Goal: Task Accomplishment & Management: Use online tool/utility

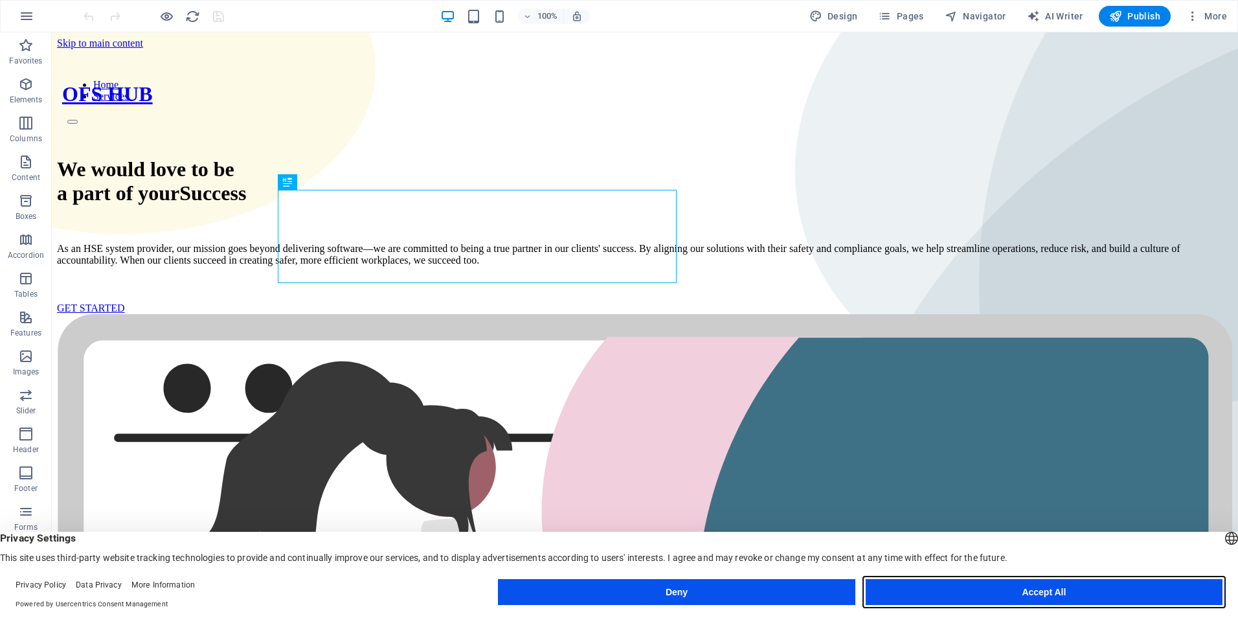
drag, startPoint x: 953, startPoint y: 595, endPoint x: 909, endPoint y: 564, distance: 54.3
click at [953, 595] on button "Accept All" at bounding box center [1044, 592] width 357 height 26
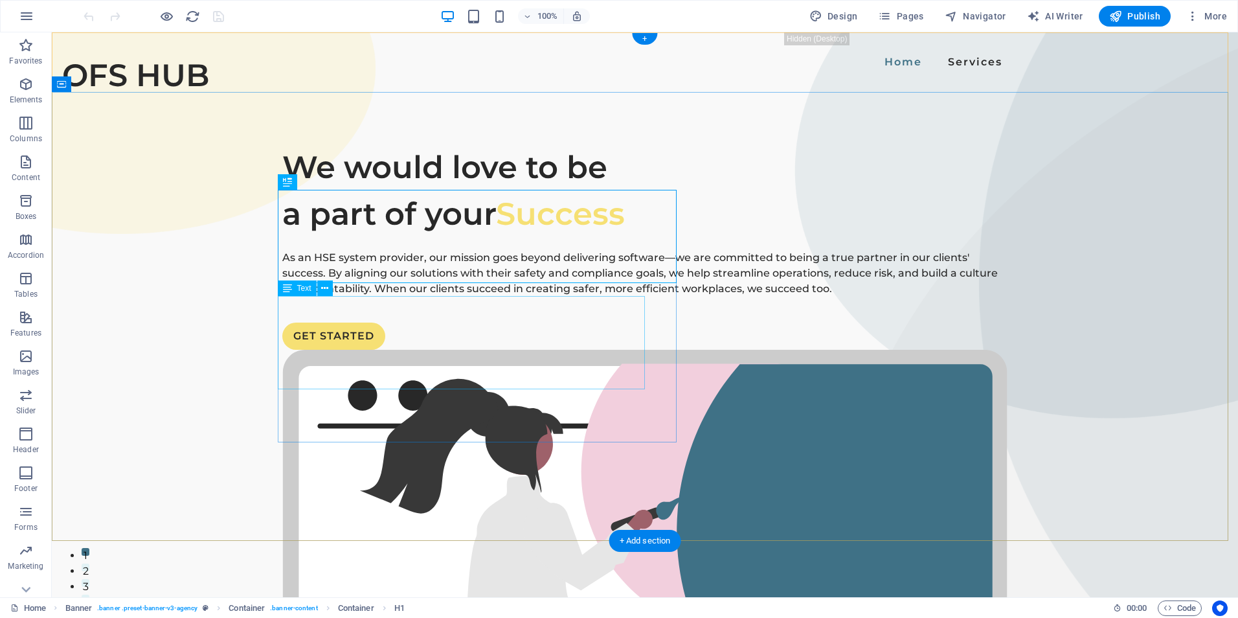
click at [336, 297] on div "As an HSE system provider, our mission goes beyond delivering software—we are c…" at bounding box center [644, 273] width 725 height 47
click at [492, 297] on div "As an HSE system provider, our mission goes beyond delivering software—we are c…" at bounding box center [644, 273] width 725 height 47
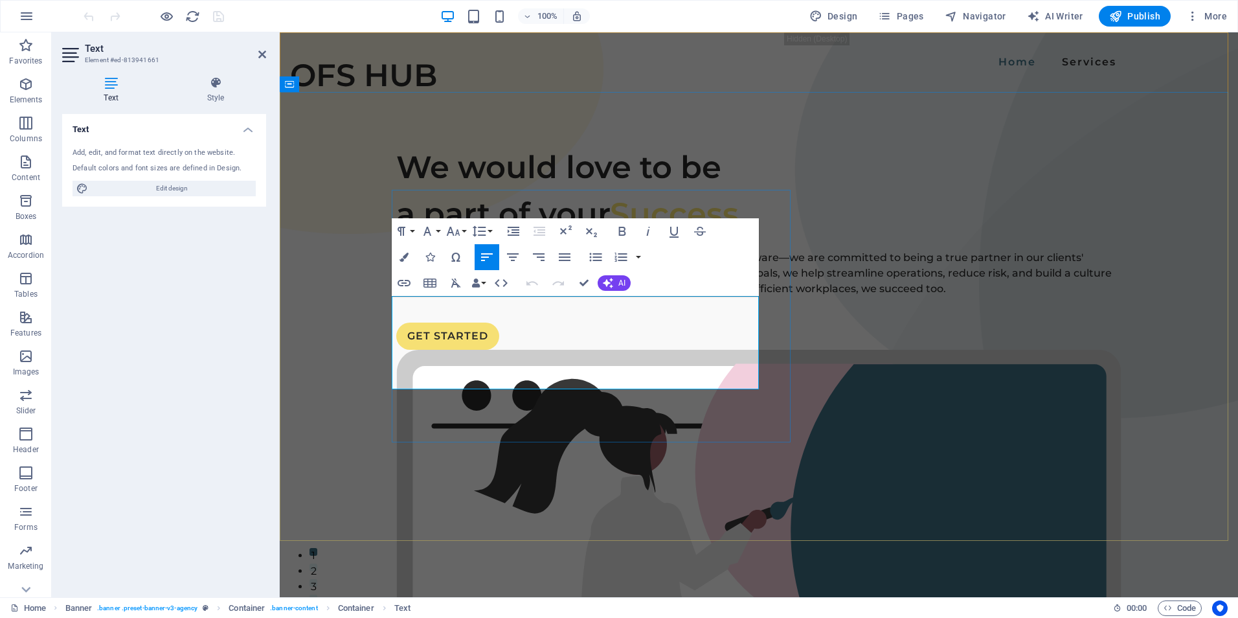
click at [540, 297] on p "As an HSE system provider, our mission goes beyond delivering software—we are c…" at bounding box center [758, 273] width 725 height 47
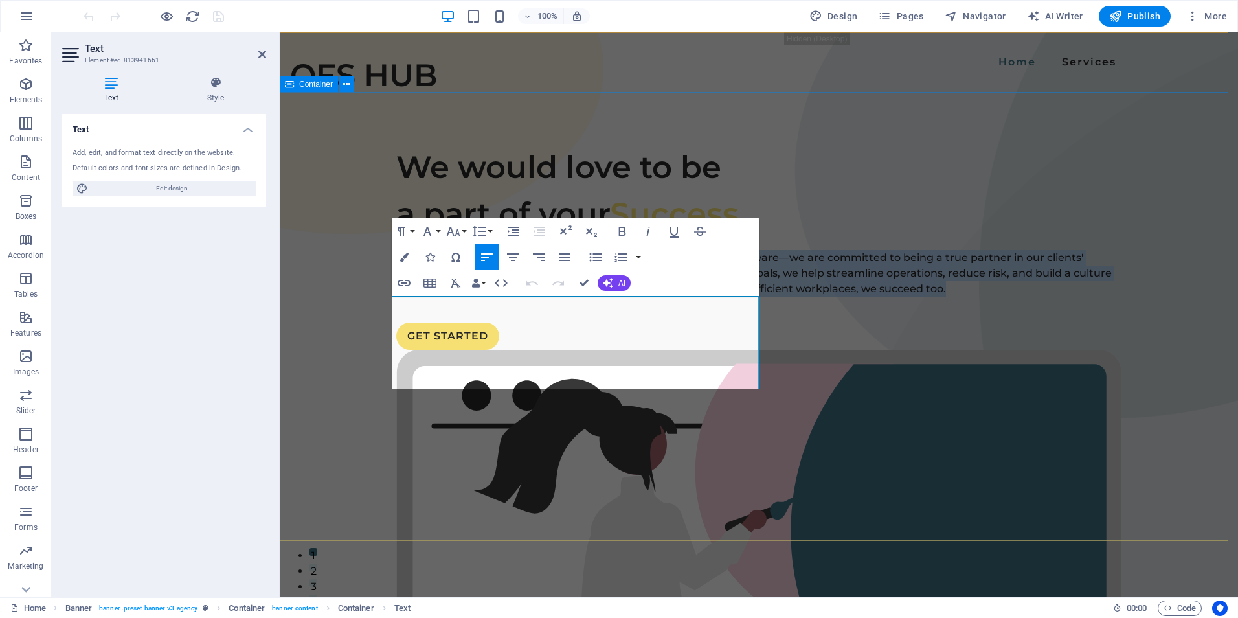
drag, startPoint x: 599, startPoint y: 378, endPoint x: 386, endPoint y: 304, distance: 225.5
click at [386, 304] on div "We would love to be a part of your Success As an HSE system provider, our missi…" at bounding box center [759, 591] width 959 height 999
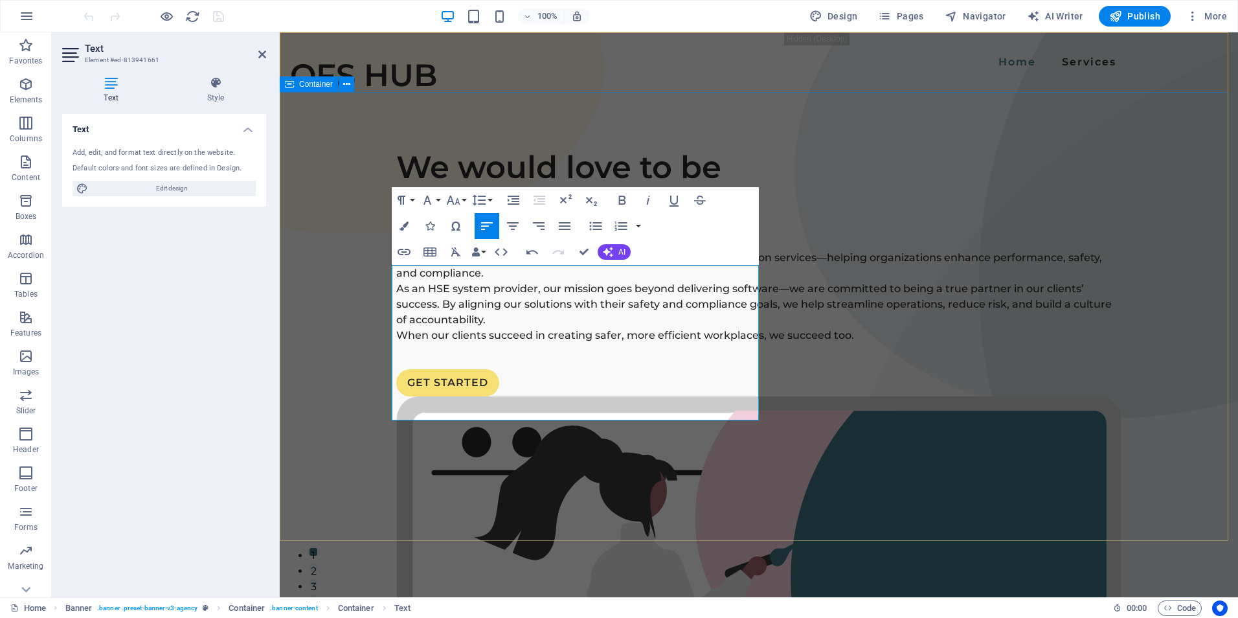
click at [339, 352] on div "We would love to be a part of your Success For over 15 years, we’ve been provid…" at bounding box center [759, 614] width 959 height 1045
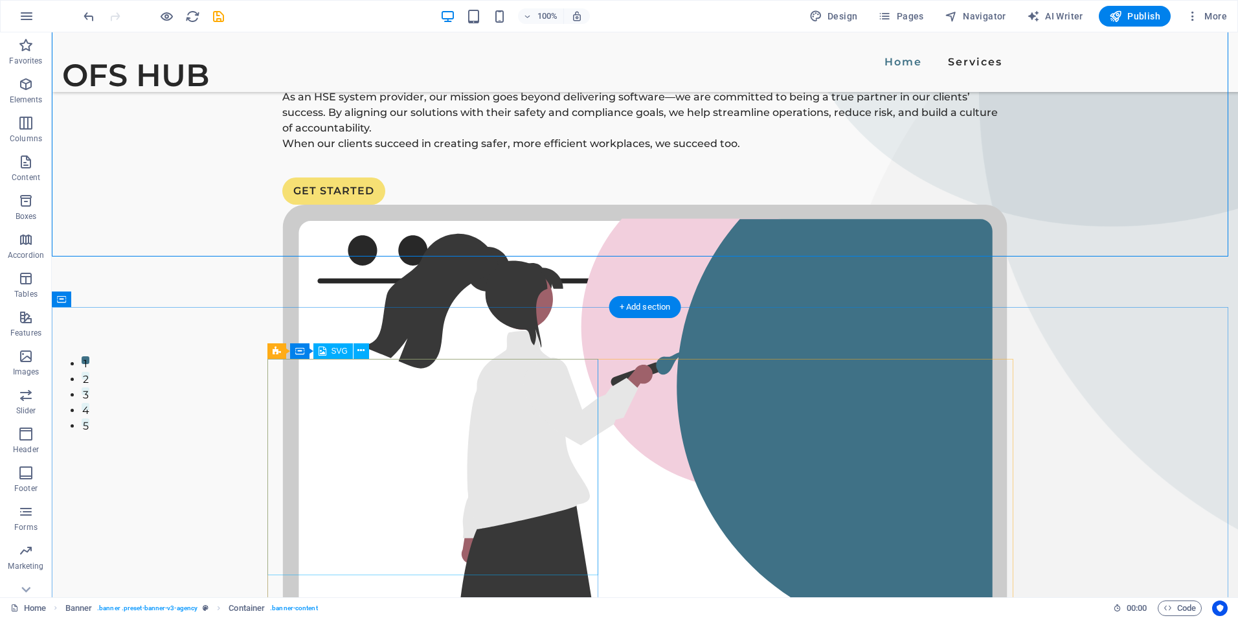
scroll to position [324, 0]
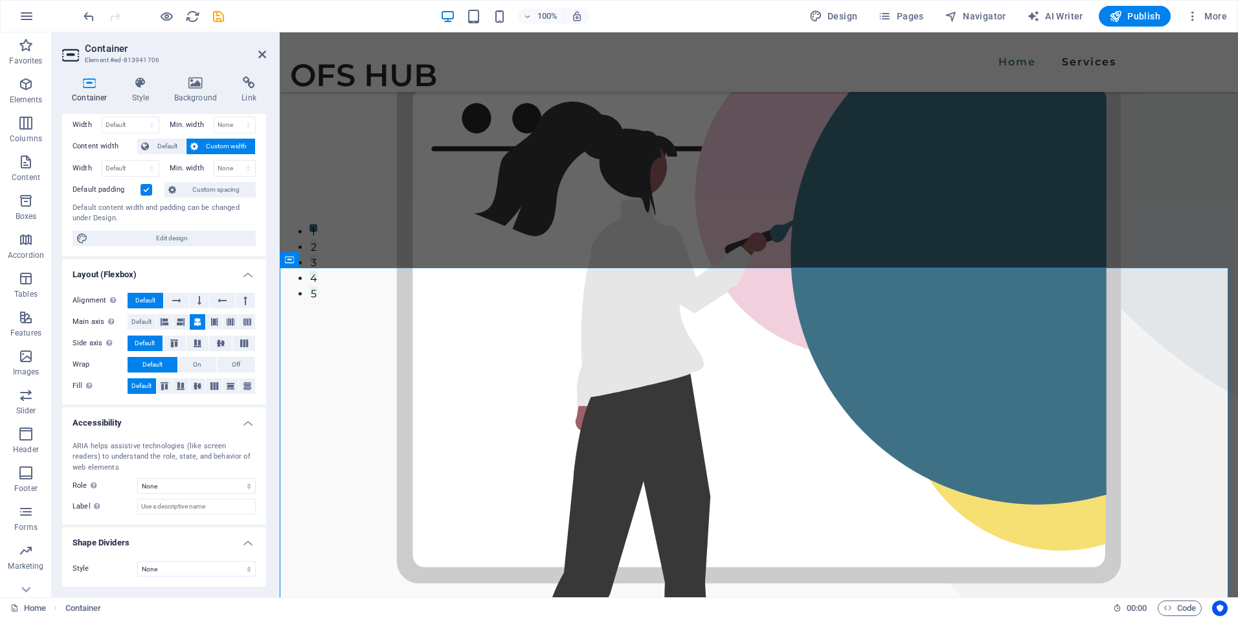
scroll to position [0, 0]
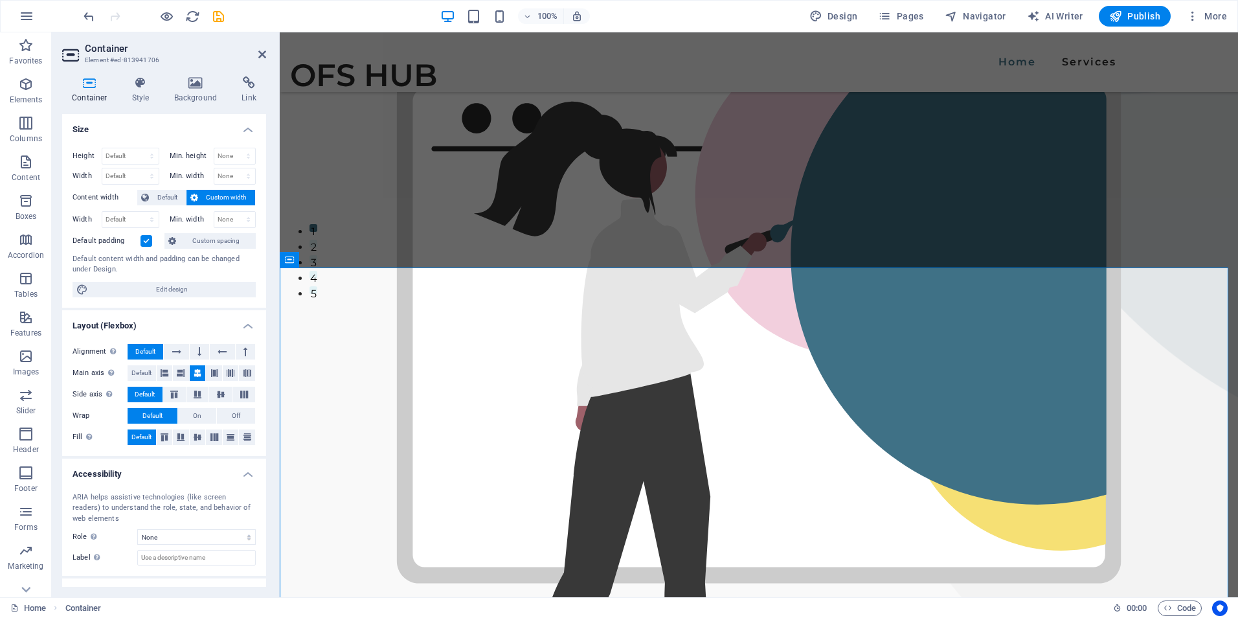
click at [94, 91] on h4 "Container" at bounding box center [92, 89] width 60 height 27
click at [139, 95] on h4 "Style" at bounding box center [143, 89] width 42 height 27
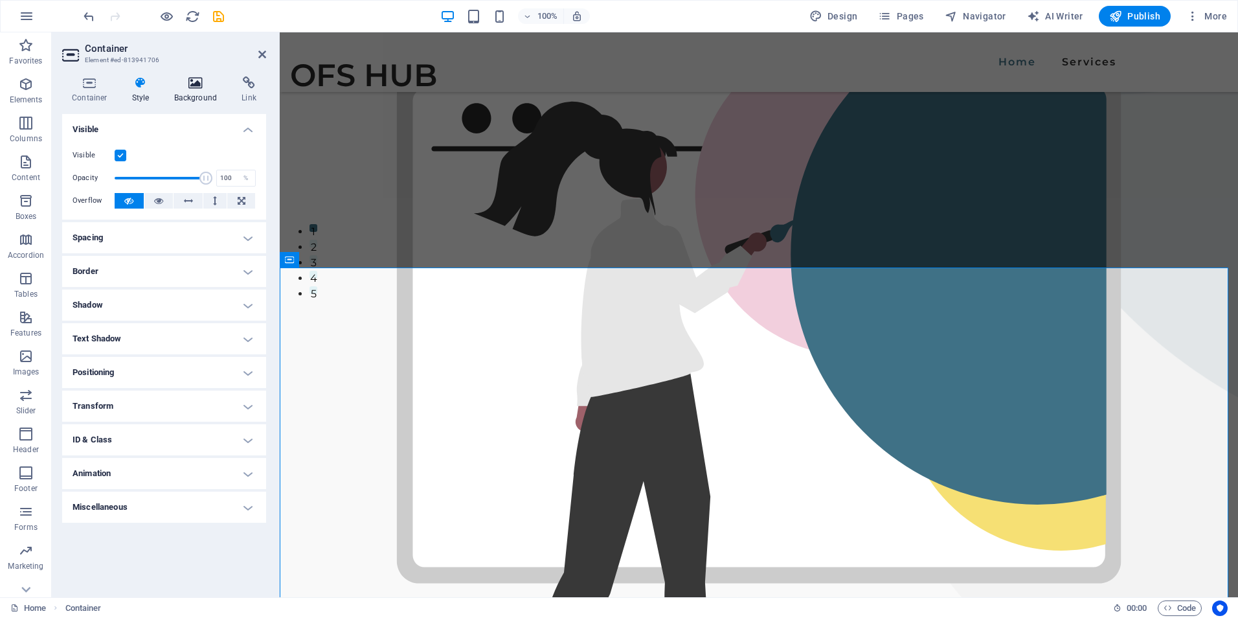
click at [194, 97] on h4 "Background" at bounding box center [199, 89] width 68 height 27
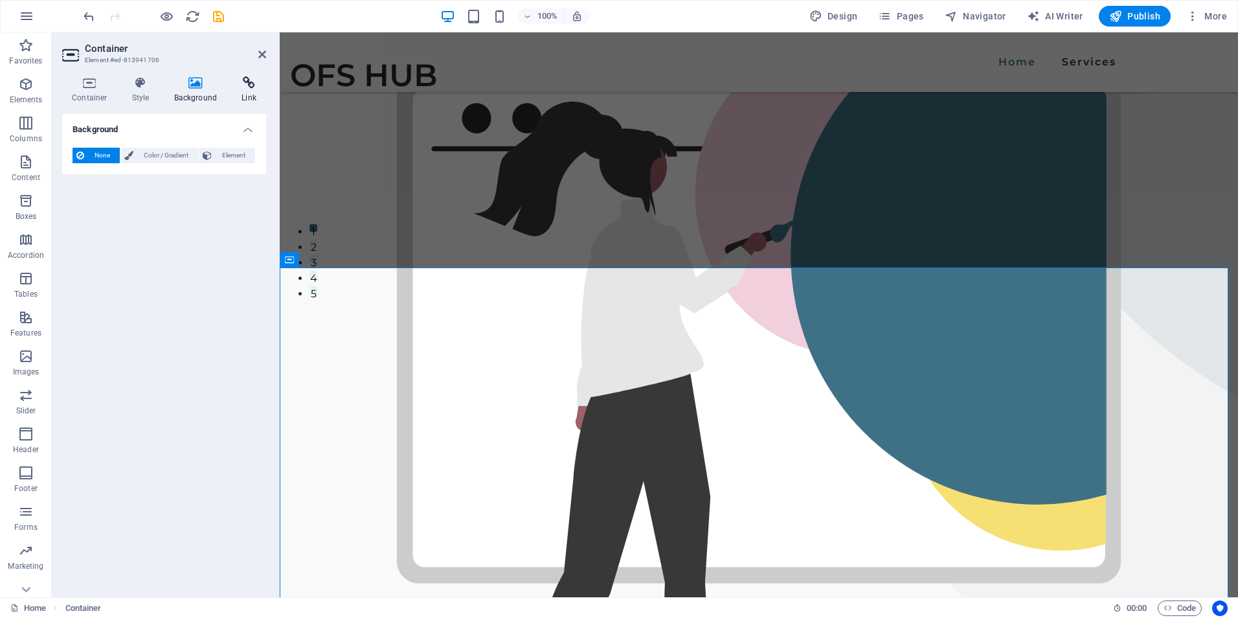
click at [245, 97] on h4 "Link" at bounding box center [249, 89] width 34 height 27
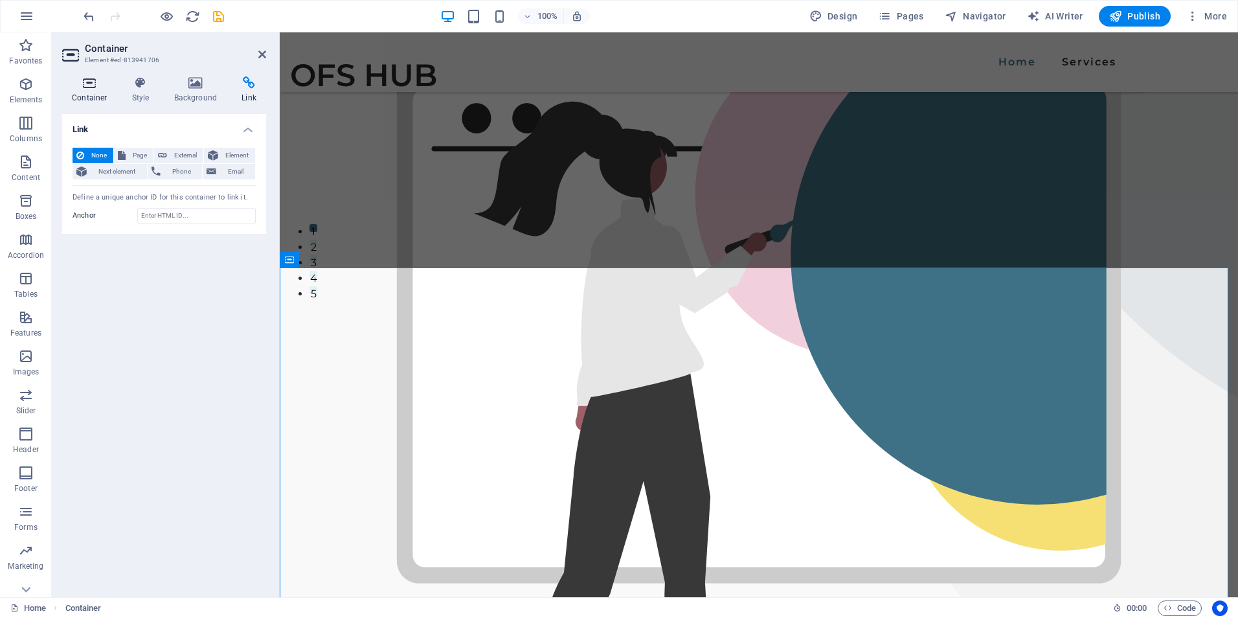
click at [82, 85] on icon at bounding box center [89, 82] width 55 height 13
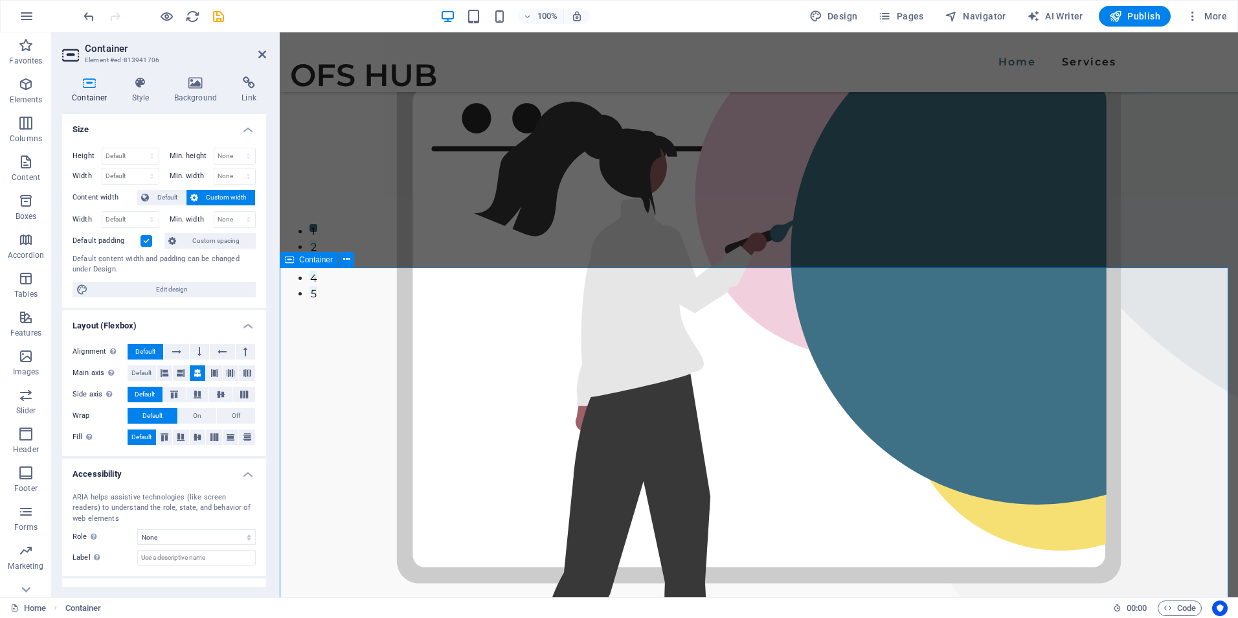
click at [346, 260] on icon at bounding box center [346, 260] width 7 height 14
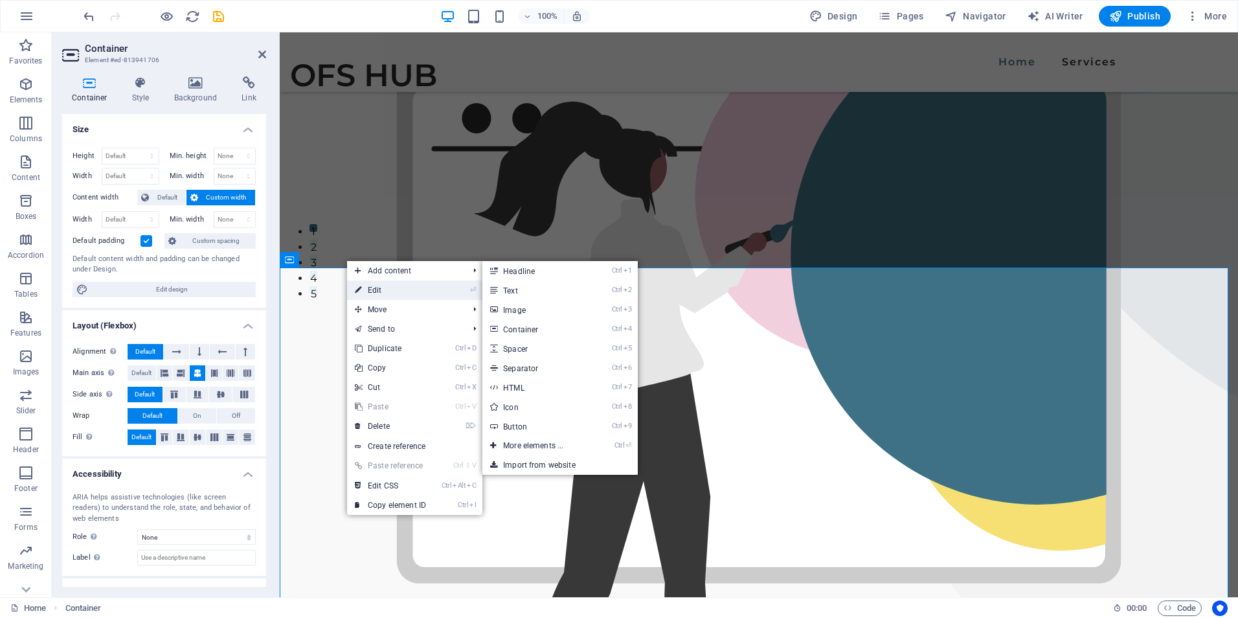
click at [369, 290] on link "⏎ Edit" at bounding box center [390, 289] width 87 height 19
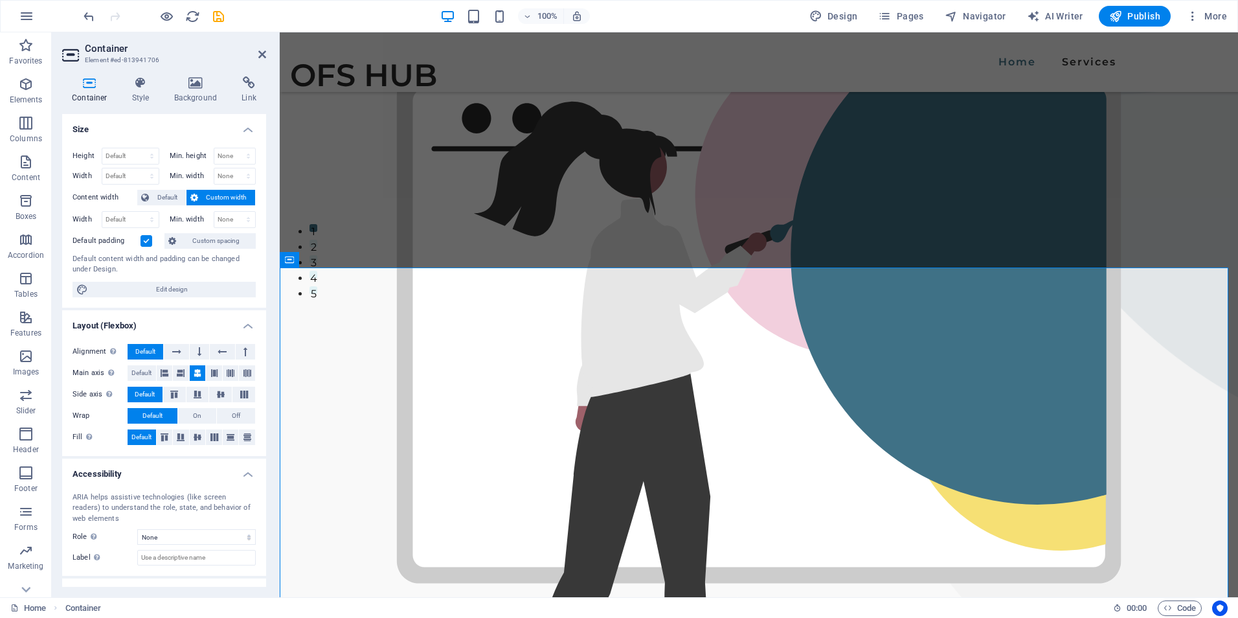
click at [84, 89] on h4 "Container" at bounding box center [92, 89] width 60 height 27
click at [133, 95] on h4 "Style" at bounding box center [143, 89] width 42 height 27
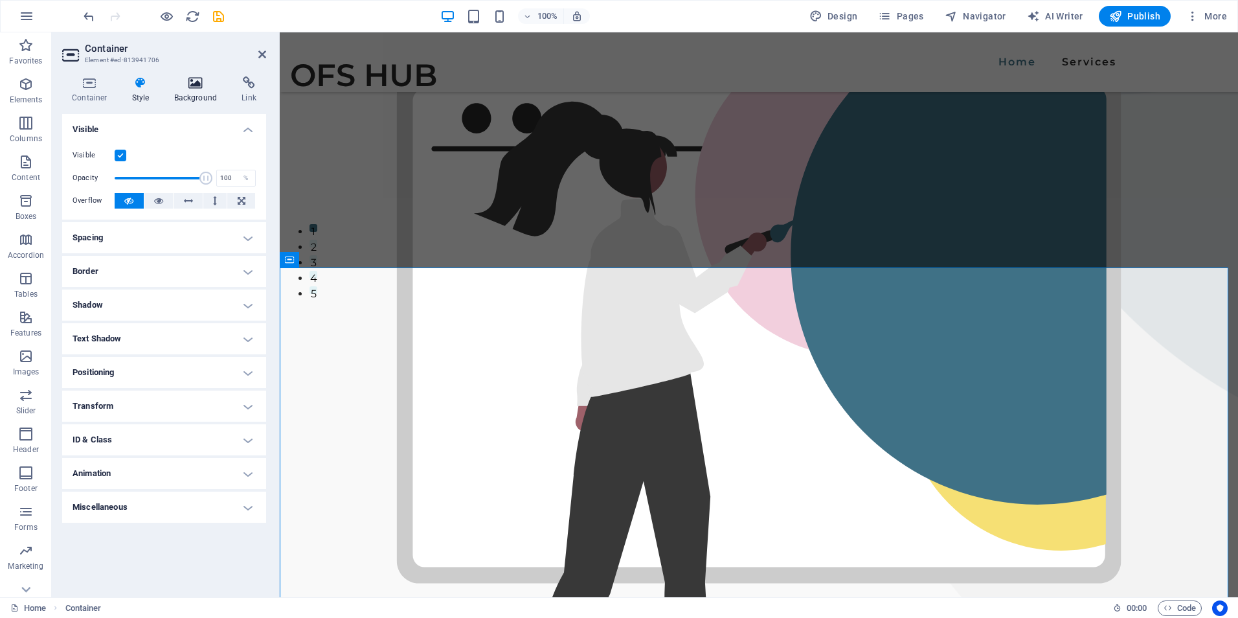
click at [196, 93] on h4 "Background" at bounding box center [199, 89] width 68 height 27
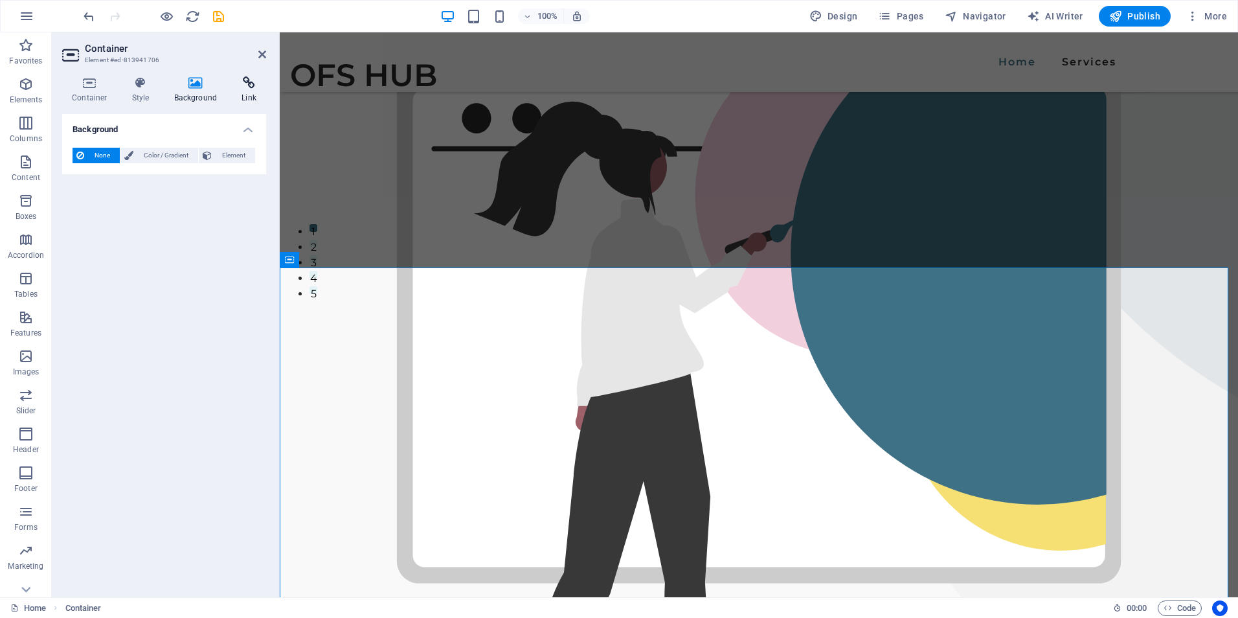
click at [258, 96] on h4 "Link" at bounding box center [249, 89] width 34 height 27
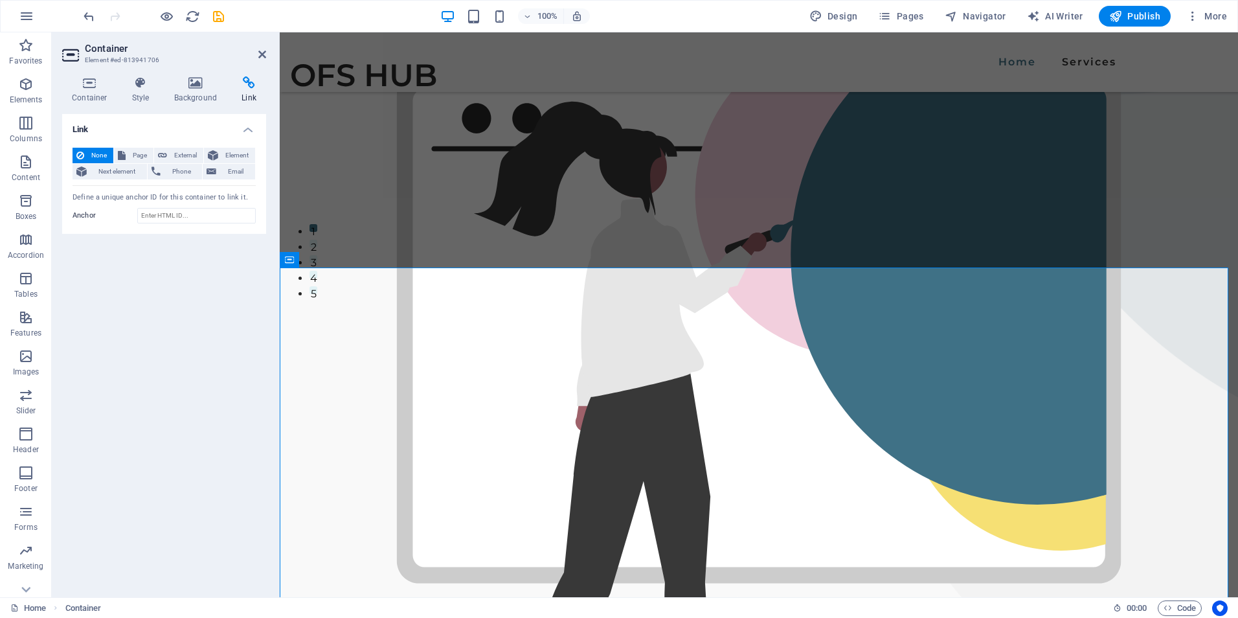
click at [114, 48] on h2 "Container" at bounding box center [175, 49] width 181 height 12
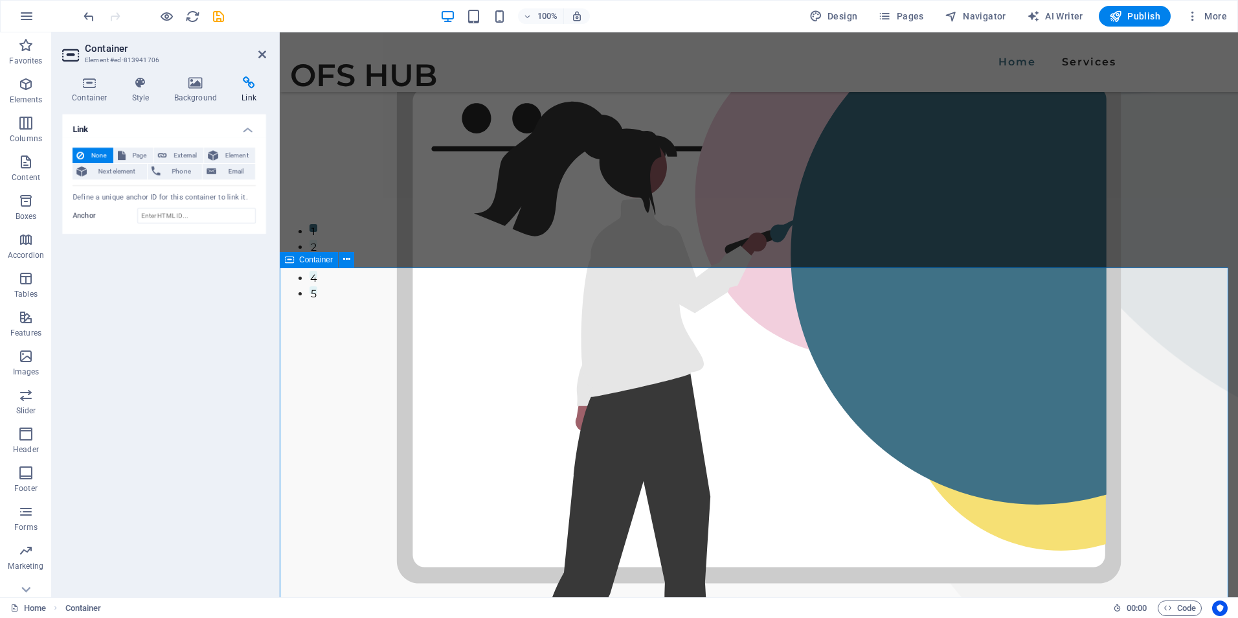
click at [291, 262] on icon at bounding box center [289, 260] width 9 height 16
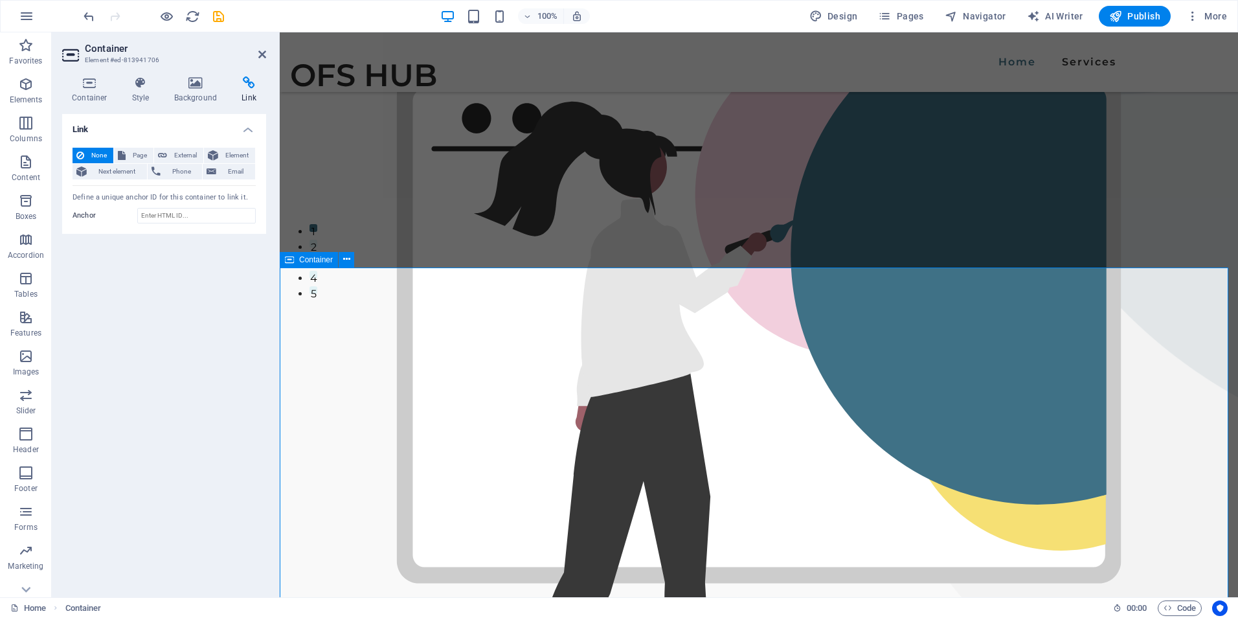
drag, startPoint x: 691, startPoint y: 283, endPoint x: 707, endPoint y: 289, distance: 16.6
click at [122, 152] on icon at bounding box center [122, 156] width 8 height 16
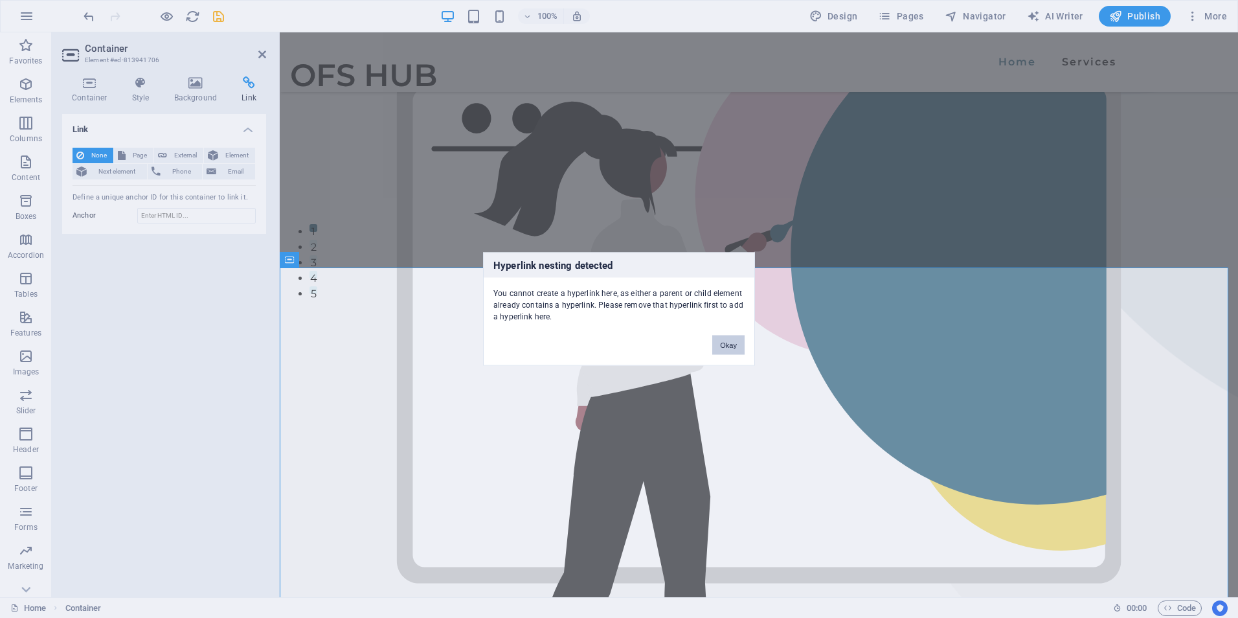
click at [727, 347] on button "Okay" at bounding box center [728, 345] width 32 height 19
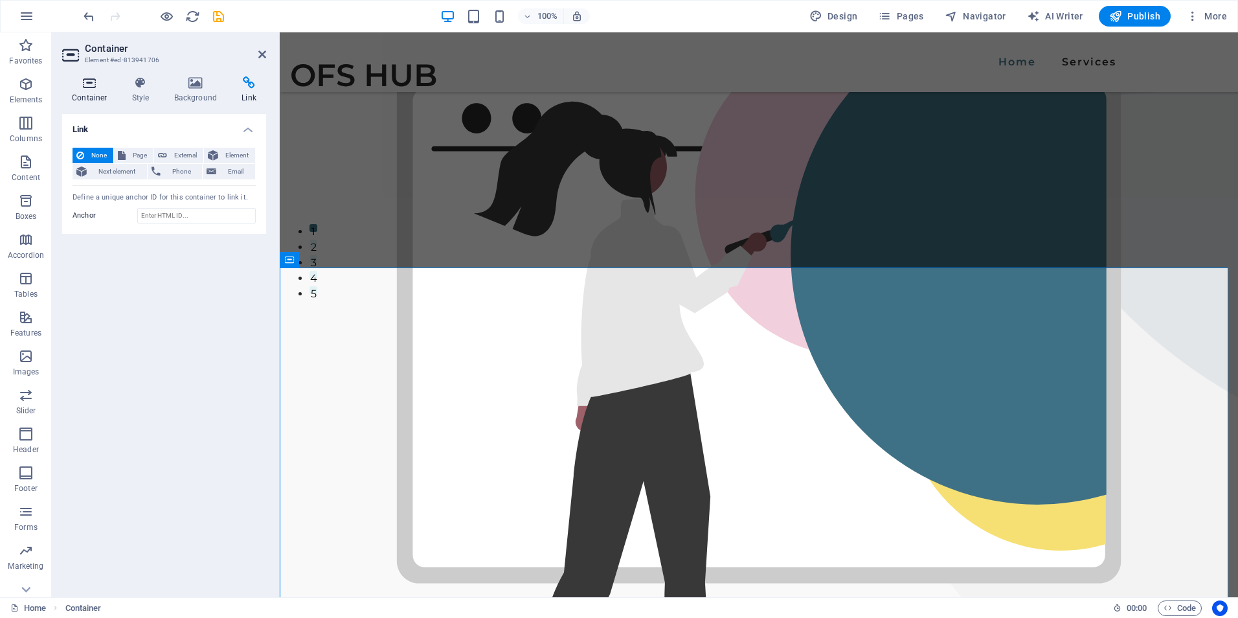
click at [93, 88] on icon at bounding box center [89, 82] width 55 height 13
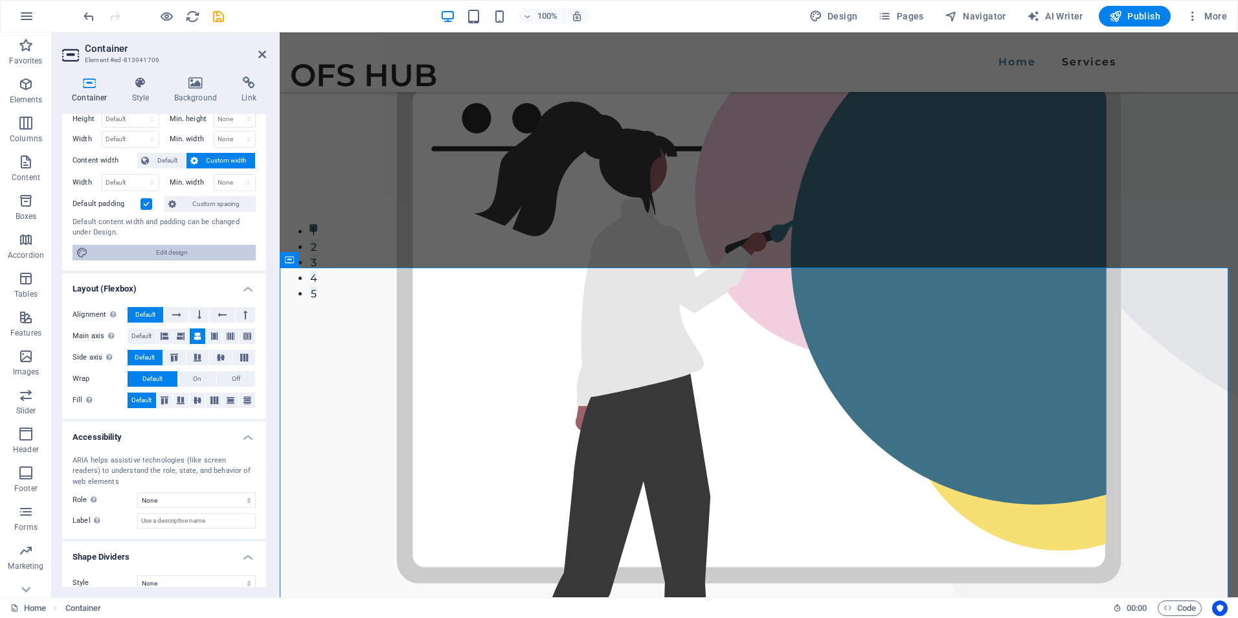
scroll to position [51, 0]
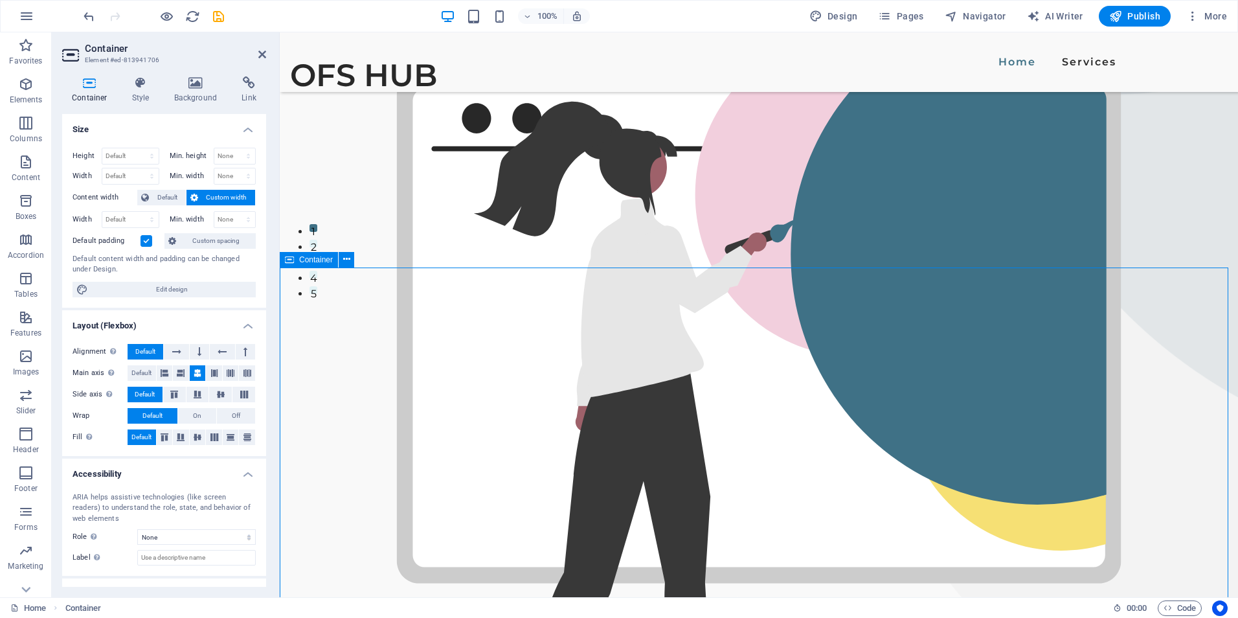
drag, startPoint x: 699, startPoint y: 300, endPoint x: 805, endPoint y: 301, distance: 106.2
drag, startPoint x: 831, startPoint y: 297, endPoint x: 676, endPoint y: 298, distance: 154.8
drag, startPoint x: 696, startPoint y: 295, endPoint x: 809, endPoint y: 293, distance: 112.7
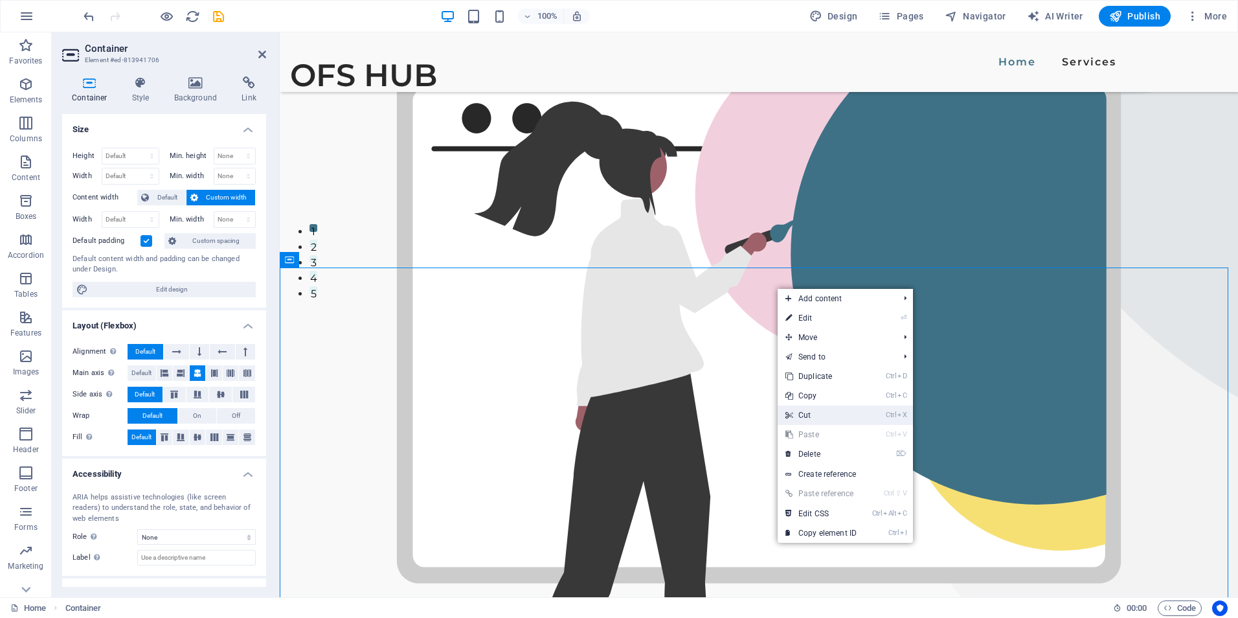
click at [825, 411] on link "Ctrl X Cut" at bounding box center [821, 414] width 87 height 19
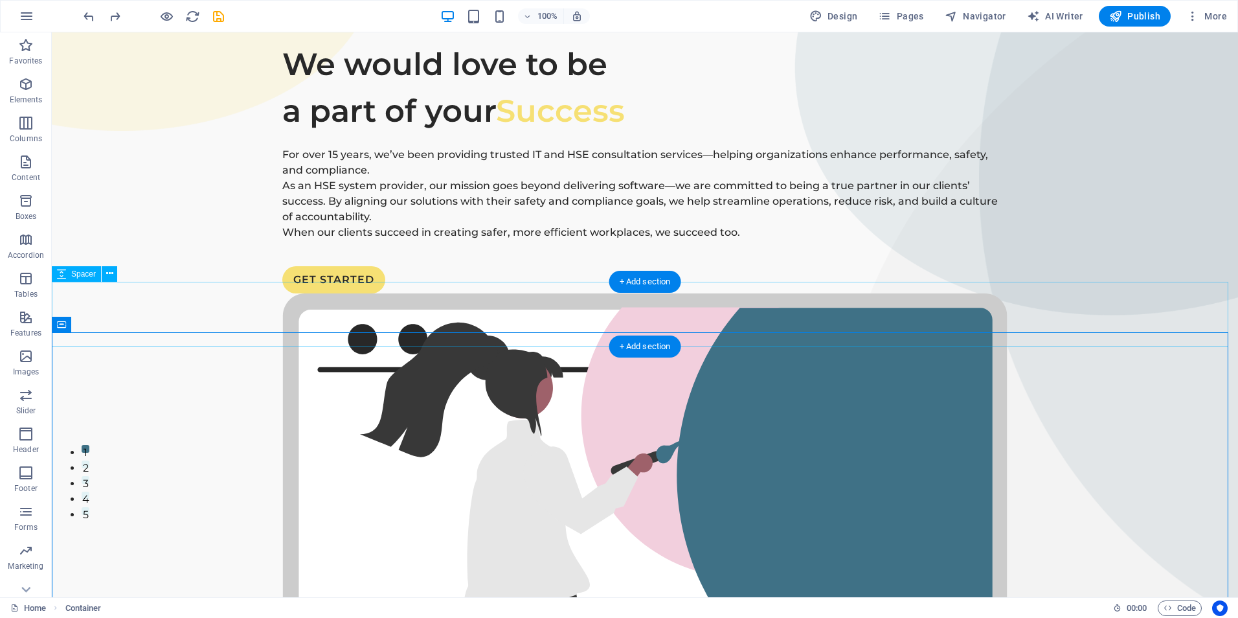
scroll to position [0, 0]
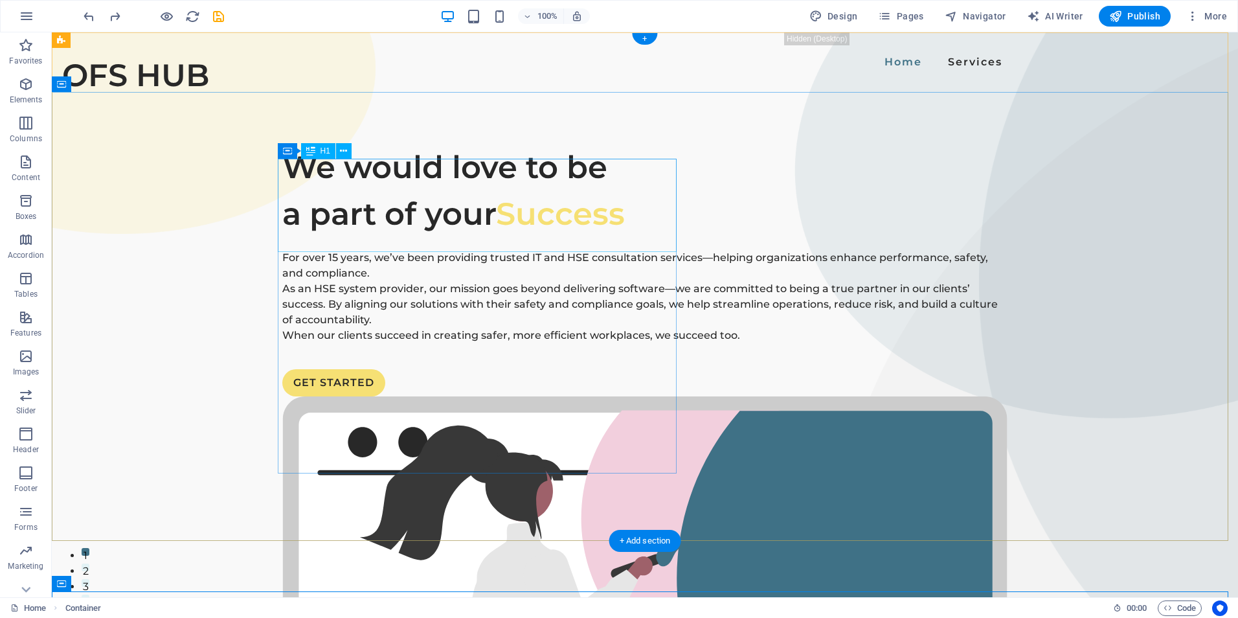
click at [298, 187] on div "We would love to be a part of your Success" at bounding box center [644, 190] width 725 height 93
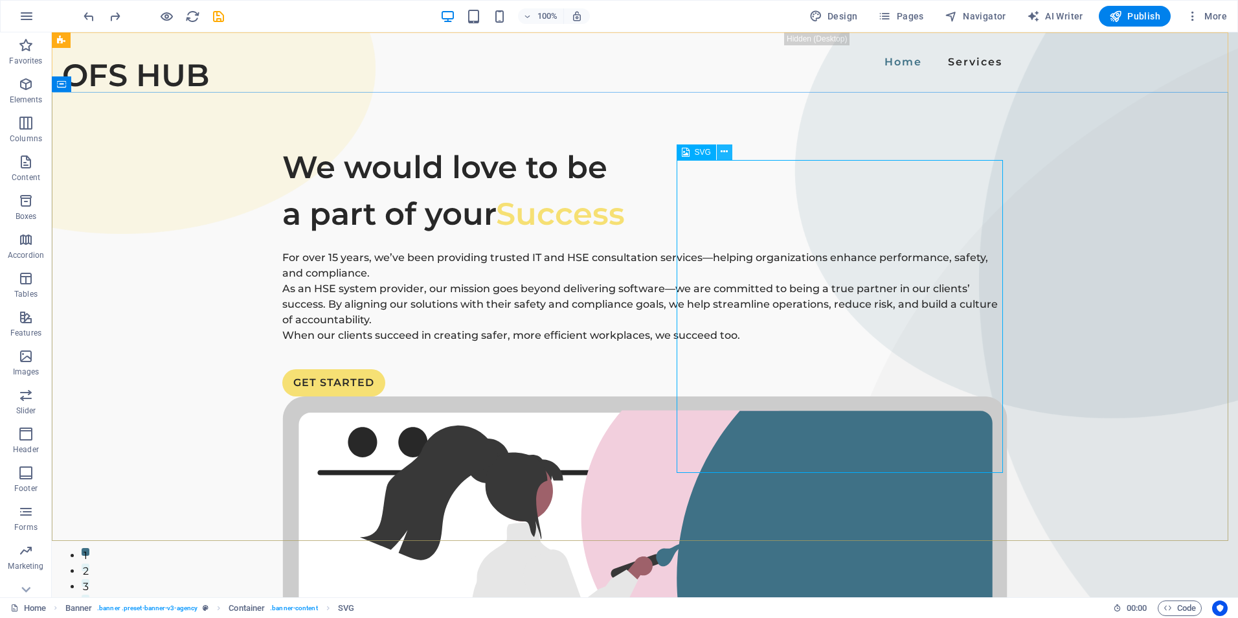
click at [723, 152] on icon at bounding box center [724, 152] width 7 height 14
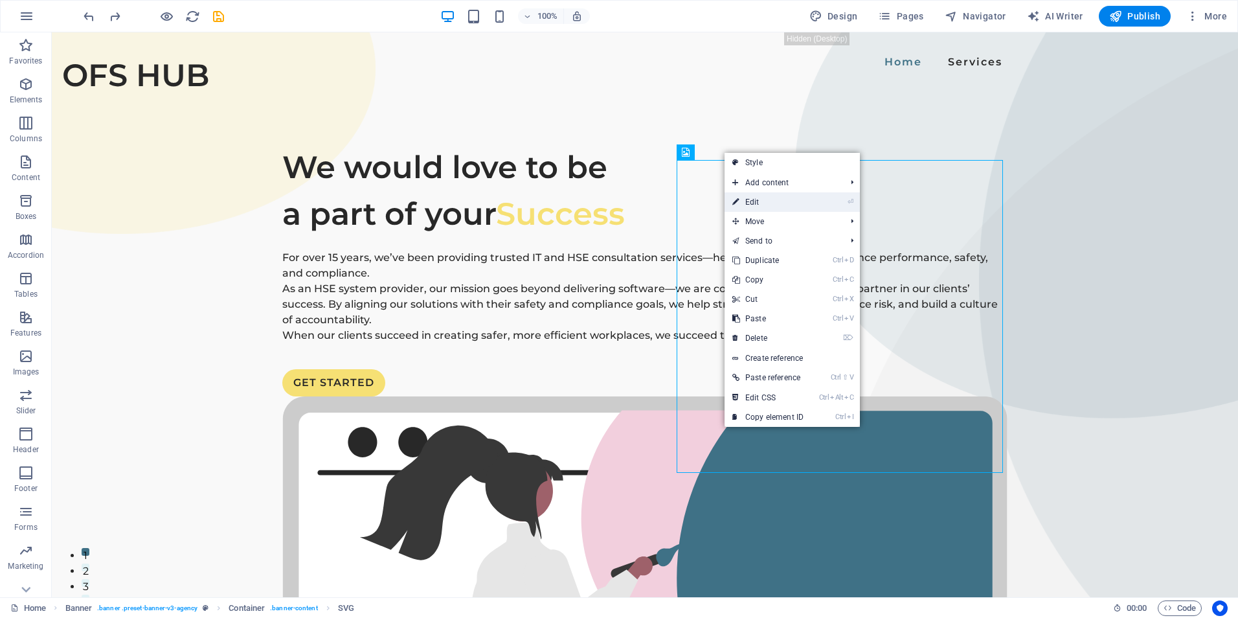
click at [779, 198] on link "⏎ Edit" at bounding box center [768, 201] width 87 height 19
select select "xMidYMid"
select select "%"
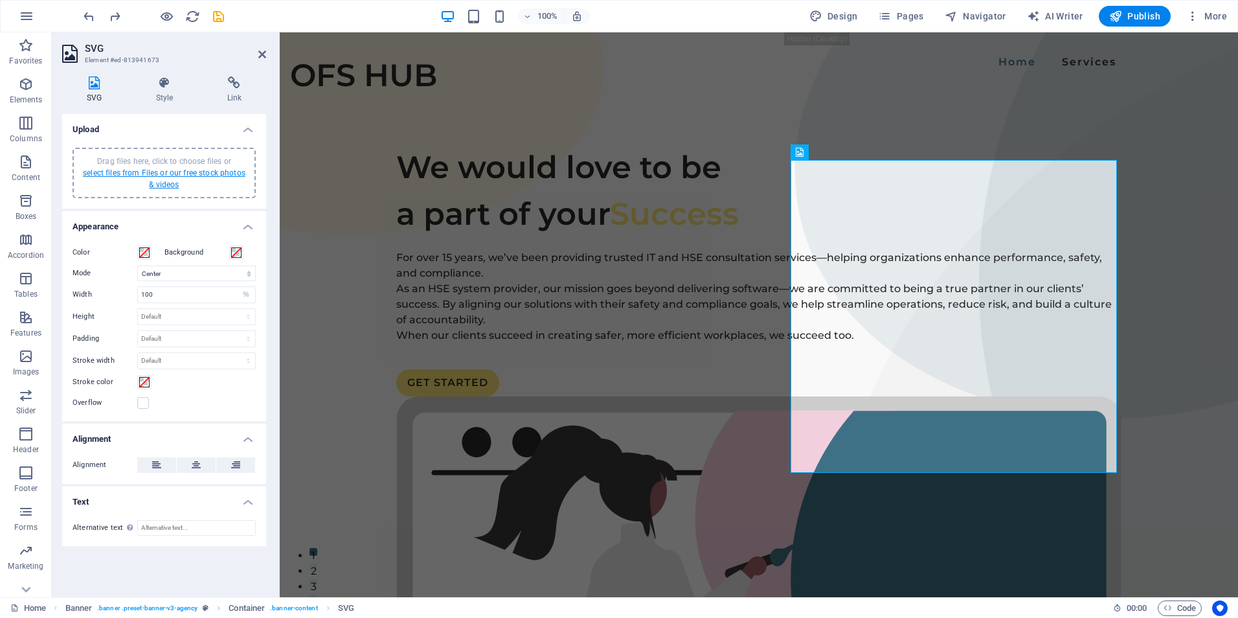
click at [166, 177] on link "select files from Files or our free stock photos & videos" at bounding box center [164, 178] width 163 height 21
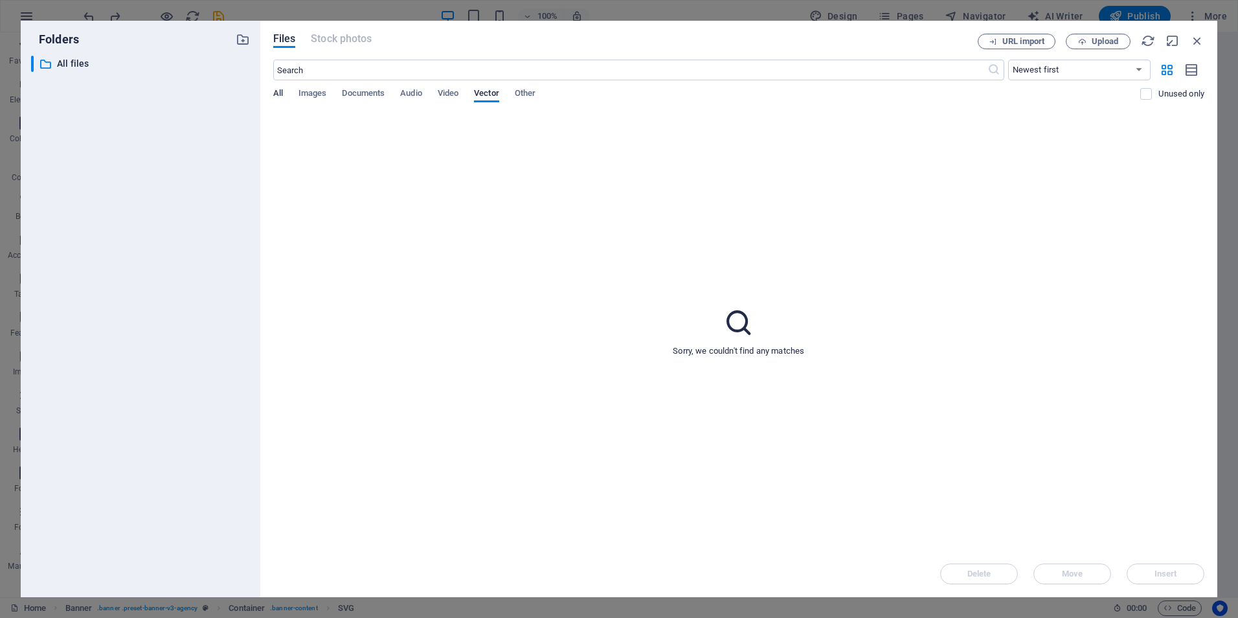
click at [275, 90] on span "All" at bounding box center [278, 94] width 10 height 18
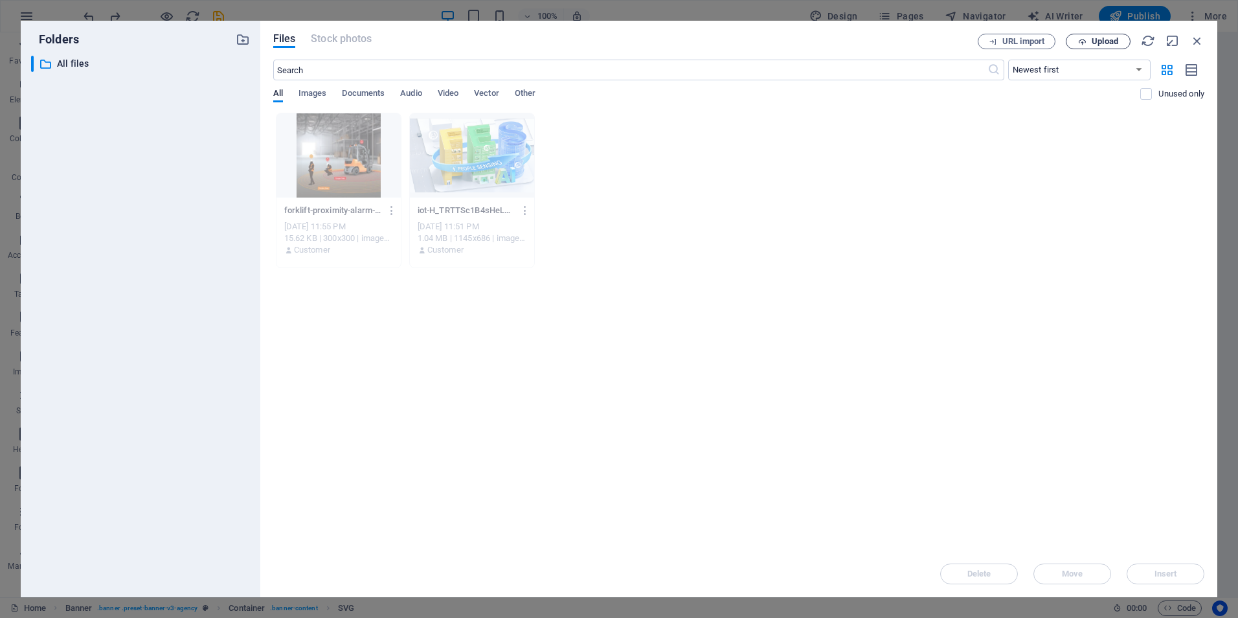
click at [1100, 41] on span "Upload" at bounding box center [1105, 42] width 27 height 8
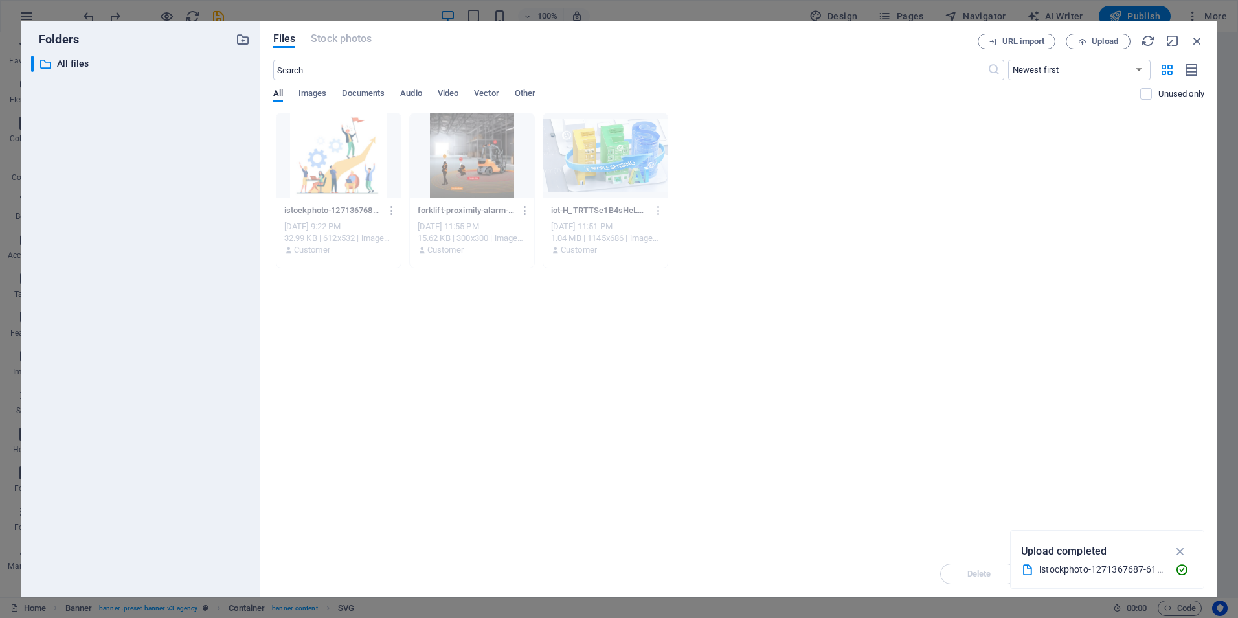
click at [332, 163] on div at bounding box center [339, 155] width 124 height 84
click at [1183, 551] on icon "button" at bounding box center [1181, 551] width 15 height 14
click at [687, 458] on div "Drop files here to upload them instantly istockphoto-1271367687-612x612-3hv6g7a…" at bounding box center [738, 332] width 931 height 438
click at [330, 168] on div at bounding box center [339, 155] width 124 height 84
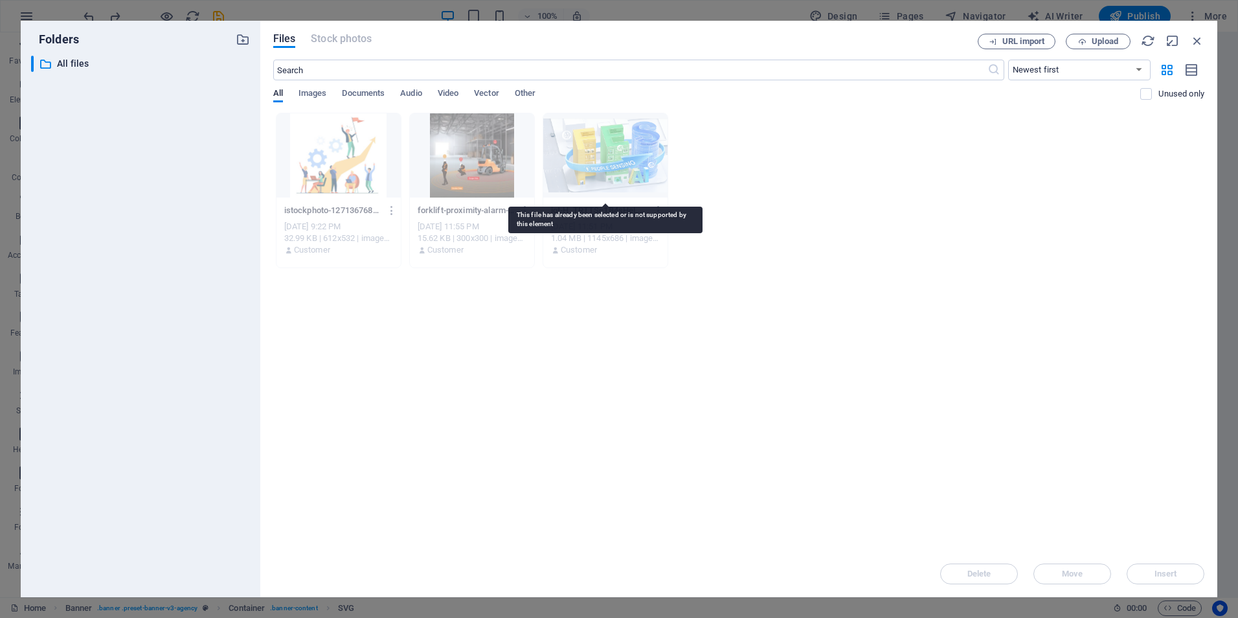
click at [607, 150] on div at bounding box center [605, 155] width 124 height 84
click at [315, 89] on span "Images" at bounding box center [313, 94] width 28 height 18
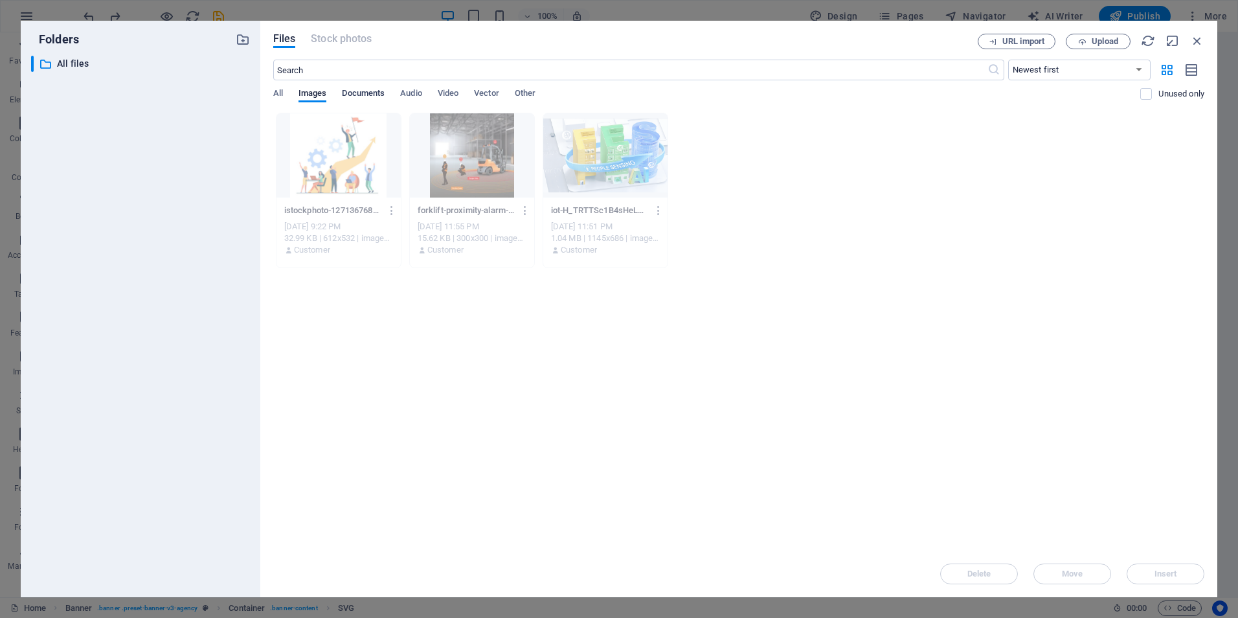
click at [361, 90] on span "Documents" at bounding box center [363, 94] width 43 height 18
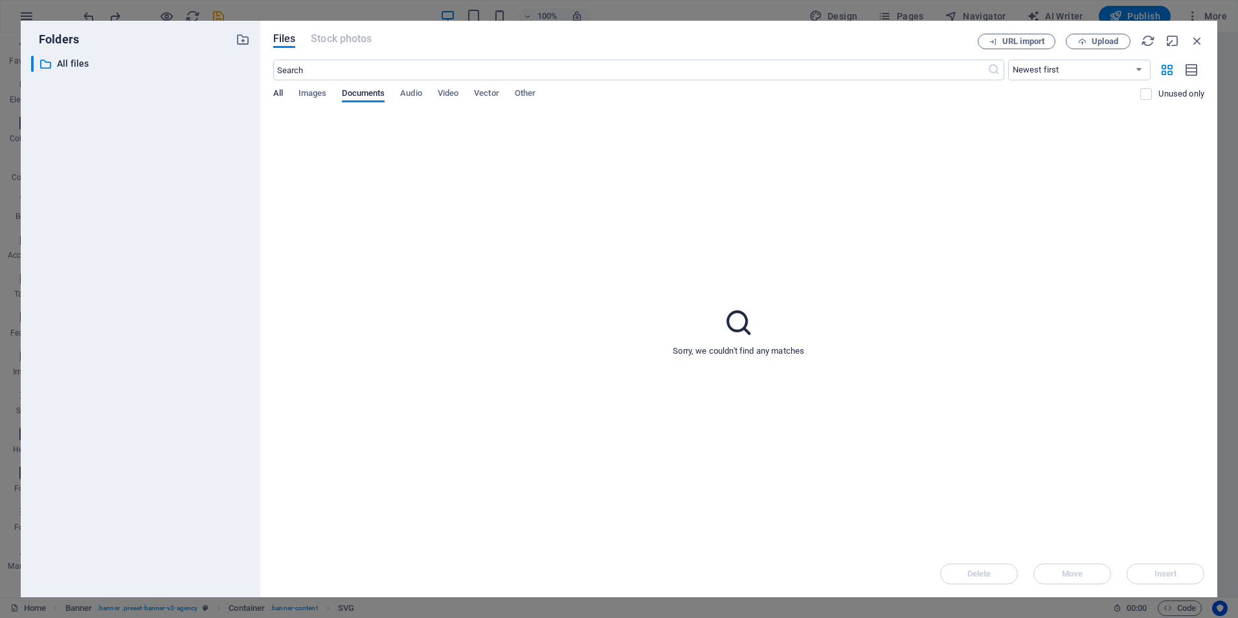
click at [277, 92] on span "All" at bounding box center [278, 94] width 10 height 18
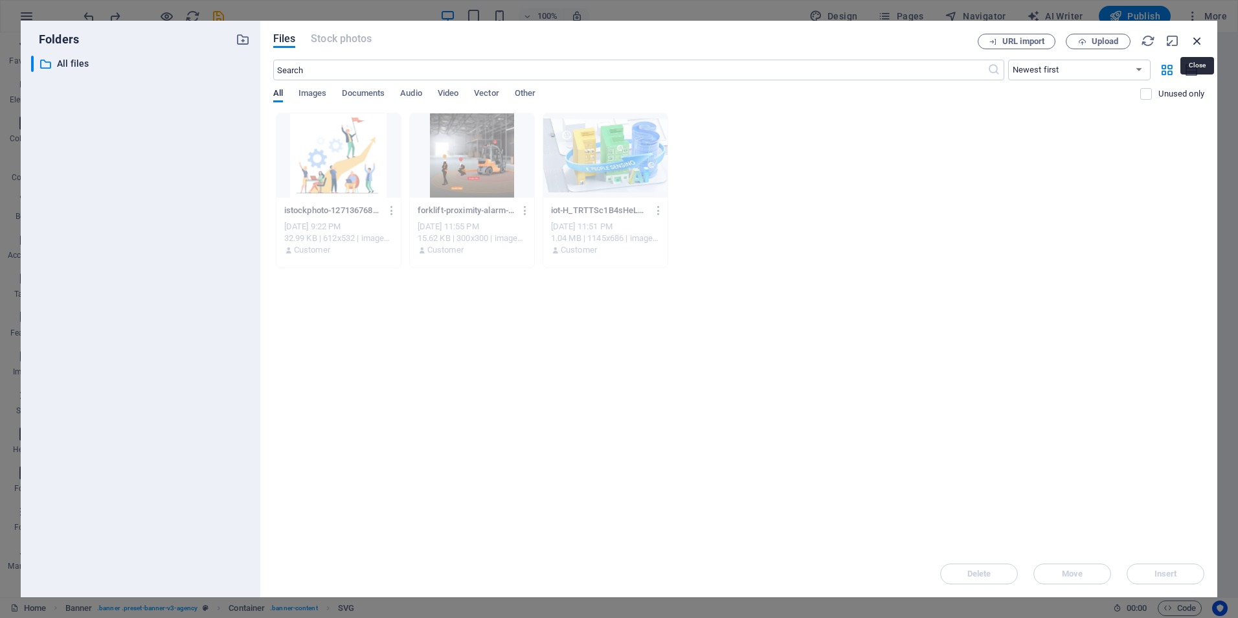
drag, startPoint x: 1198, startPoint y: 40, endPoint x: 911, endPoint y: 9, distance: 288.5
click at [1198, 40] on icon "button" at bounding box center [1197, 41] width 14 height 14
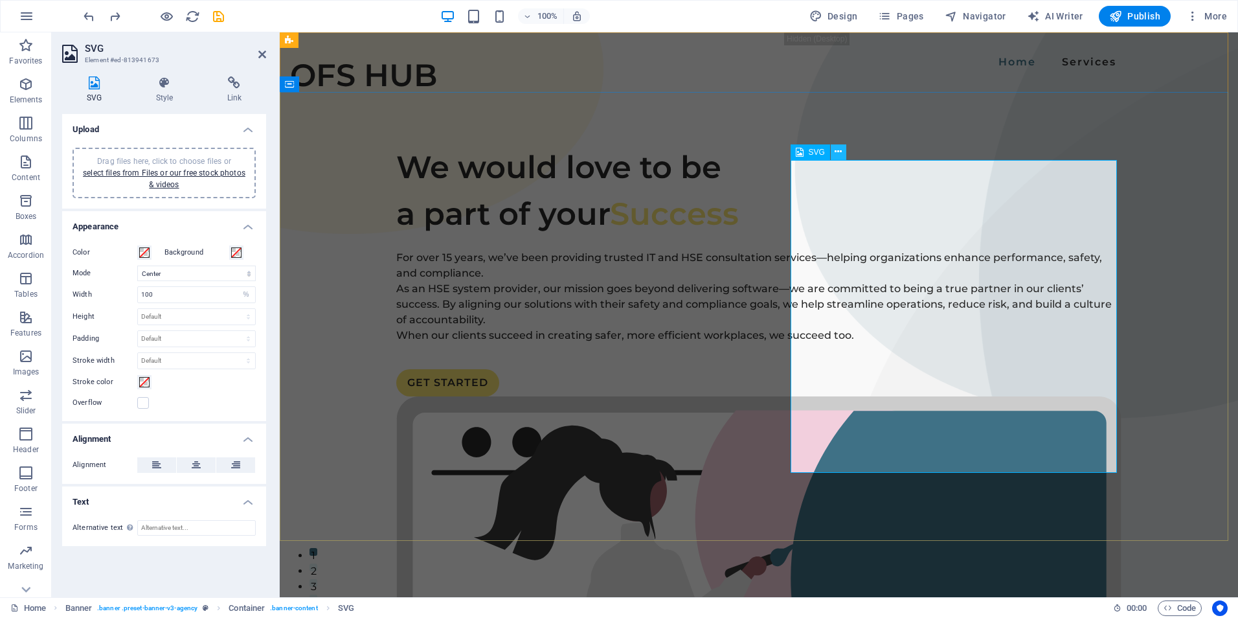
click at [841, 154] on icon at bounding box center [838, 152] width 7 height 14
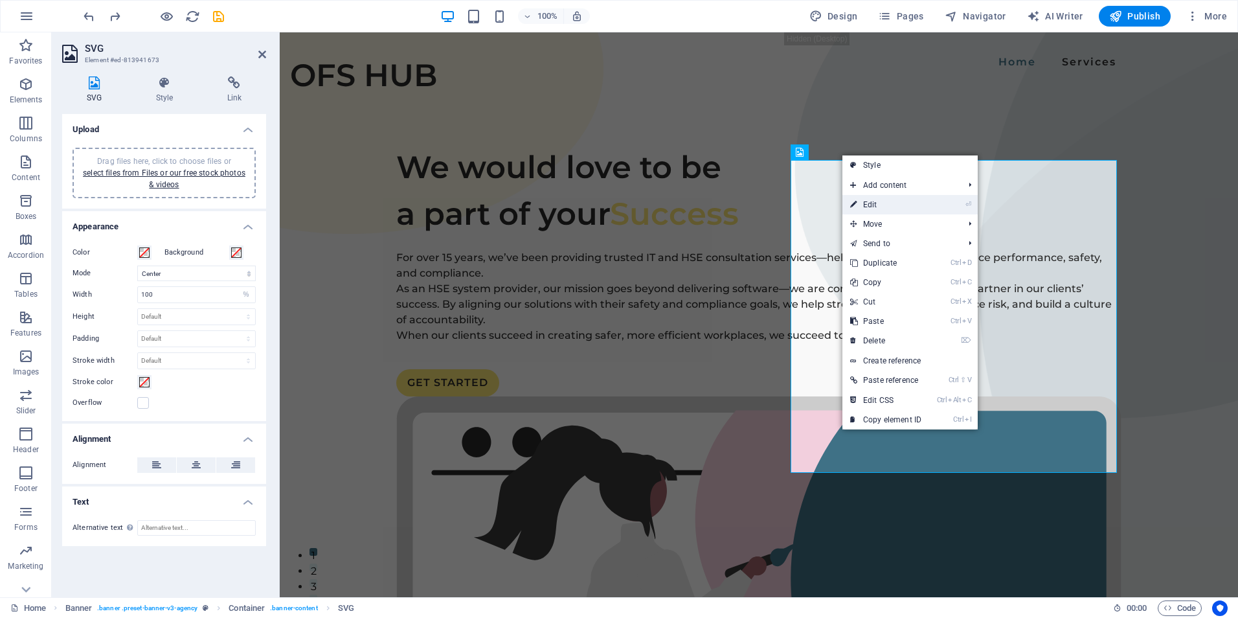
click at [887, 207] on link "⏎ Edit" at bounding box center [886, 204] width 87 height 19
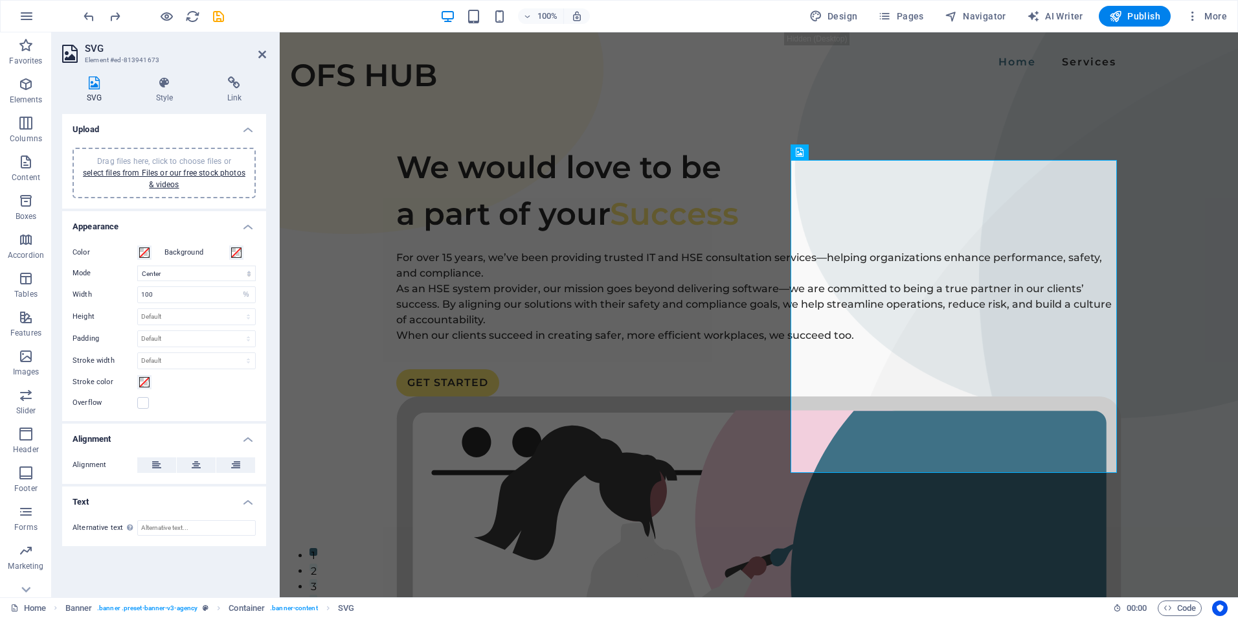
click at [180, 179] on div "Drag files here, click to choose files or select files from Files or our free s…" at bounding box center [164, 172] width 168 height 35
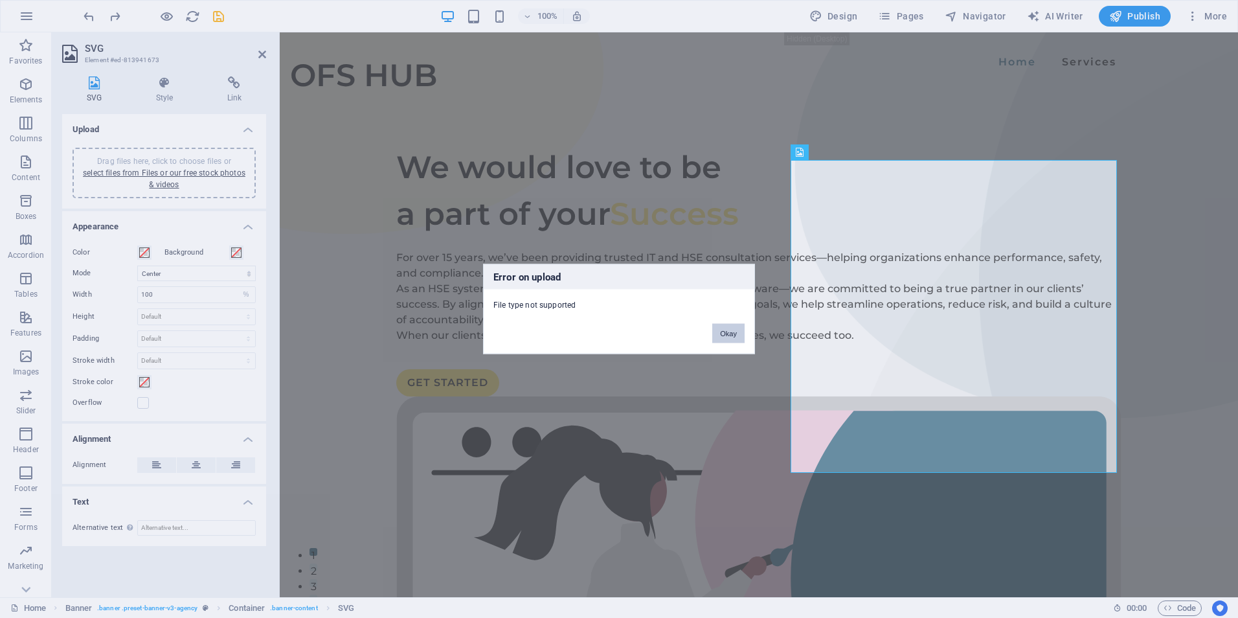
click at [735, 330] on button "Okay" at bounding box center [728, 333] width 32 height 19
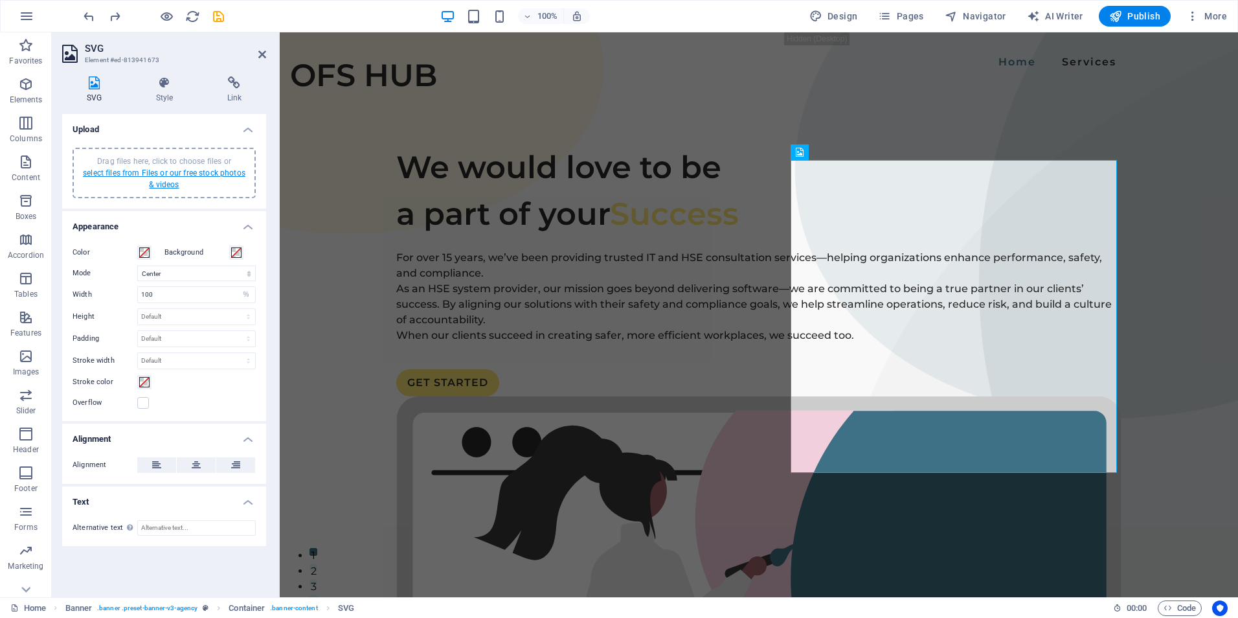
click at [135, 175] on link "select files from Files or our free stock photos & videos" at bounding box center [164, 178] width 163 height 21
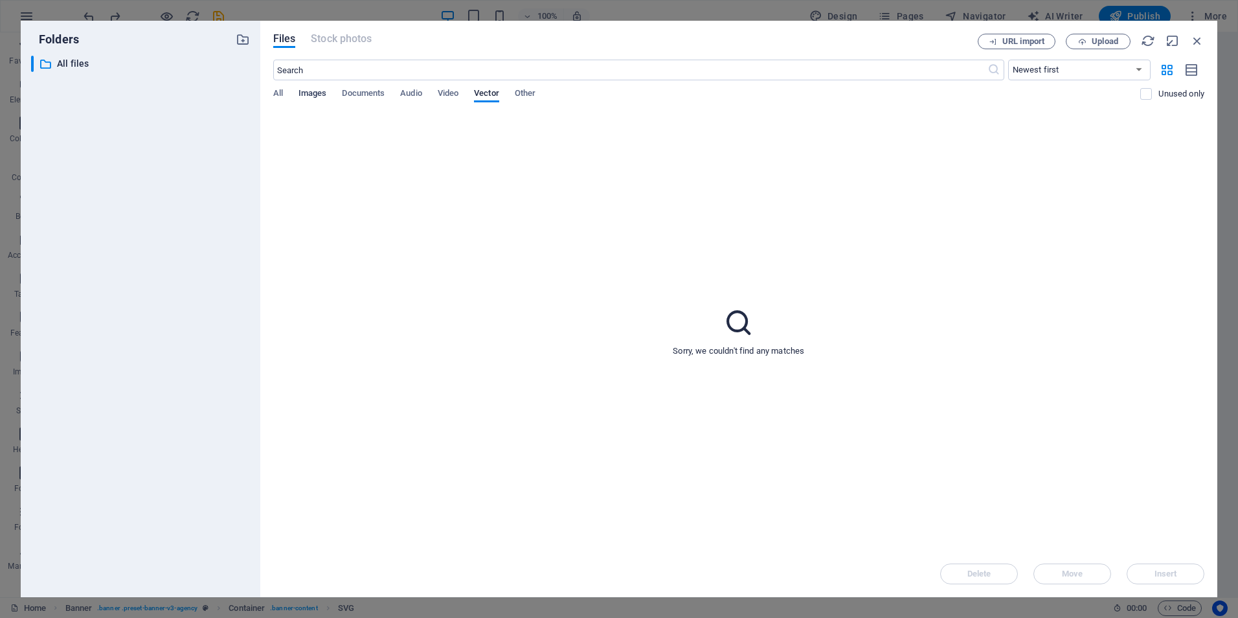
click at [314, 97] on span "Images" at bounding box center [313, 94] width 28 height 18
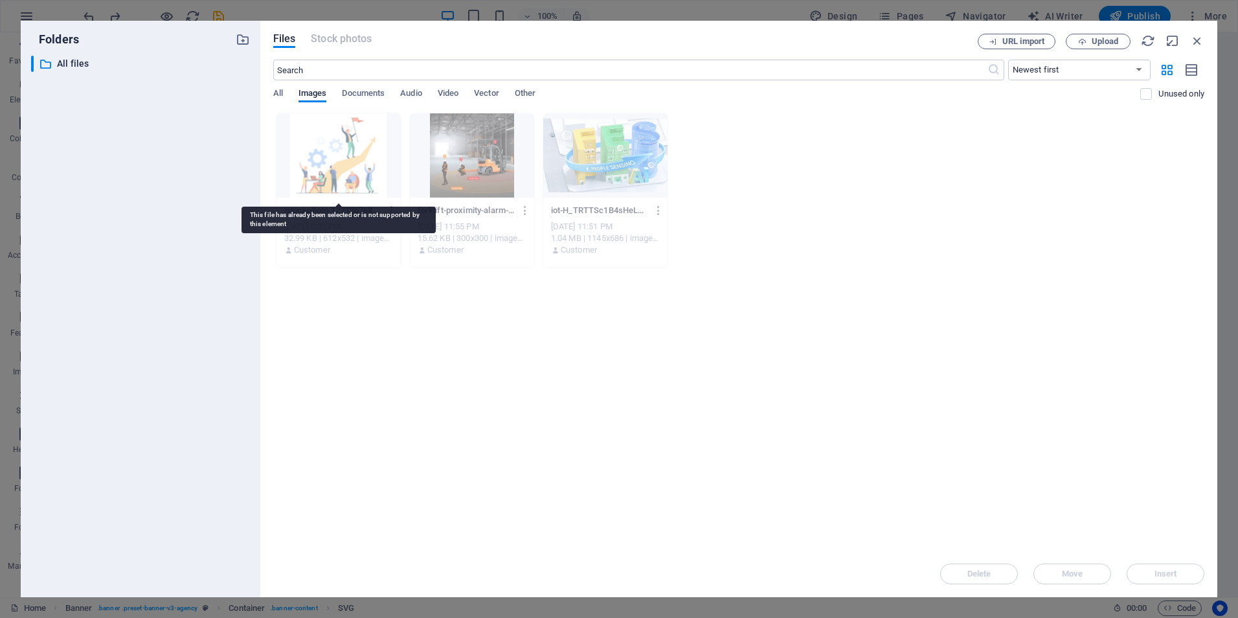
click at [319, 144] on div at bounding box center [339, 155] width 124 height 84
click at [322, 138] on div at bounding box center [339, 155] width 124 height 84
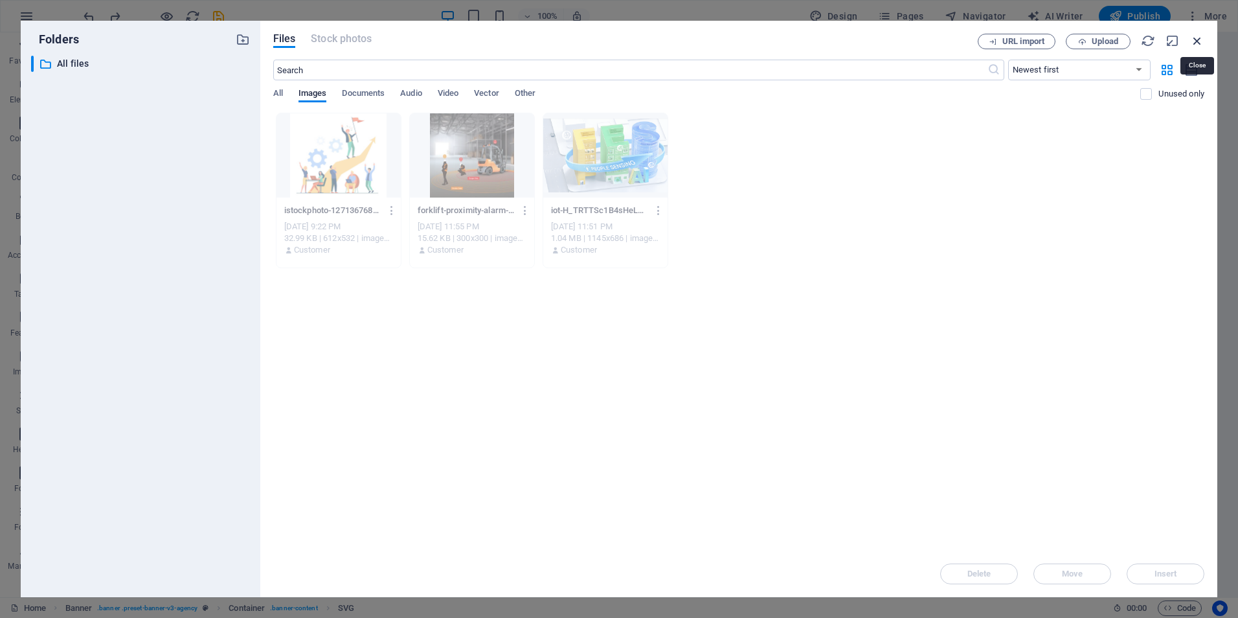
drag, startPoint x: 915, startPoint y: 15, endPoint x: 1198, endPoint y: 38, distance: 284.0
click at [1198, 38] on icon "button" at bounding box center [1197, 41] width 14 height 14
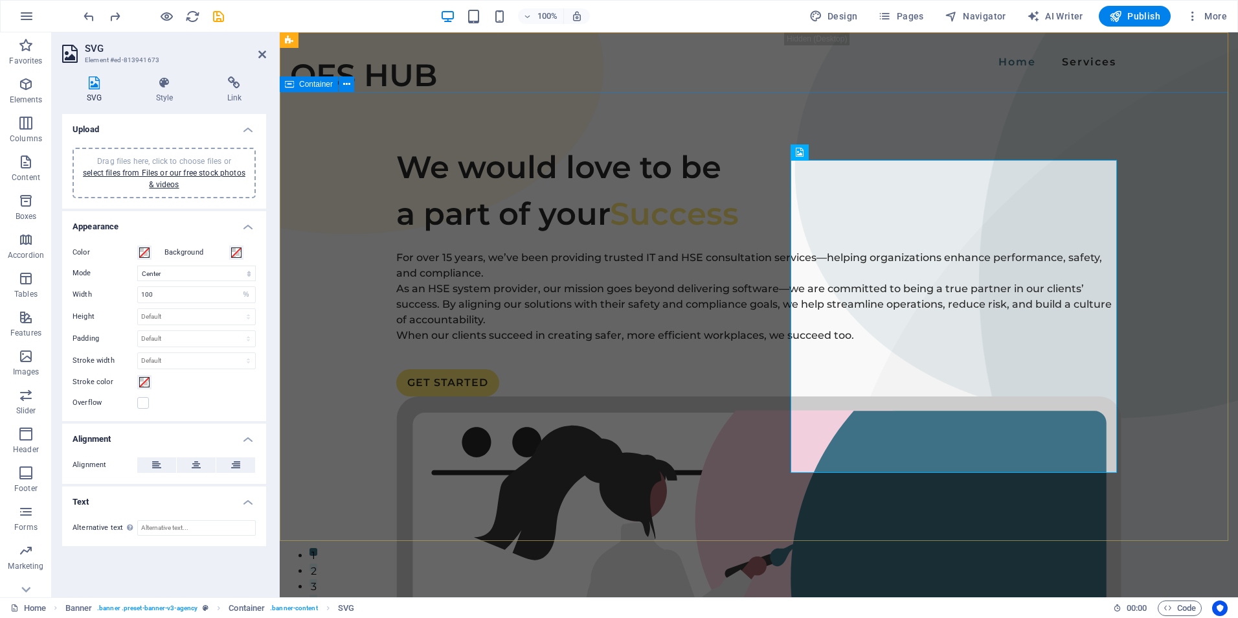
click at [622, 102] on div "We would love to be a part of your Success For over 15 years, we’ve been provid…" at bounding box center [759, 614] width 959 height 1045
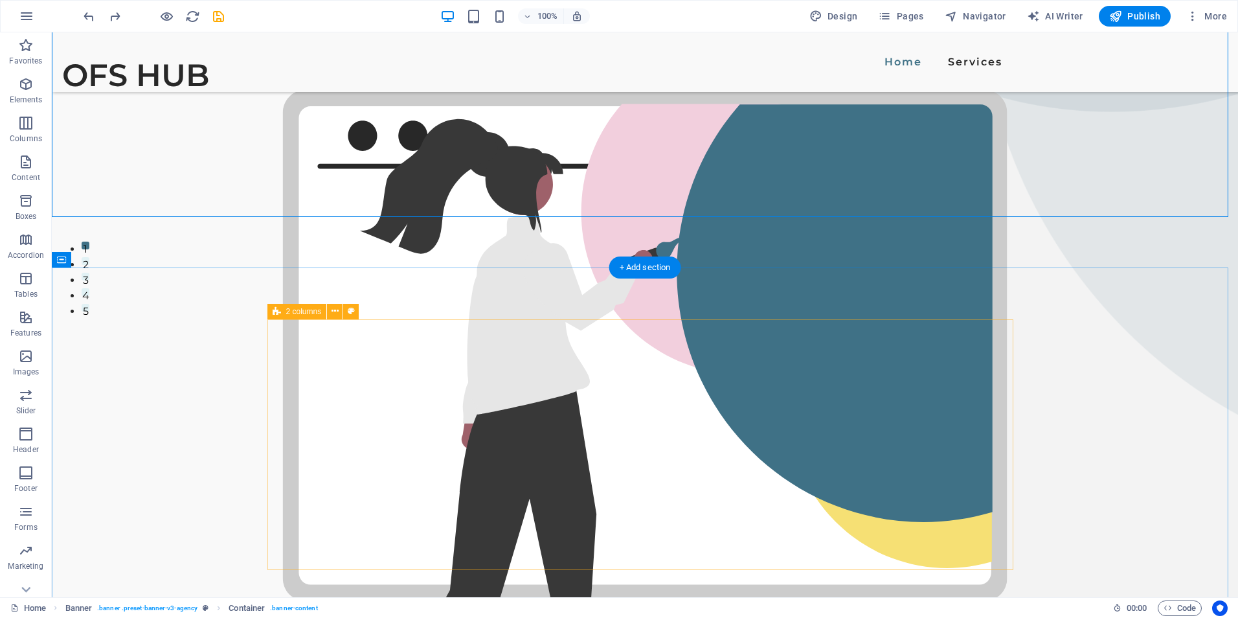
scroll to position [324, 0]
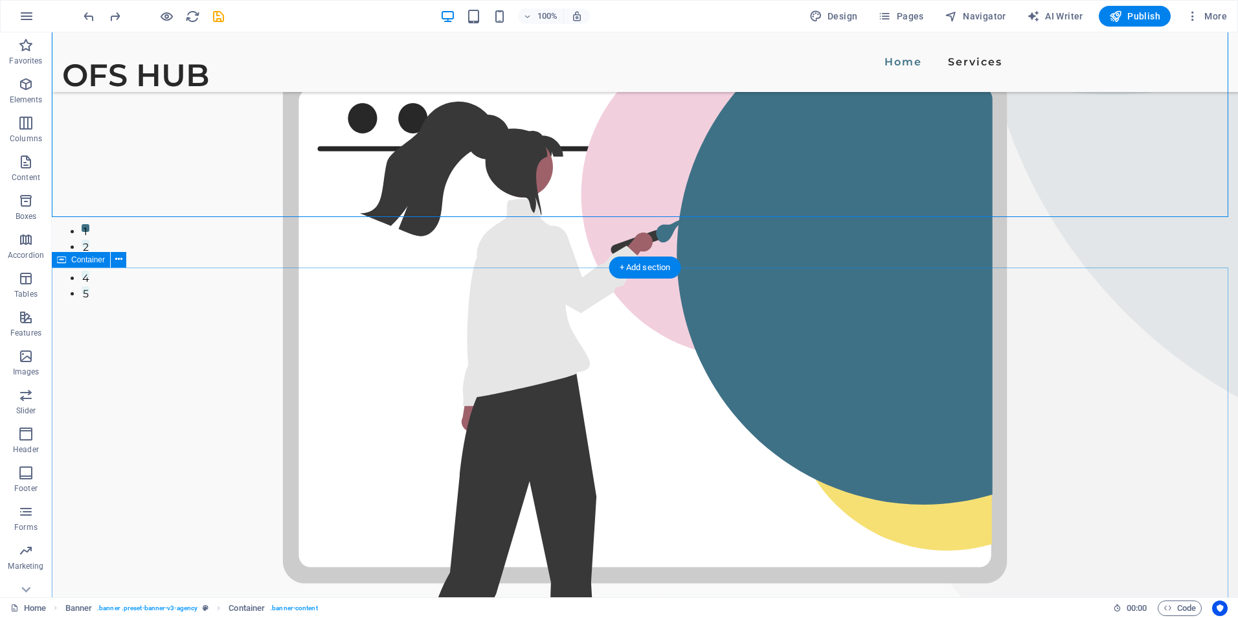
click at [90, 609] on span "Container" at bounding box center [83, 608] width 36 height 16
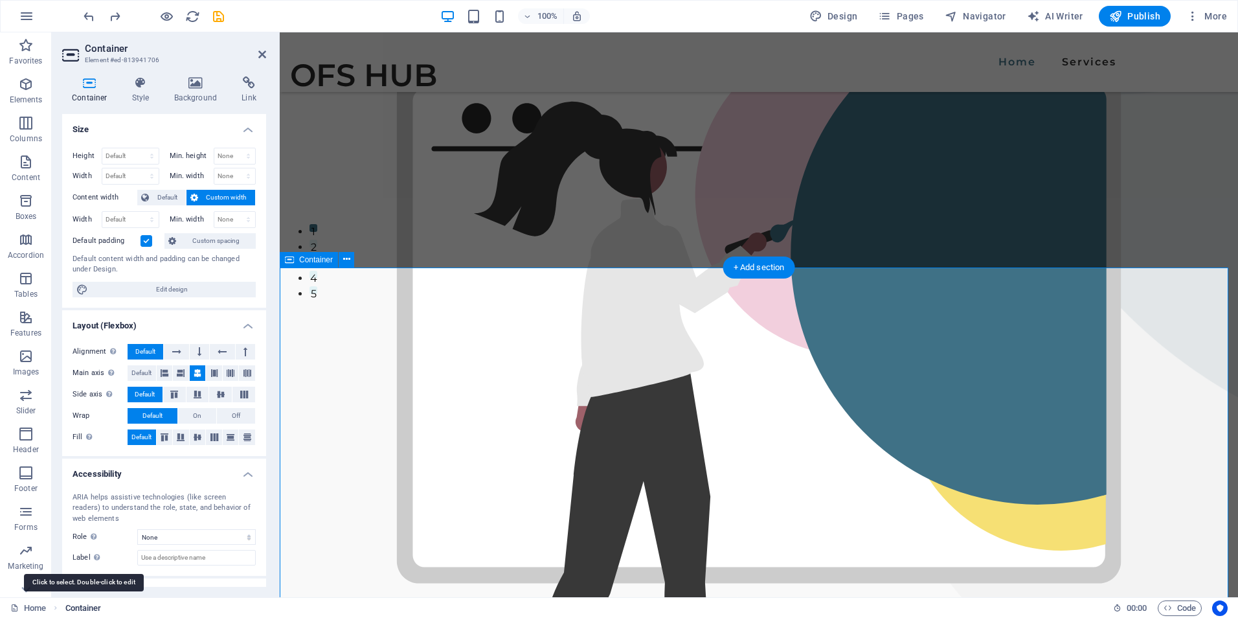
click at [90, 609] on span "Container" at bounding box center [83, 608] width 36 height 16
click at [97, 49] on h2 "Container" at bounding box center [175, 49] width 181 height 12
click at [168, 196] on span "Default" at bounding box center [167, 198] width 29 height 16
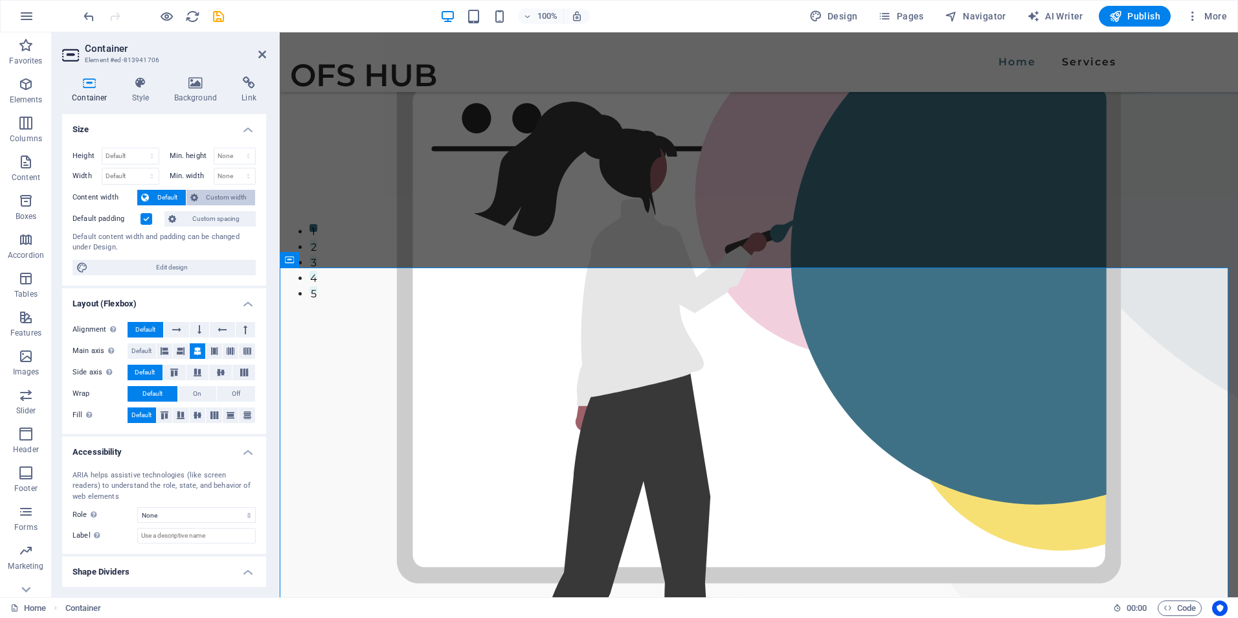
click at [213, 198] on span "Custom width" at bounding box center [227, 198] width 50 height 16
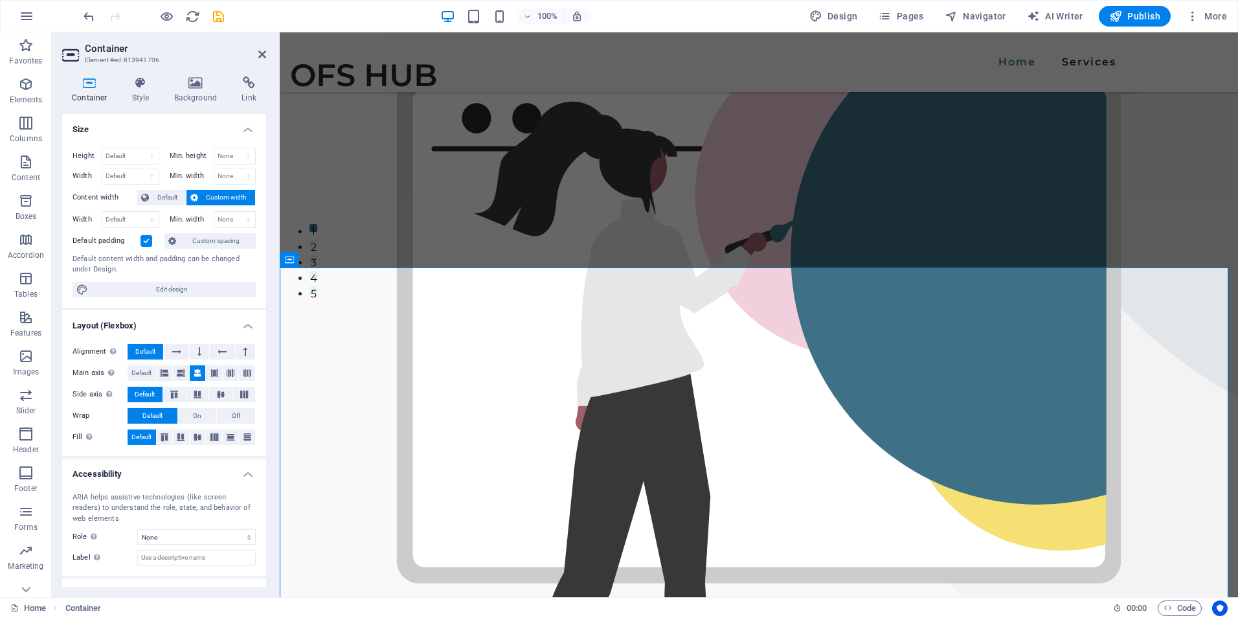
click at [243, 128] on h4 "Size" at bounding box center [164, 125] width 204 height 23
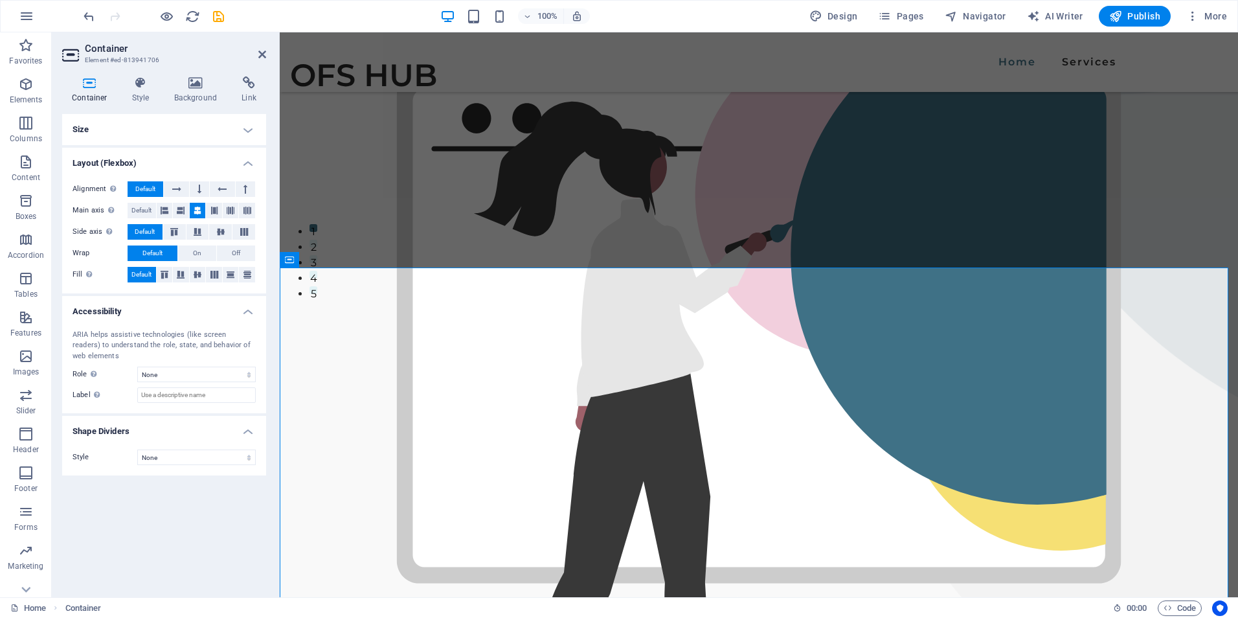
click at [250, 161] on h4 "Layout (Flexbox)" at bounding box center [164, 159] width 204 height 23
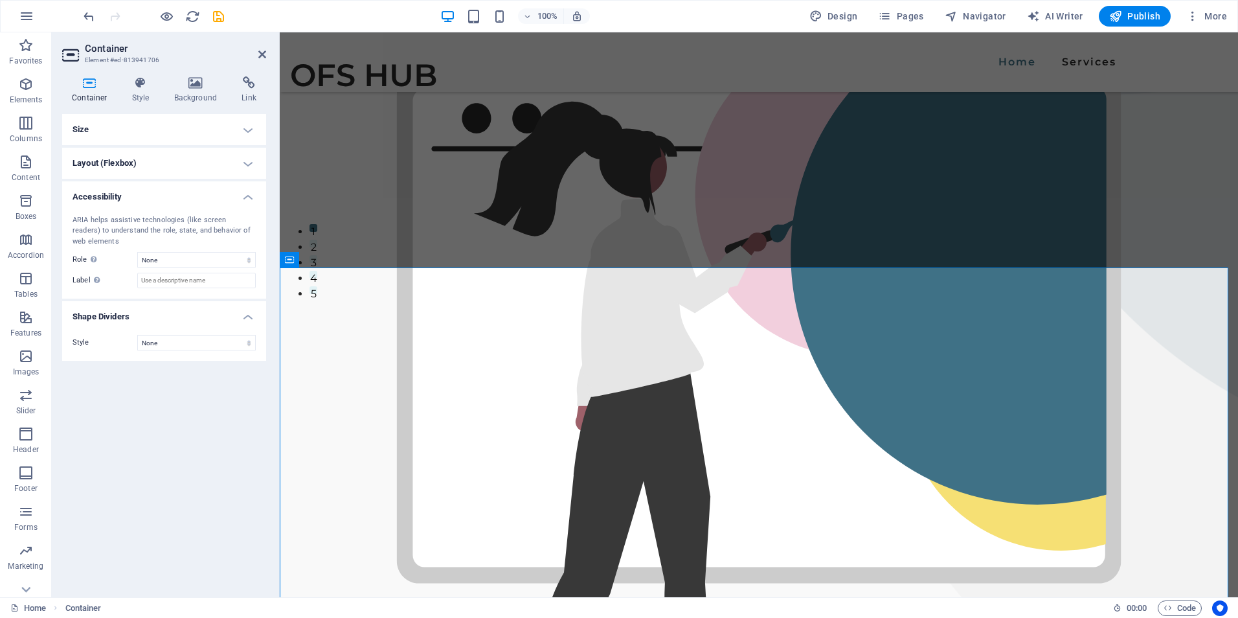
click at [247, 197] on h4 "Accessibility" at bounding box center [164, 192] width 204 height 23
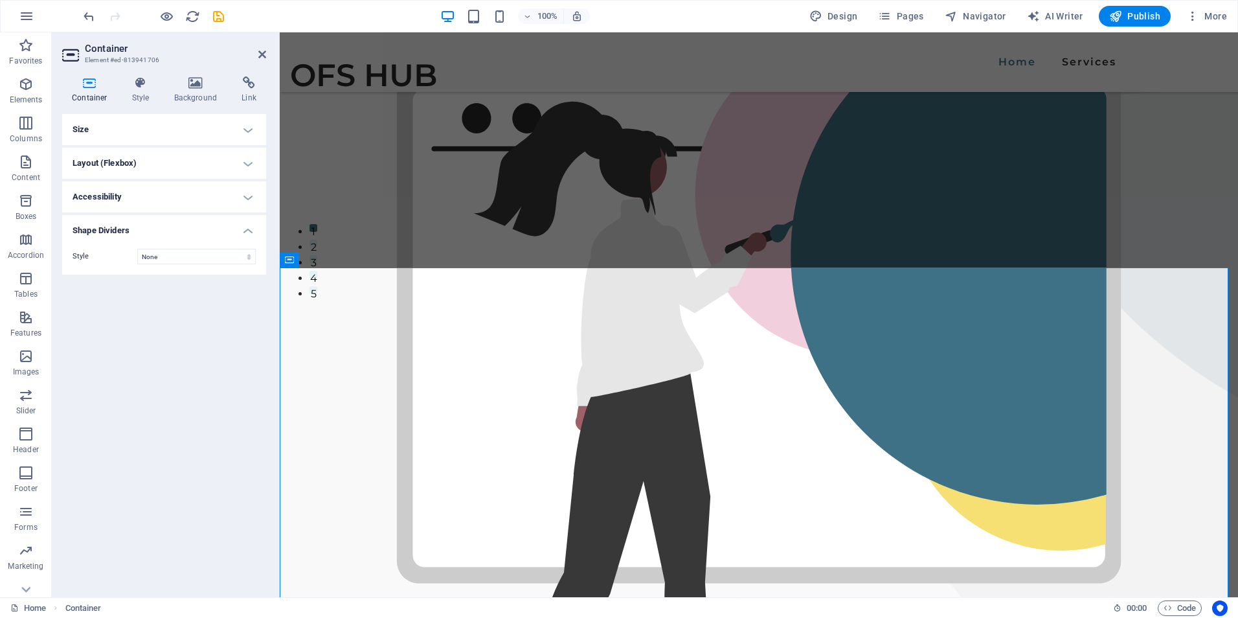
click at [249, 227] on h4 "Shape Dividers" at bounding box center [164, 226] width 204 height 23
click at [145, 85] on icon at bounding box center [140, 82] width 37 height 13
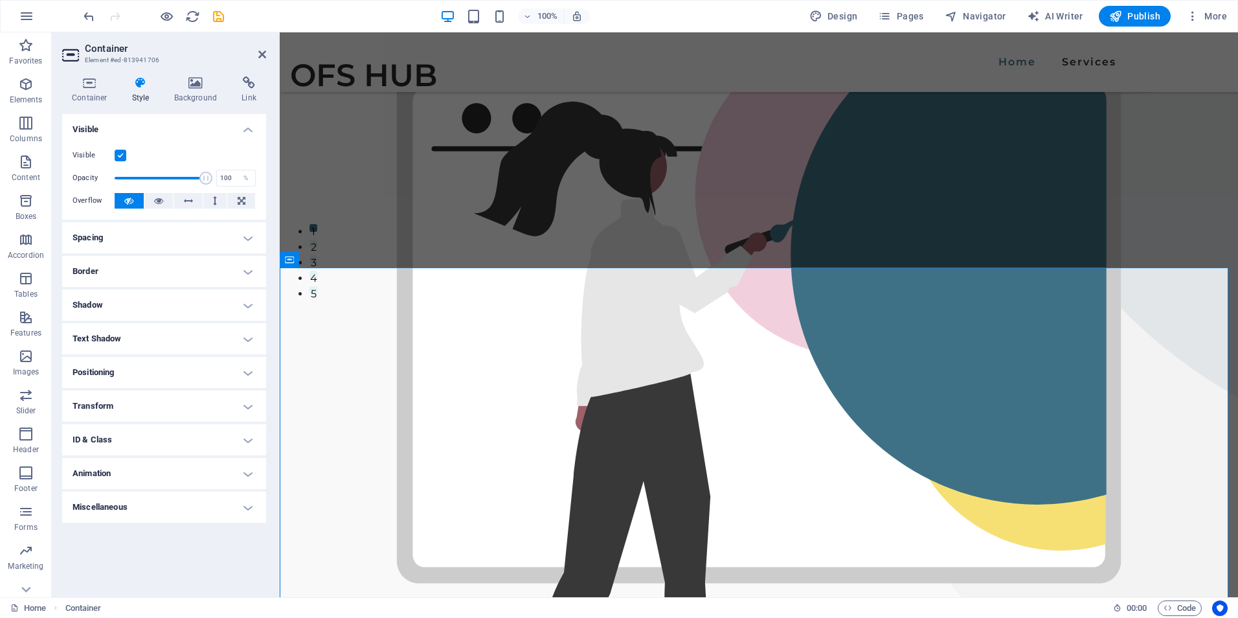
click at [122, 155] on label at bounding box center [121, 156] width 12 height 12
click at [0, 0] on input "Visible" at bounding box center [0, 0] width 0 height 0
click at [122, 155] on label at bounding box center [121, 156] width 12 height 12
click at [0, 0] on input "Visible" at bounding box center [0, 0] width 0 height 0
click at [111, 341] on h4 "Text Shadow" at bounding box center [164, 338] width 204 height 31
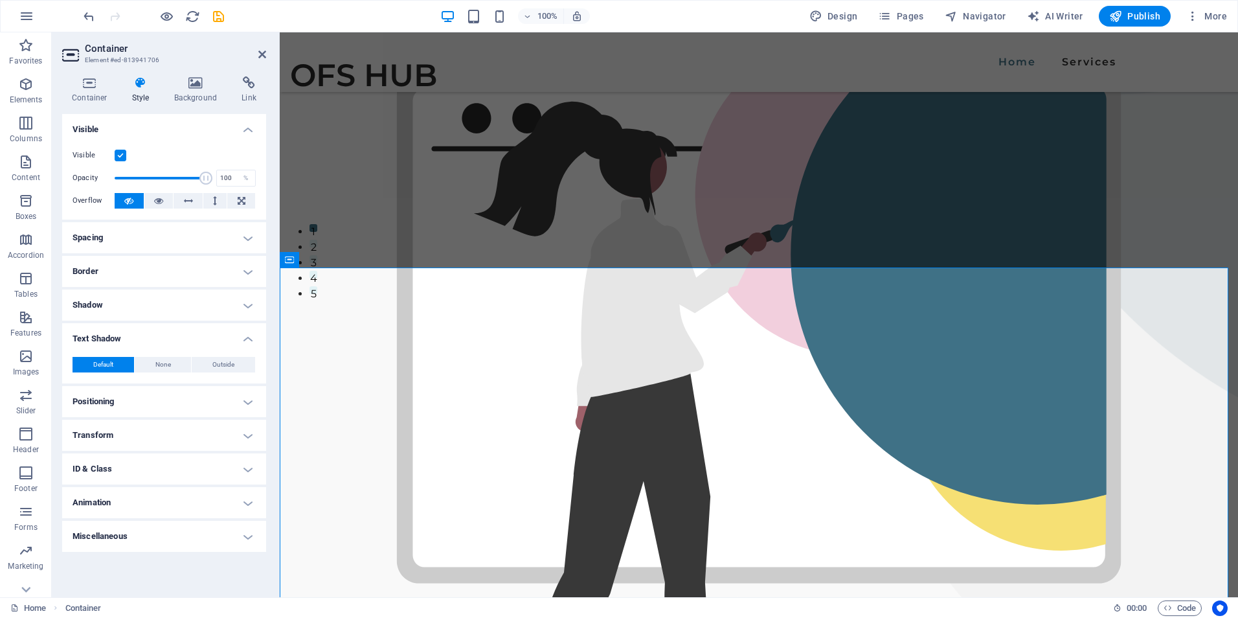
click at [110, 339] on h4 "Text Shadow" at bounding box center [164, 334] width 204 height 23
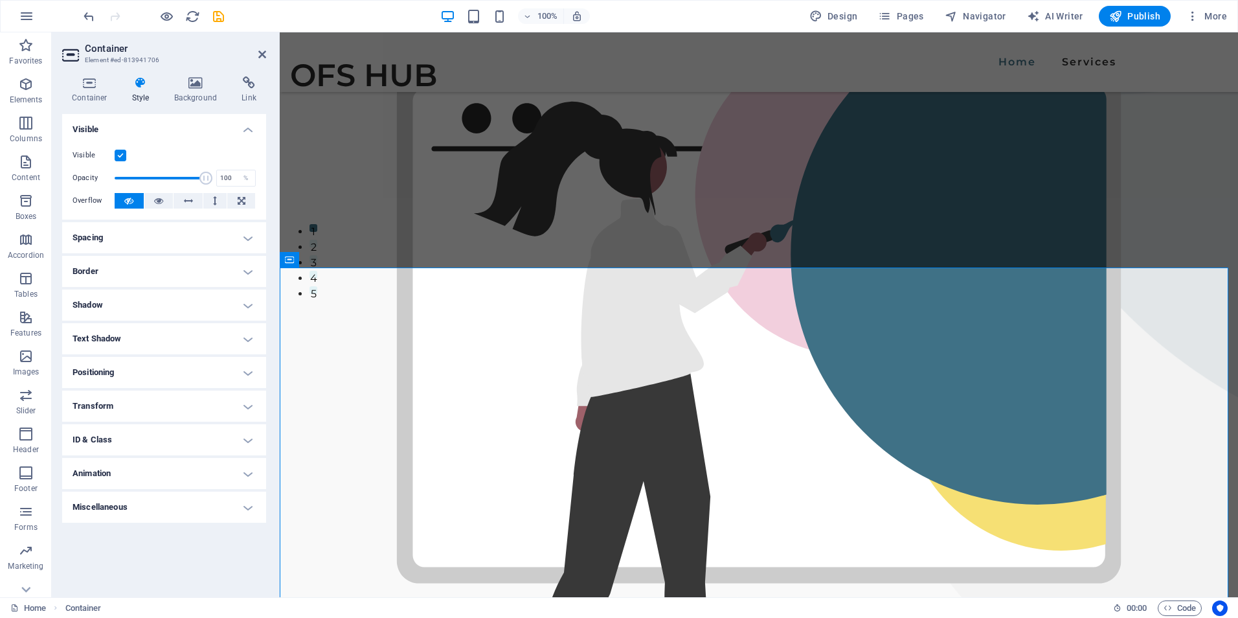
click at [117, 510] on h4 "Miscellaneous" at bounding box center [164, 507] width 204 height 31
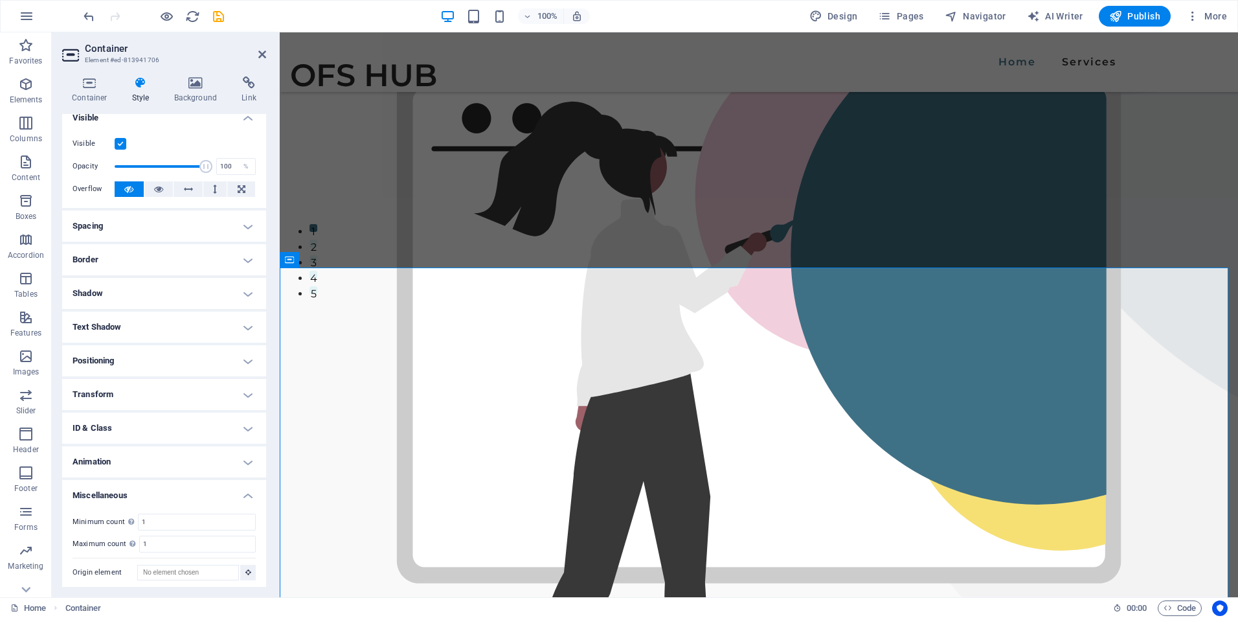
scroll to position [16, 0]
click at [127, 457] on h4 "Animation" at bounding box center [164, 457] width 204 height 31
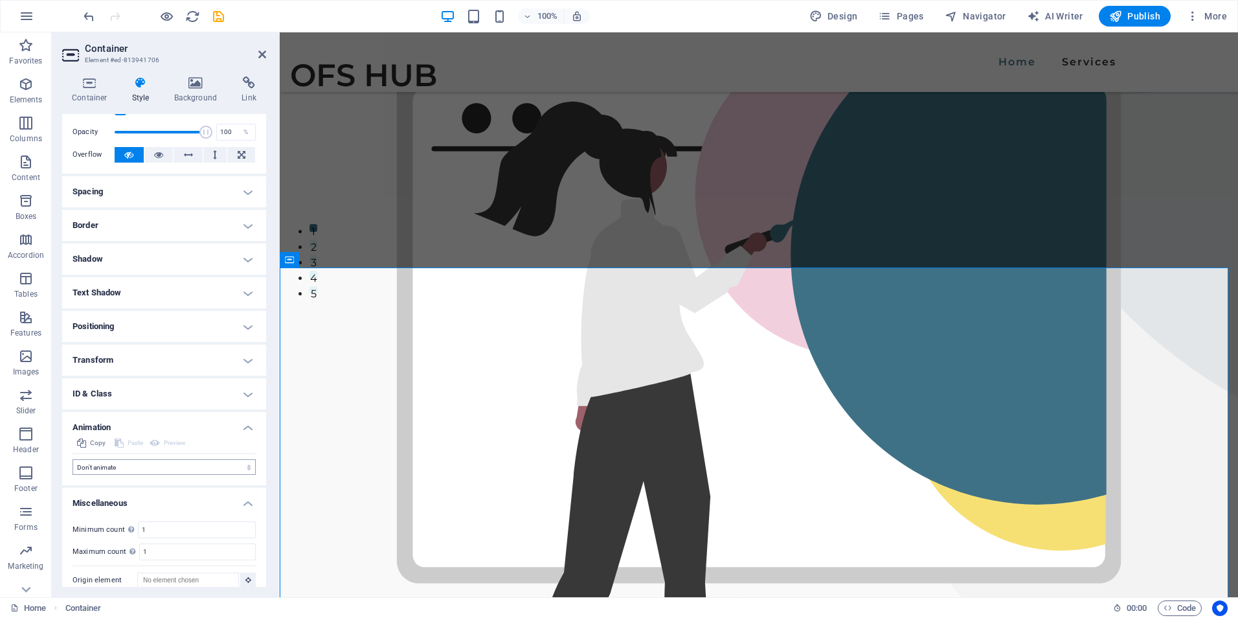
scroll to position [58, 0]
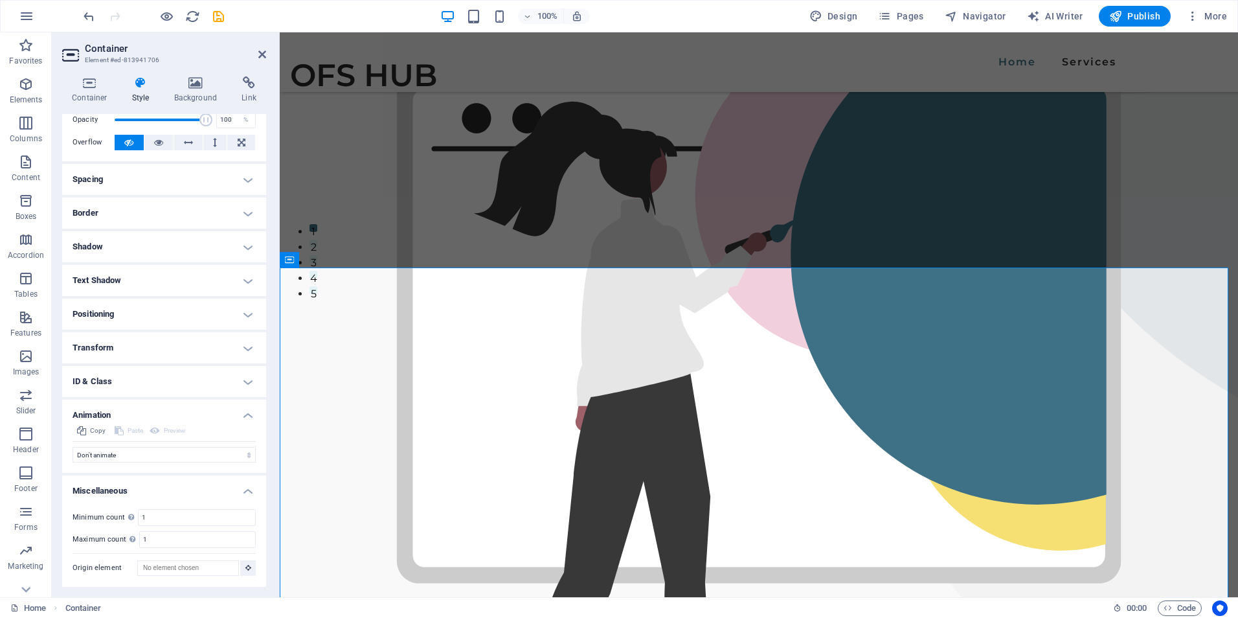
click at [123, 380] on h4 "ID & Class" at bounding box center [164, 381] width 204 height 31
click at [132, 349] on h4 "Transform" at bounding box center [164, 347] width 204 height 31
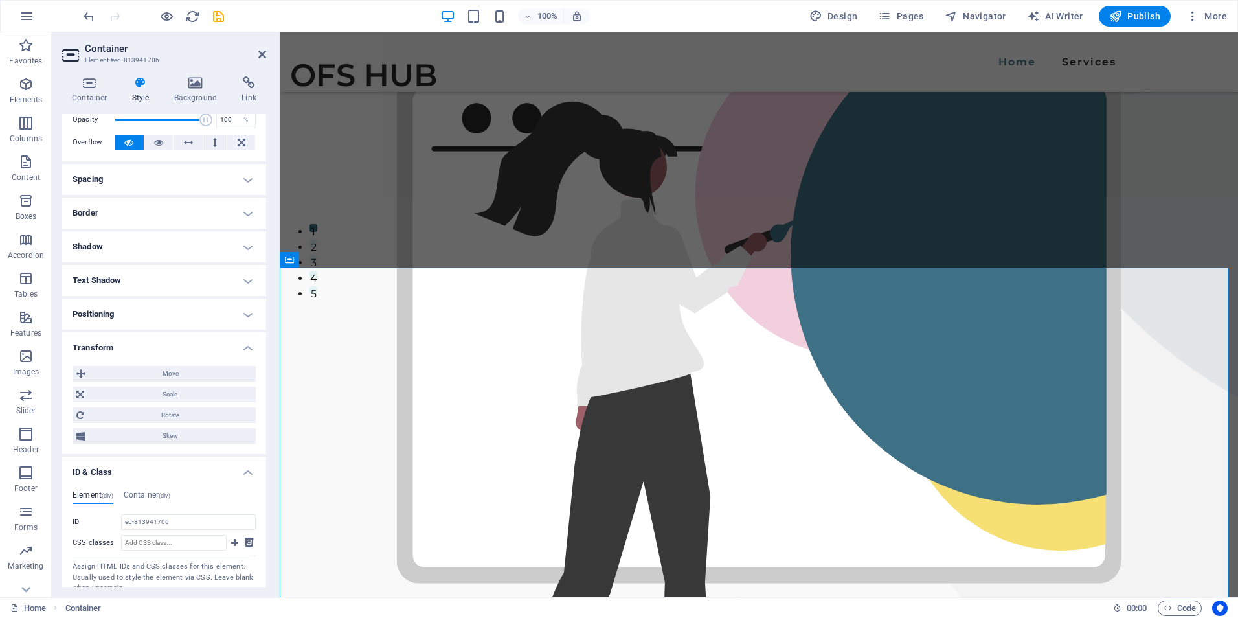
click at [141, 308] on h4 "Positioning" at bounding box center [164, 314] width 204 height 31
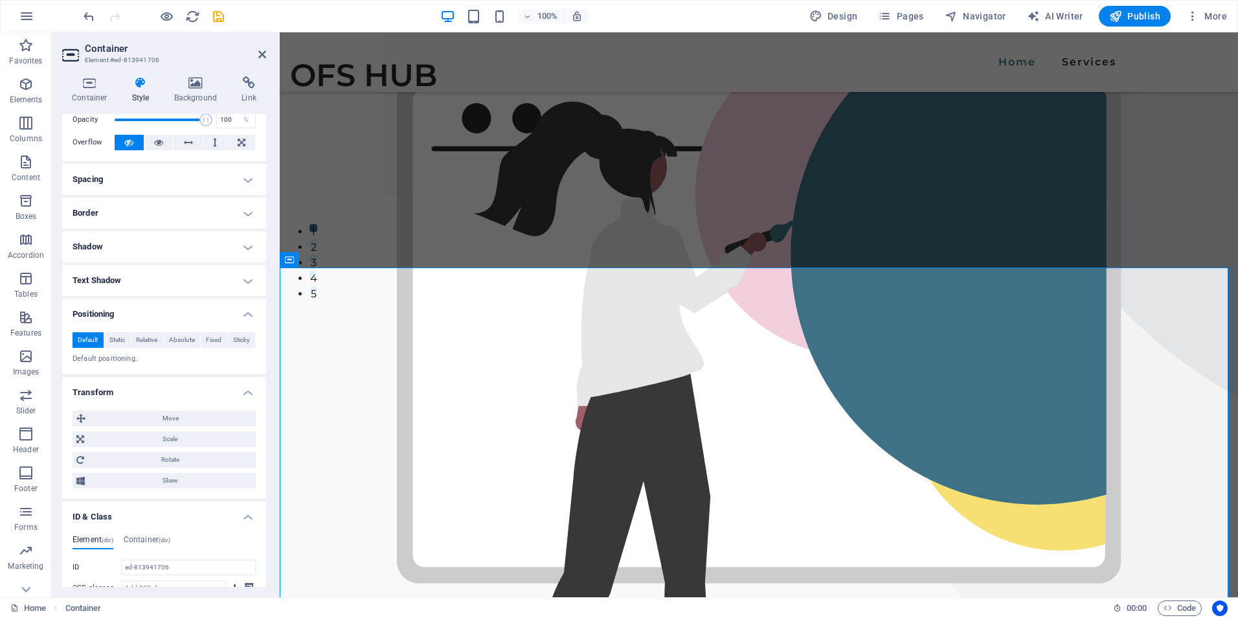
click at [135, 282] on h4 "Text Shadow" at bounding box center [164, 280] width 204 height 31
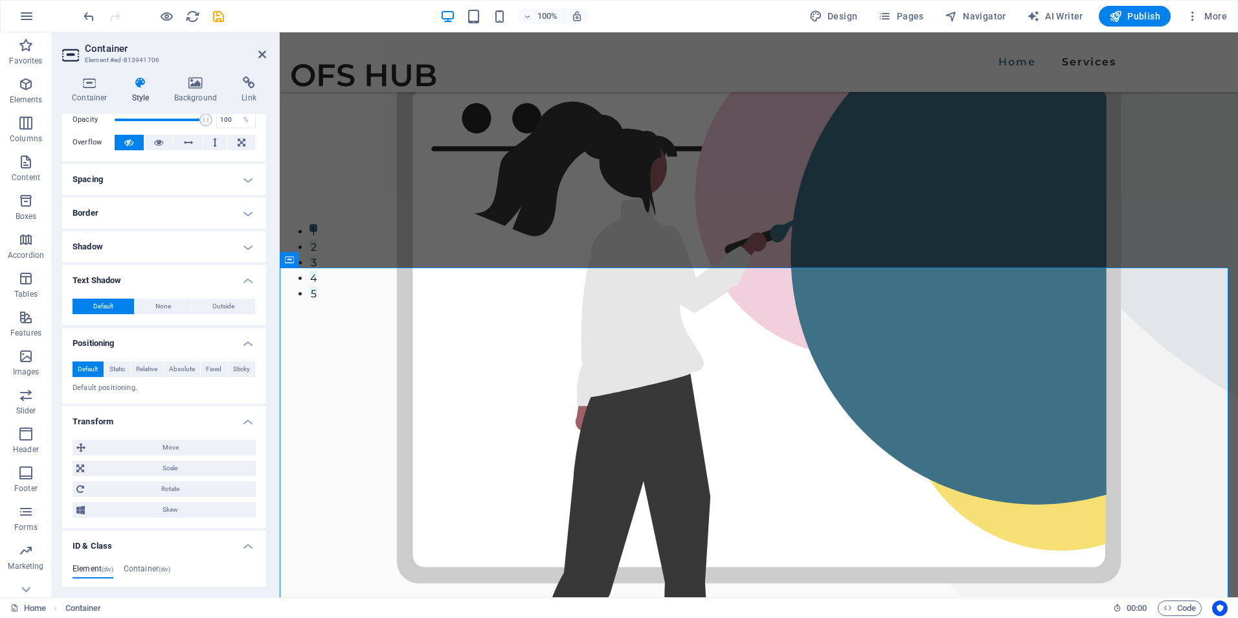
click at [138, 250] on h4 "Shadow" at bounding box center [164, 246] width 204 height 31
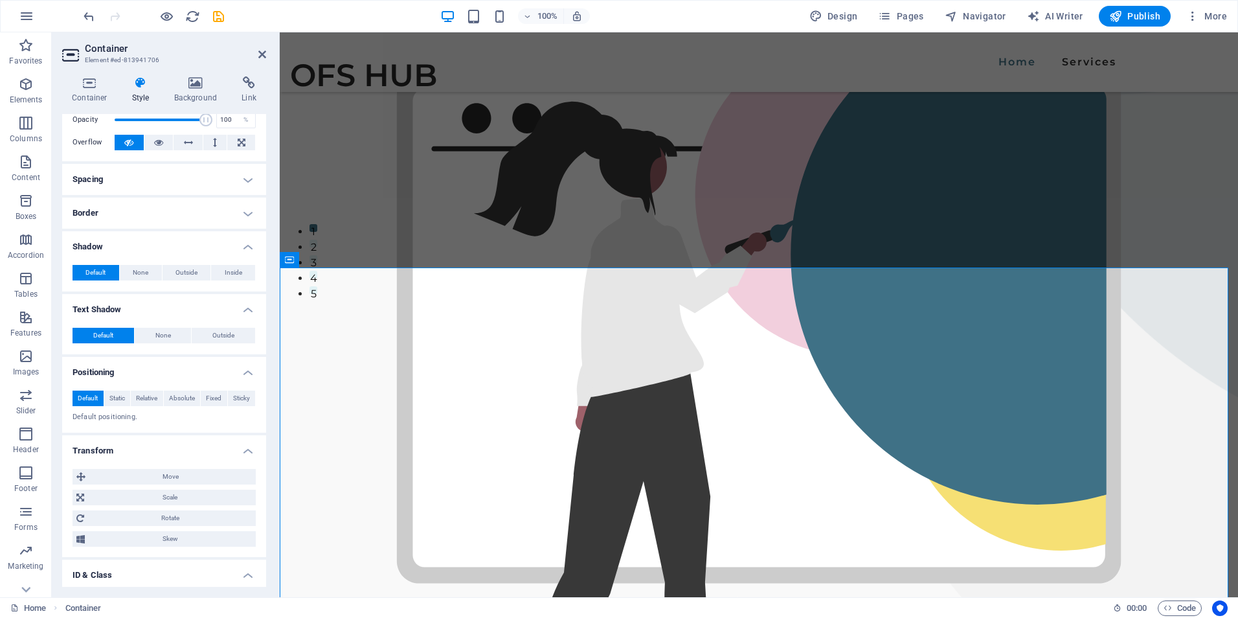
click at [140, 219] on h4 "Border" at bounding box center [164, 213] width 204 height 31
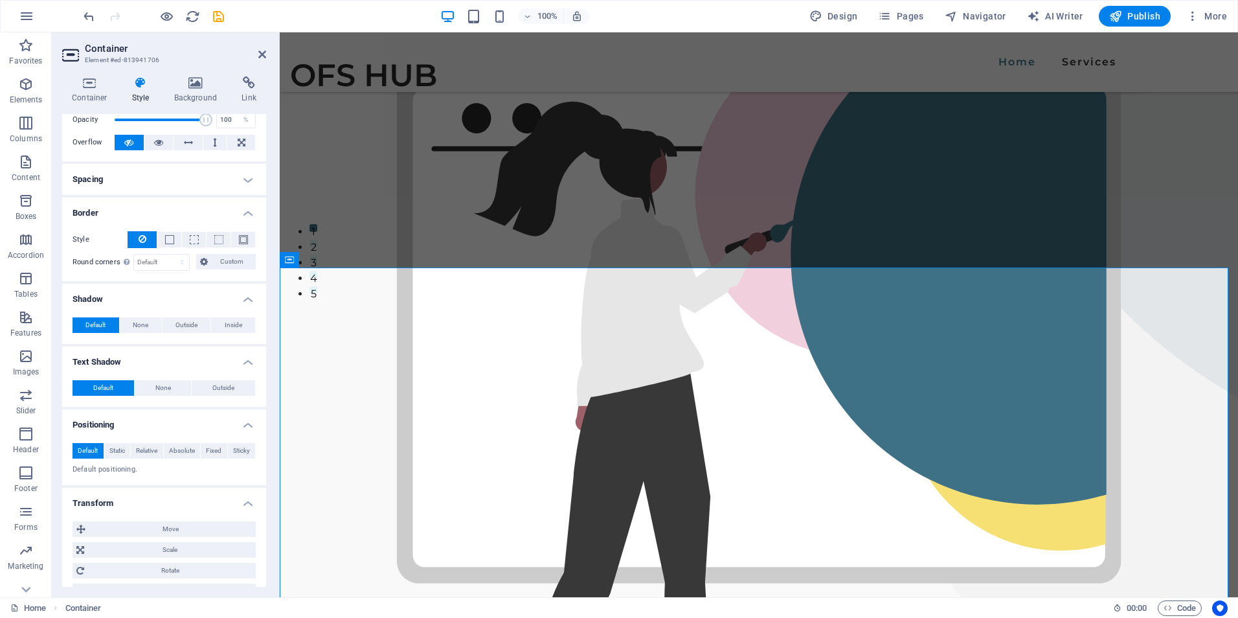
click at [139, 183] on h4 "Spacing" at bounding box center [164, 179] width 204 height 31
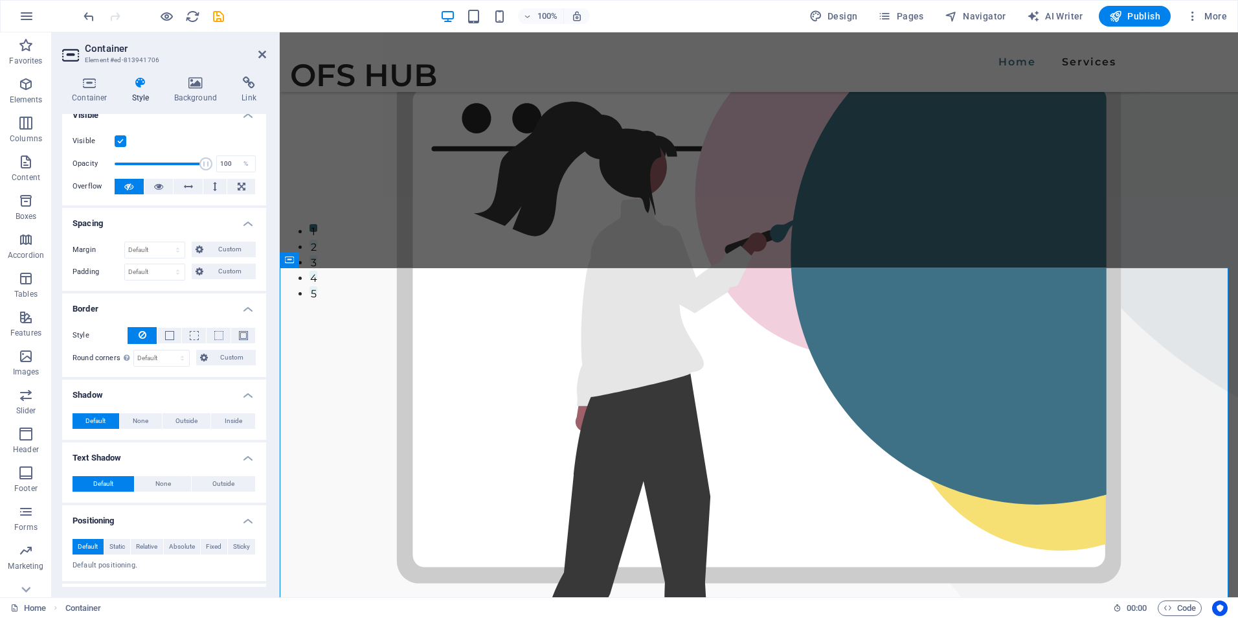
scroll to position [0, 0]
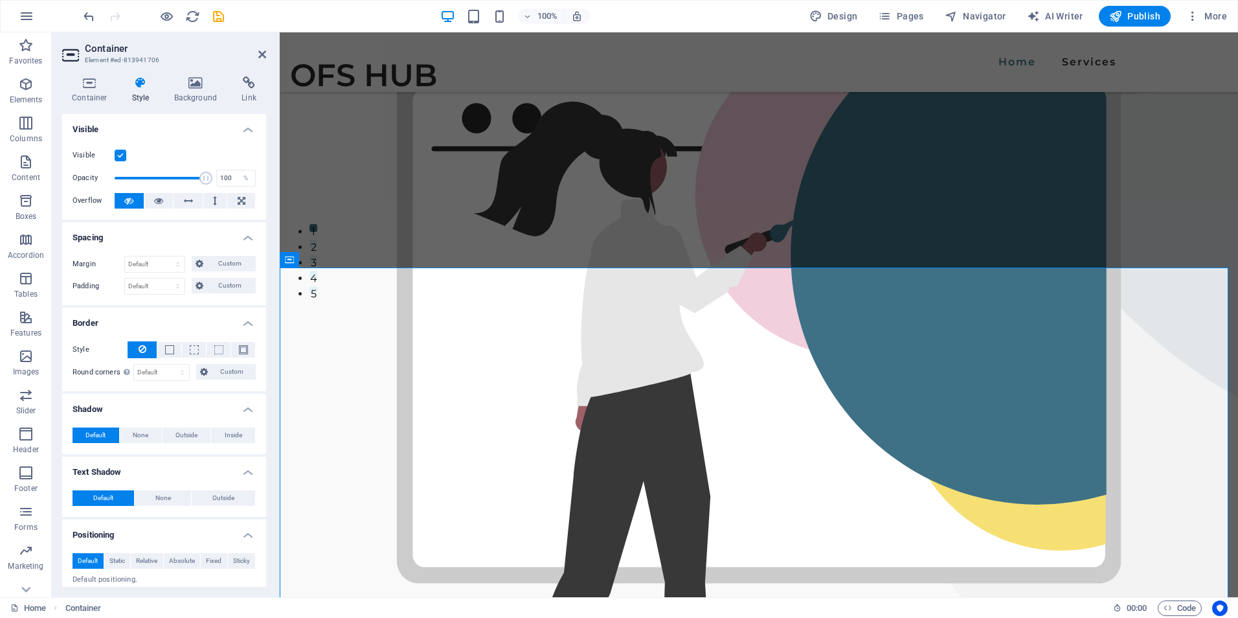
click at [246, 130] on h4 "Visible" at bounding box center [164, 125] width 204 height 23
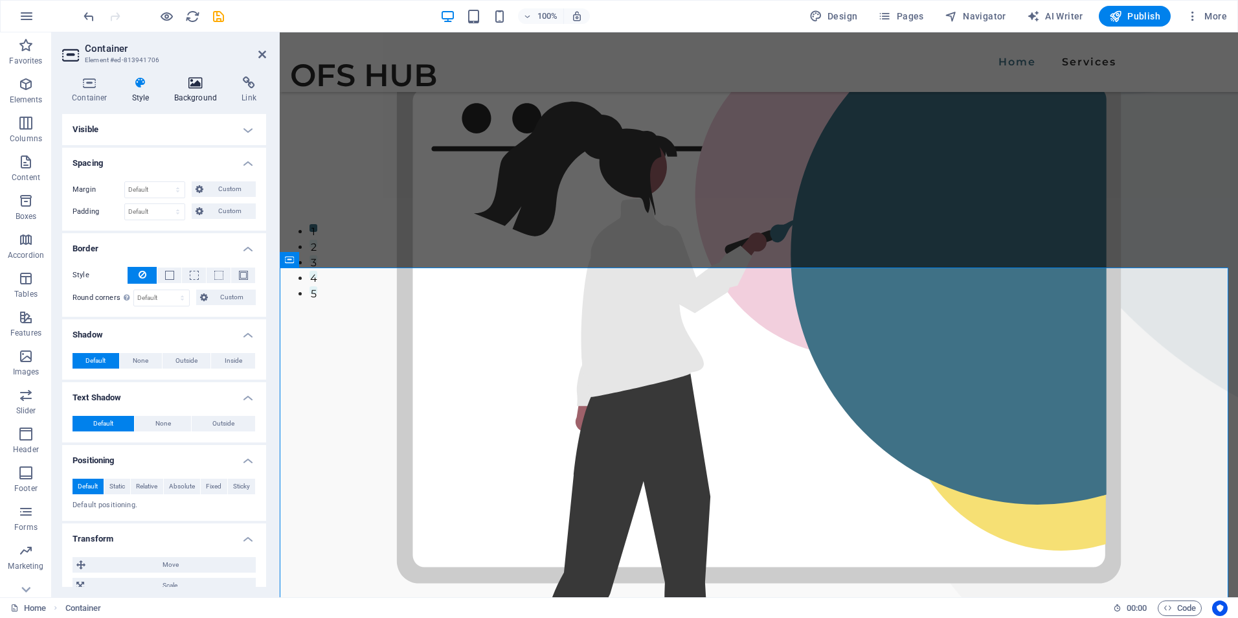
click at [200, 91] on h4 "Background" at bounding box center [199, 89] width 68 height 27
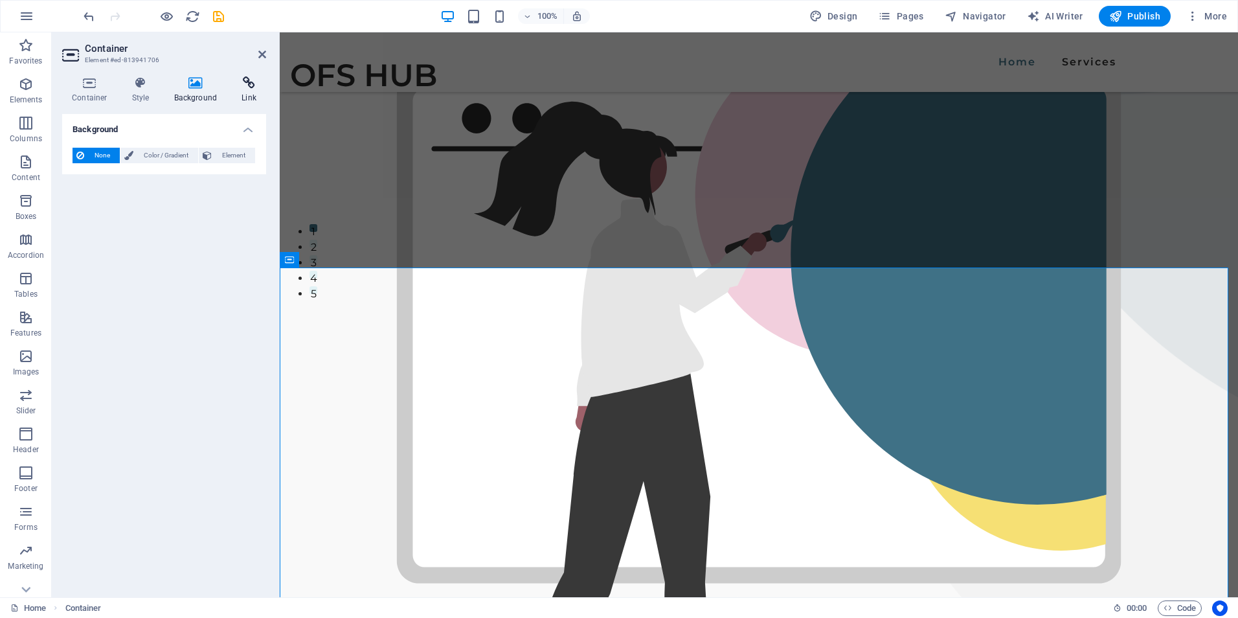
click at [256, 82] on icon at bounding box center [249, 82] width 34 height 13
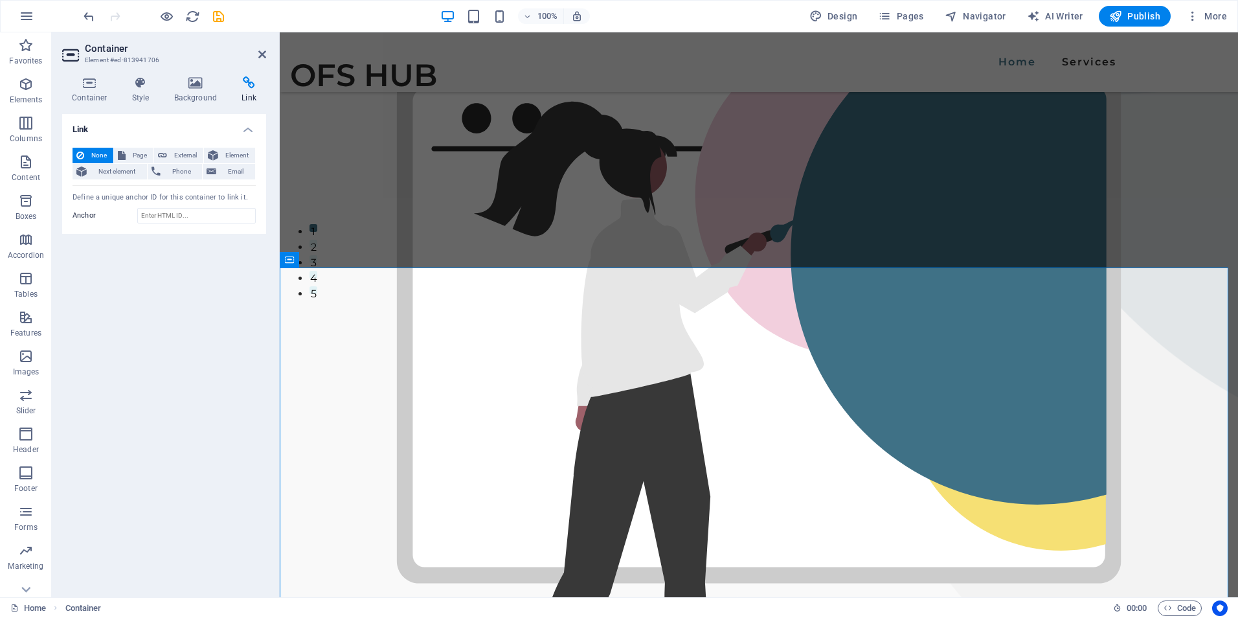
click at [107, 45] on h2 "Container" at bounding box center [175, 49] width 181 height 12
click at [27, 97] on p "Elements" at bounding box center [26, 100] width 33 height 10
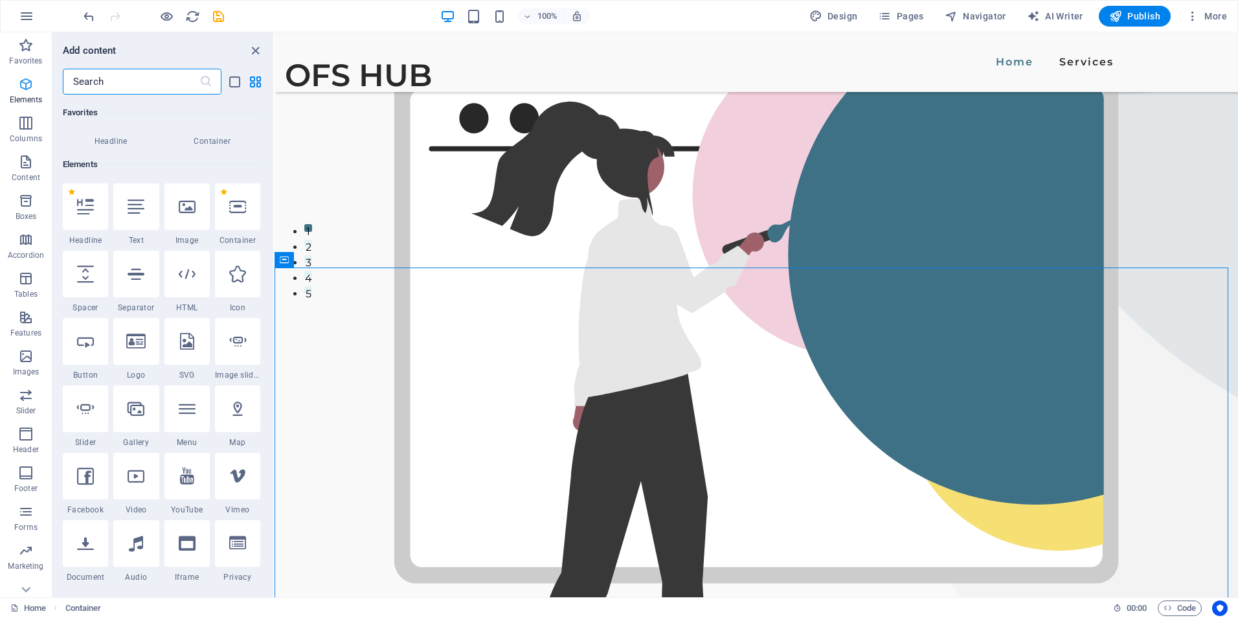
scroll to position [138, 0]
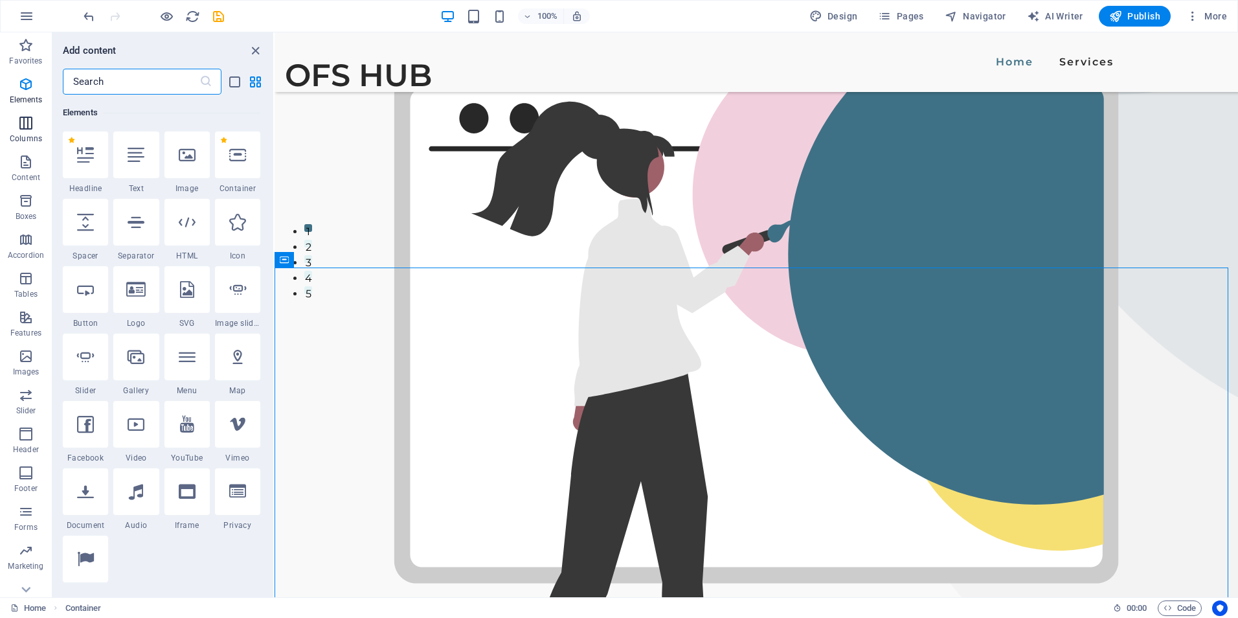
click at [27, 130] on icon "button" at bounding box center [26, 123] width 16 height 16
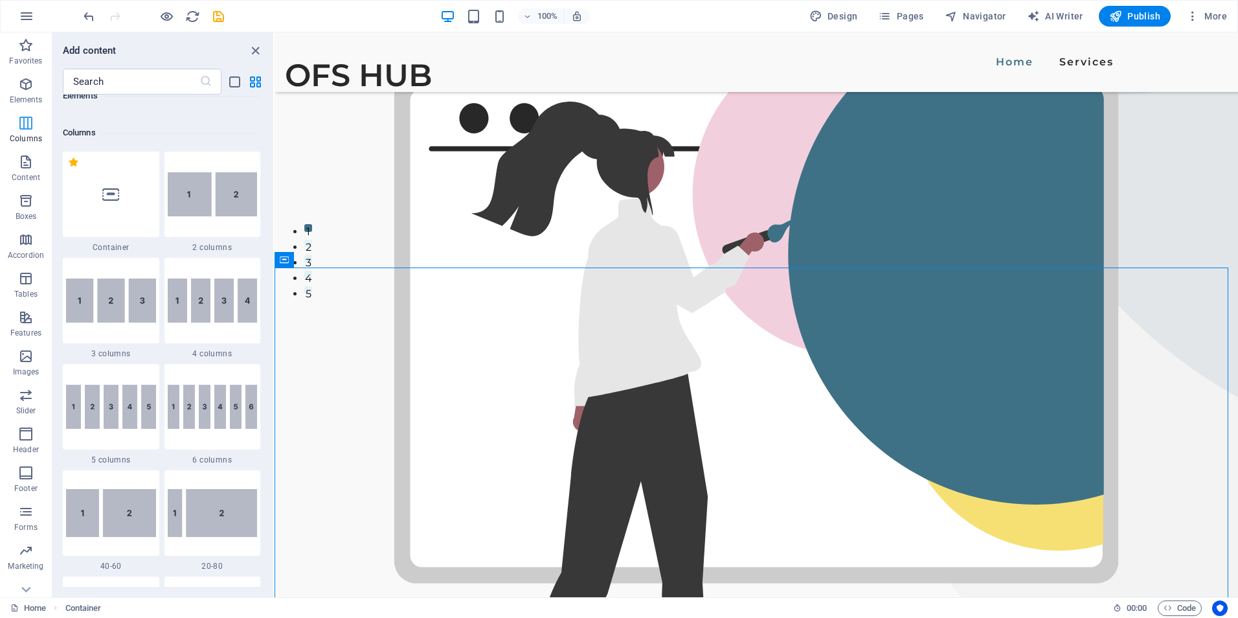
scroll to position [641, 0]
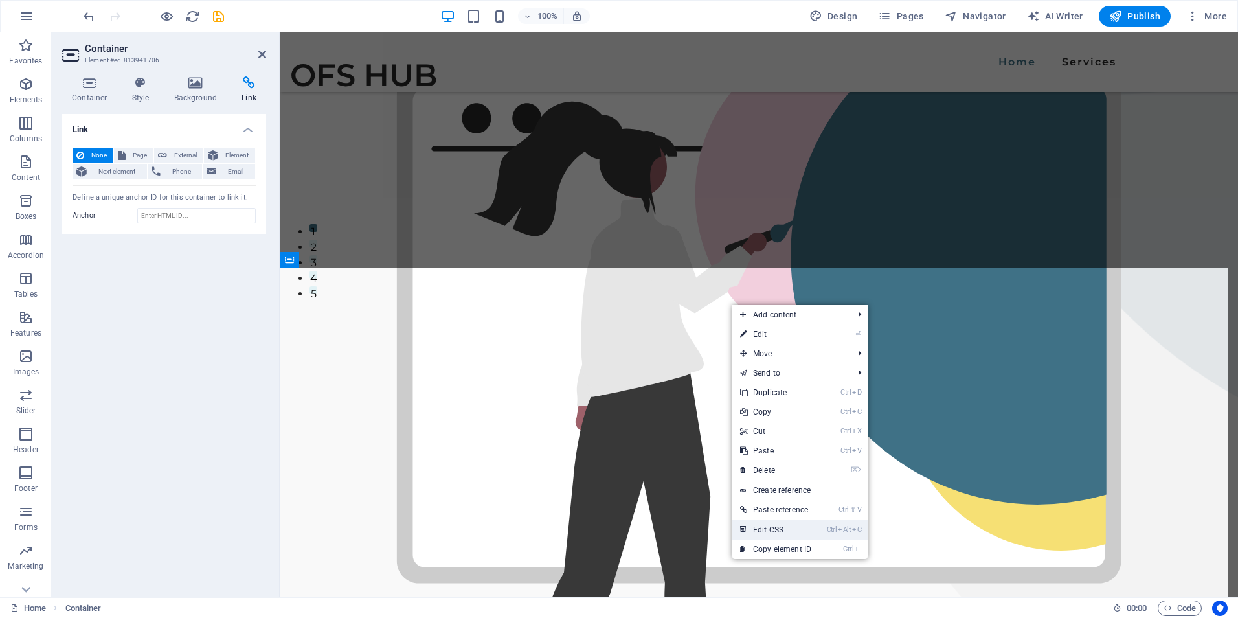
click at [784, 528] on link "Ctrl Alt C Edit CSS" at bounding box center [776, 529] width 87 height 19
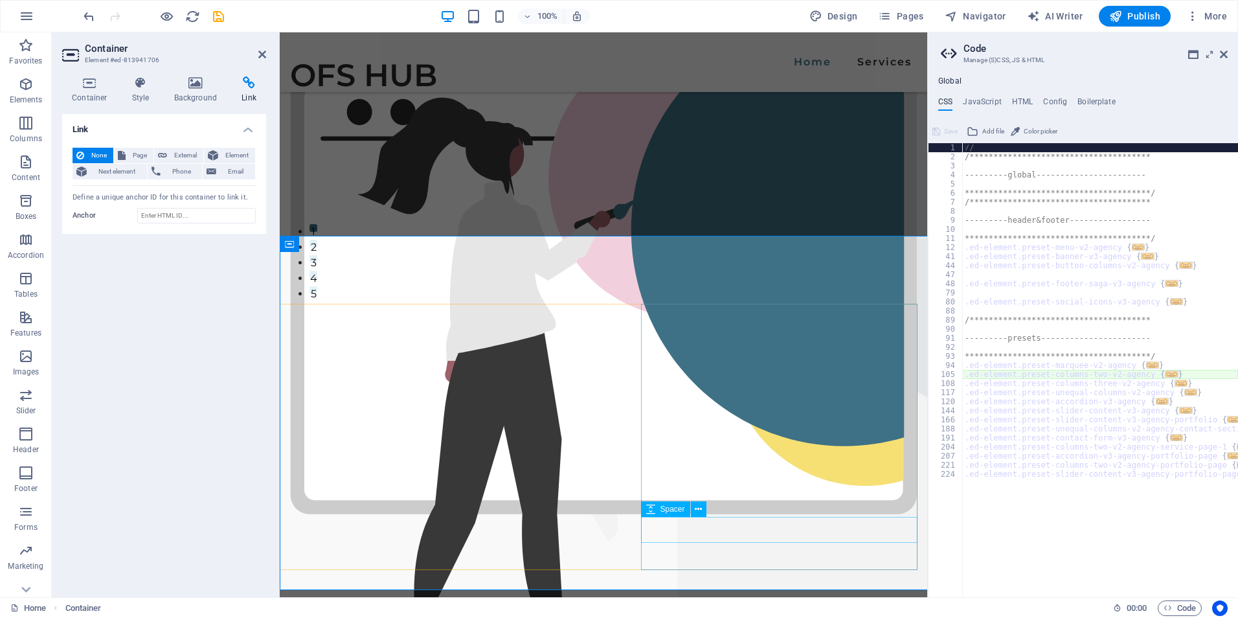
type textarea "@include columns-two-v2($margin: (130px, 0px, 90px), $columns: (2, 1, 1));"
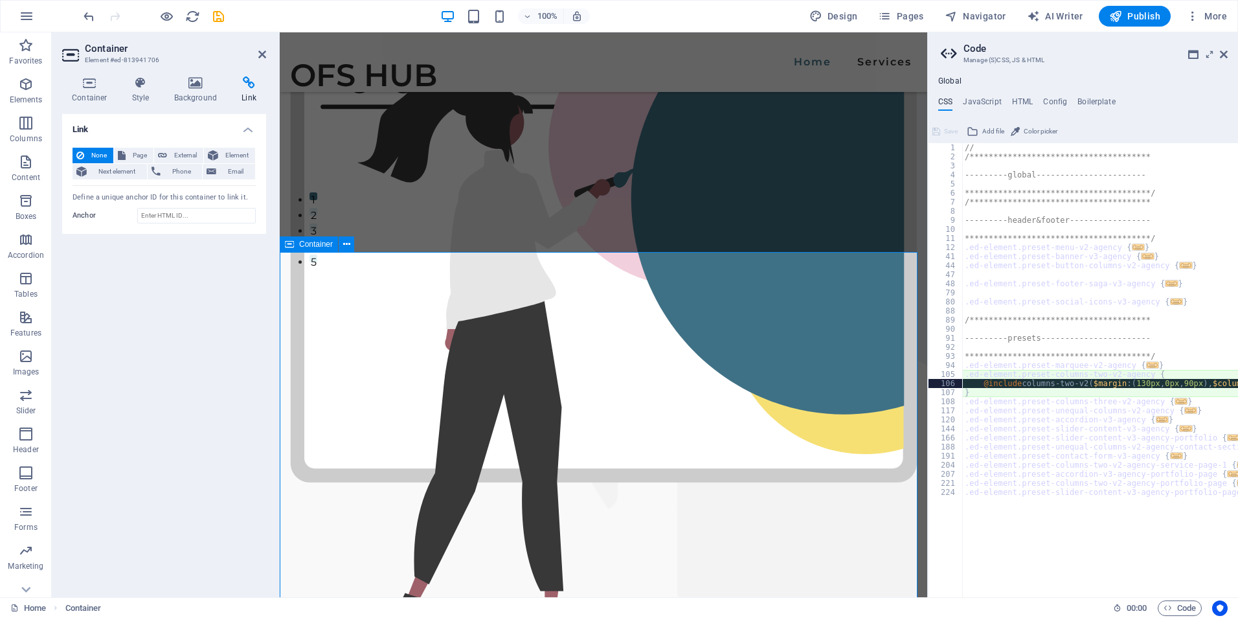
click at [1025, 104] on h4 "HTML" at bounding box center [1022, 104] width 21 height 14
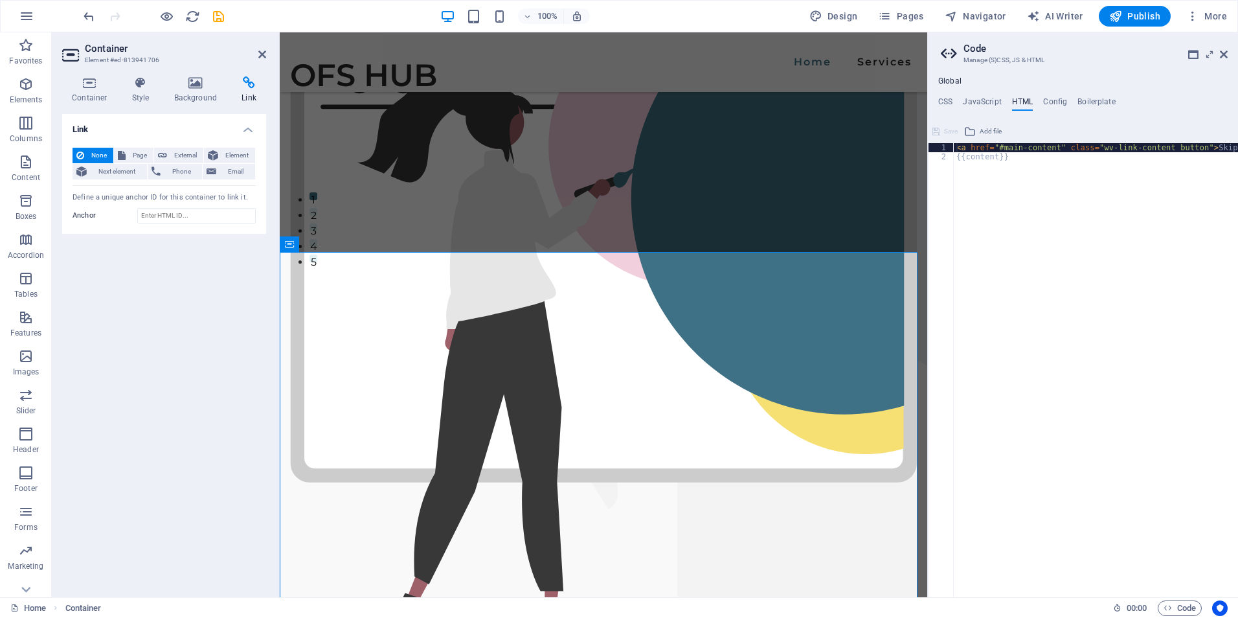
click at [1046, 150] on div "< a href = "#main-content" class = "wv-link-content button" > Skip to main cont…" at bounding box center [1129, 374] width 350 height 462
drag, startPoint x: 771, startPoint y: 194, endPoint x: 733, endPoint y: 199, distance: 38.6
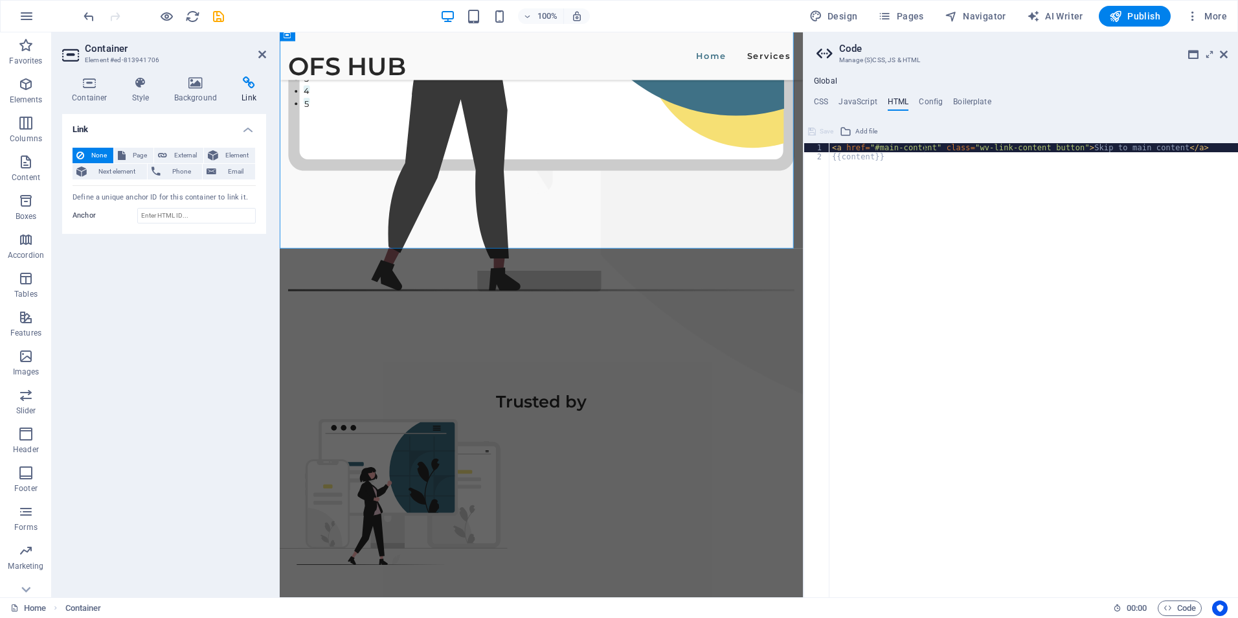
scroll to position [675, 0]
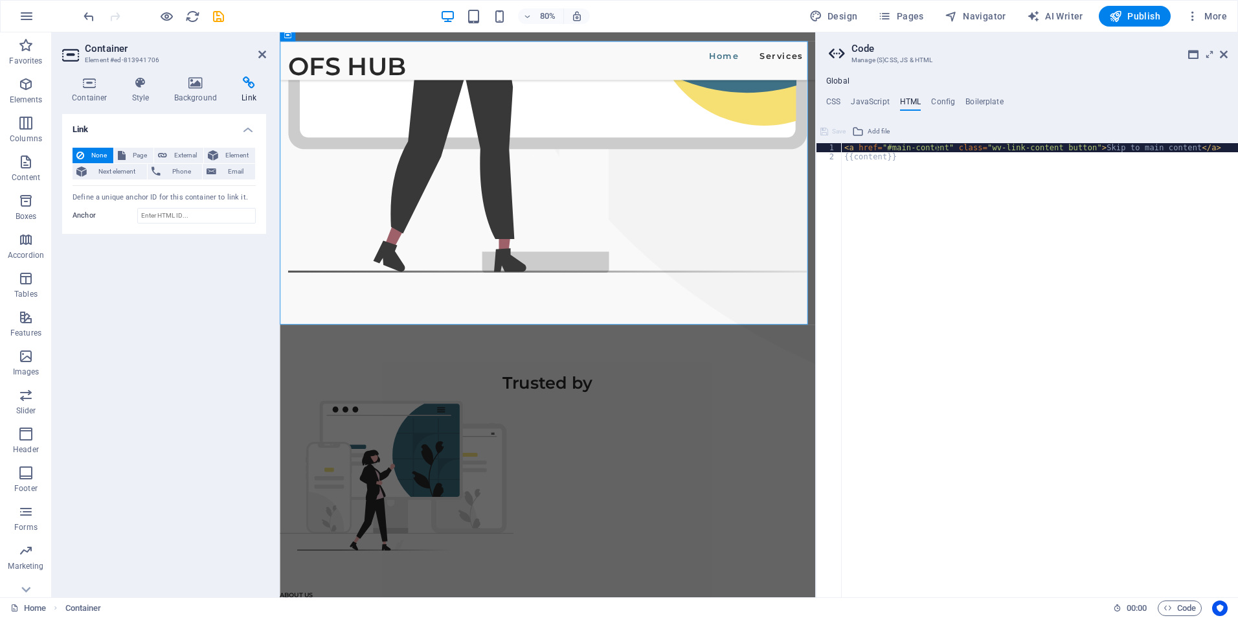
click at [814, 292] on div "Drag here to replace the existing content. Press “Ctrl” if you want to create a…" at bounding box center [548, 314] width 536 height 565
click at [1116, 155] on div "< a href = "#main-content" class = "wv-link-content button" > Skip to main cont…" at bounding box center [1040, 374] width 396 height 462
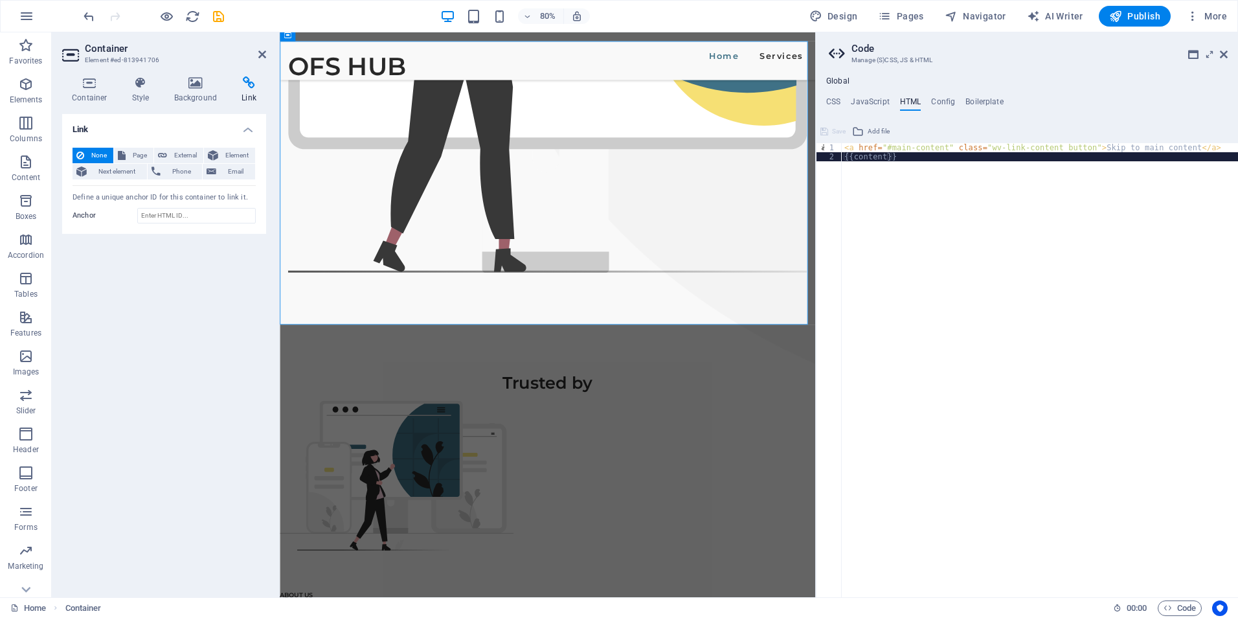
click at [1122, 145] on div "< a href = "#main-content" class = "wv-link-content button" > Skip to main cont…" at bounding box center [1040, 374] width 396 height 462
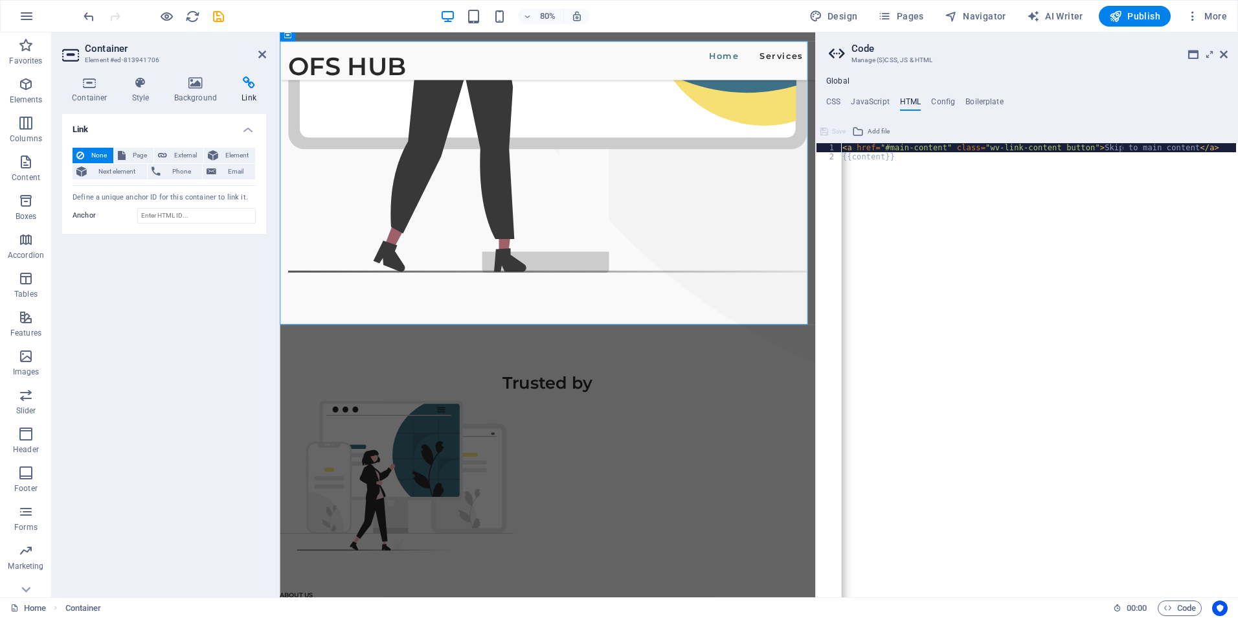
click at [1145, 146] on div "< a href = "#main-content" class = "wv-link-content button" > Skip to main cont…" at bounding box center [1038, 374] width 396 height 462
click at [1145, 146] on div "< a href = "#main-content" class = "wv-link-content button" > Skip to main cont…" at bounding box center [975, 374] width 396 height 462
click at [1092, 150] on div "< a href = "#main-content" class = "wv-link-content button" > Skip to main cont…" at bounding box center [975, 374] width 396 height 462
click at [1025, 179] on div "< a href = "#main-content" class = "wv-link-content button" > Skip to main cont…" at bounding box center [975, 374] width 396 height 462
click at [907, 145] on div "< a href = "#main-content" class = "wv-link-content button" > Skip to main cont…" at bounding box center [989, 374] width 396 height 462
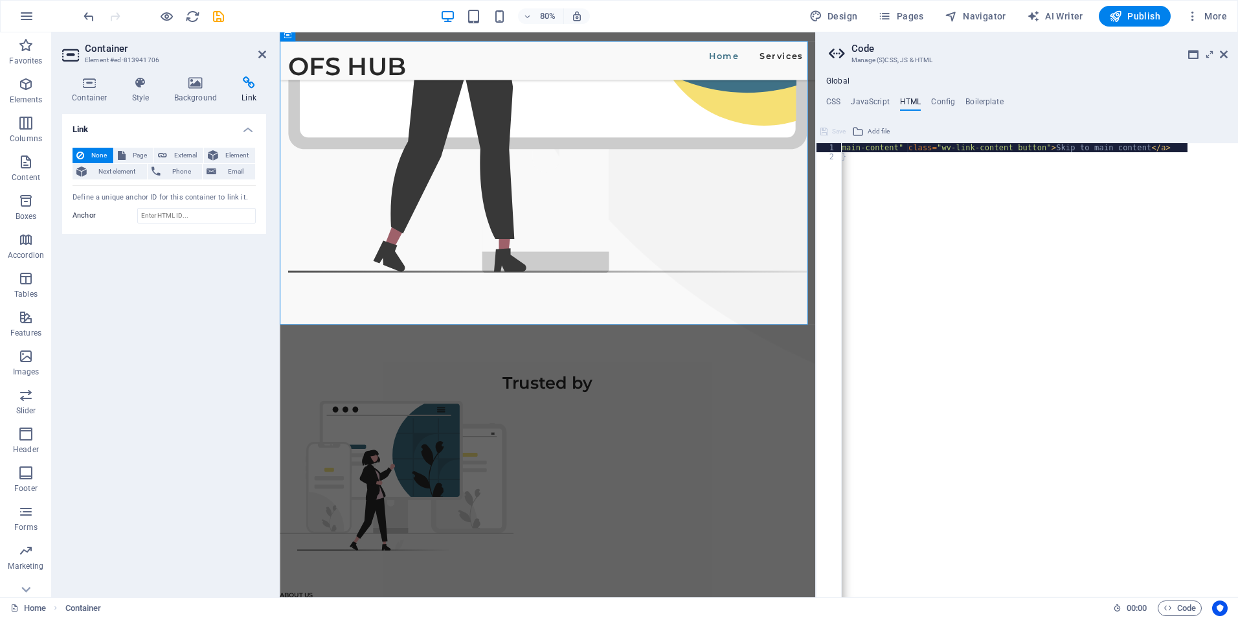
type textarea "<a href="#main-content" class="wv-link-content button">Skip to main content</a>"
click at [885, 102] on h4 "JavaScript" at bounding box center [870, 104] width 38 height 14
type textarea "/* JS for preset "Menu V2" */"
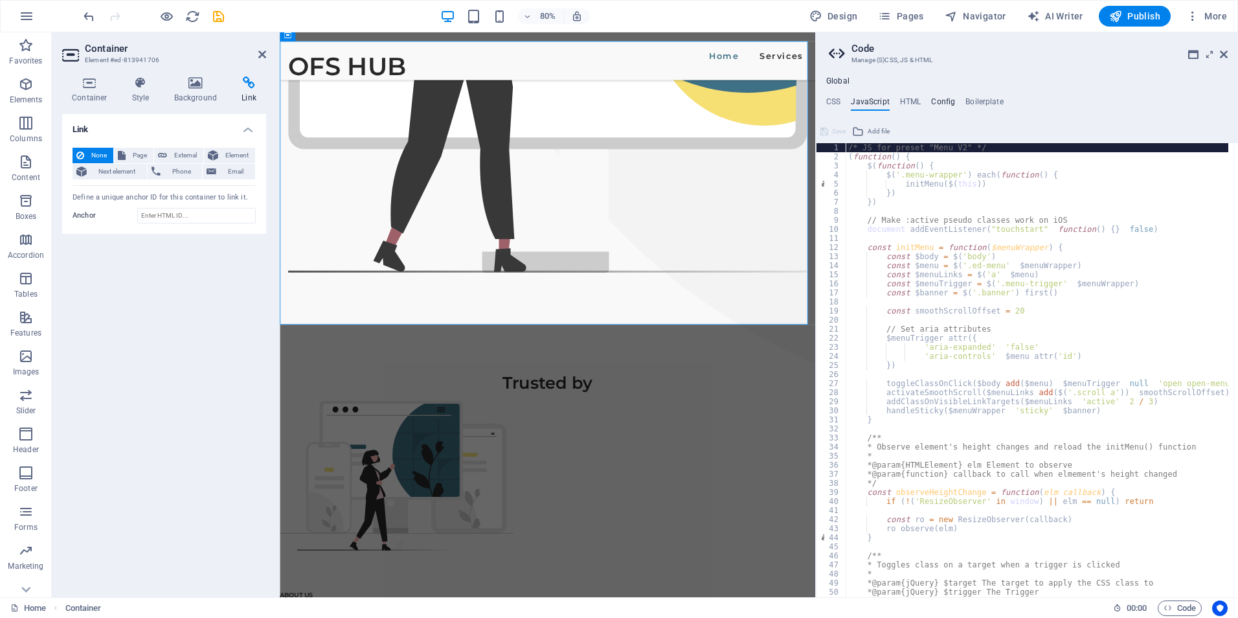
click at [949, 101] on h4 "Config" at bounding box center [943, 104] width 24 height 14
type textarea "$link-hover-color: #3f7186;"
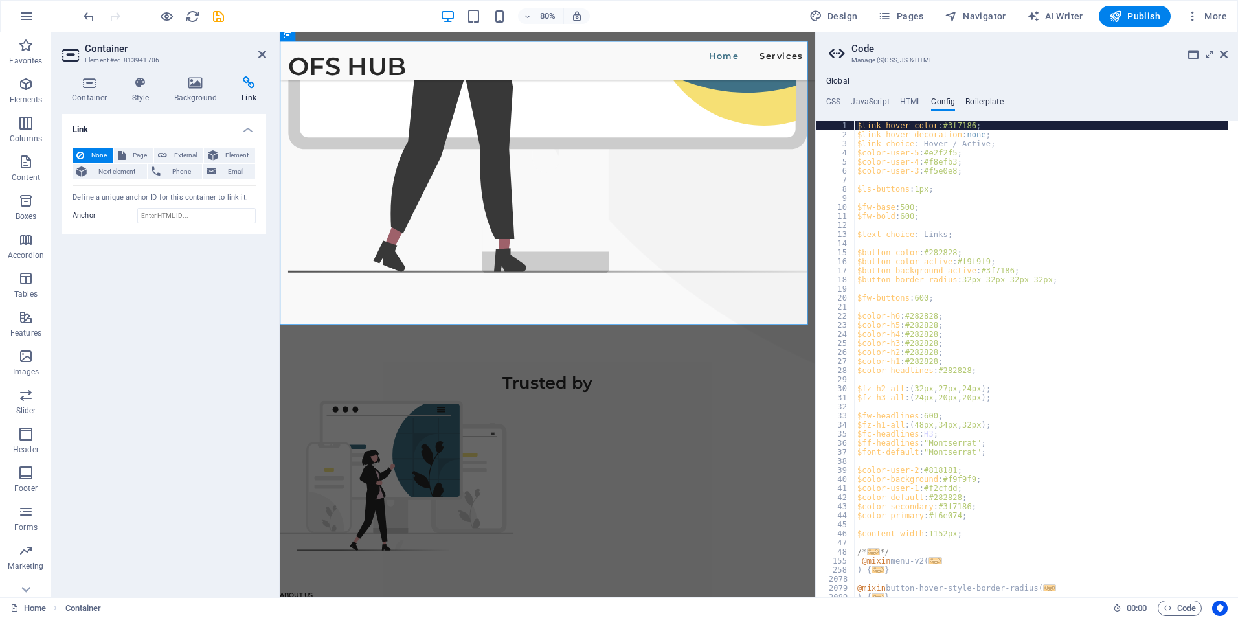
click at [986, 100] on h4 "Boilerplate" at bounding box center [985, 104] width 38 height 14
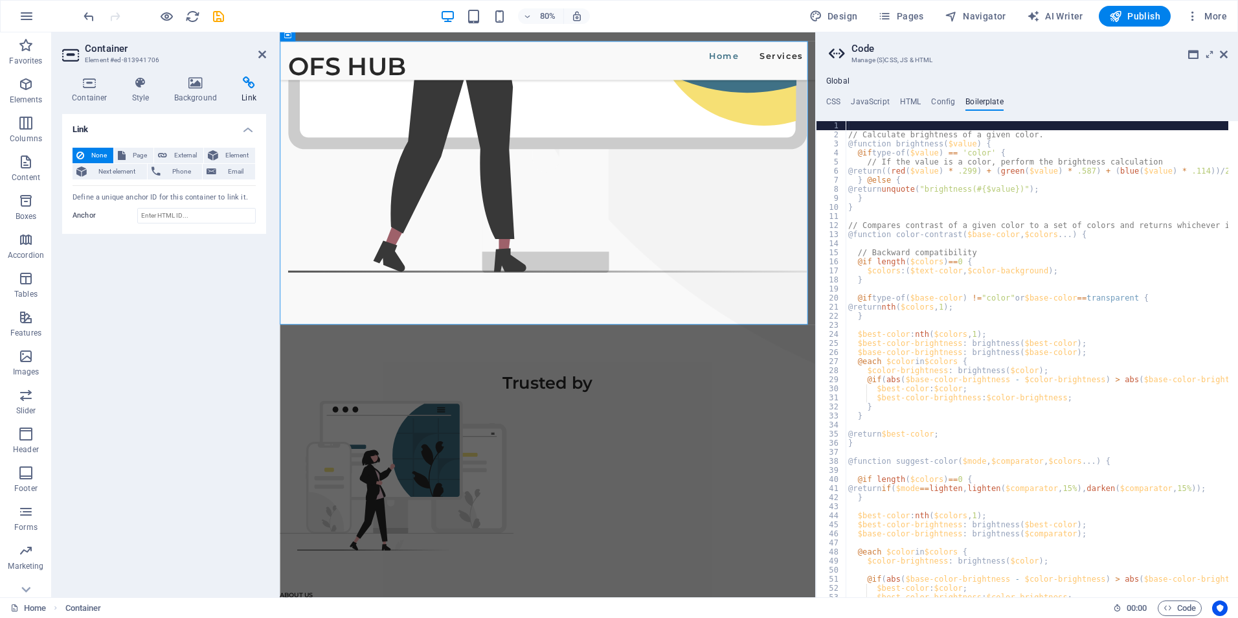
click at [1228, 57] on aside "**********" at bounding box center [1026, 314] width 423 height 565
click at [1231, 56] on aside "**********" at bounding box center [1026, 314] width 423 height 565
click at [1224, 56] on icon at bounding box center [1224, 54] width 8 height 10
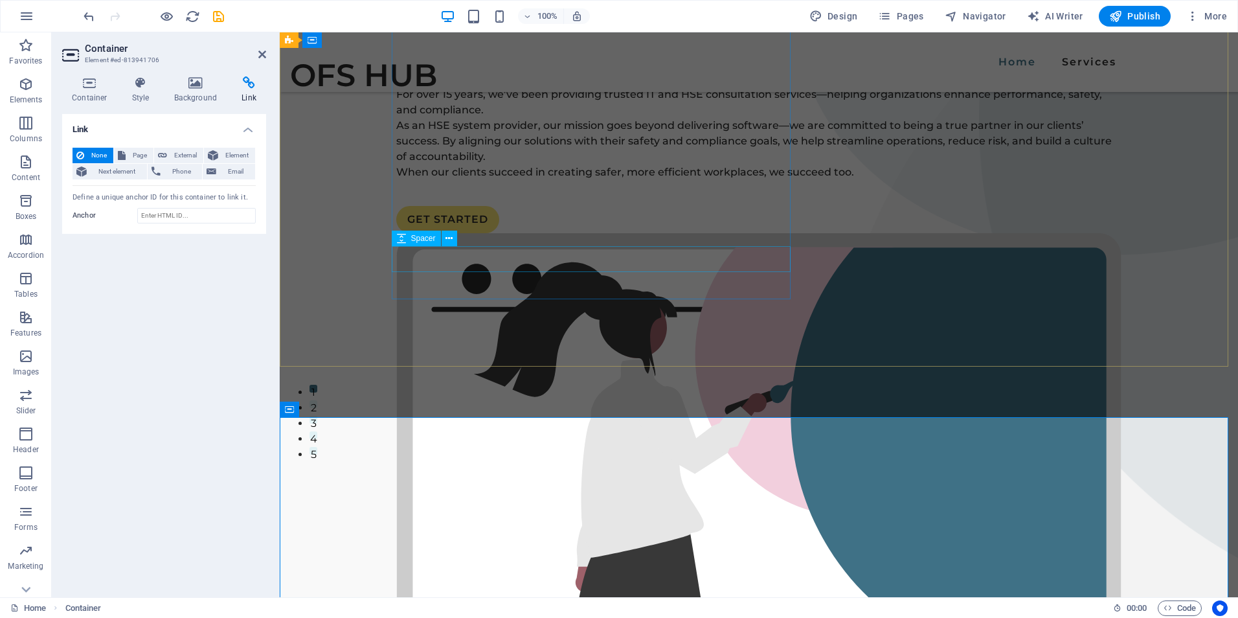
scroll to position [159, 0]
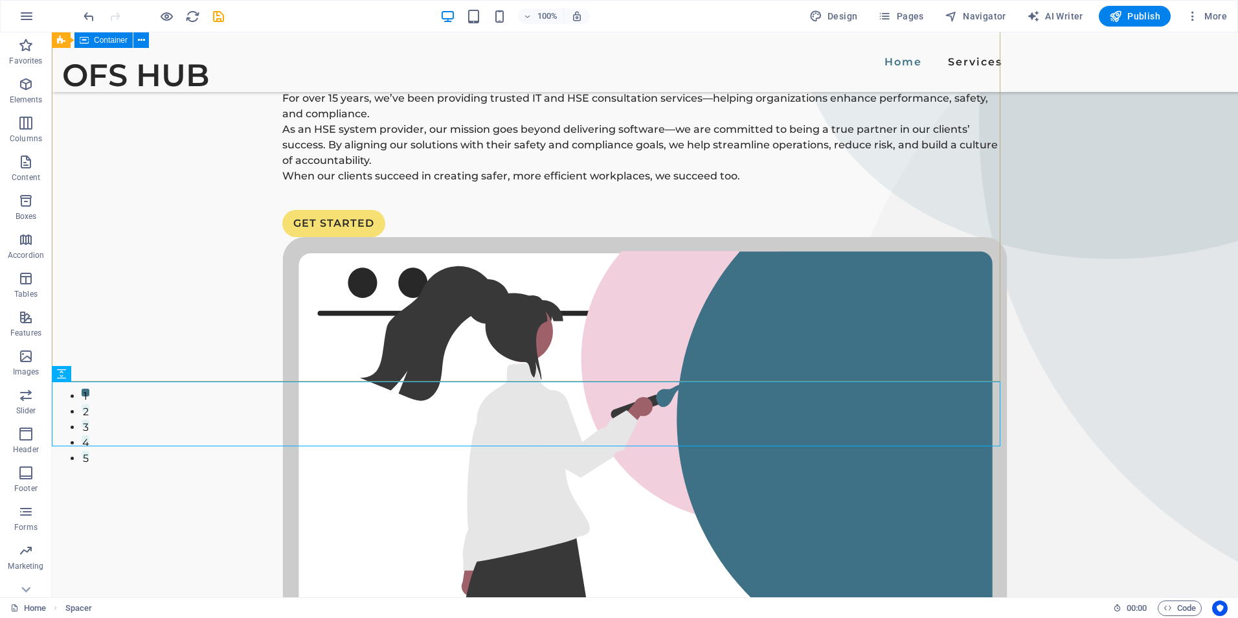
click at [648, 321] on div "We would love to be a part of your Success For over 15 years, we’ve been provid…" at bounding box center [645, 425] width 1187 height 1105
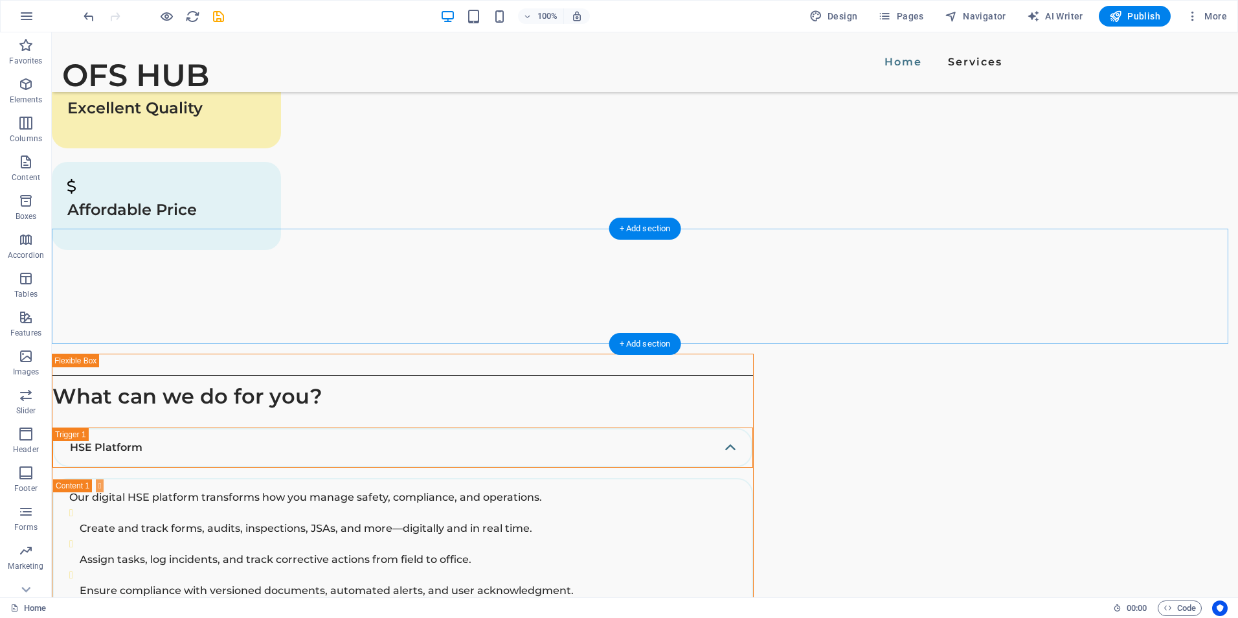
scroll to position [1973, 0]
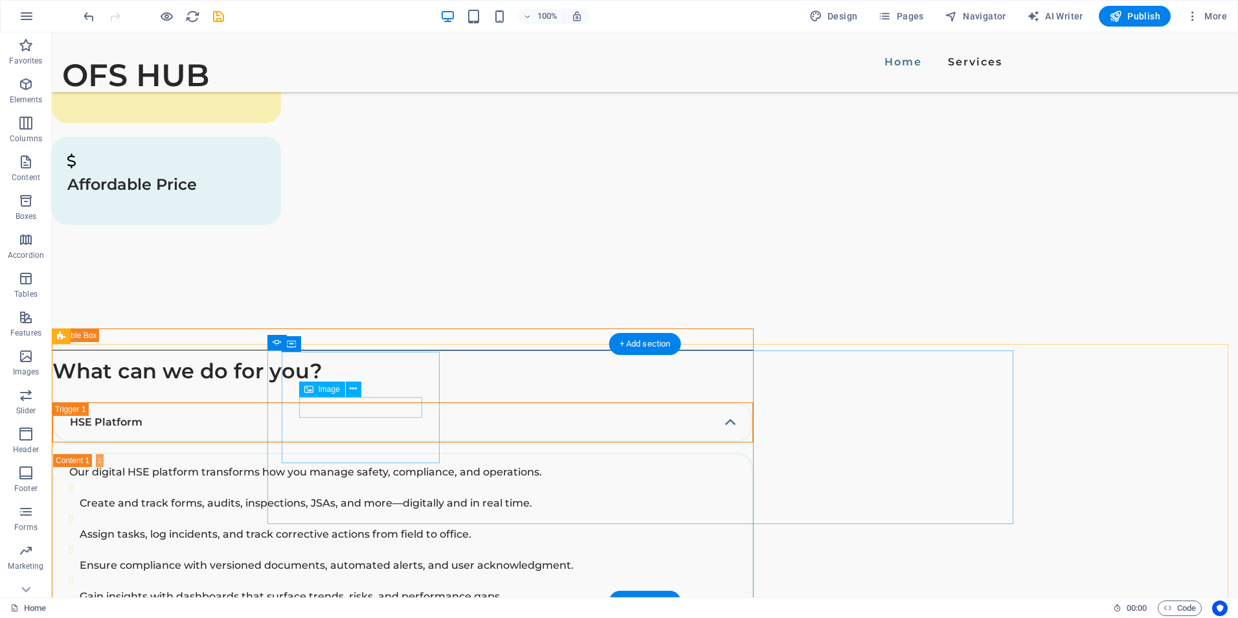
click at [352, 387] on icon at bounding box center [353, 389] width 7 height 14
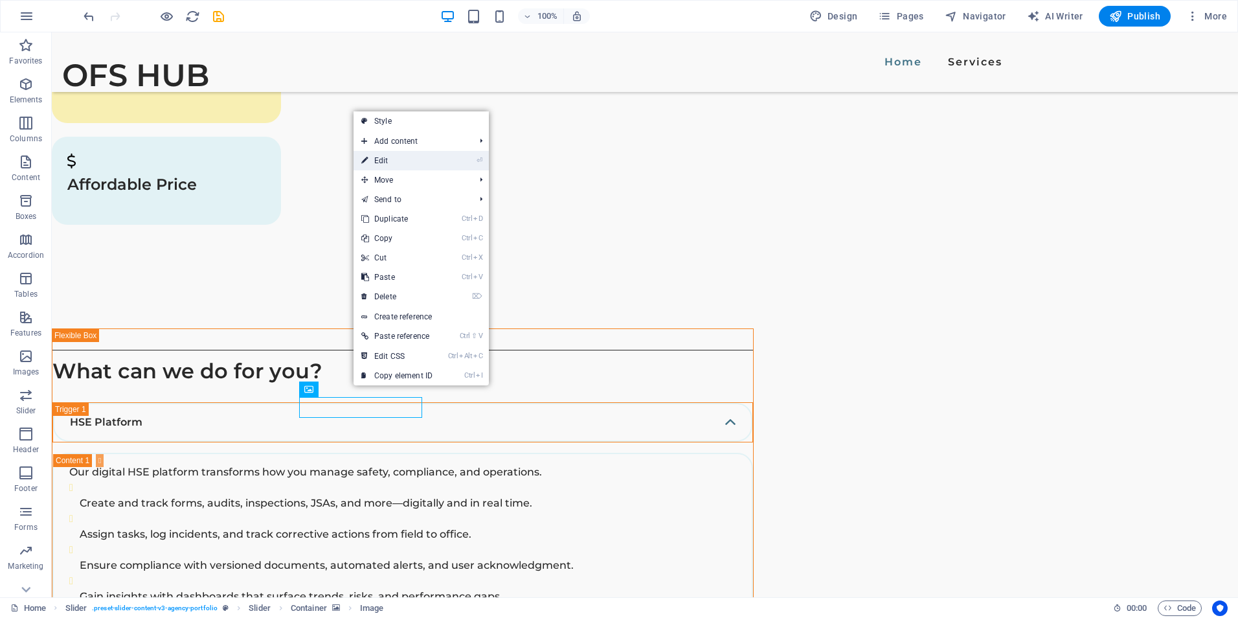
click at [391, 163] on link "⏎ Edit" at bounding box center [397, 160] width 87 height 19
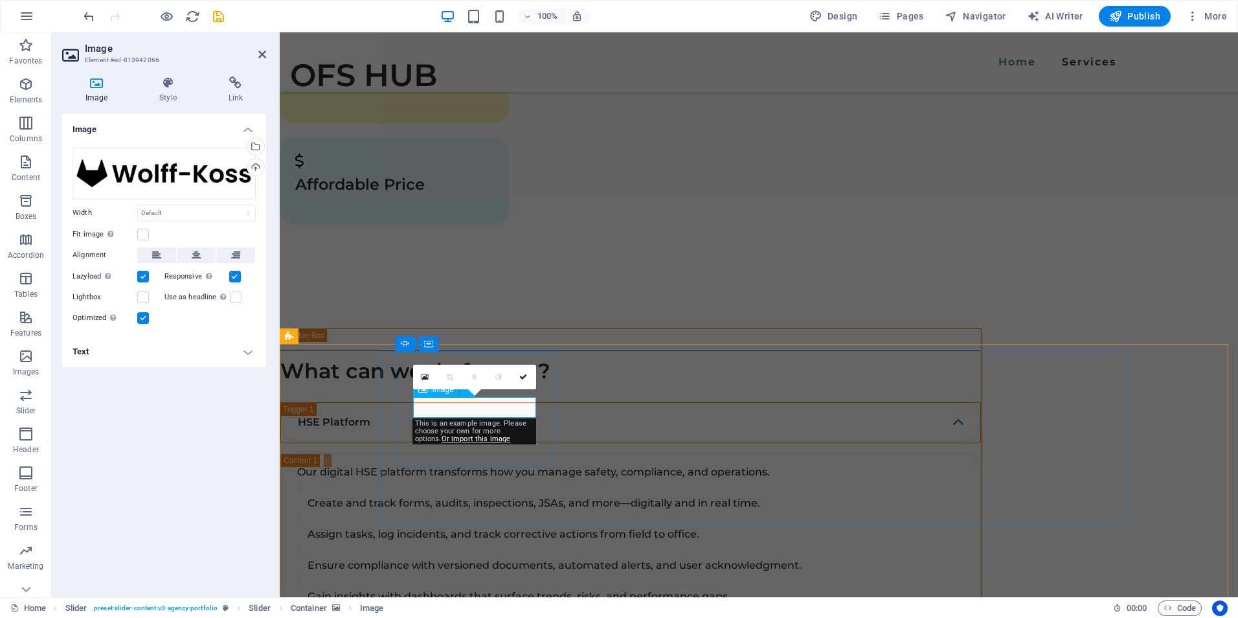
drag, startPoint x: 459, startPoint y: 398, endPoint x: 156, endPoint y: 161, distance: 385.2
click at [156, 161] on div "Drag files here, click to choose files or select files from Files or our free s…" at bounding box center [164, 174] width 183 height 52
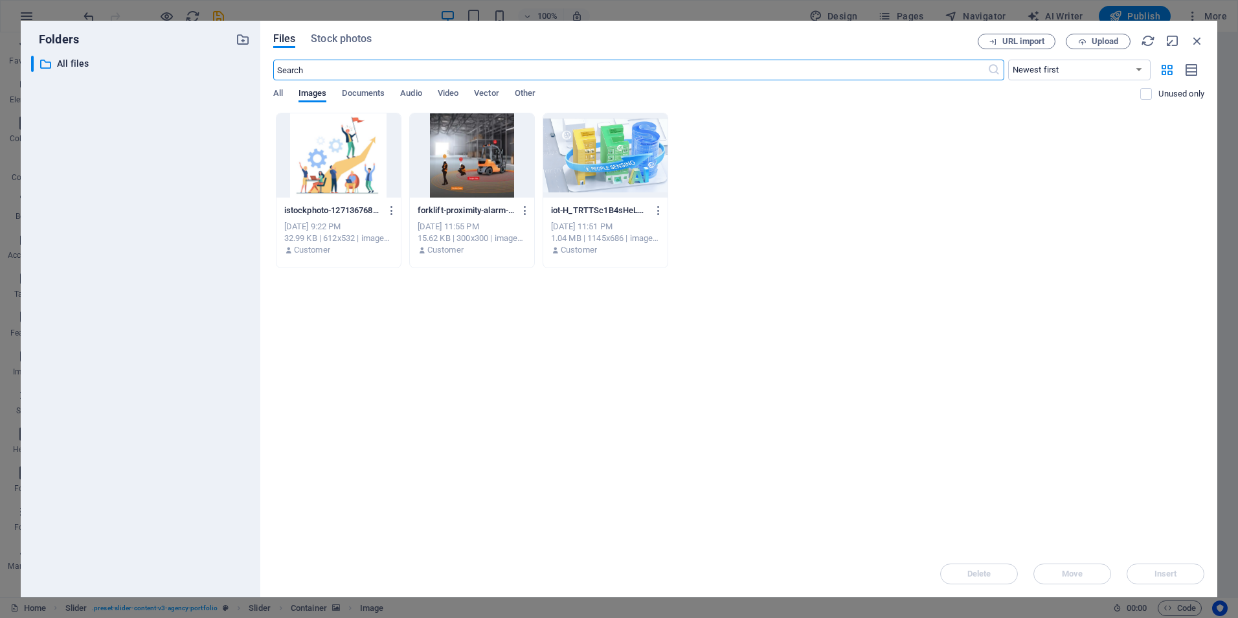
scroll to position [2036, 0]
click at [1121, 41] on span "Upload" at bounding box center [1098, 42] width 53 height 8
click at [671, 285] on div "Drop files here to upload them instantly istockphoto-1271367687-612x612-3hv6g7a…" at bounding box center [738, 332] width 931 height 438
drag, startPoint x: 624, startPoint y: 299, endPoint x: 524, endPoint y: 364, distance: 119.3
click at [524, 364] on div "Drop files here to upload them instantly istockphoto-1271367687-612x612-3hv6g7a…" at bounding box center [738, 332] width 931 height 438
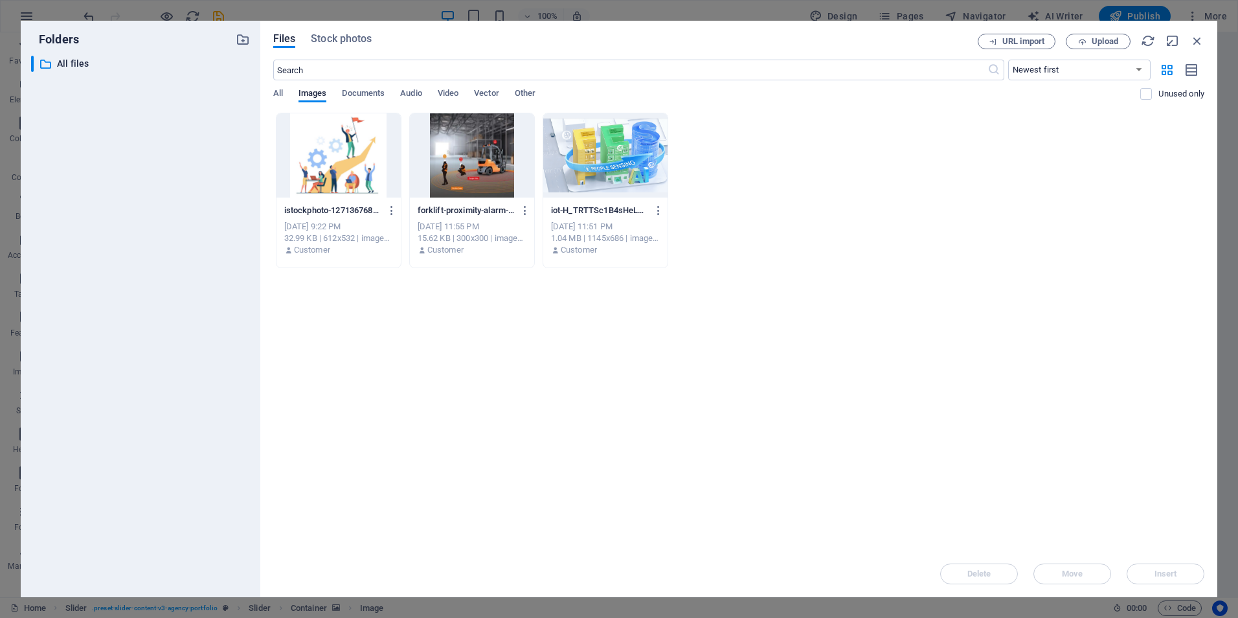
click at [947, 223] on div "istockphoto-1271367687-612x612-3hv6g7aLozw3WxtaPqfjIA.jpg istockphoto-127136768…" at bounding box center [738, 190] width 931 height 155
click at [1111, 38] on span "Upload" at bounding box center [1105, 42] width 27 height 8
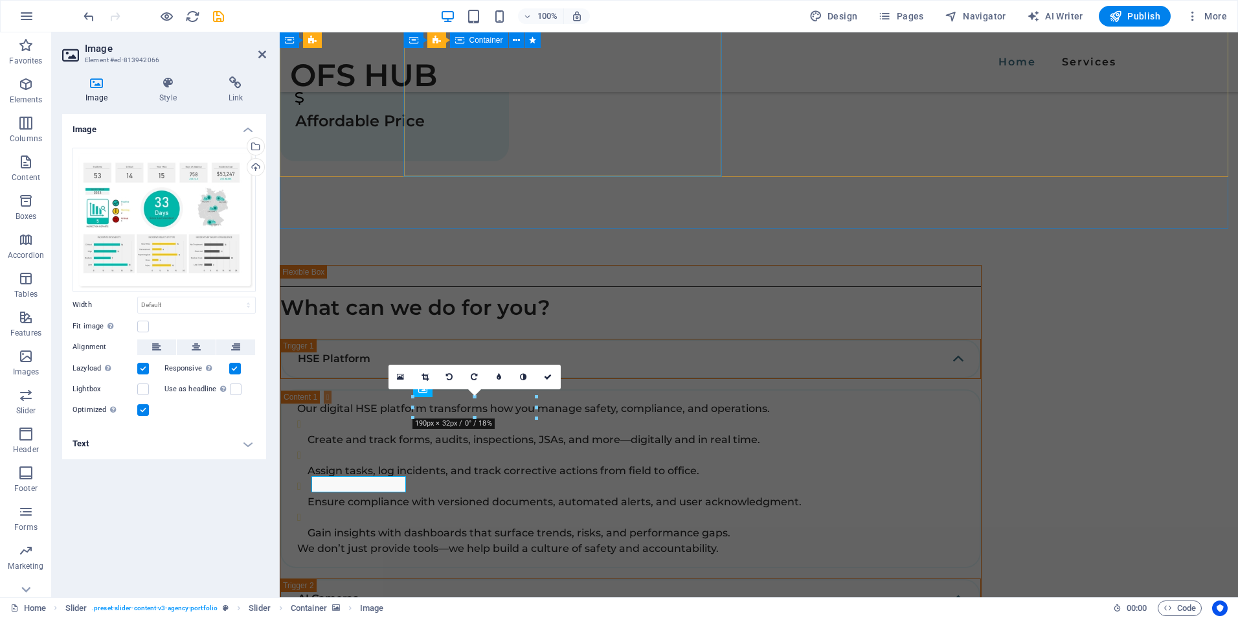
scroll to position [1973, 0]
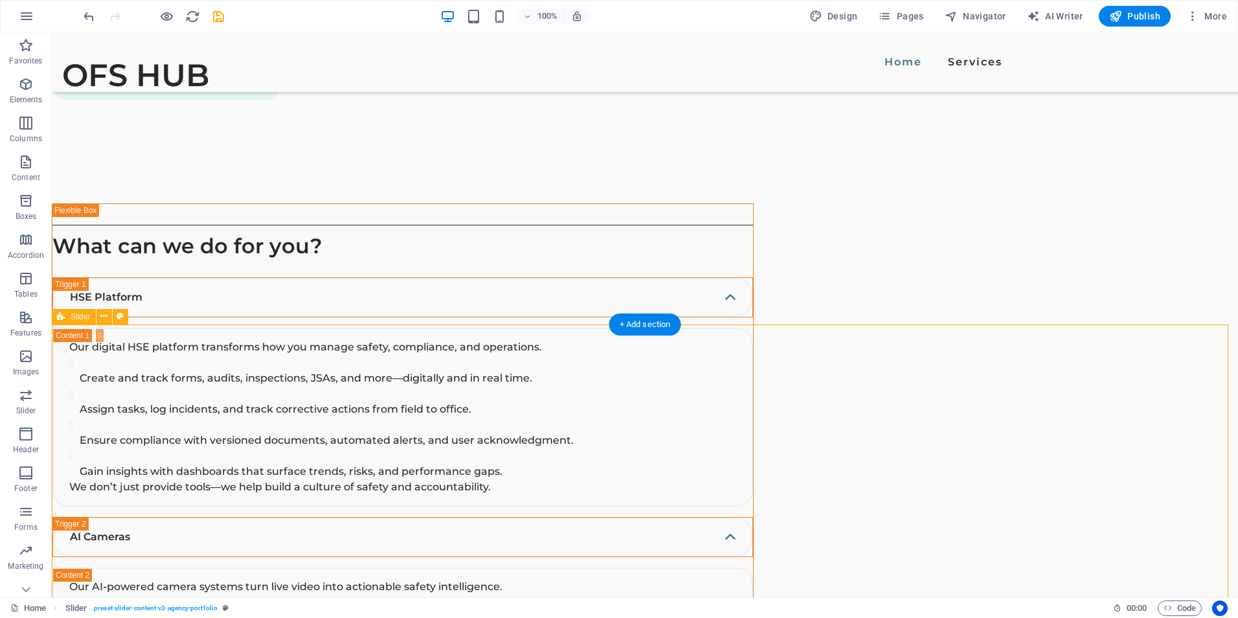
scroll to position [2102, 0]
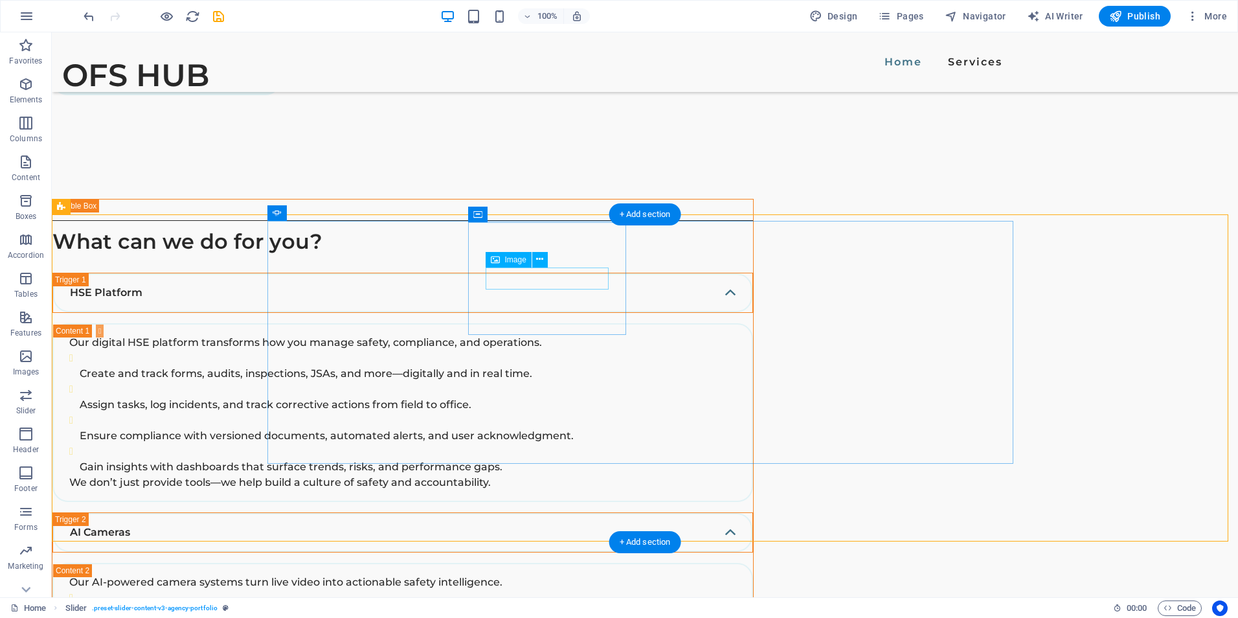
click at [544, 258] on button at bounding box center [540, 260] width 16 height 16
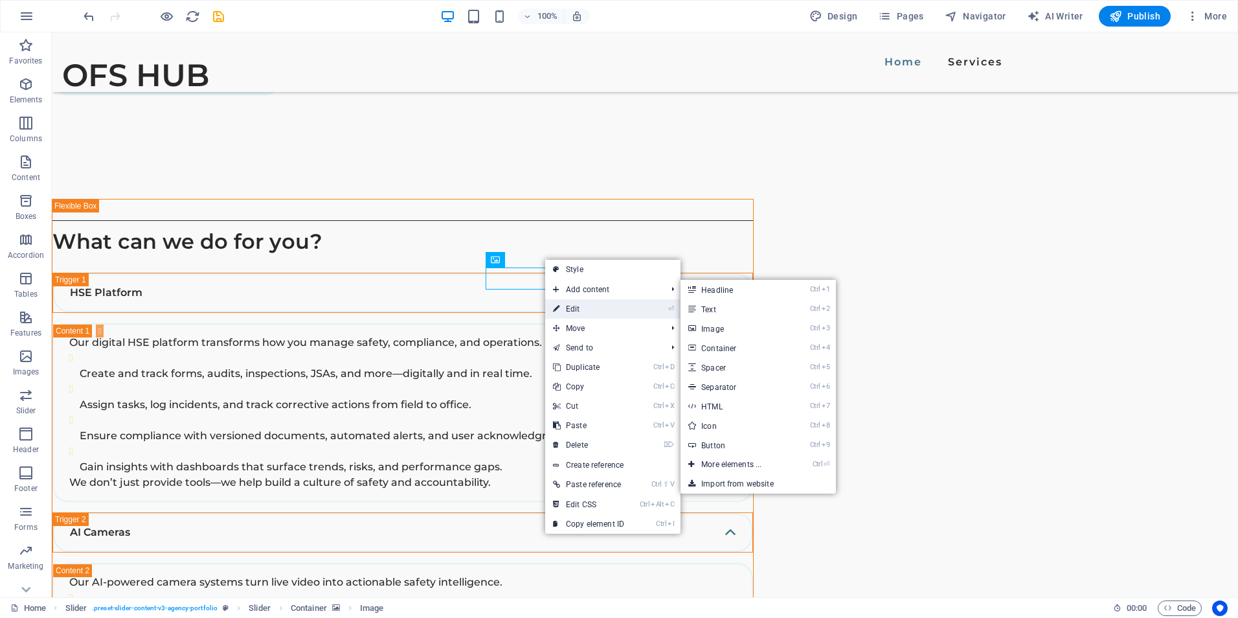
click at [591, 305] on link "⏎ Edit" at bounding box center [588, 308] width 87 height 19
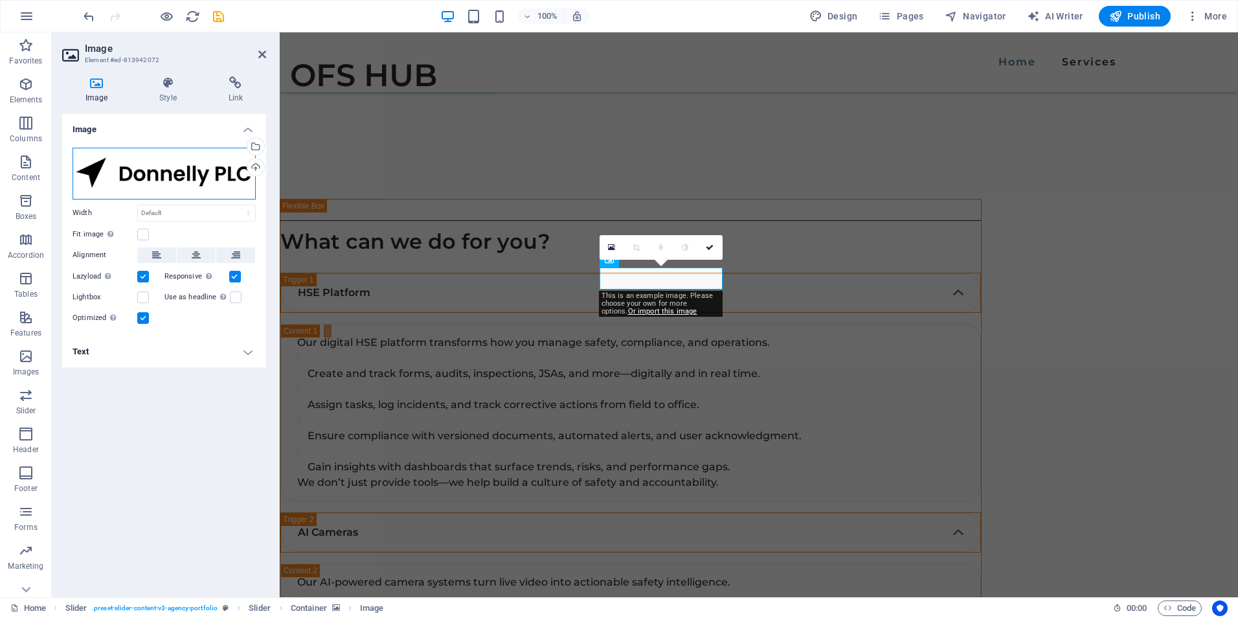
click at [157, 173] on div "Drag files here, click to choose files or select files from Files or our free s…" at bounding box center [164, 174] width 183 height 52
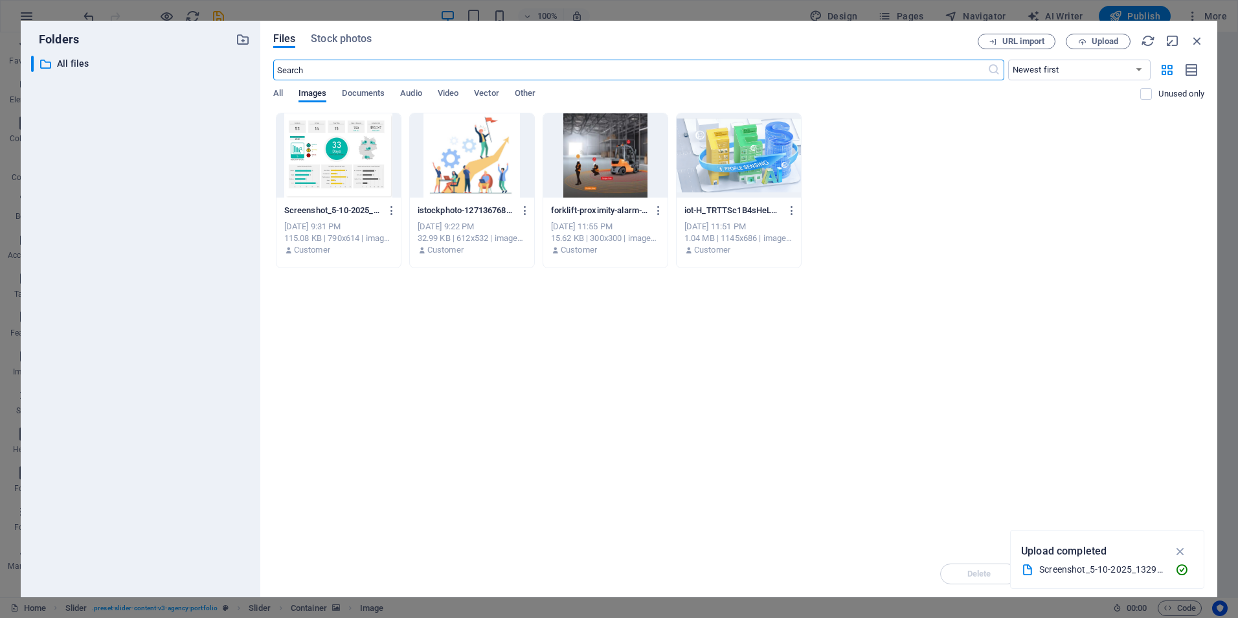
scroll to position [2181, 0]
click at [602, 168] on div at bounding box center [605, 155] width 124 height 84
click at [1184, 551] on icon "button" at bounding box center [1181, 551] width 15 height 14
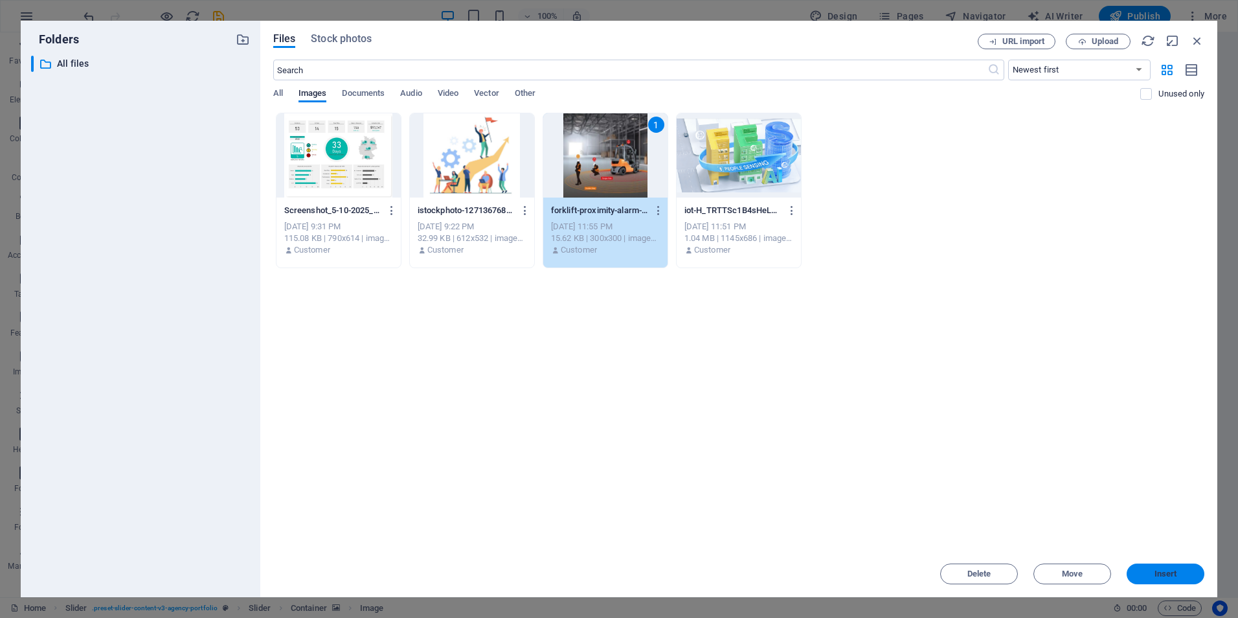
click at [1155, 573] on span "Insert" at bounding box center [1166, 574] width 23 height 8
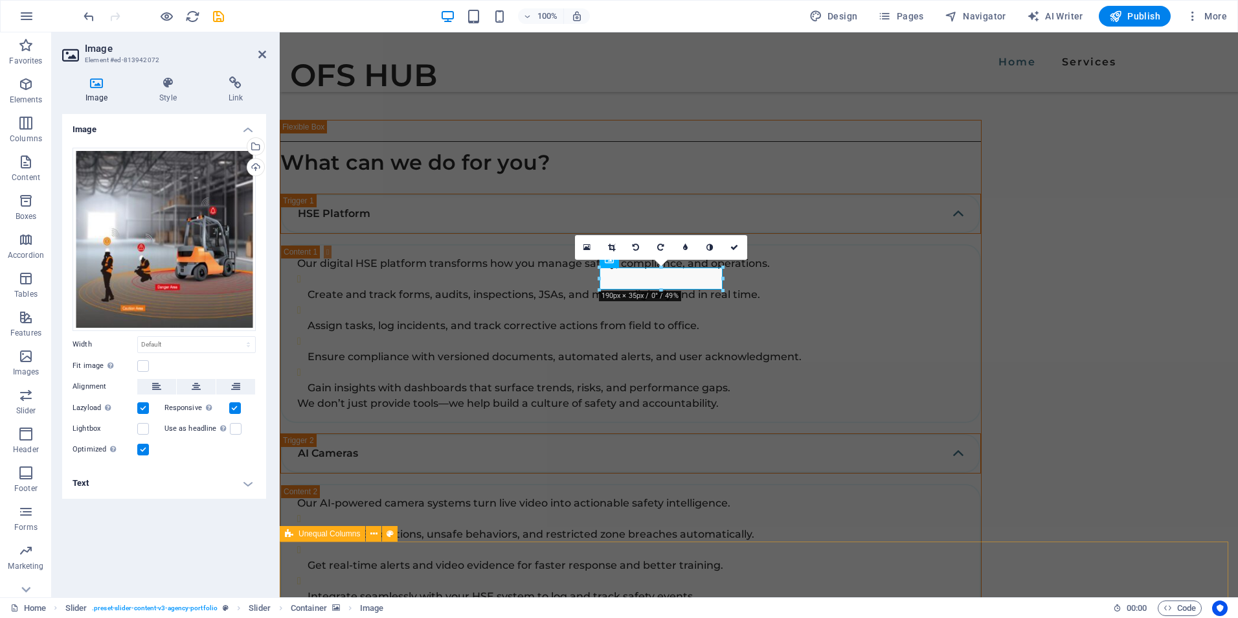
scroll to position [2102, 0]
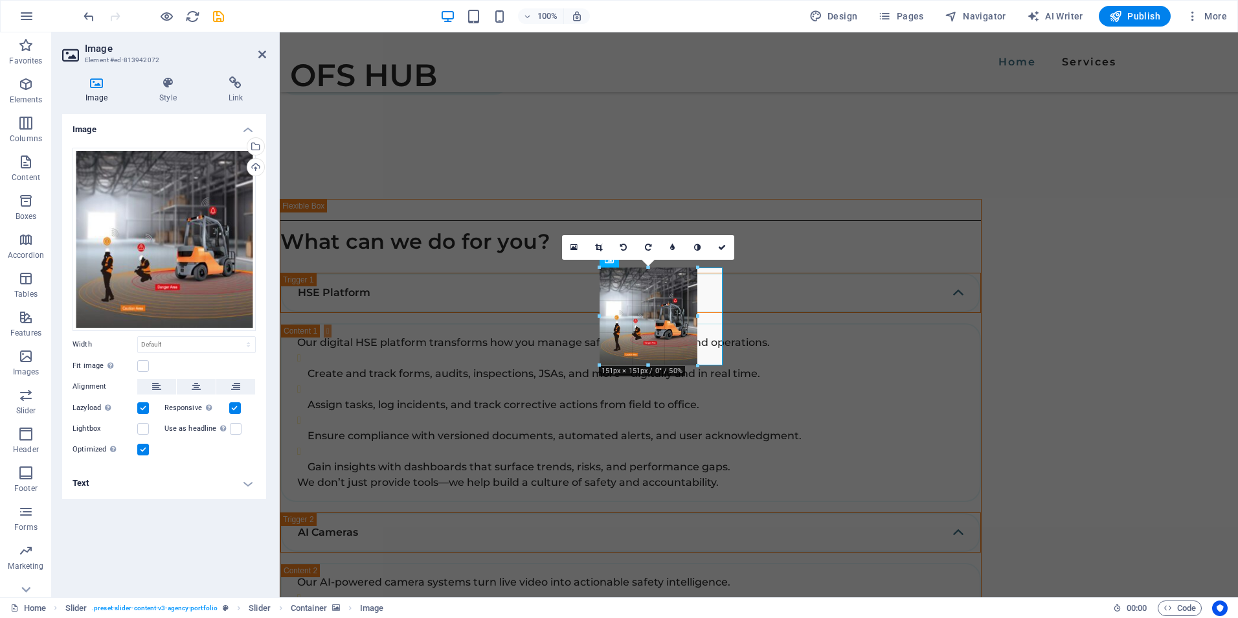
drag, startPoint x: 723, startPoint y: 389, endPoint x: 407, endPoint y: 319, distance: 323.9
type input "151"
select select "px"
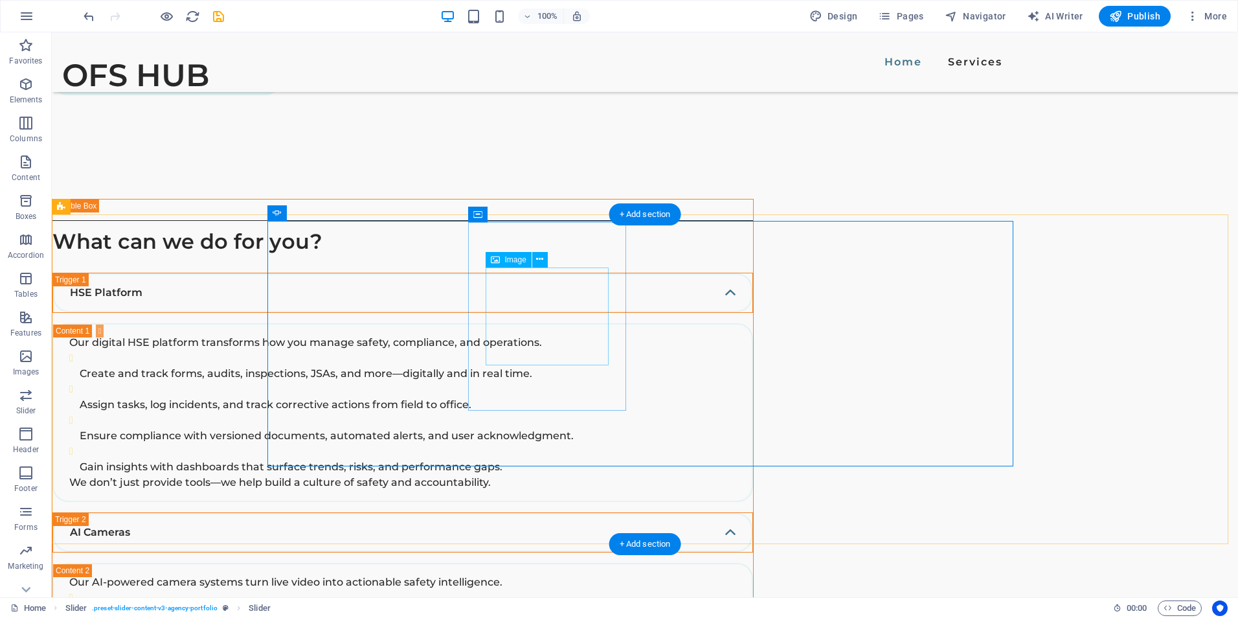
select select "px"
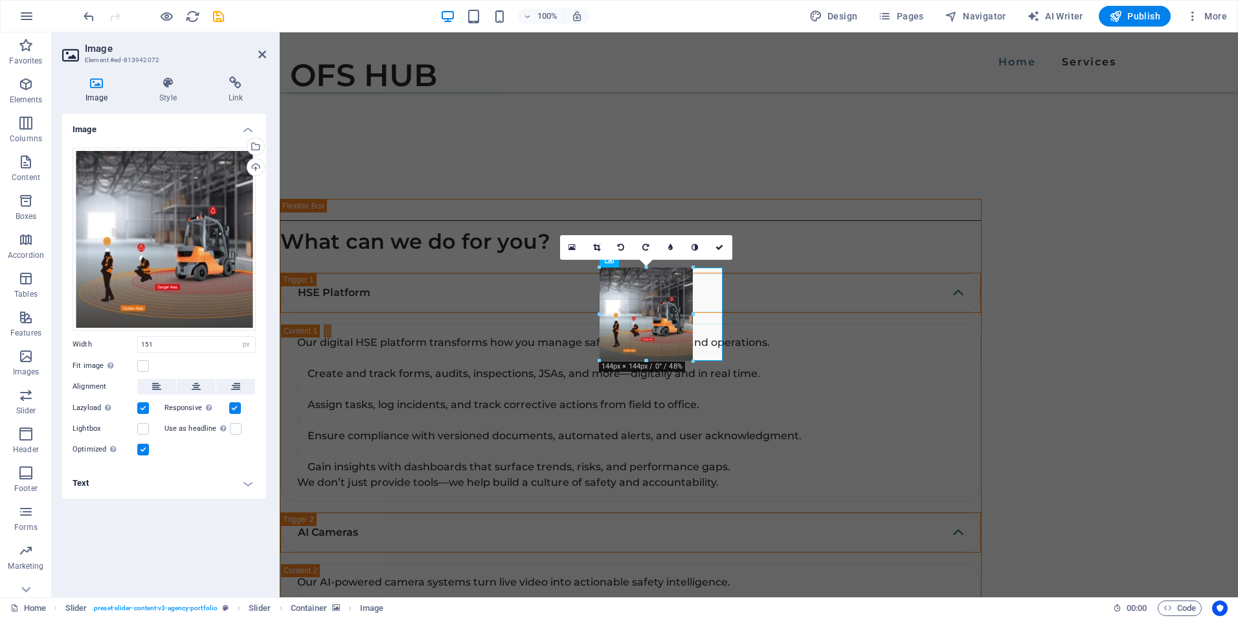
drag, startPoint x: 598, startPoint y: 363, endPoint x: 343, endPoint y: 323, distance: 258.2
drag, startPoint x: 693, startPoint y: 311, endPoint x: 416, endPoint y: 287, distance: 277.6
type input "145"
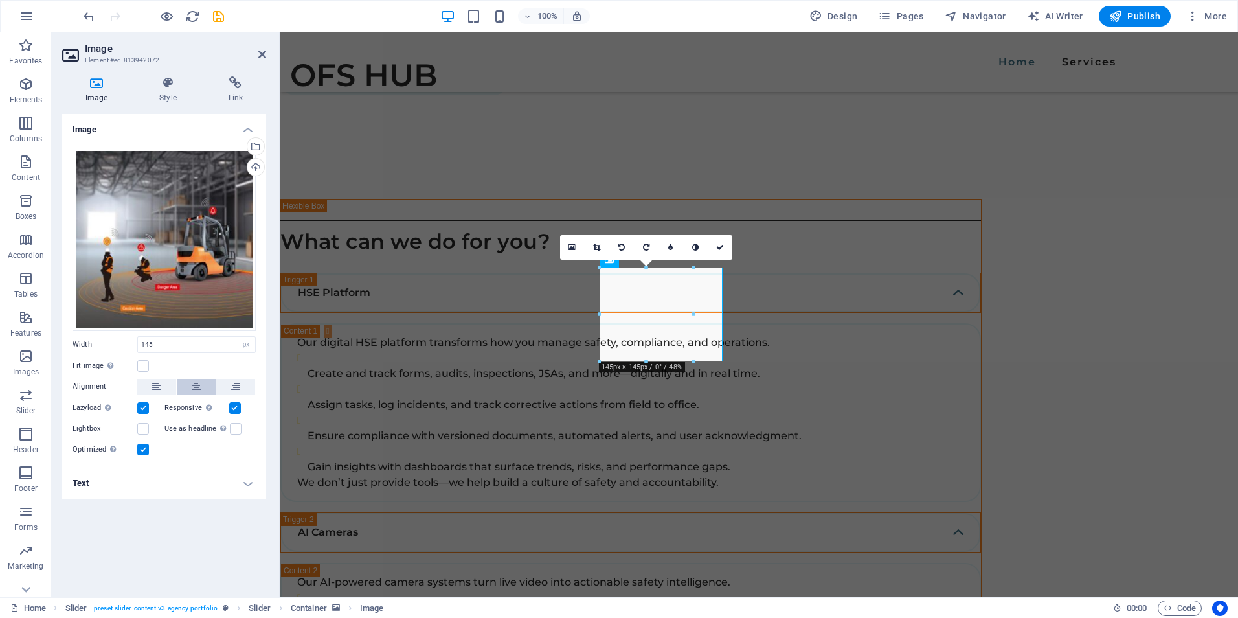
click at [195, 391] on icon at bounding box center [196, 387] width 9 height 16
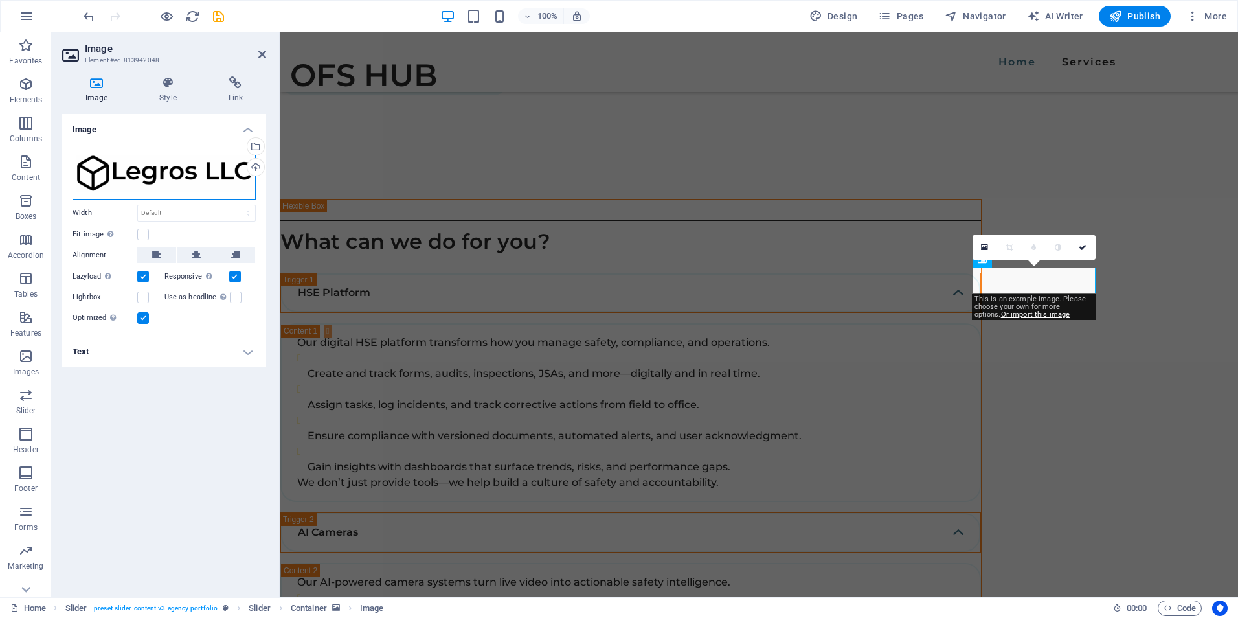
click at [183, 165] on div "Drag files here, click to choose files or select files from Files or our free s…" at bounding box center [164, 174] width 183 height 52
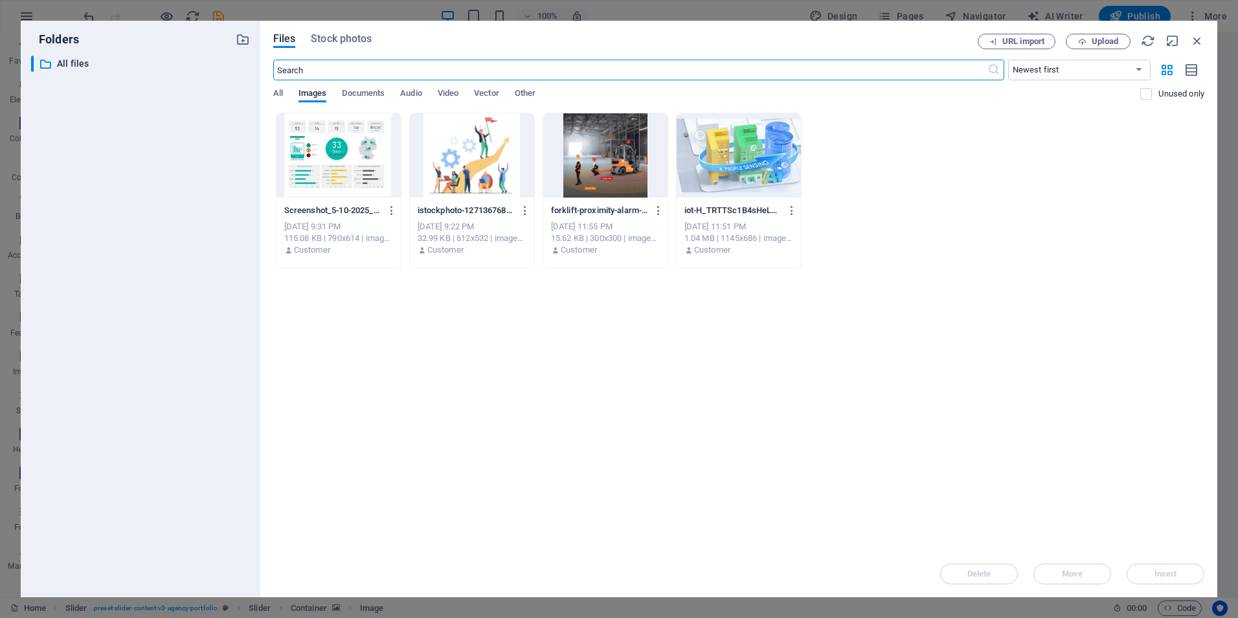
scroll to position [2181, 0]
click at [1103, 40] on span "Upload" at bounding box center [1105, 42] width 27 height 8
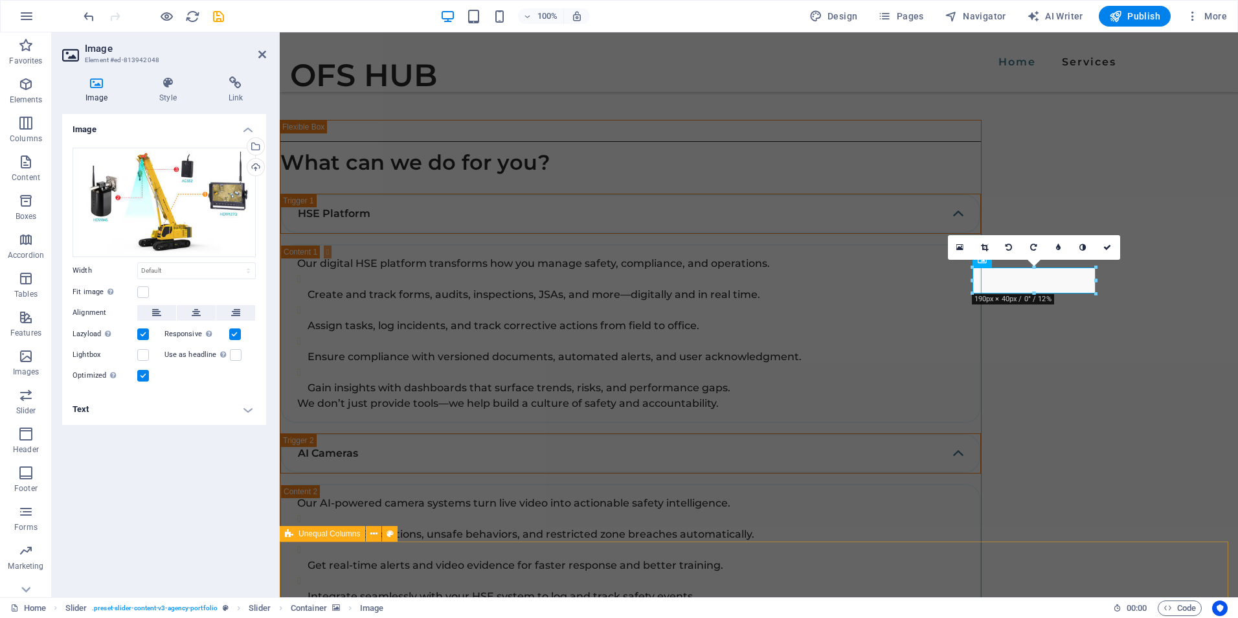
scroll to position [2102, 0]
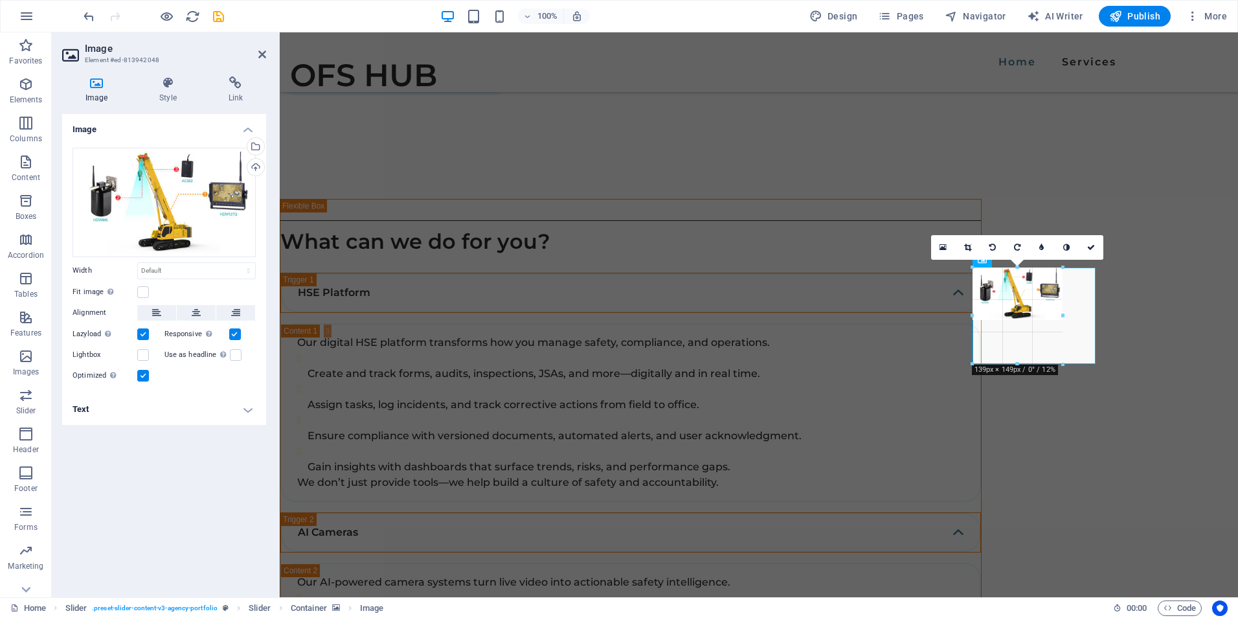
drag, startPoint x: 1095, startPoint y: 342, endPoint x: 1063, endPoint y: 325, distance: 36.8
type input "139"
select select "px"
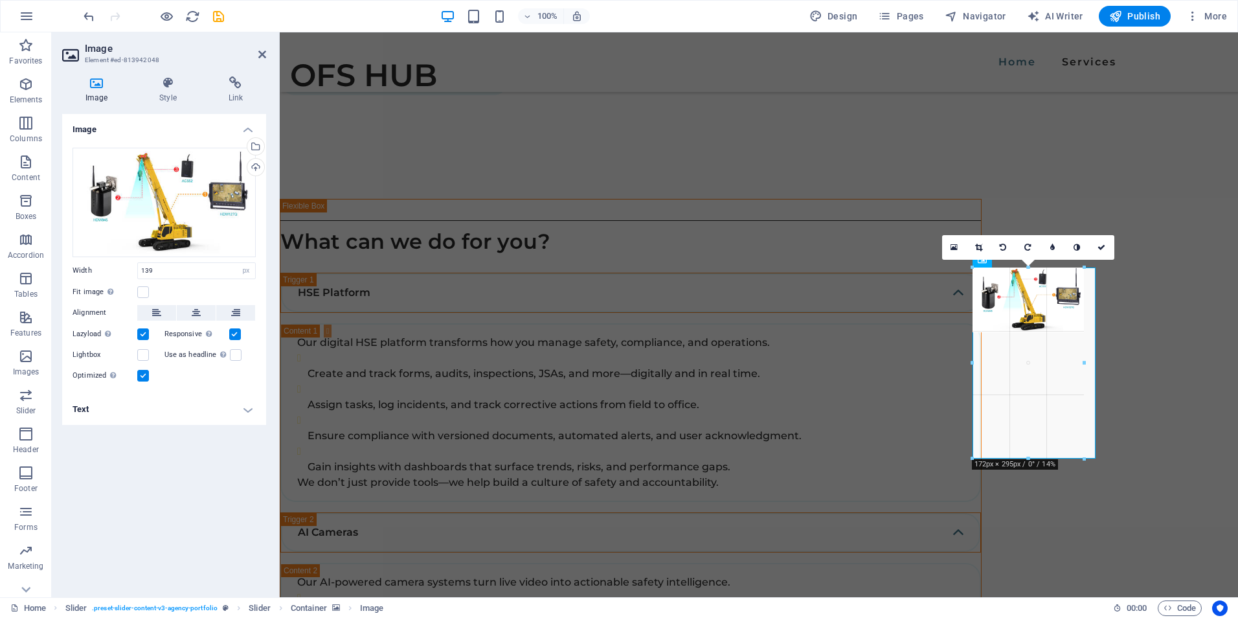
drag, startPoint x: 1062, startPoint y: 320, endPoint x: 1085, endPoint y: 323, distance: 22.9
type input "172"
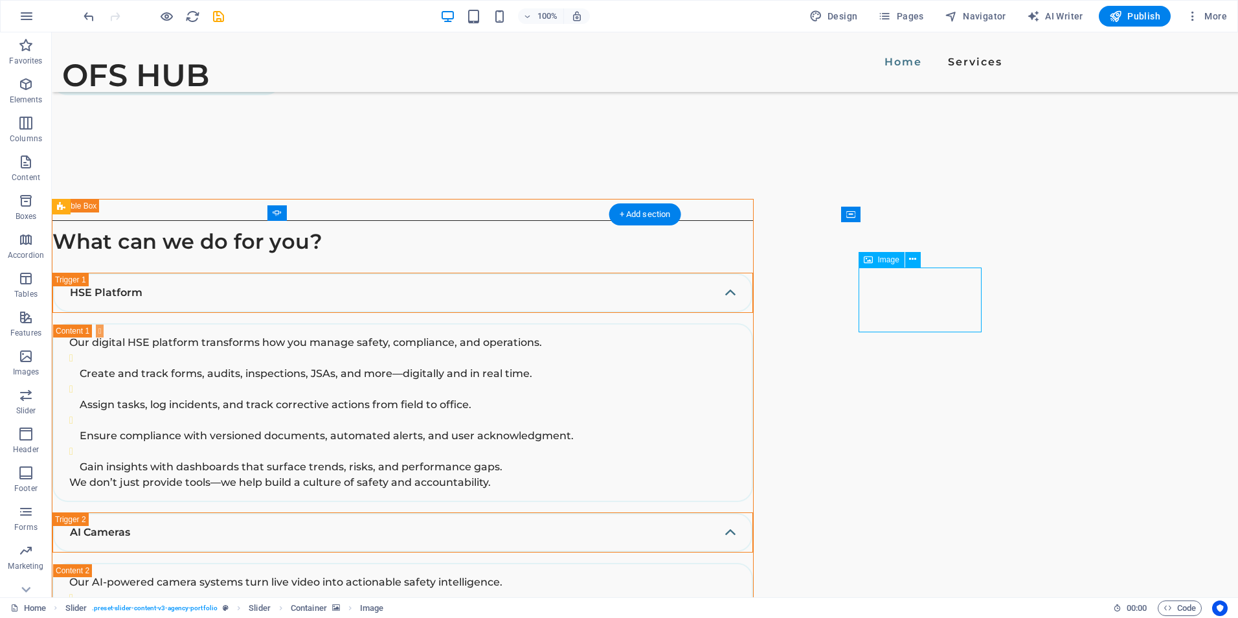
select select "px"
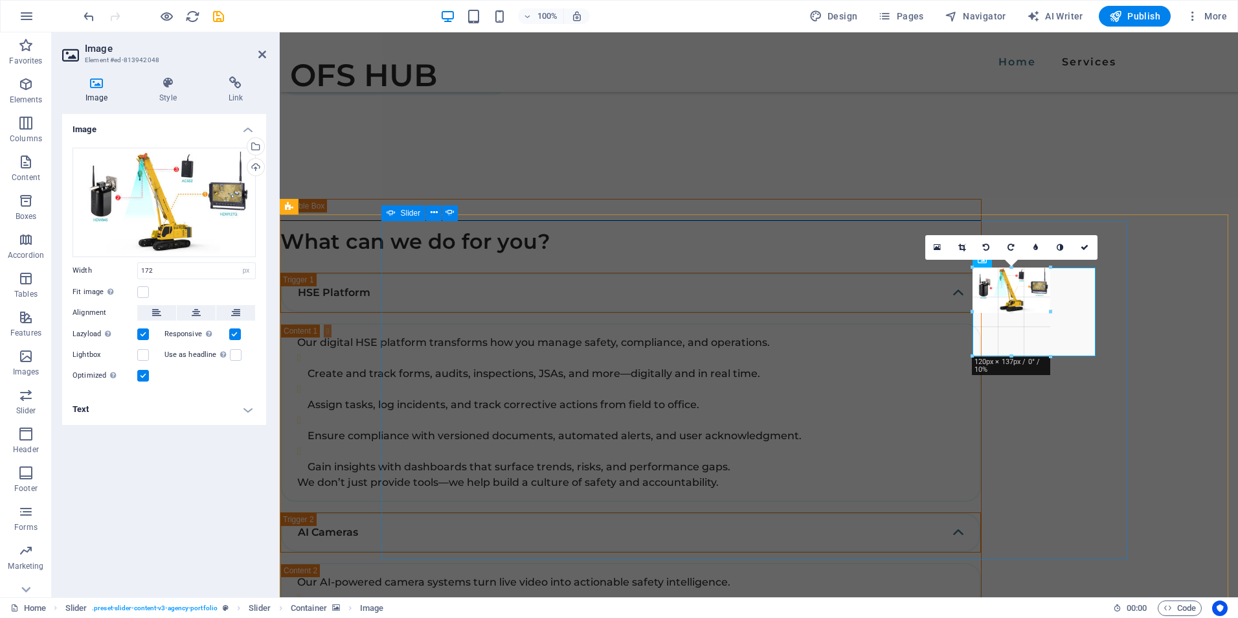
drag, startPoint x: 1087, startPoint y: 332, endPoint x: 773, endPoint y: 279, distance: 318.0
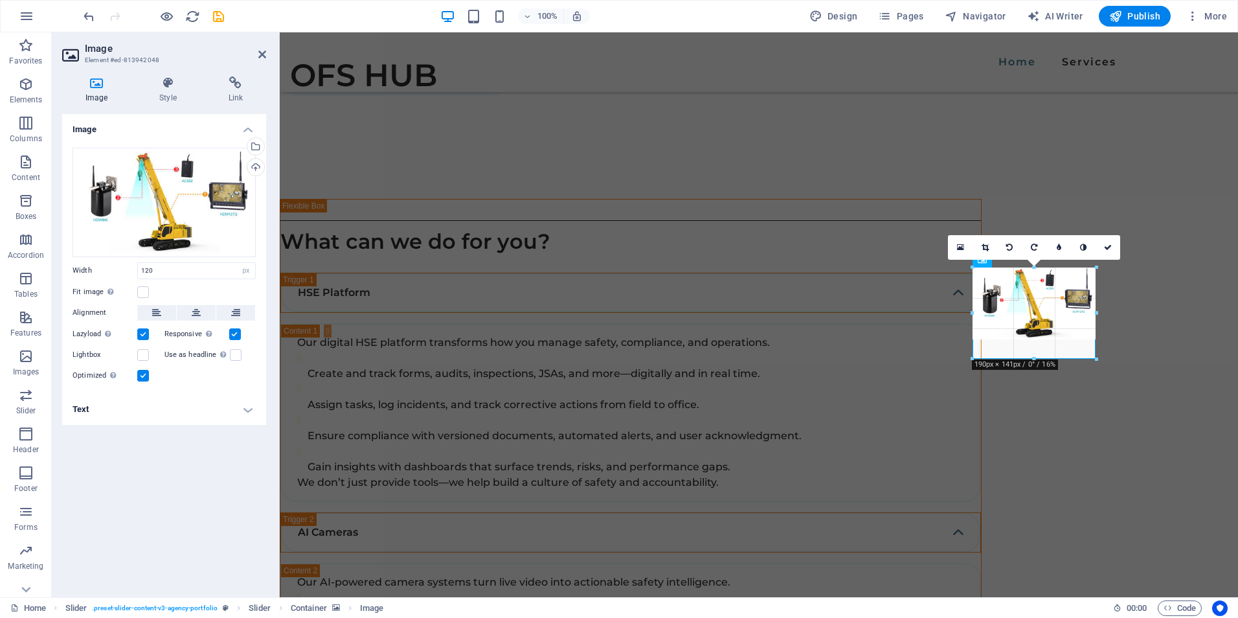
drag, startPoint x: 1052, startPoint y: 313, endPoint x: 1092, endPoint y: 359, distance: 61.1
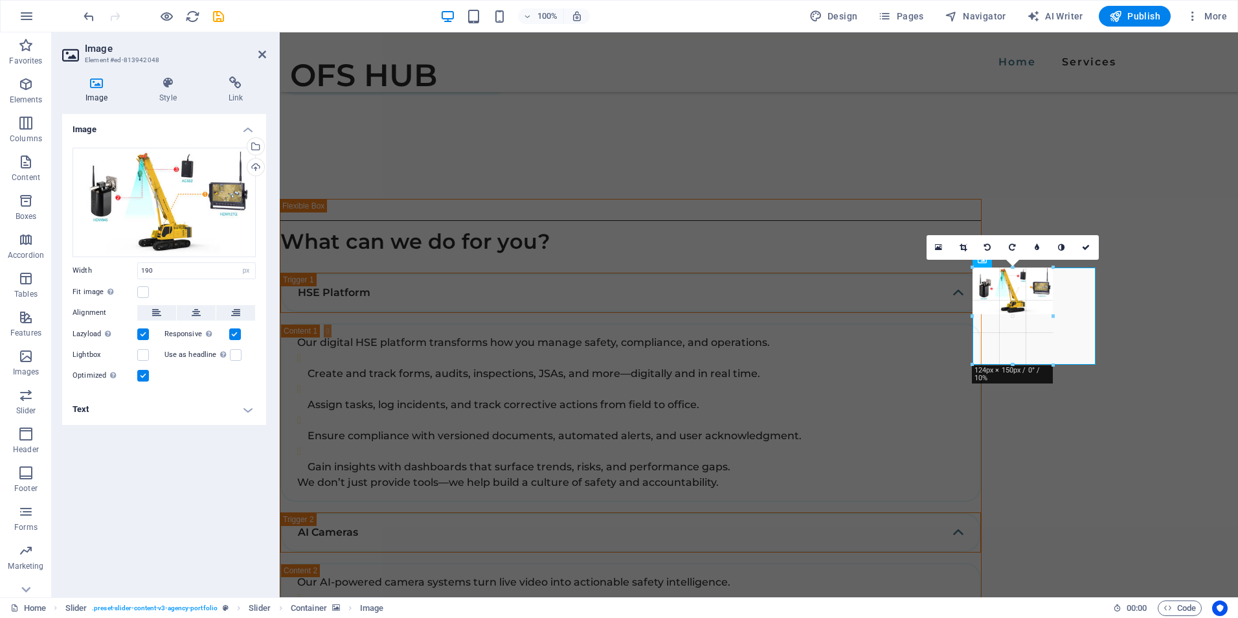
drag, startPoint x: 1098, startPoint y: 339, endPoint x: 1055, endPoint y: 322, distance: 45.9
type input "124"
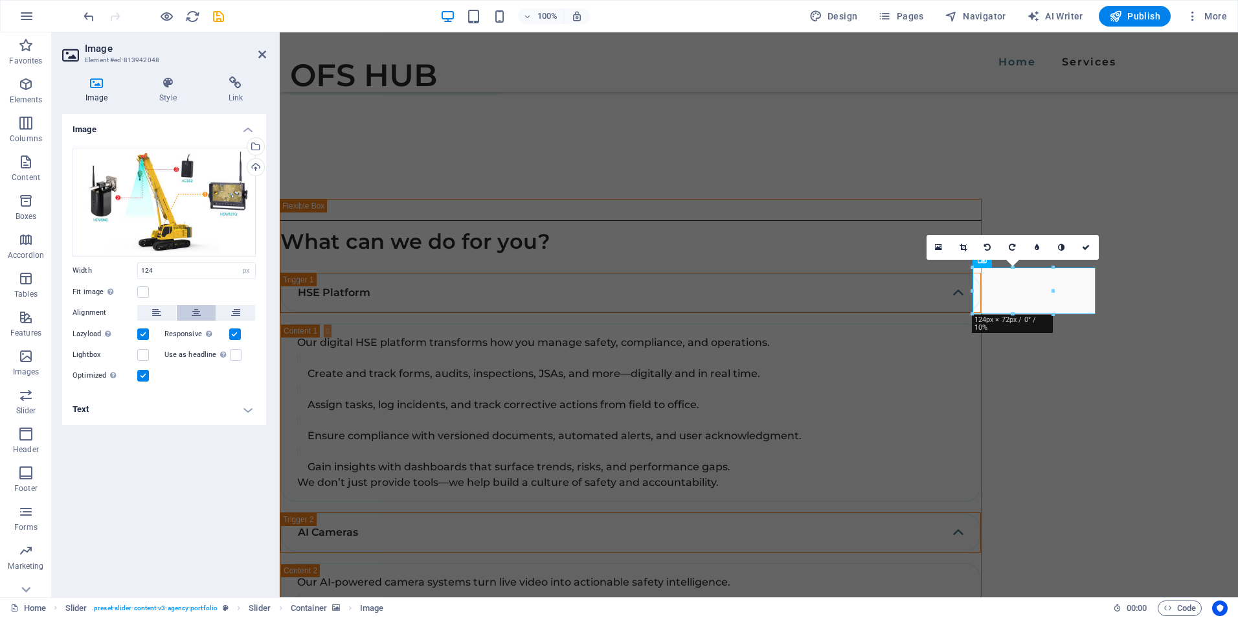
click at [201, 312] on button at bounding box center [196, 313] width 39 height 16
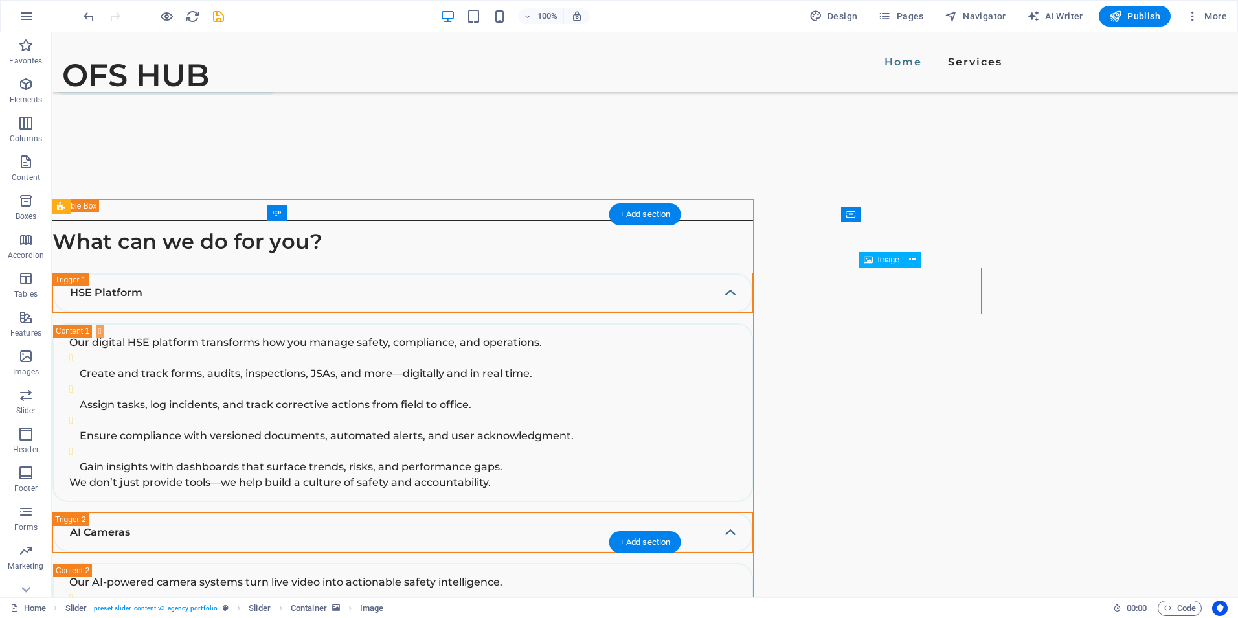
select select "px"
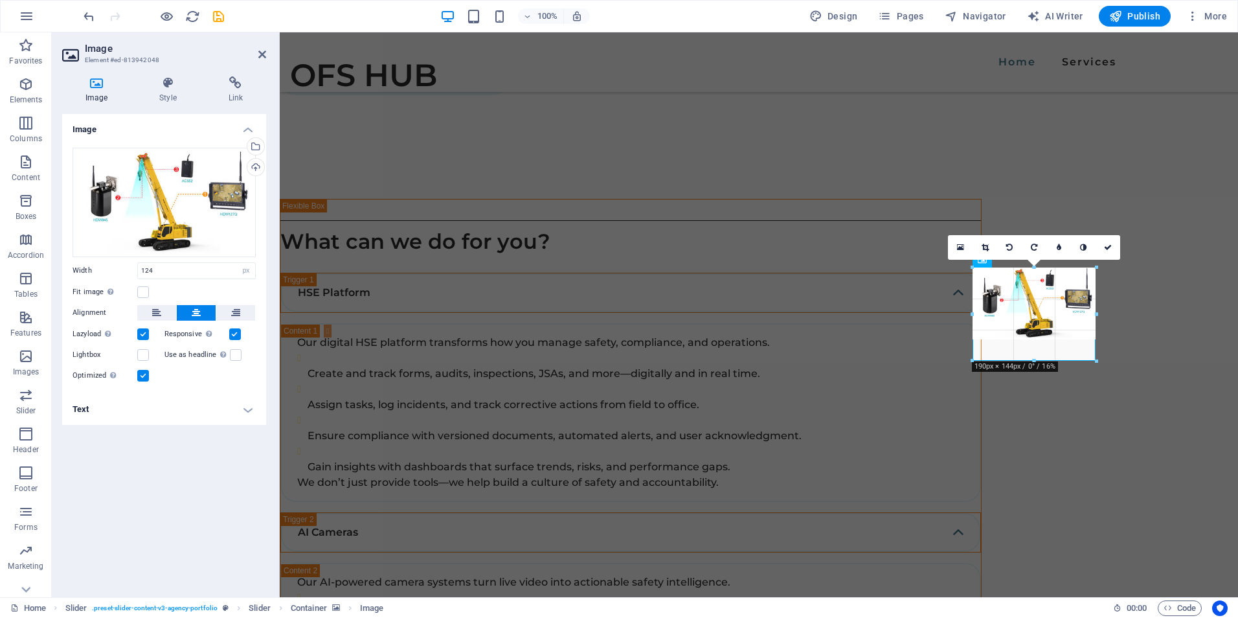
drag, startPoint x: 1035, startPoint y: 312, endPoint x: 1032, endPoint y: 362, distance: 50.0
type input "190"
drag, startPoint x: 1036, startPoint y: 339, endPoint x: 757, endPoint y: 332, distance: 279.3
click at [1036, 365] on div at bounding box center [1035, 365] width 125 height 5
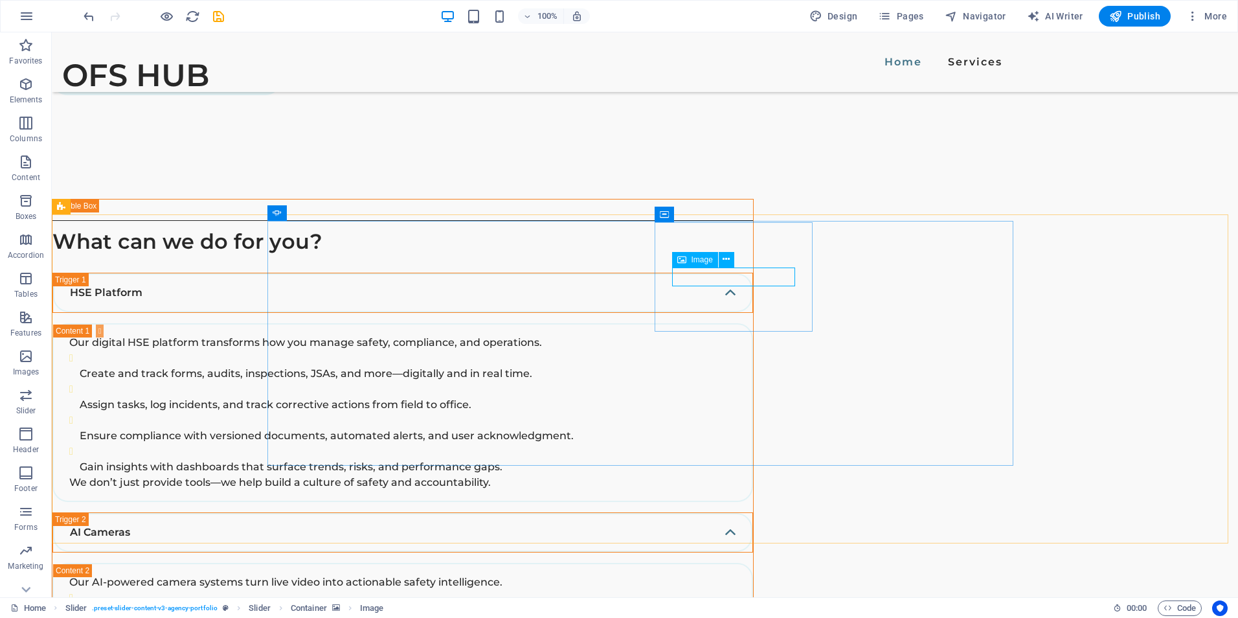
click at [701, 262] on span "Image" at bounding box center [702, 260] width 21 height 8
drag, startPoint x: 421, startPoint y: 230, endPoint x: 701, endPoint y: 262, distance: 281.7
click at [701, 262] on span "Image" at bounding box center [702, 260] width 21 height 8
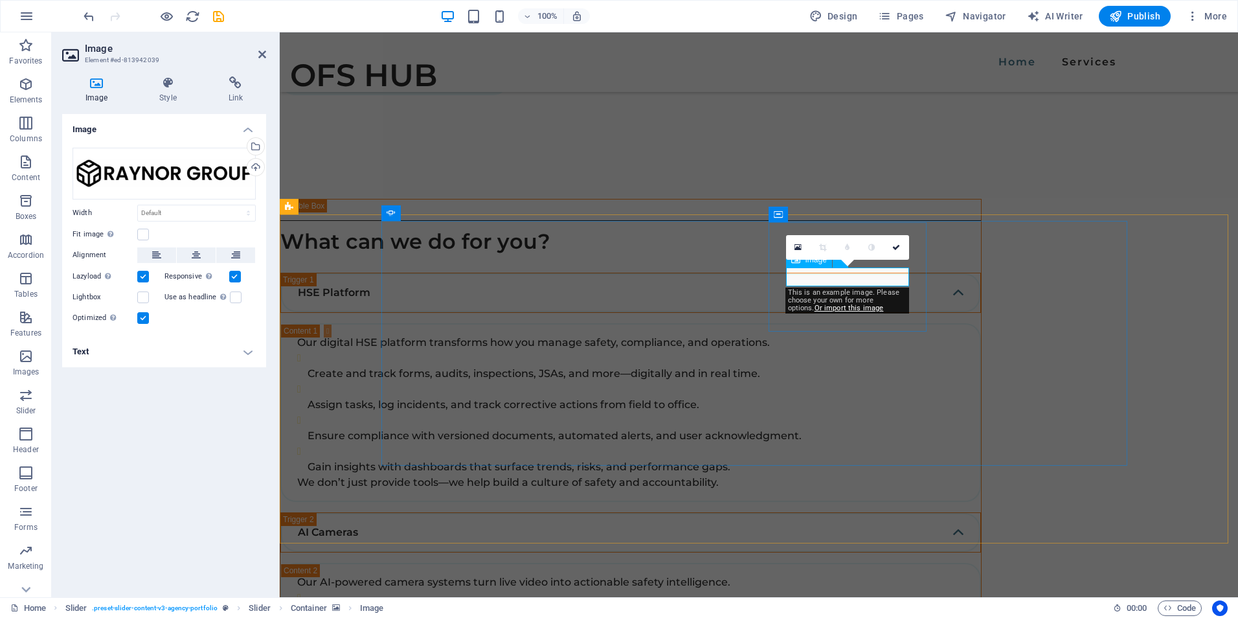
click at [98, 92] on h4 "Image" at bounding box center [99, 89] width 74 height 27
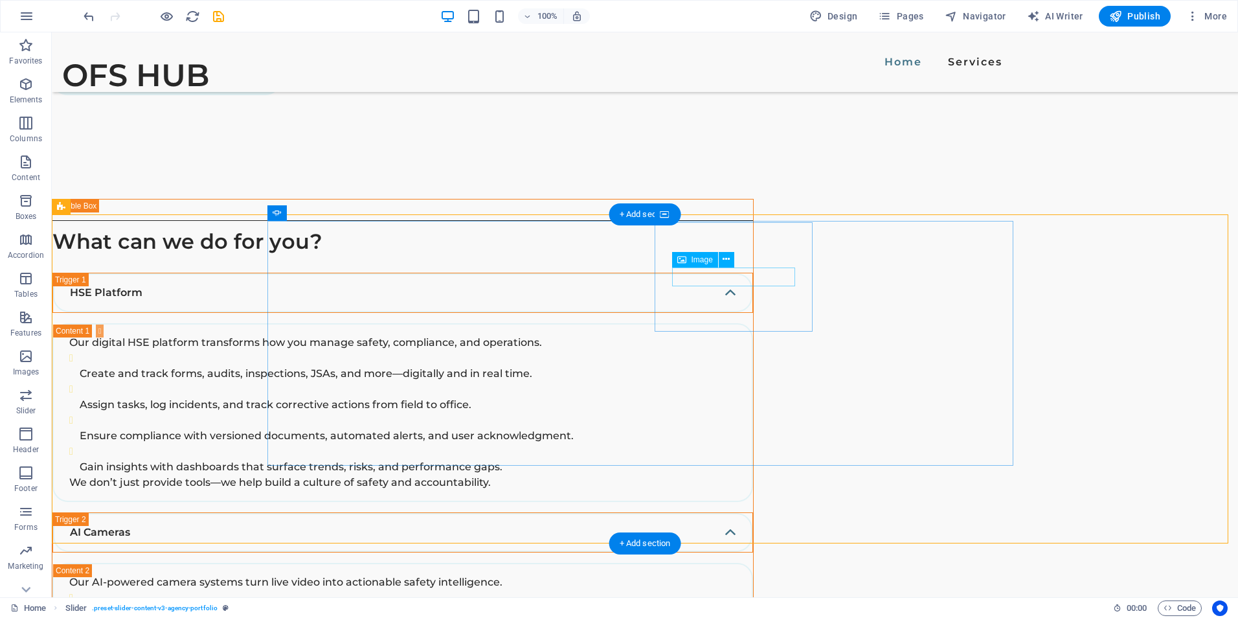
click at [729, 260] on icon at bounding box center [726, 260] width 7 height 14
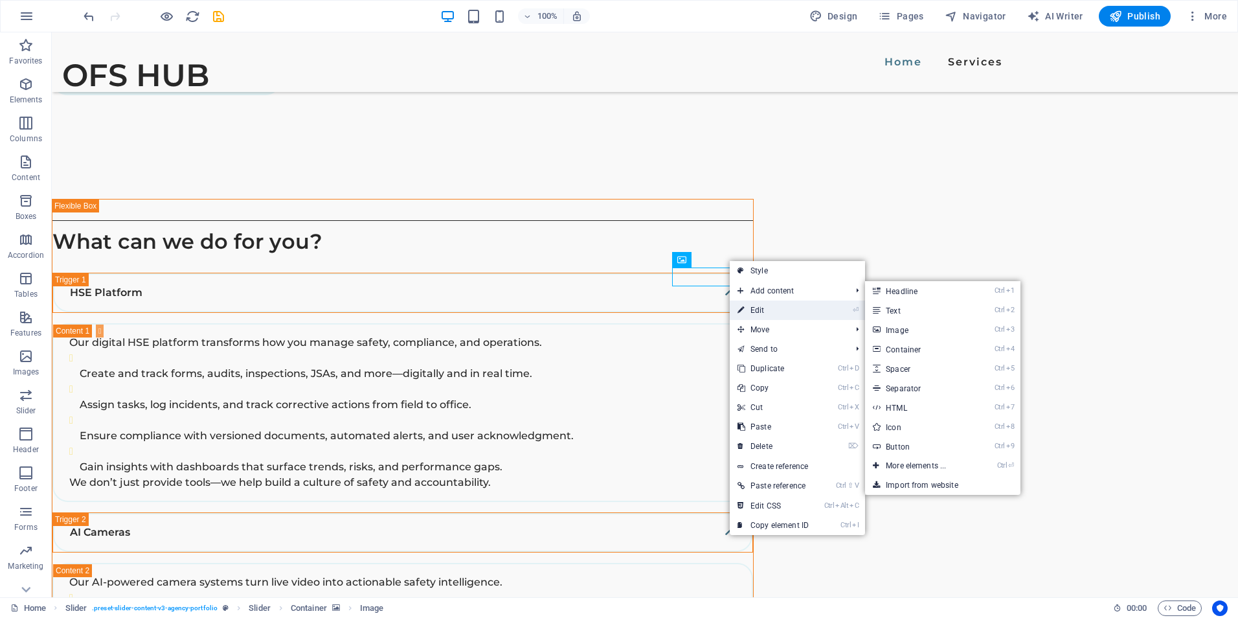
click at [774, 311] on link "⏎ Edit" at bounding box center [773, 310] width 87 height 19
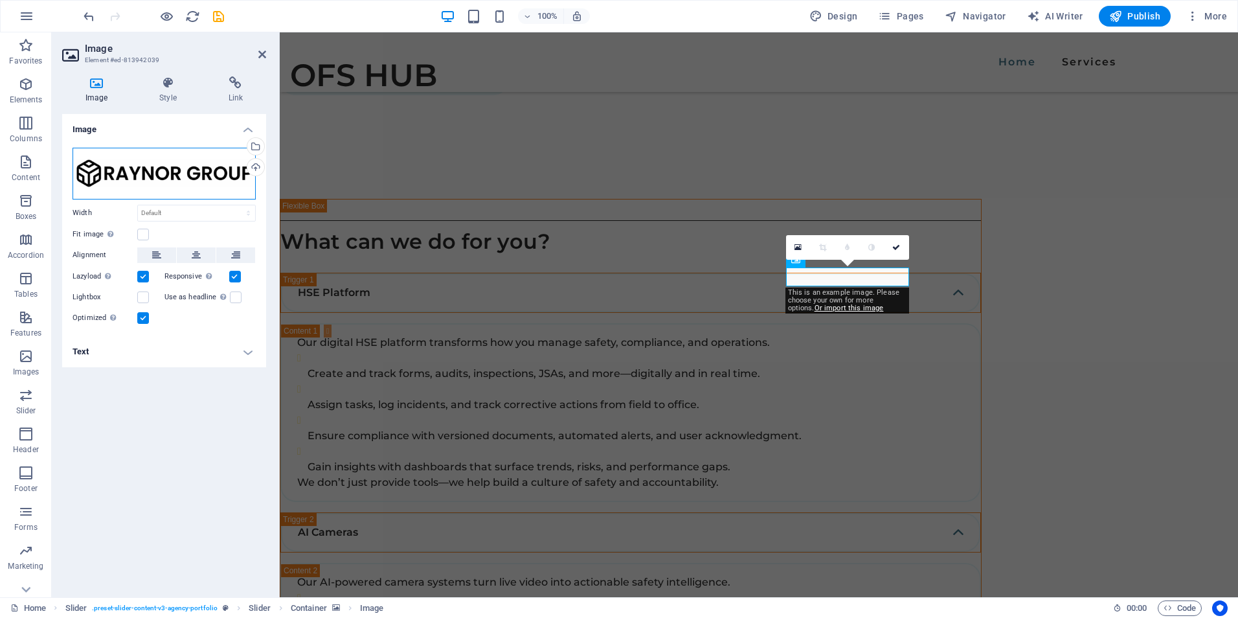
click at [148, 171] on div "Drag files here, click to choose files or select files from Files or our free s…" at bounding box center [164, 174] width 183 height 52
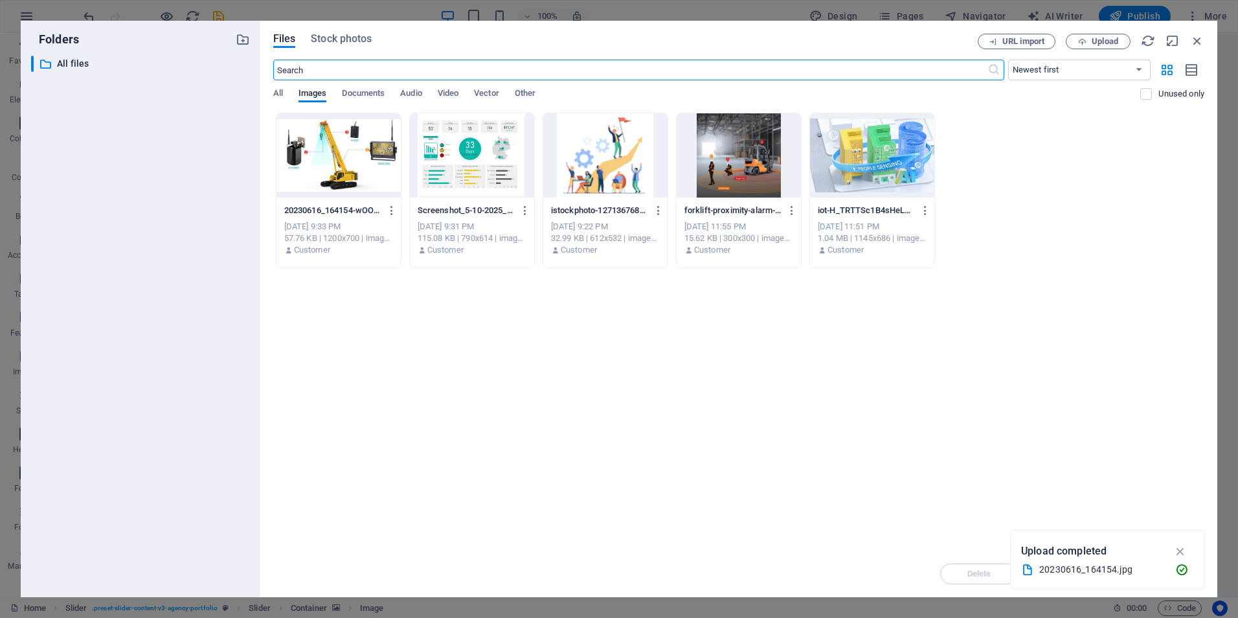
scroll to position [2181, 0]
click at [751, 170] on div at bounding box center [739, 155] width 124 height 84
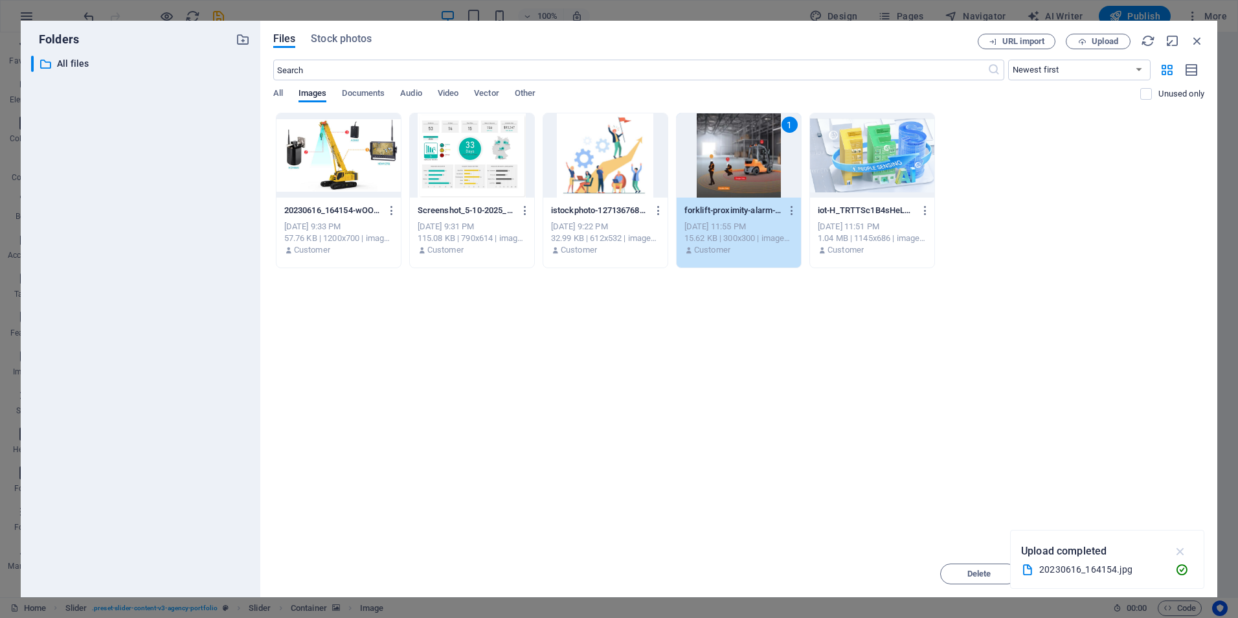
click at [1183, 548] on icon "button" at bounding box center [1181, 551] width 15 height 14
click at [1161, 577] on span "Insert" at bounding box center [1166, 574] width 23 height 8
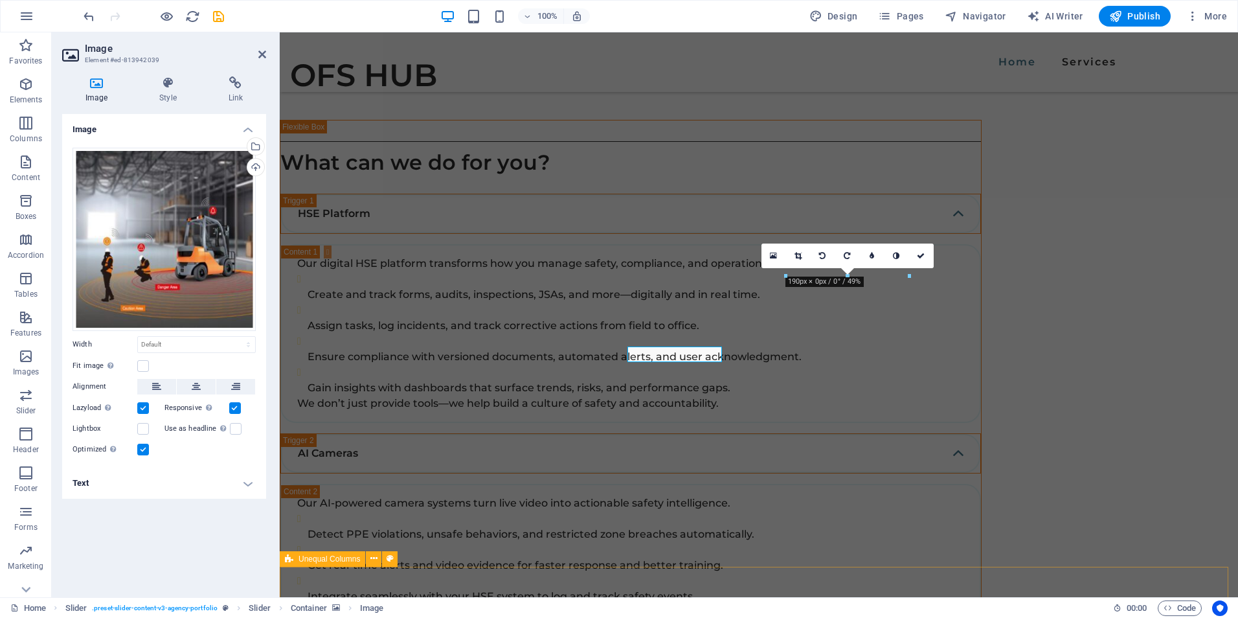
scroll to position [2102, 0]
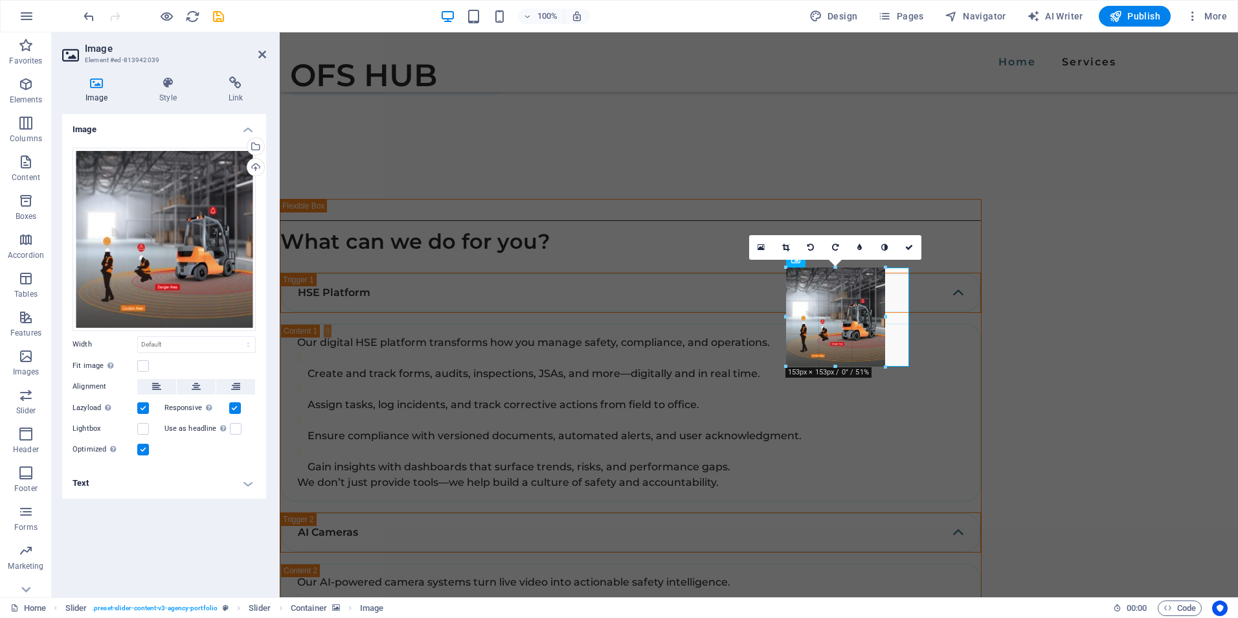
drag, startPoint x: 907, startPoint y: 387, endPoint x: 598, endPoint y: 330, distance: 314.3
type input "153"
select select "px"
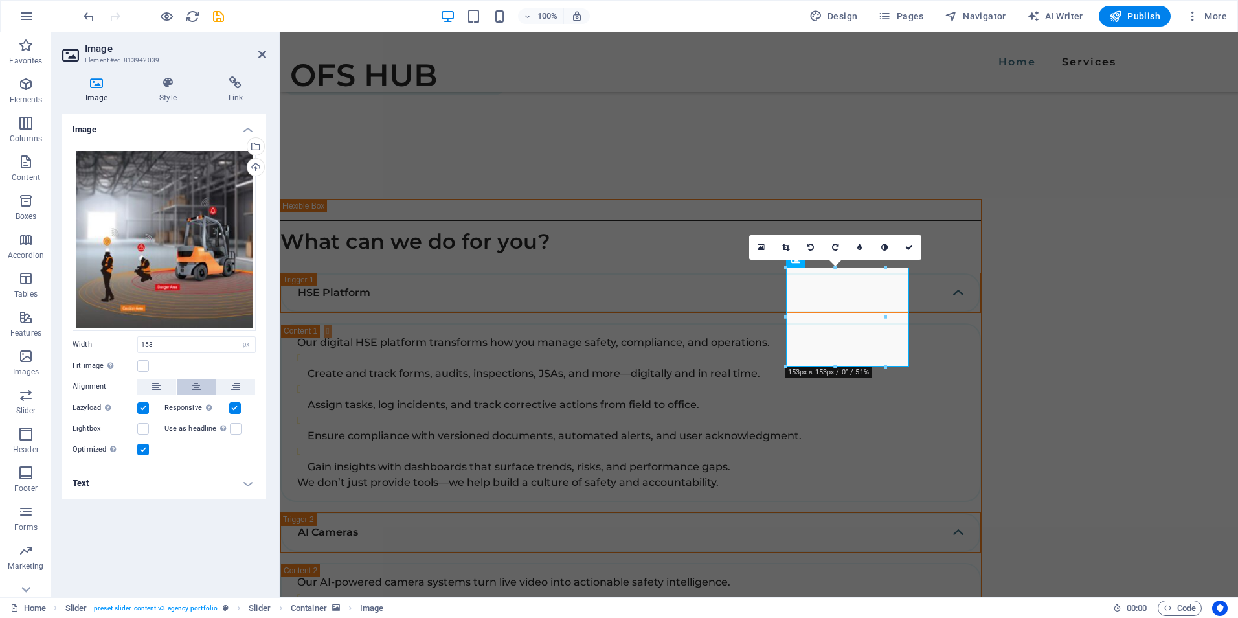
click at [206, 381] on button at bounding box center [196, 387] width 39 height 16
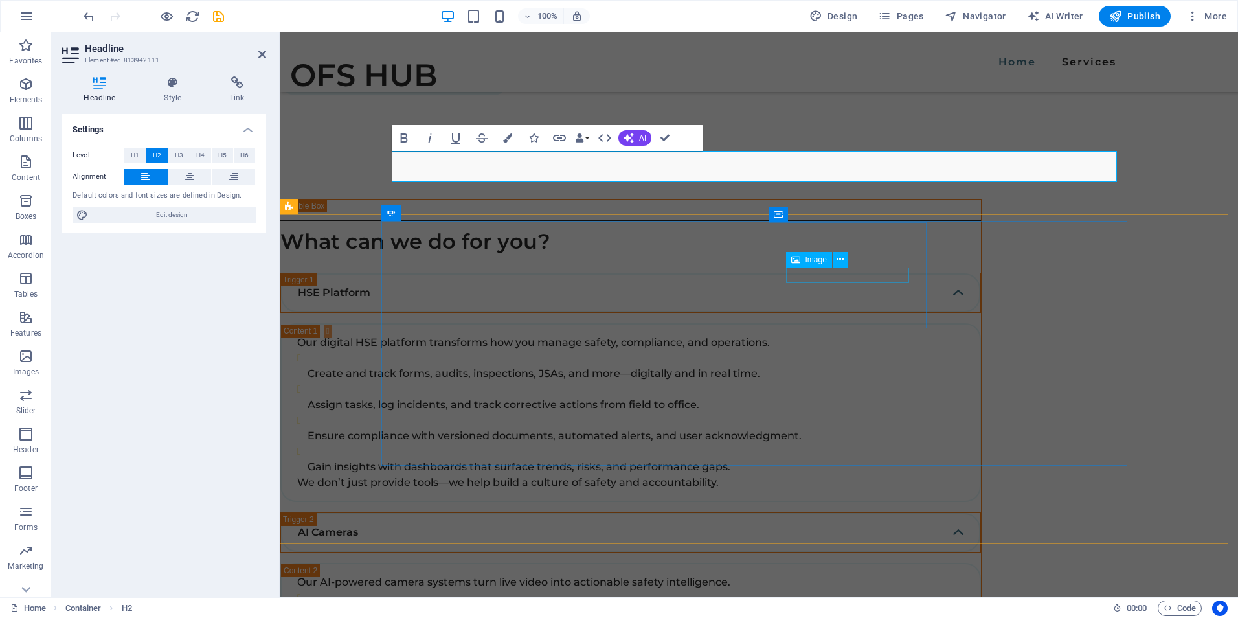
drag, startPoint x: 835, startPoint y: 268, endPoint x: 555, endPoint y: 236, distance: 281.5
click at [835, 268] on div "Image" at bounding box center [821, 260] width 71 height 16
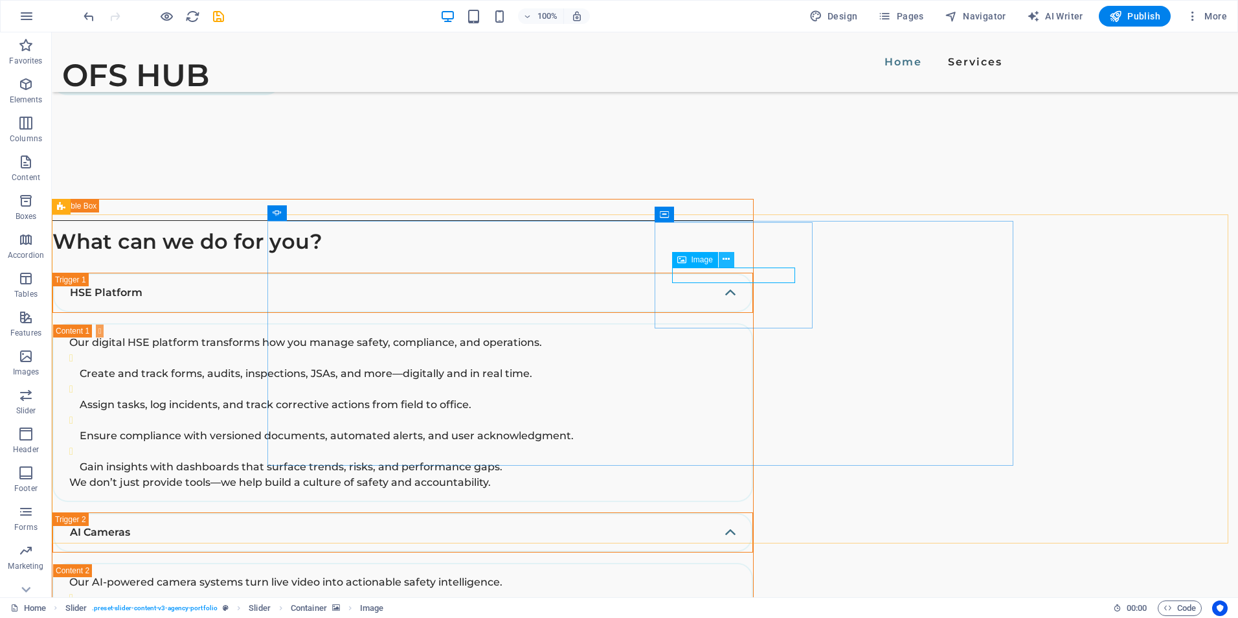
click at [731, 260] on button at bounding box center [727, 260] width 16 height 16
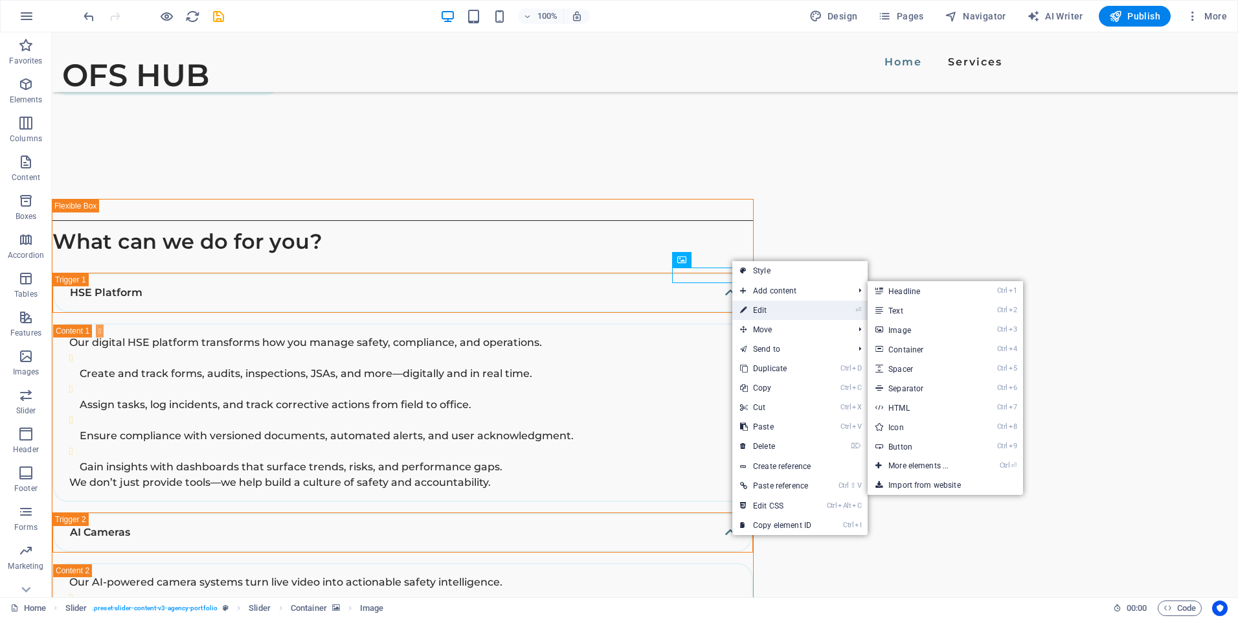
click at [779, 308] on link "⏎ Edit" at bounding box center [776, 310] width 87 height 19
select select "px"
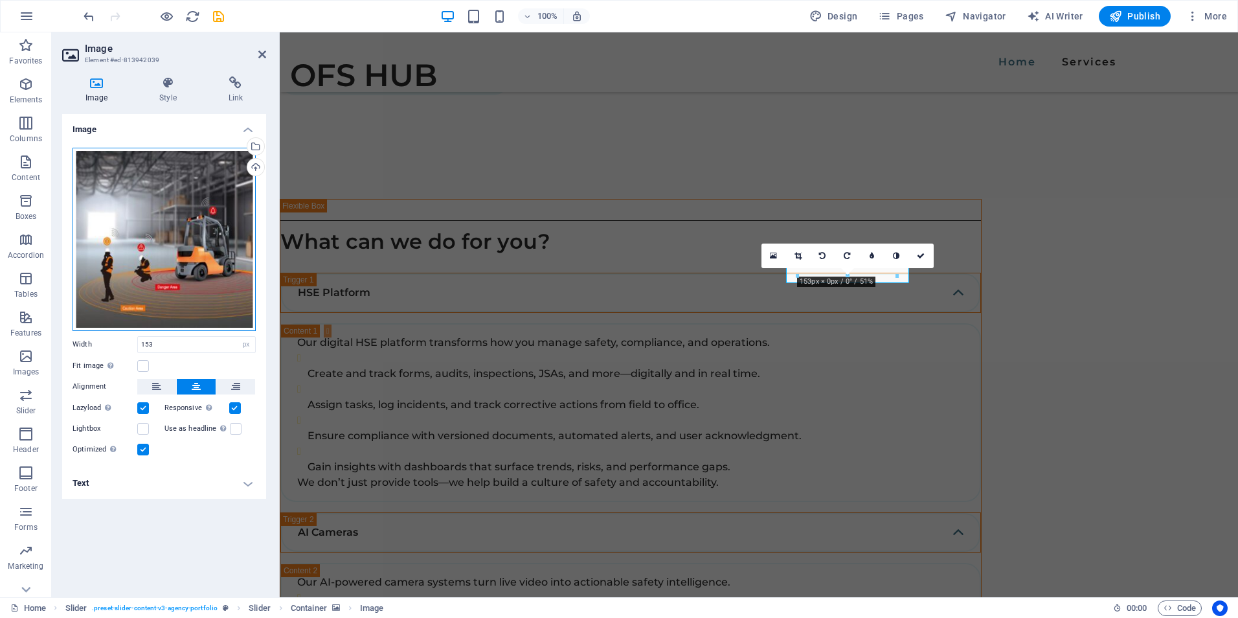
click at [144, 210] on div "Drag files here, click to choose files or select files from Files or our free s…" at bounding box center [164, 239] width 183 height 183
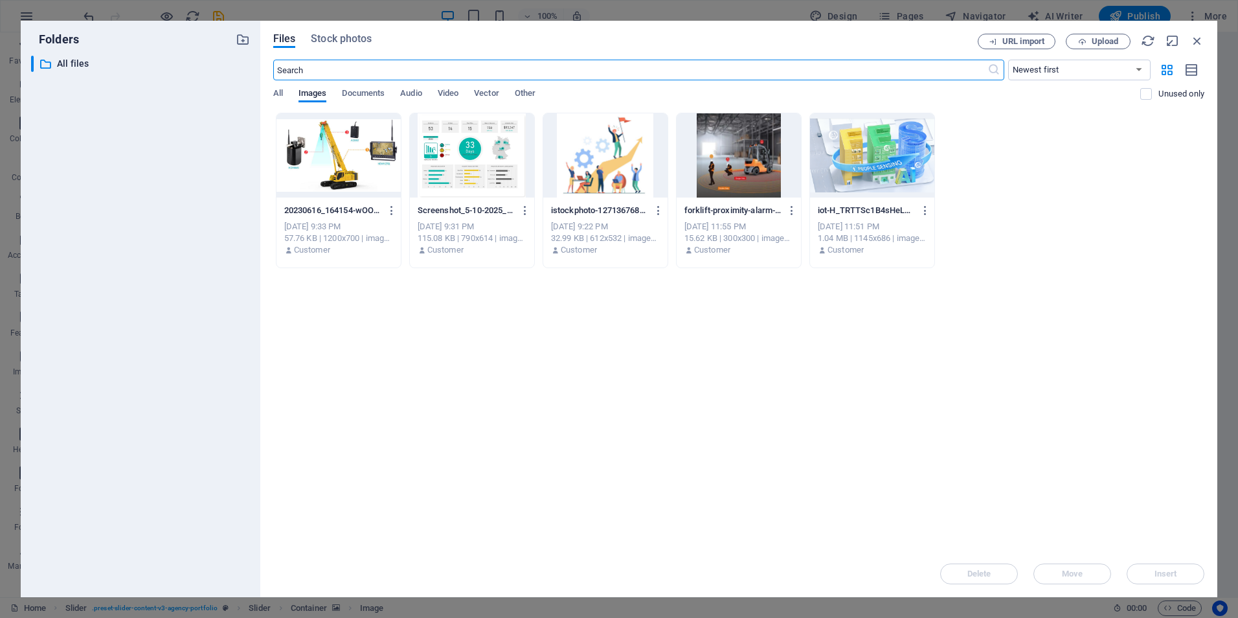
scroll to position [2181, 0]
click at [731, 156] on div at bounding box center [739, 155] width 124 height 84
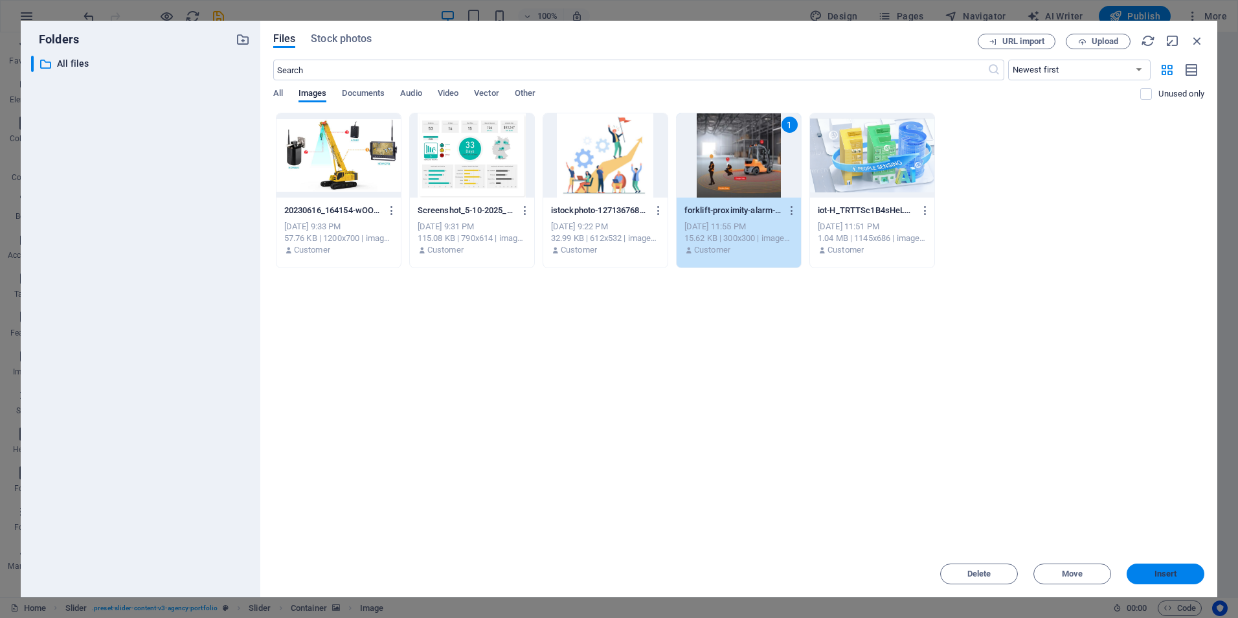
click at [1167, 581] on button "Insert" at bounding box center [1166, 574] width 78 height 21
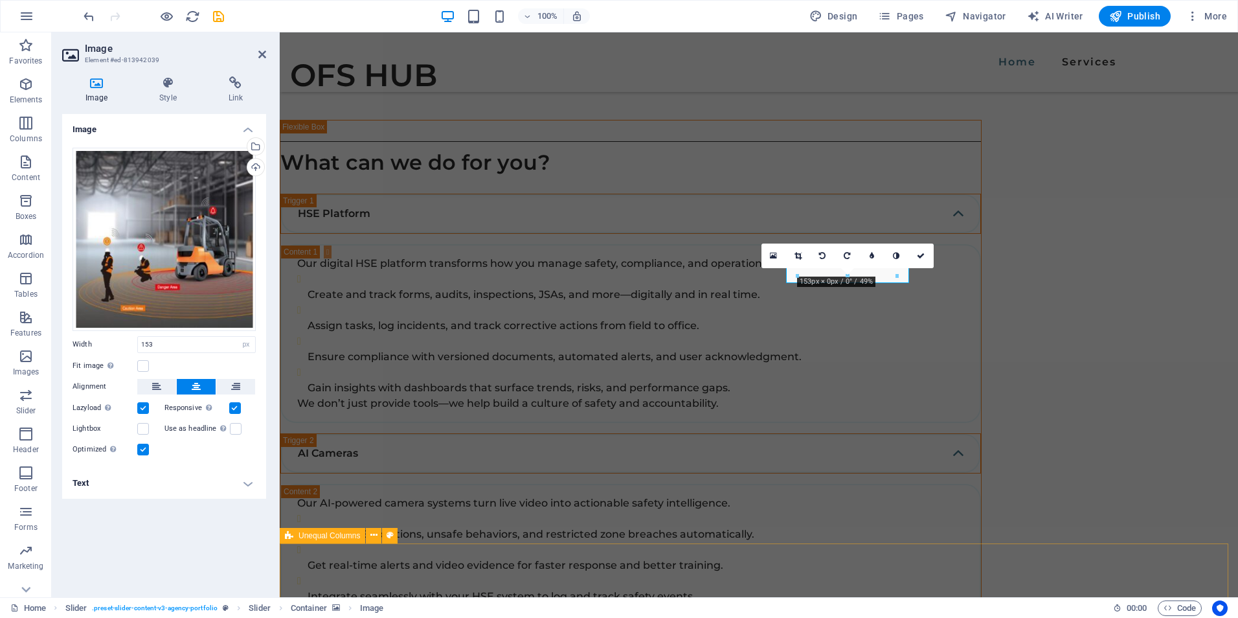
scroll to position [2102, 0]
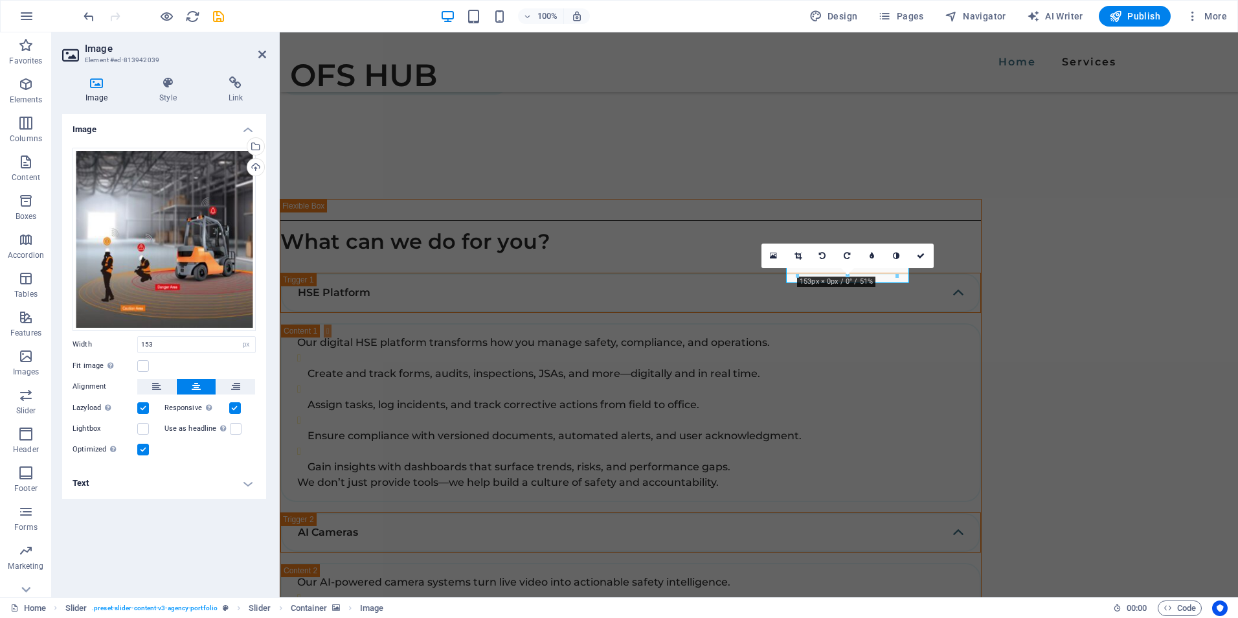
drag, startPoint x: 878, startPoint y: 288, endPoint x: 887, endPoint y: 322, distance: 34.9
click at [837, 185] on div at bounding box center [754, 156] width 949 height 115
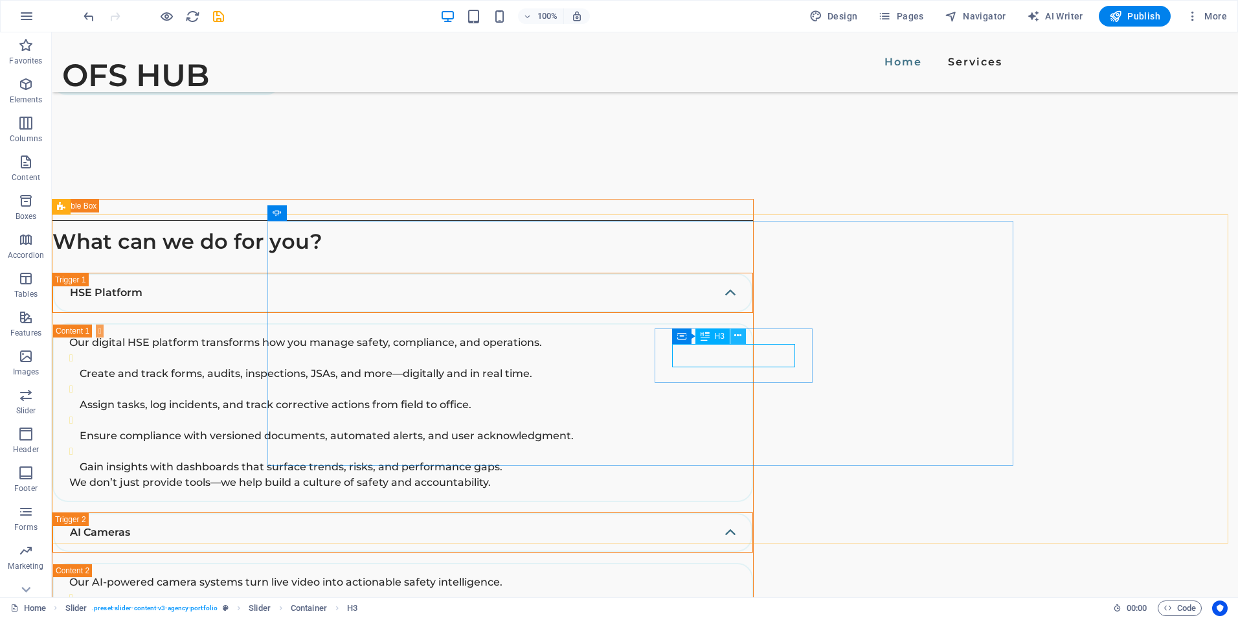
click at [735, 339] on icon at bounding box center [738, 336] width 7 height 14
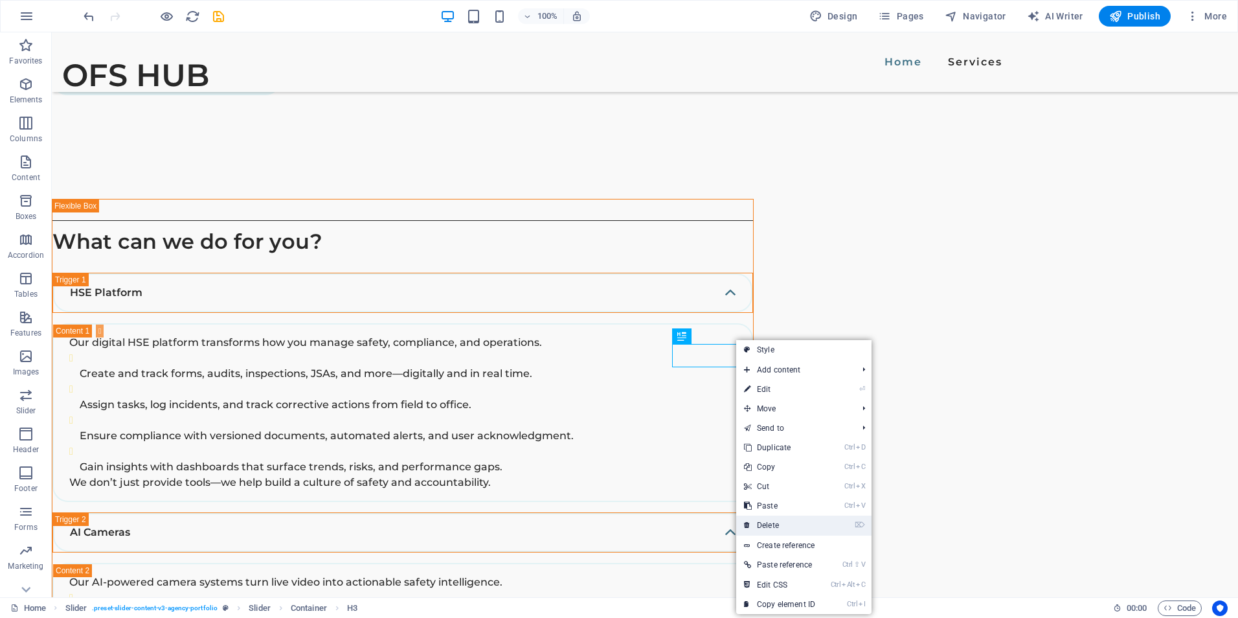
click at [773, 527] on link "⌦ Delete" at bounding box center [779, 525] width 87 height 19
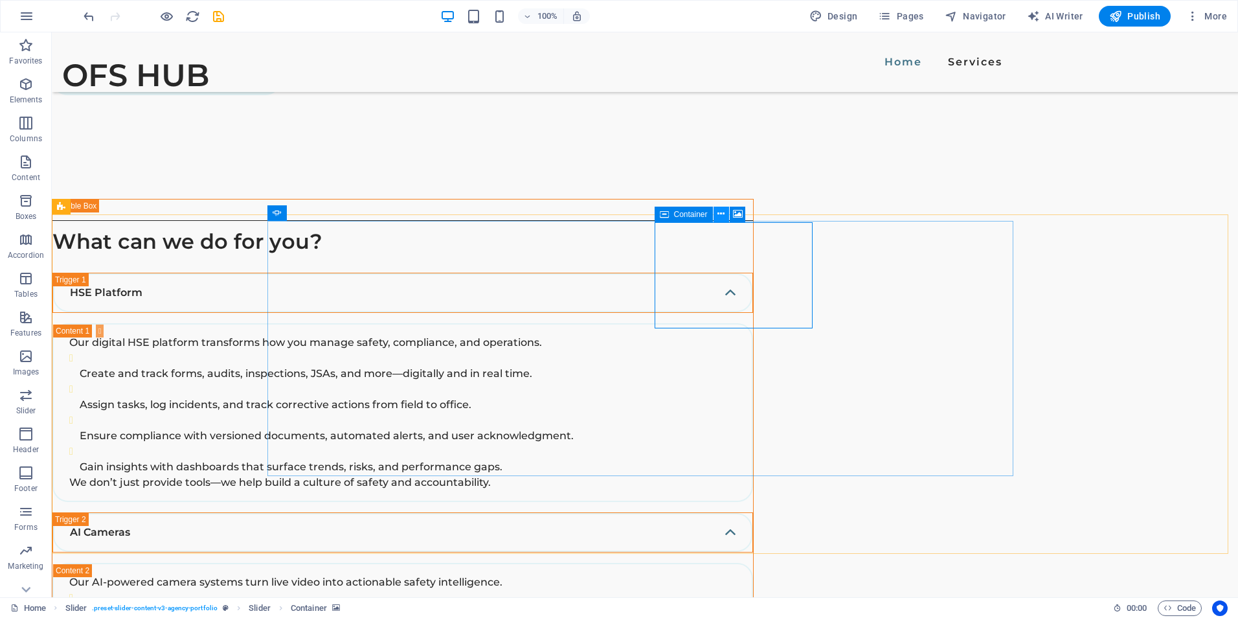
click at [722, 215] on icon at bounding box center [721, 214] width 7 height 14
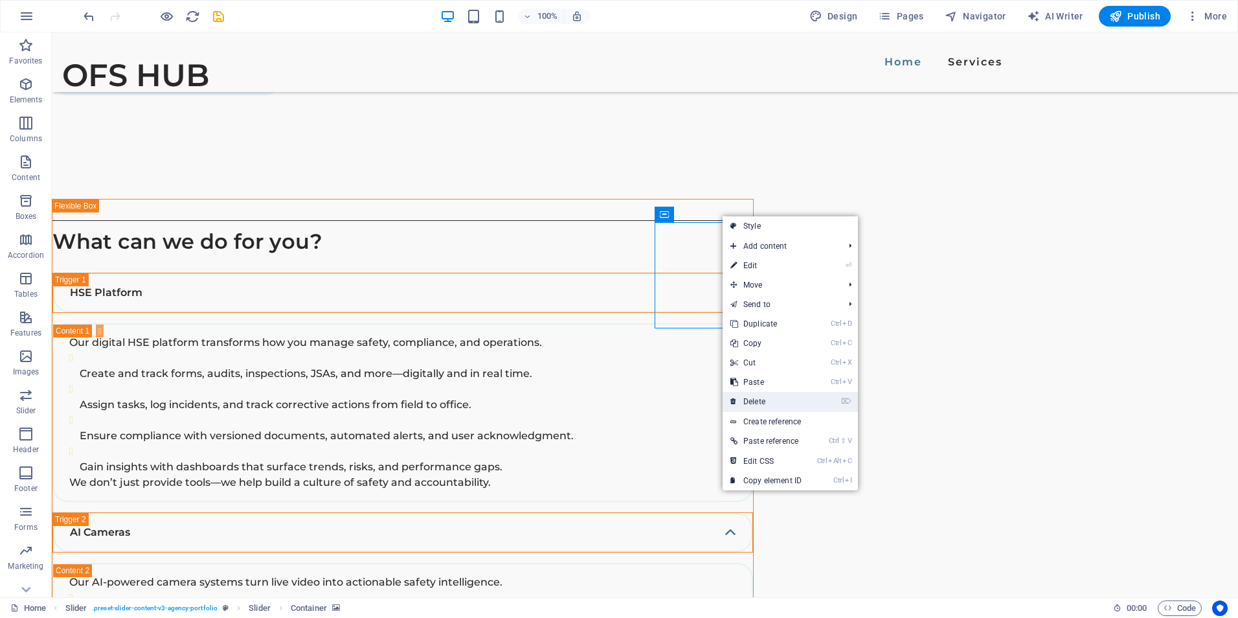
click at [767, 402] on link "⌦ Delete" at bounding box center [766, 401] width 87 height 19
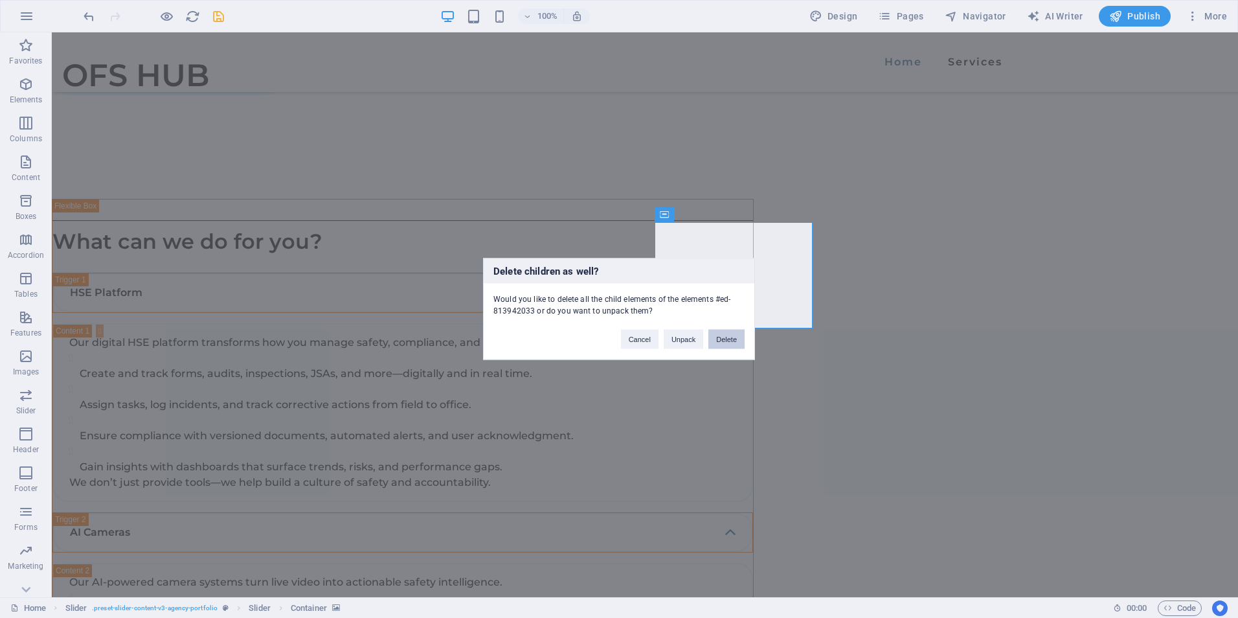
click at [727, 331] on button "Delete" at bounding box center [727, 339] width 36 height 19
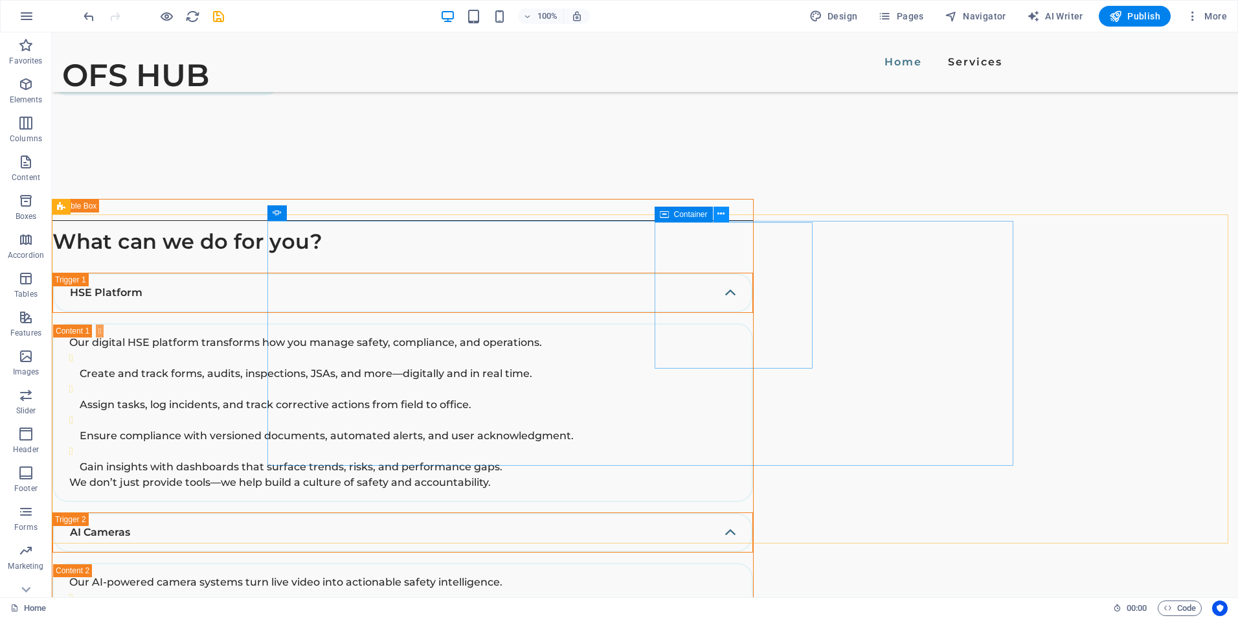
click at [719, 214] on icon at bounding box center [721, 214] width 7 height 14
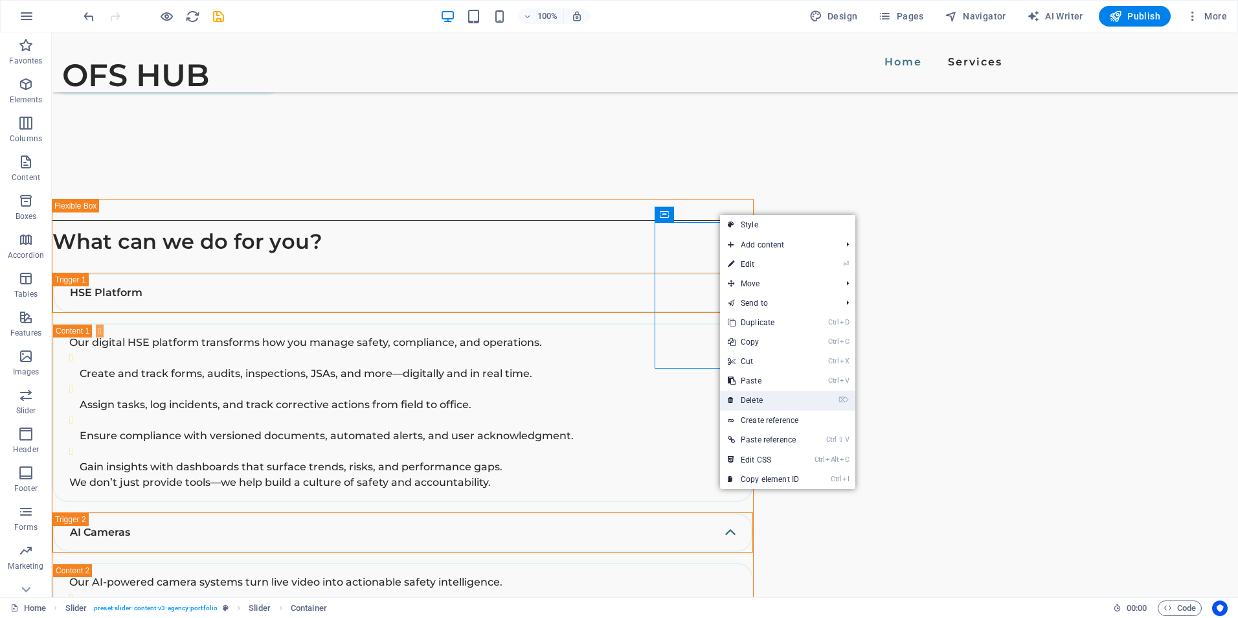
click at [769, 398] on link "⌦ Delete" at bounding box center [763, 400] width 87 height 19
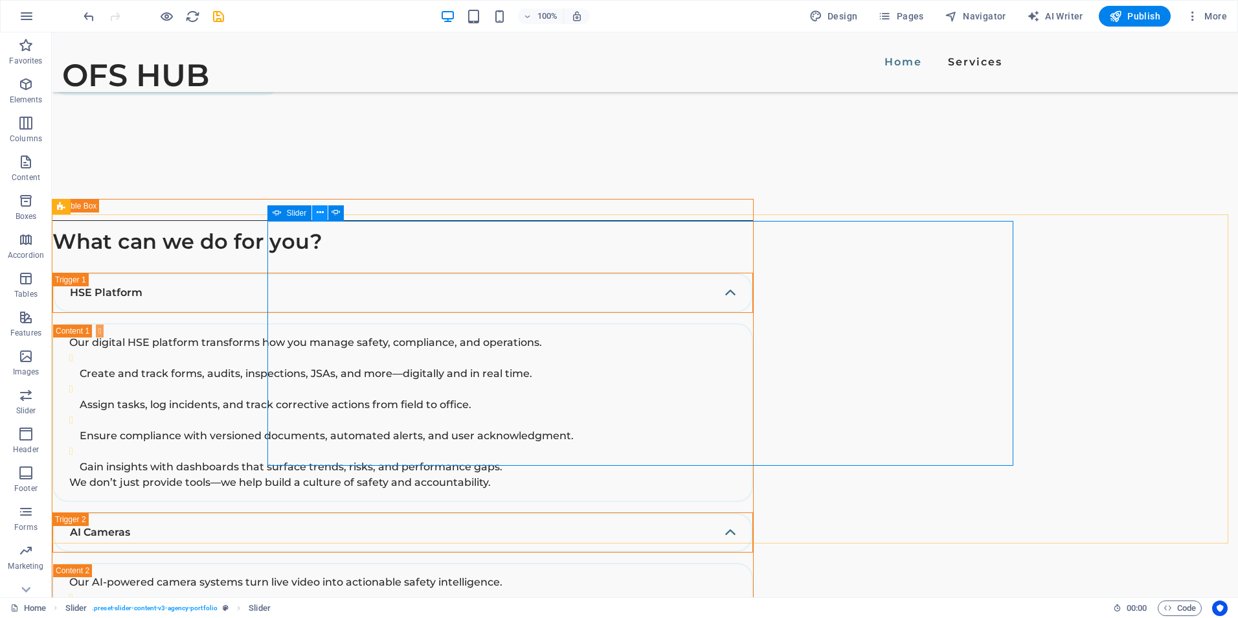
click at [319, 212] on icon at bounding box center [320, 213] width 7 height 14
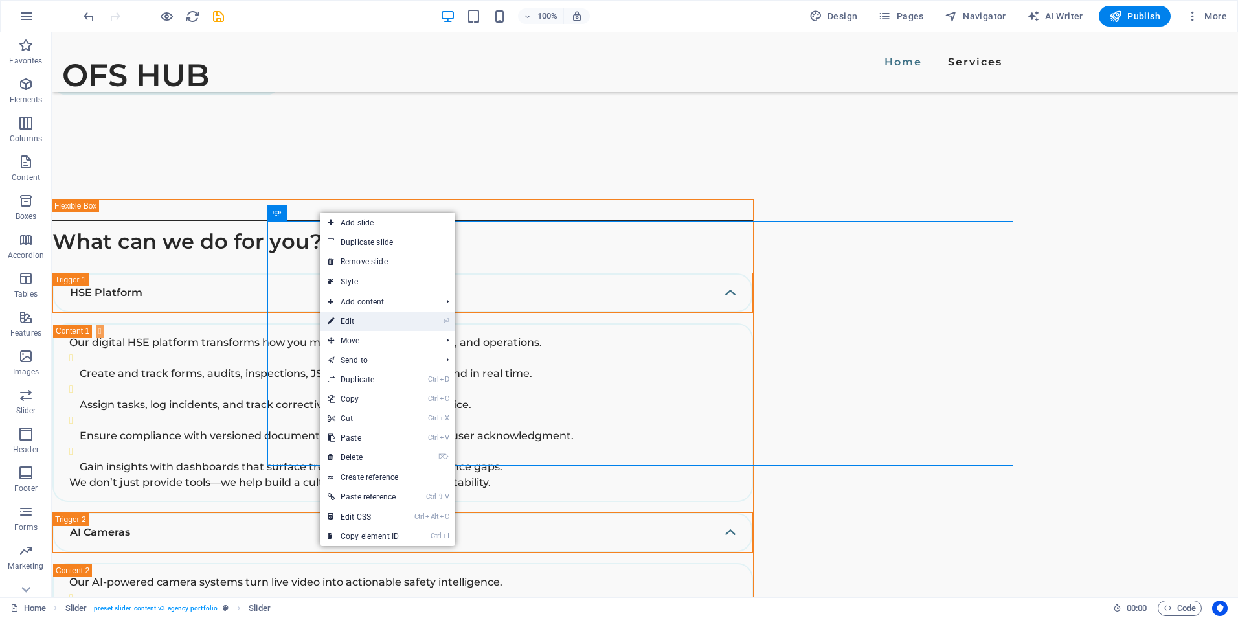
click at [369, 323] on link "⏎ Edit" at bounding box center [363, 321] width 87 height 19
select select "ms"
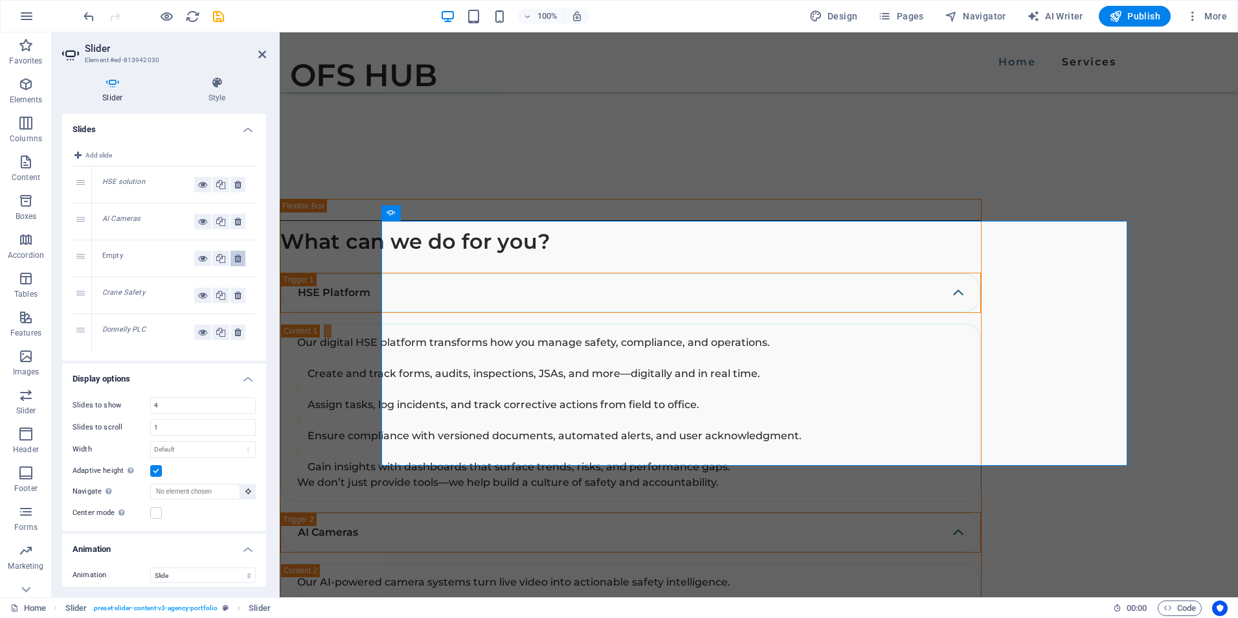
click at [234, 258] on icon at bounding box center [237, 259] width 7 height 16
click at [235, 330] on icon at bounding box center [237, 333] width 7 height 16
click at [235, 256] on icon at bounding box center [237, 259] width 7 height 16
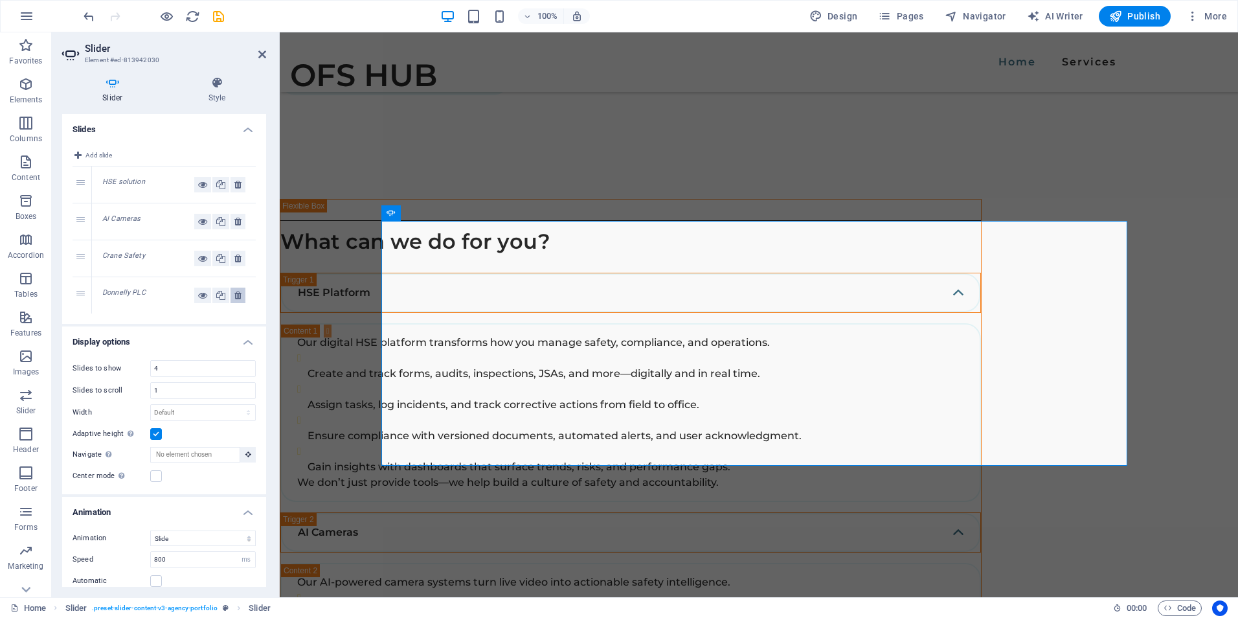
click at [237, 297] on icon at bounding box center [237, 296] width 7 height 16
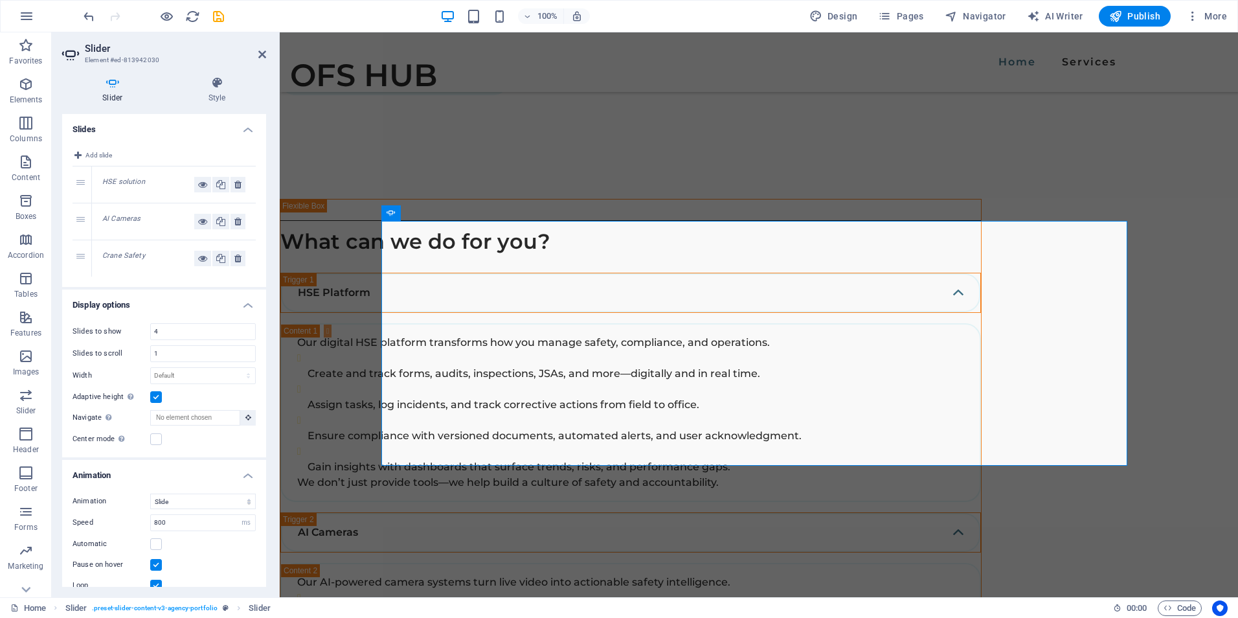
click at [157, 129] on h4 "Slides" at bounding box center [164, 125] width 204 height 23
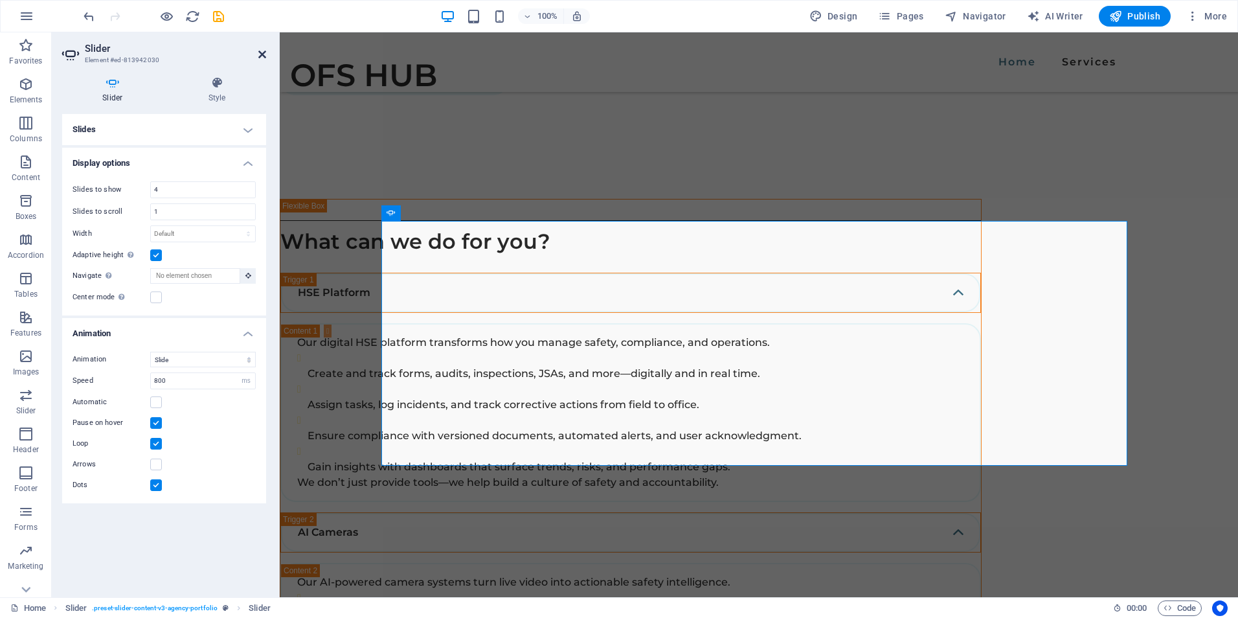
click at [261, 52] on icon at bounding box center [262, 54] width 8 height 10
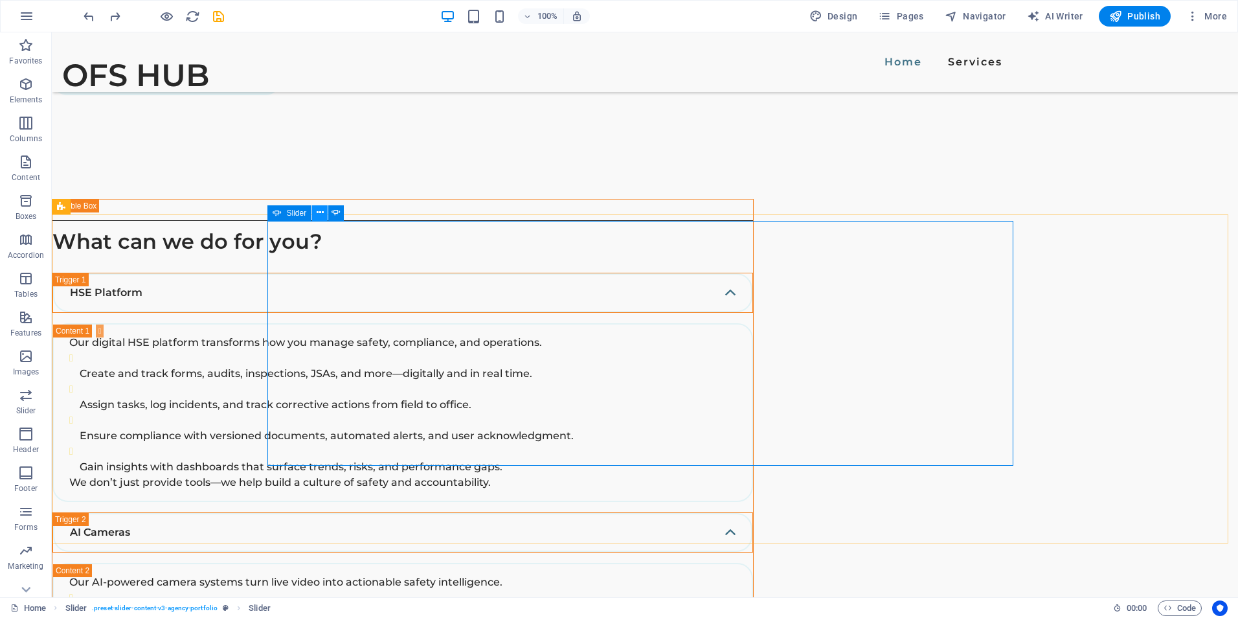
click at [321, 216] on icon at bounding box center [320, 213] width 7 height 14
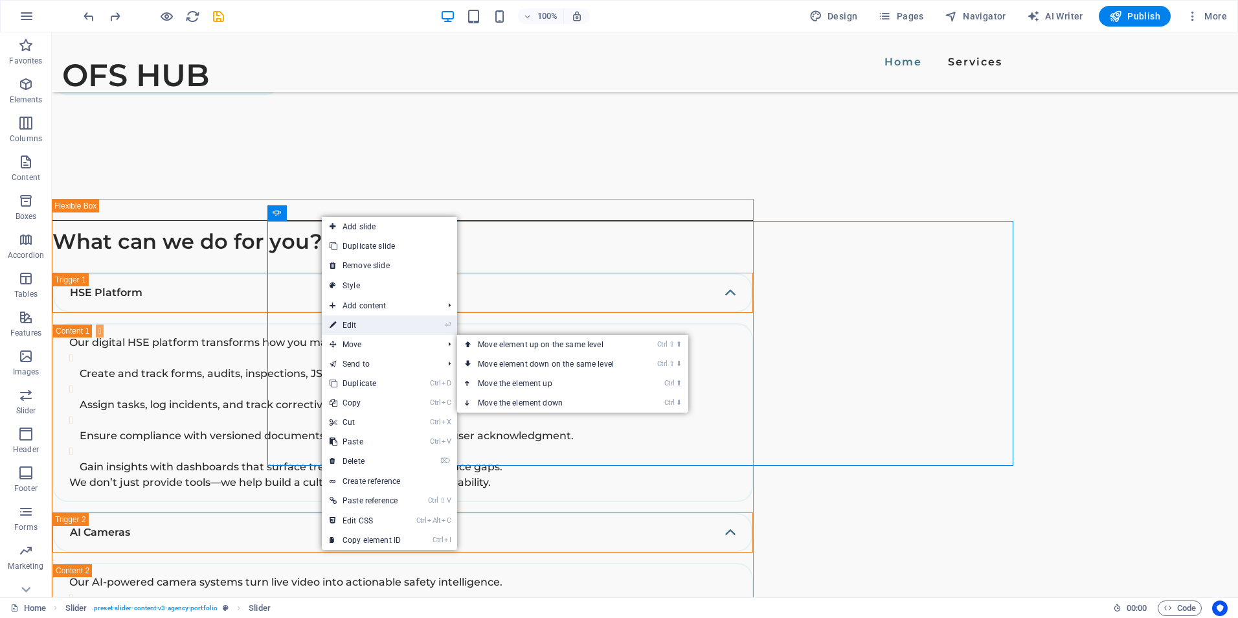
click at [369, 329] on link "⏎ Edit" at bounding box center [365, 324] width 87 height 19
select select "ms"
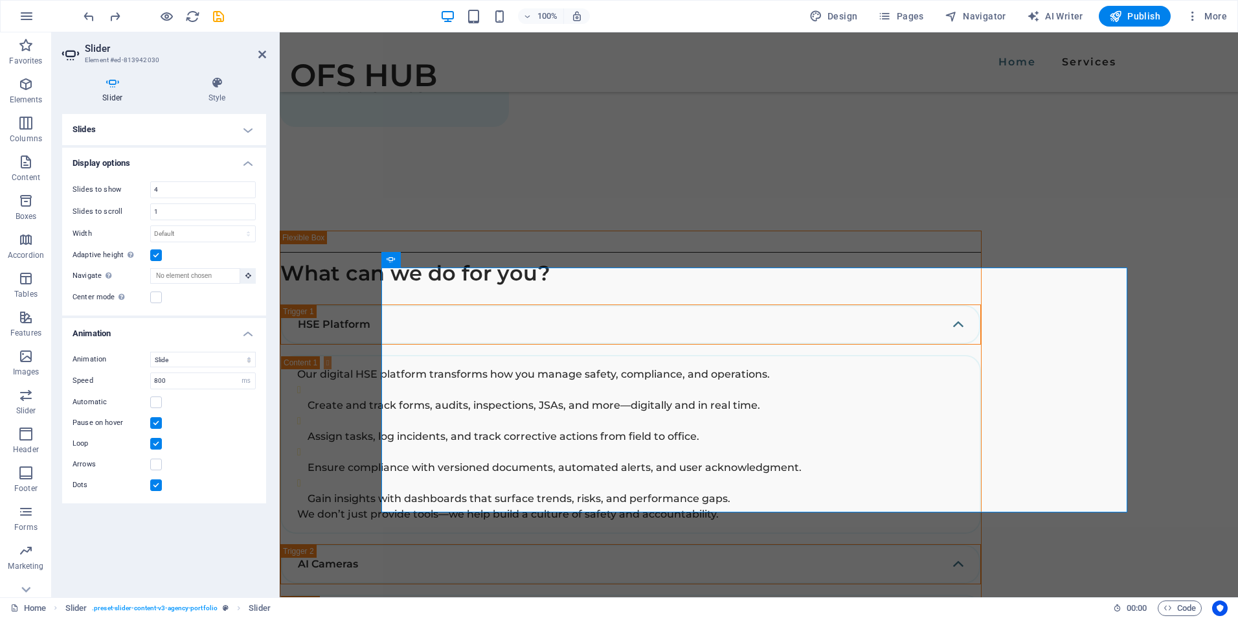
scroll to position [2043, 0]
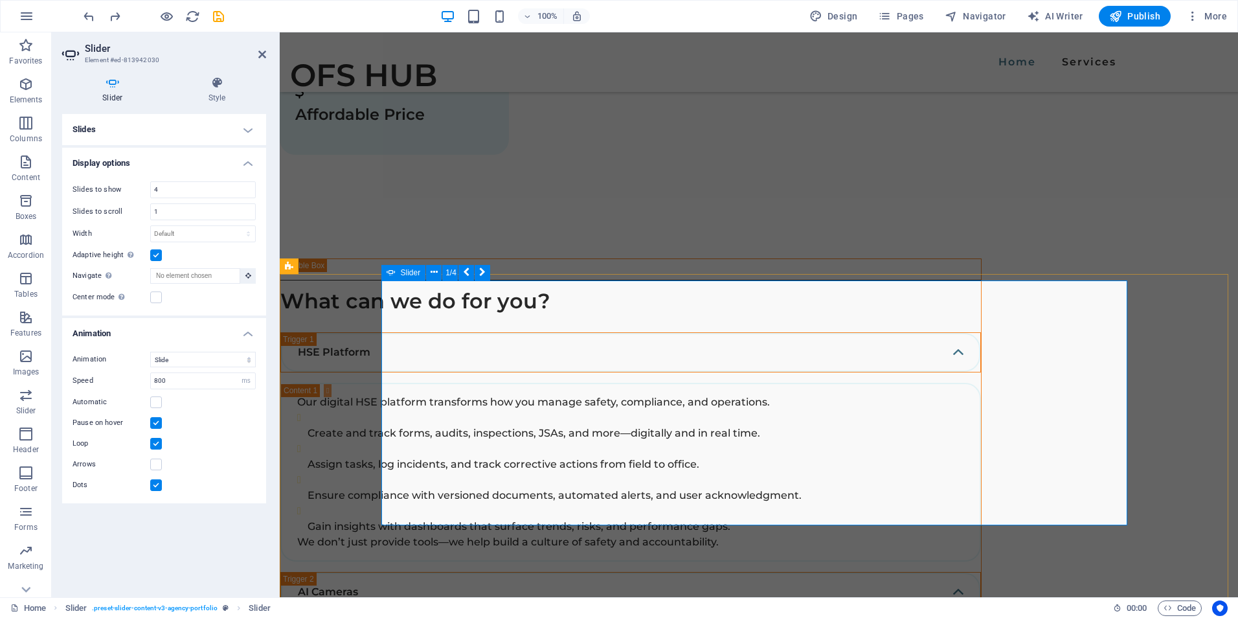
click at [1024, 318] on icon at bounding box center [1026, 319] width 7 height 14
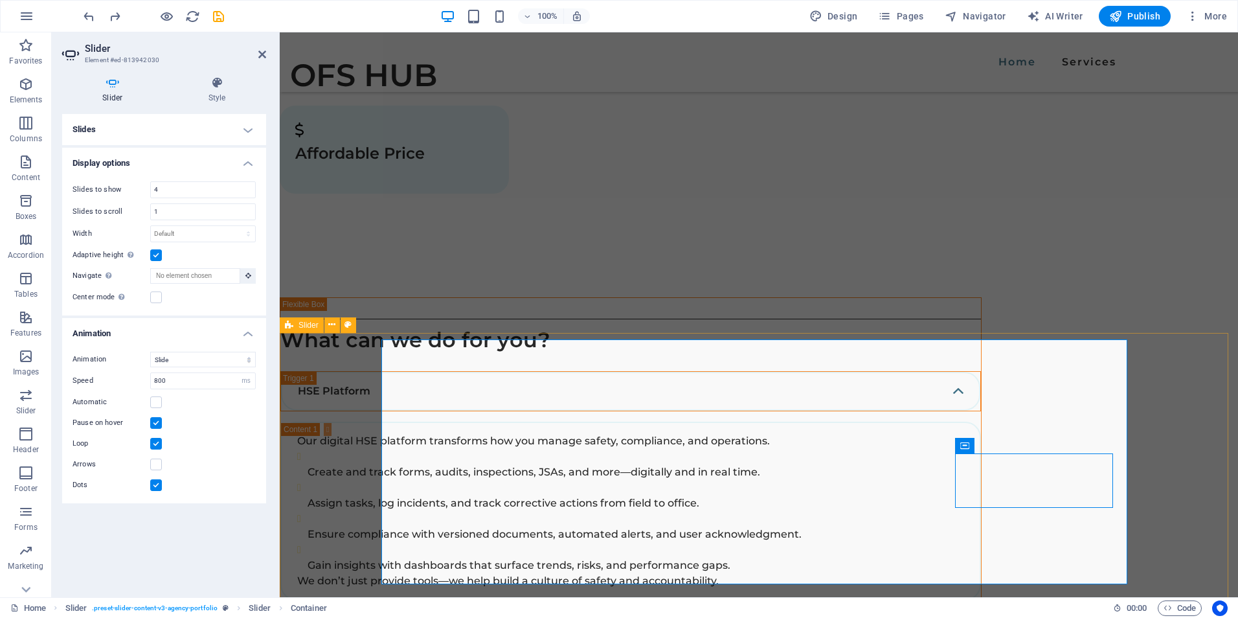
scroll to position [1983, 0]
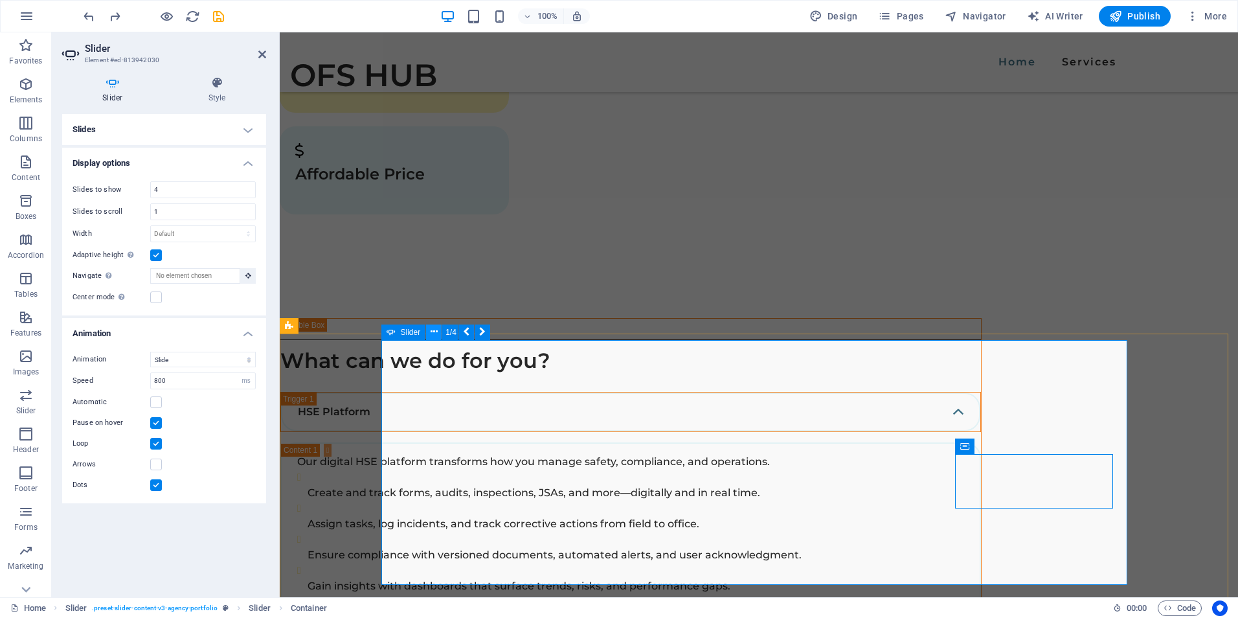
click at [435, 333] on icon at bounding box center [434, 332] width 7 height 14
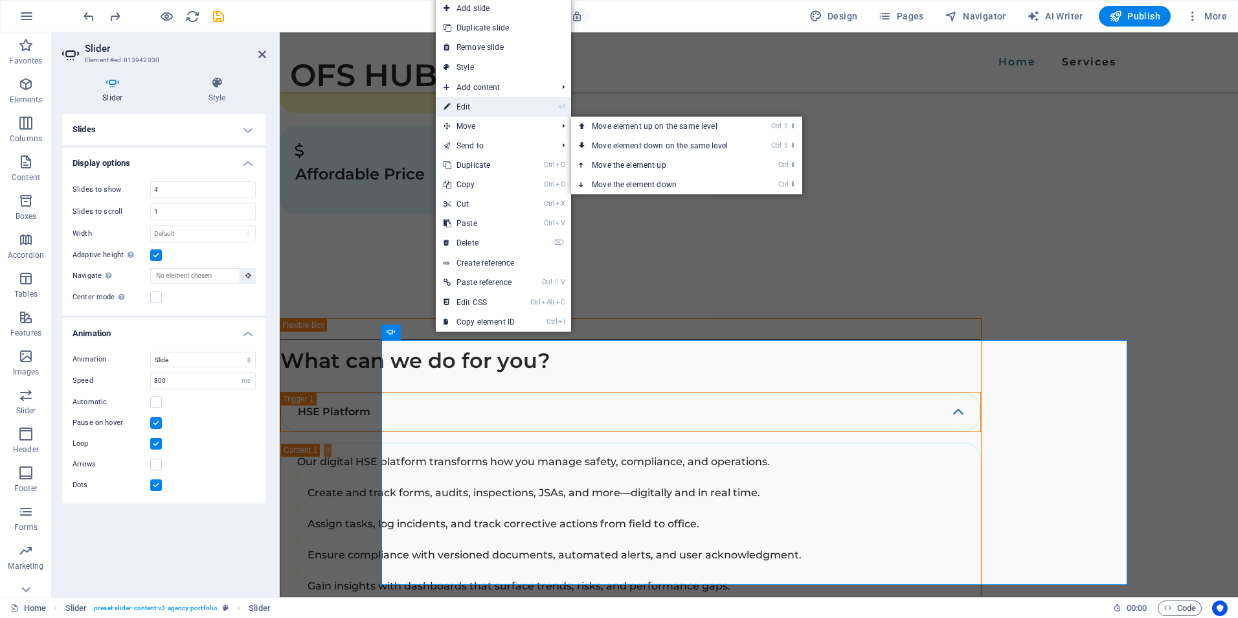
click at [484, 111] on link "⏎ Edit" at bounding box center [479, 106] width 87 height 19
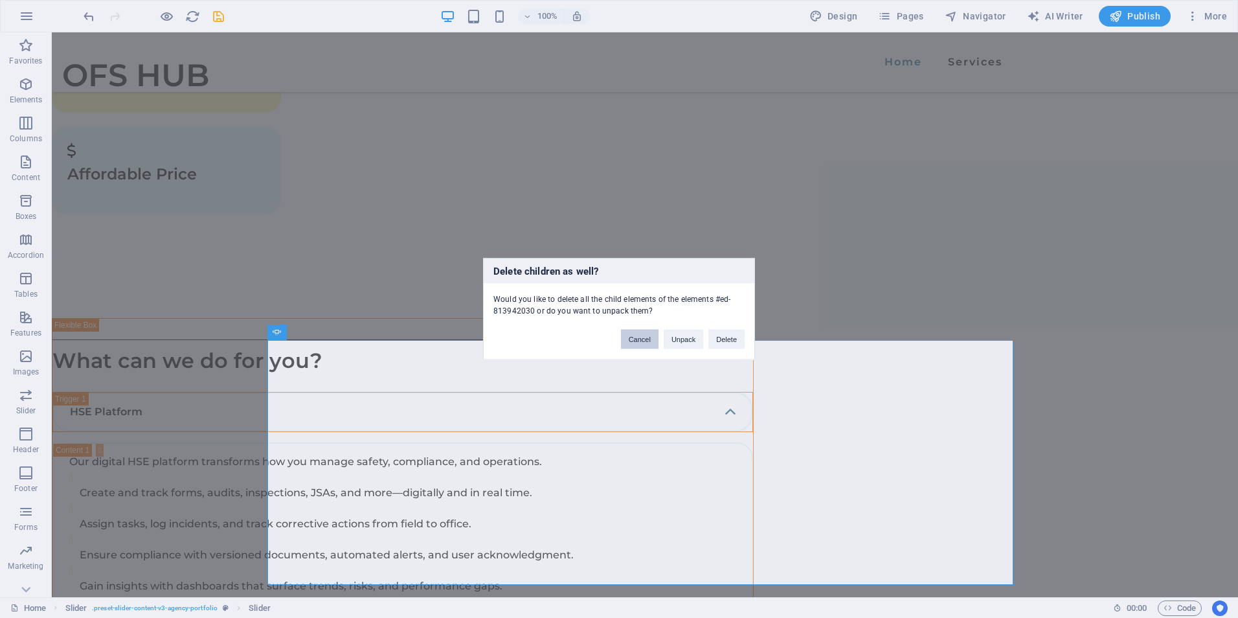
click at [648, 340] on button "Cancel" at bounding box center [640, 339] width 38 height 19
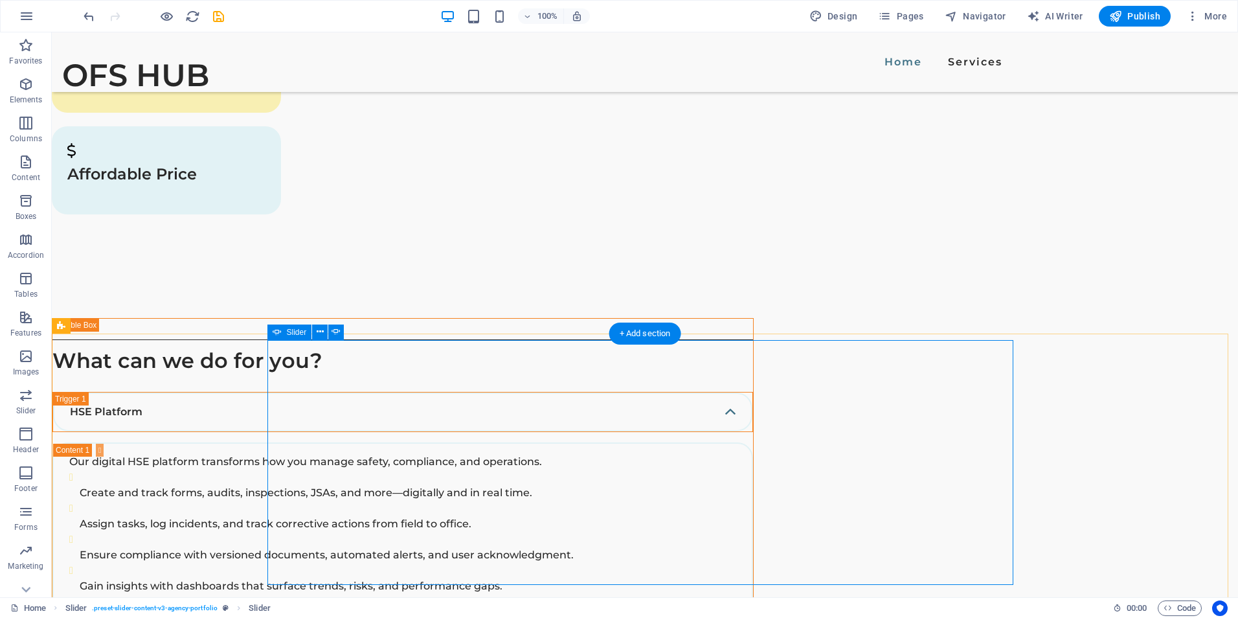
click at [320, 333] on icon at bounding box center [320, 332] width 7 height 14
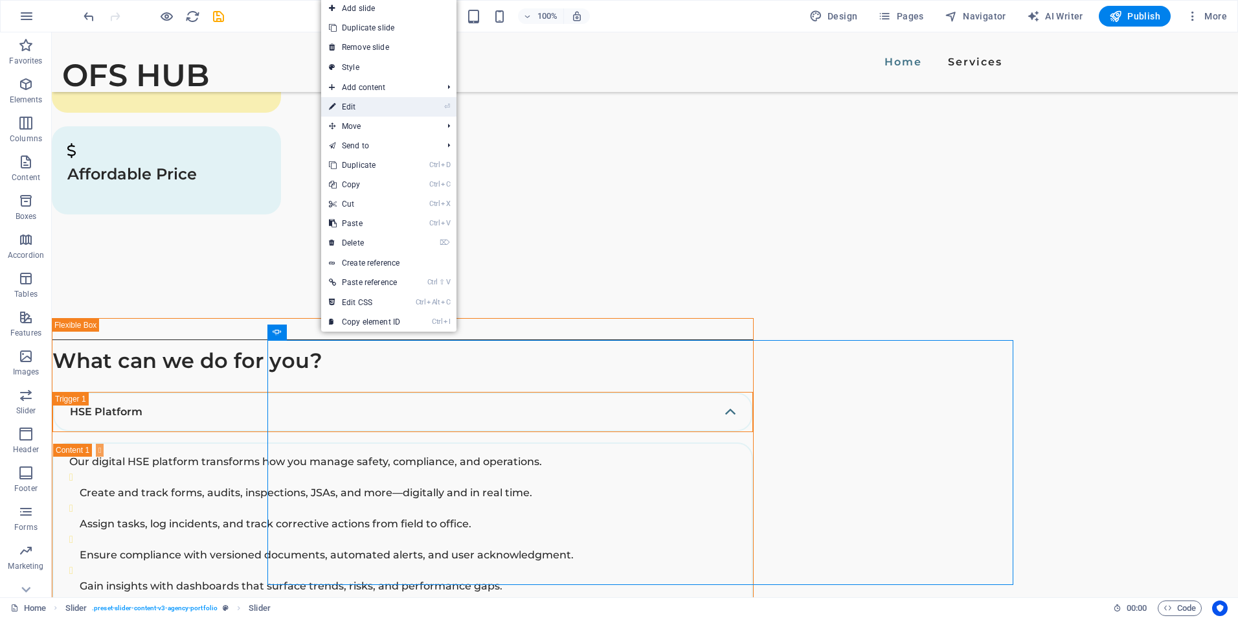
click at [382, 100] on link "⏎ Edit" at bounding box center [364, 106] width 87 height 19
select select "ms"
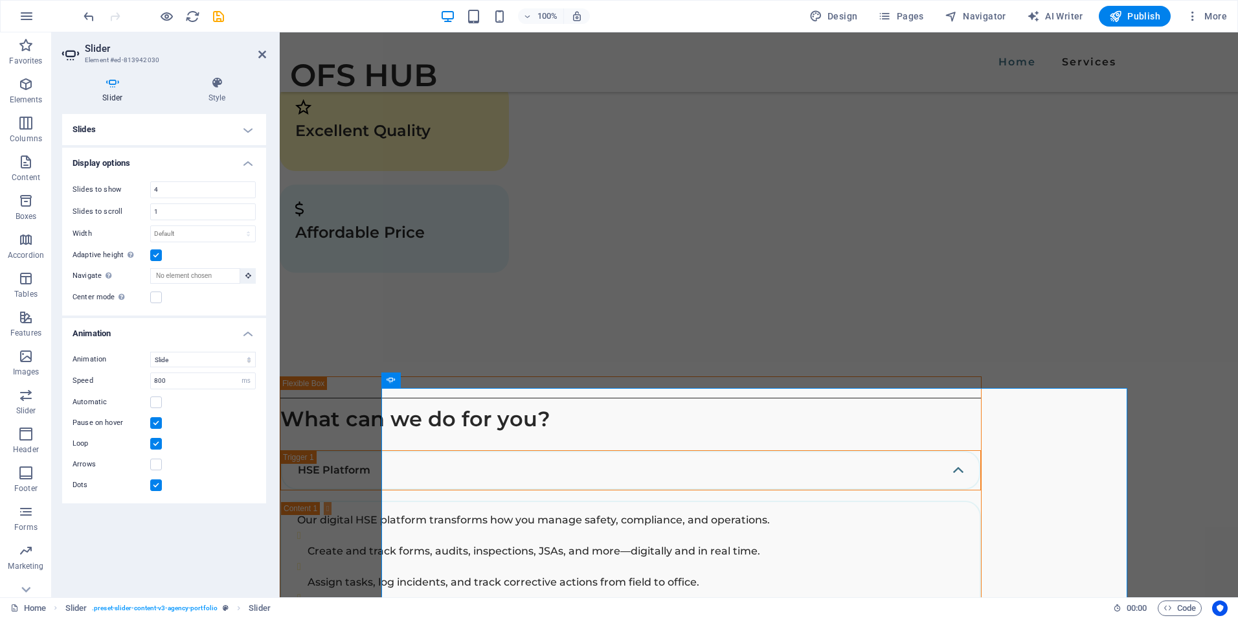
scroll to position [1924, 0]
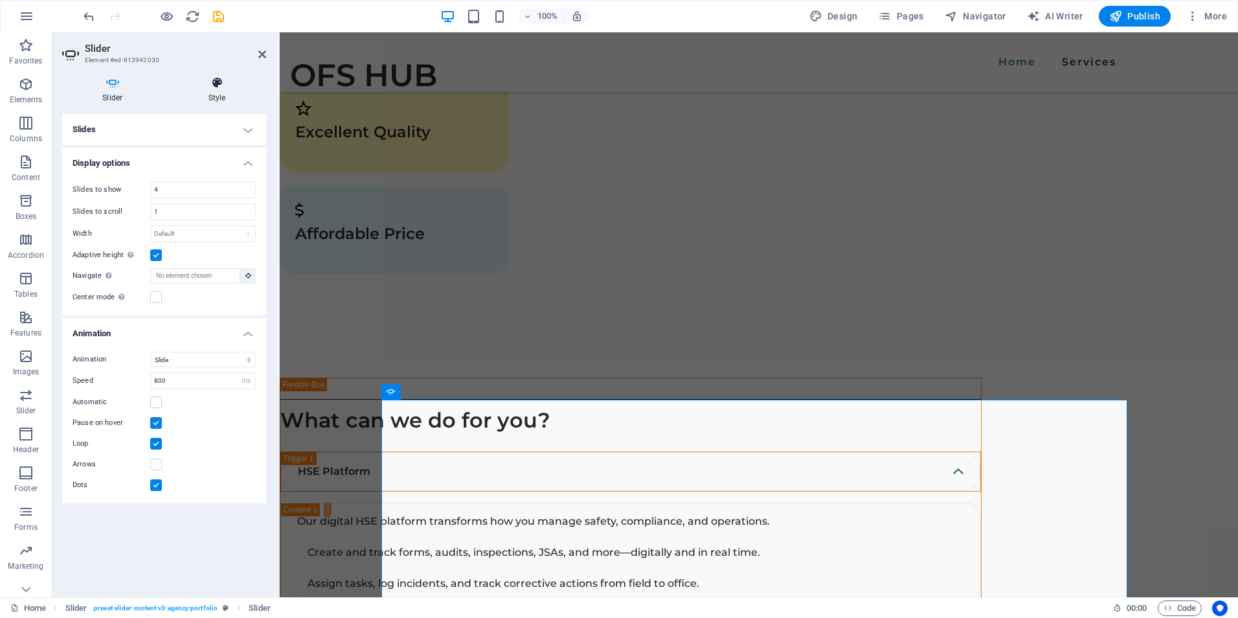
click at [211, 85] on icon at bounding box center [217, 82] width 98 height 13
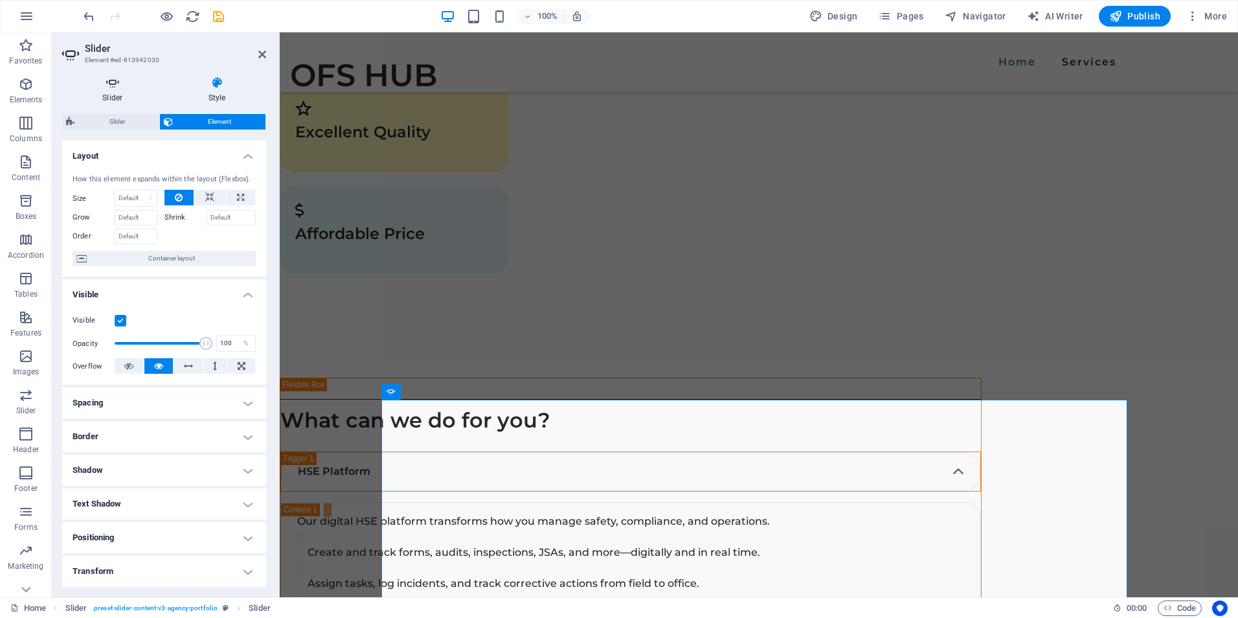
click at [109, 100] on h4 "Slider" at bounding box center [115, 89] width 106 height 27
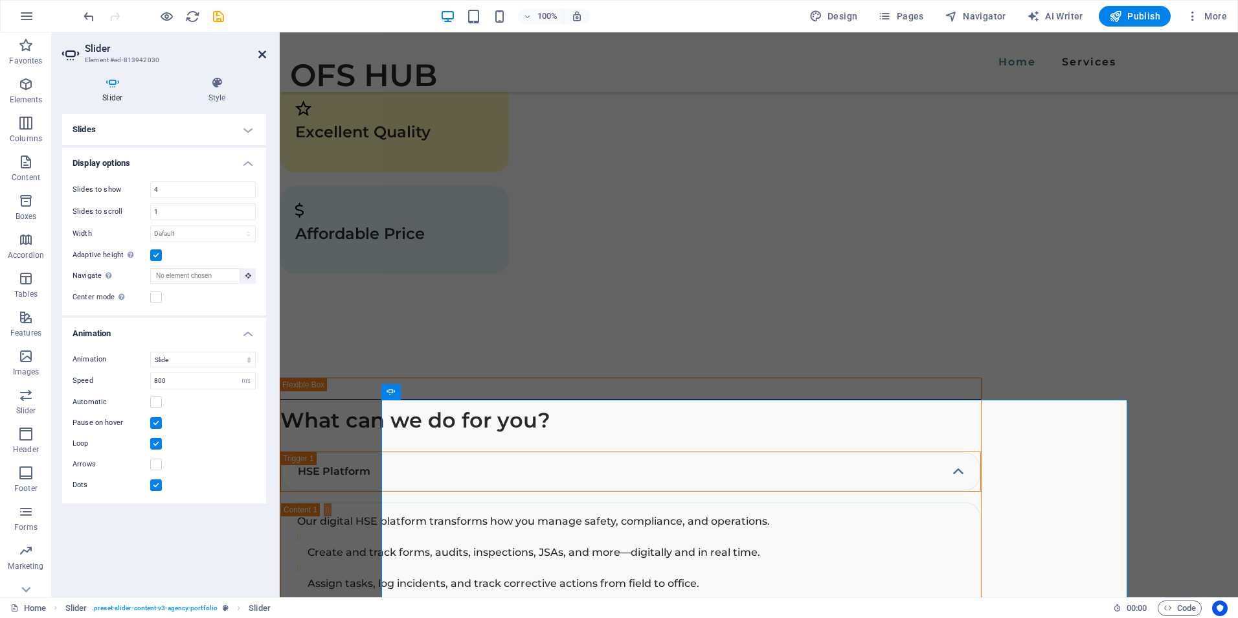
click at [262, 52] on icon at bounding box center [262, 54] width 8 height 10
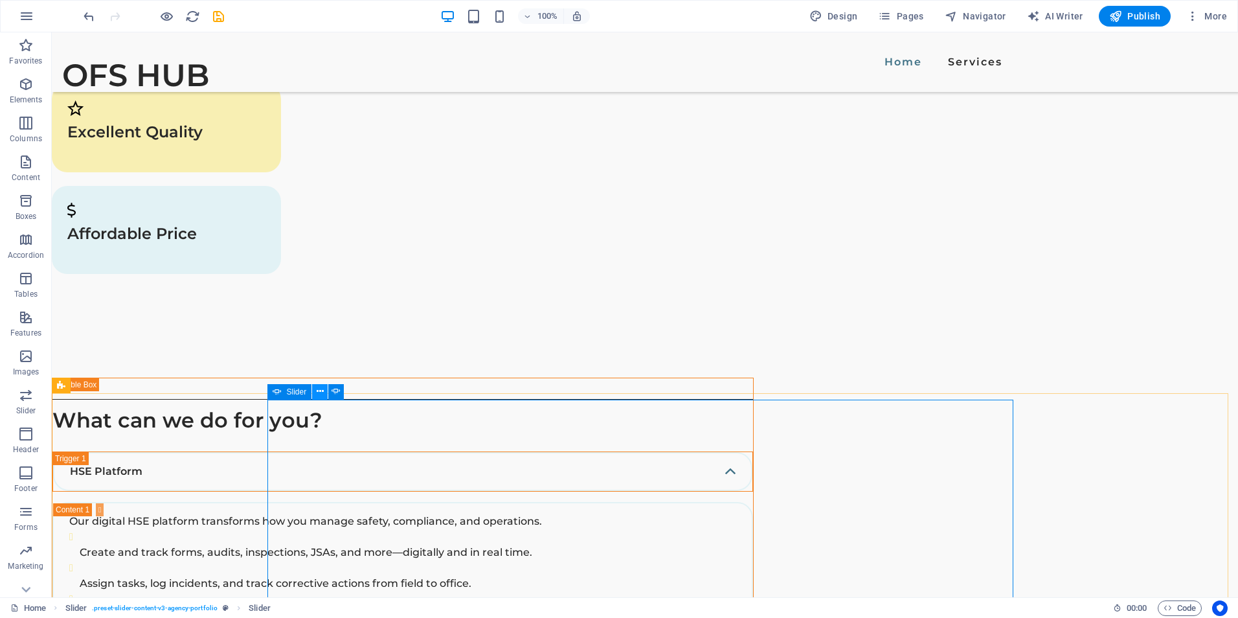
click at [317, 390] on icon at bounding box center [320, 392] width 7 height 14
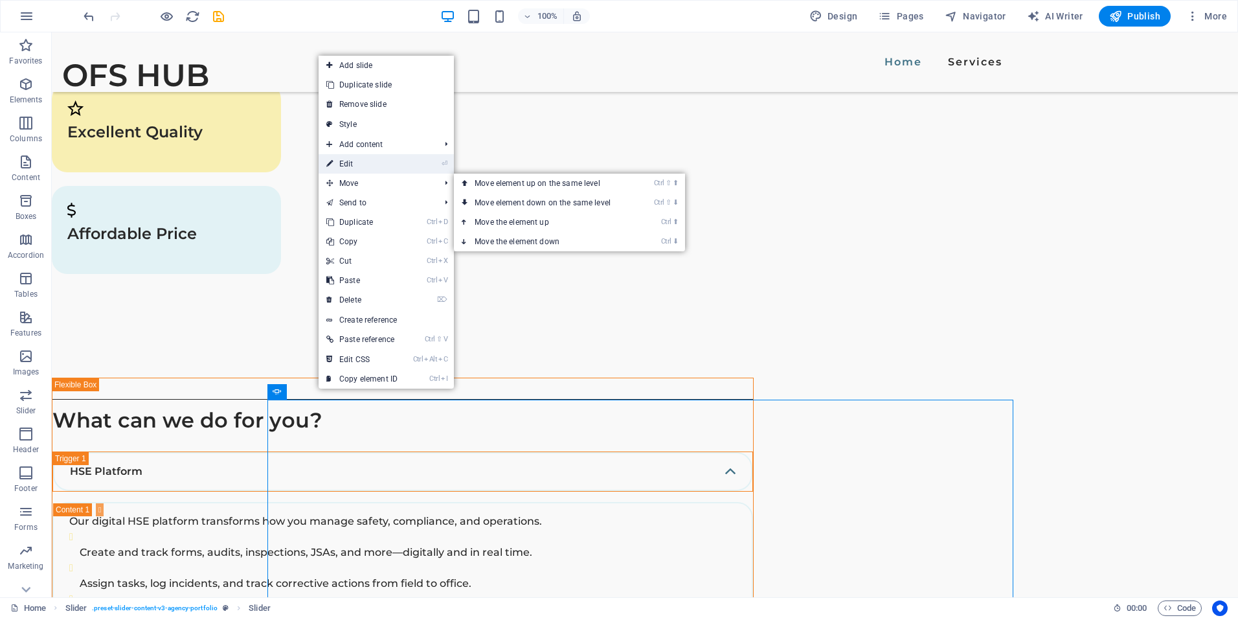
click at [358, 163] on link "⏎ Edit" at bounding box center [362, 163] width 87 height 19
select select "ms"
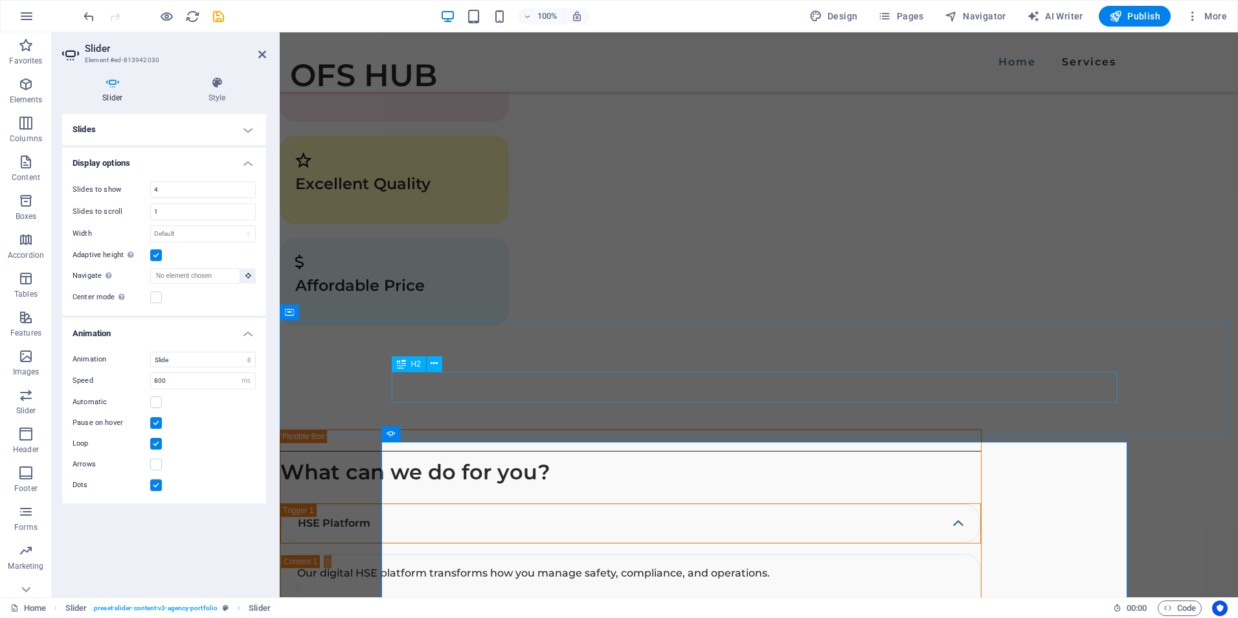
scroll to position [1864, 0]
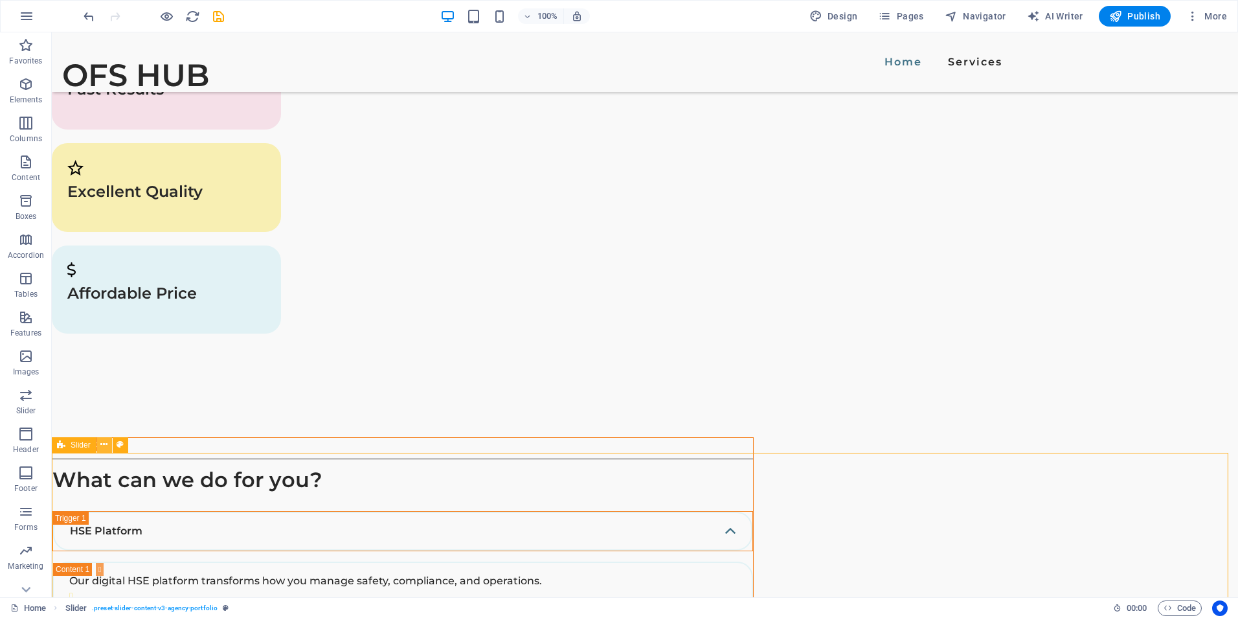
click at [104, 446] on icon at bounding box center [103, 445] width 7 height 14
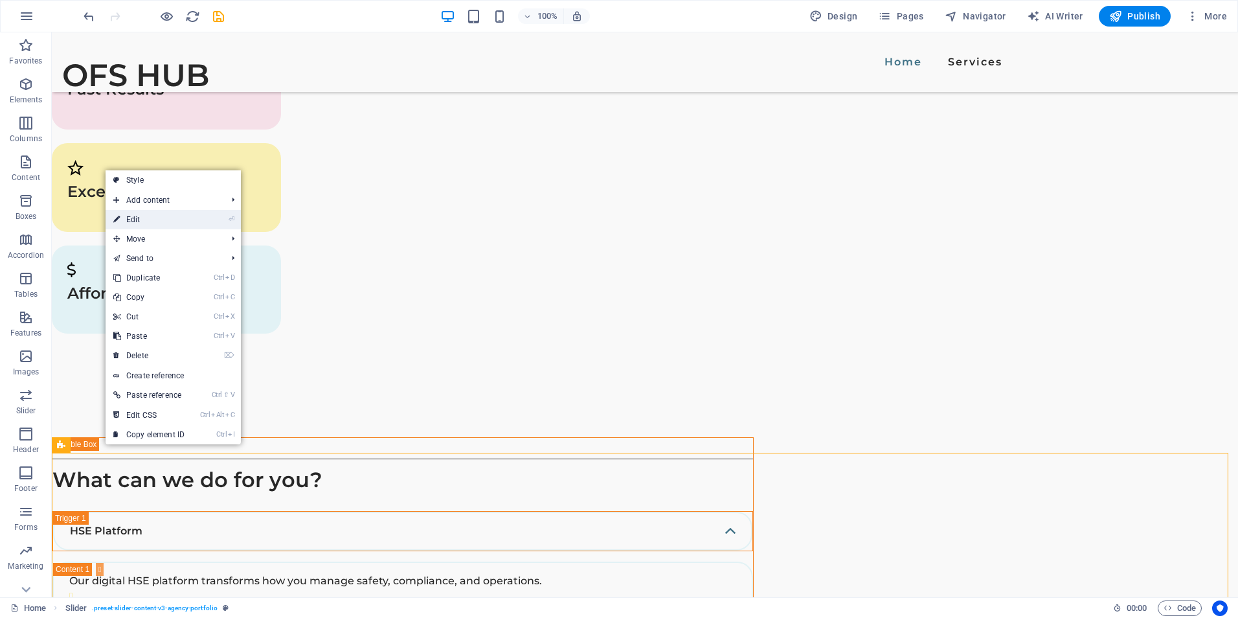
click at [149, 218] on link "⏎ Edit" at bounding box center [149, 219] width 87 height 19
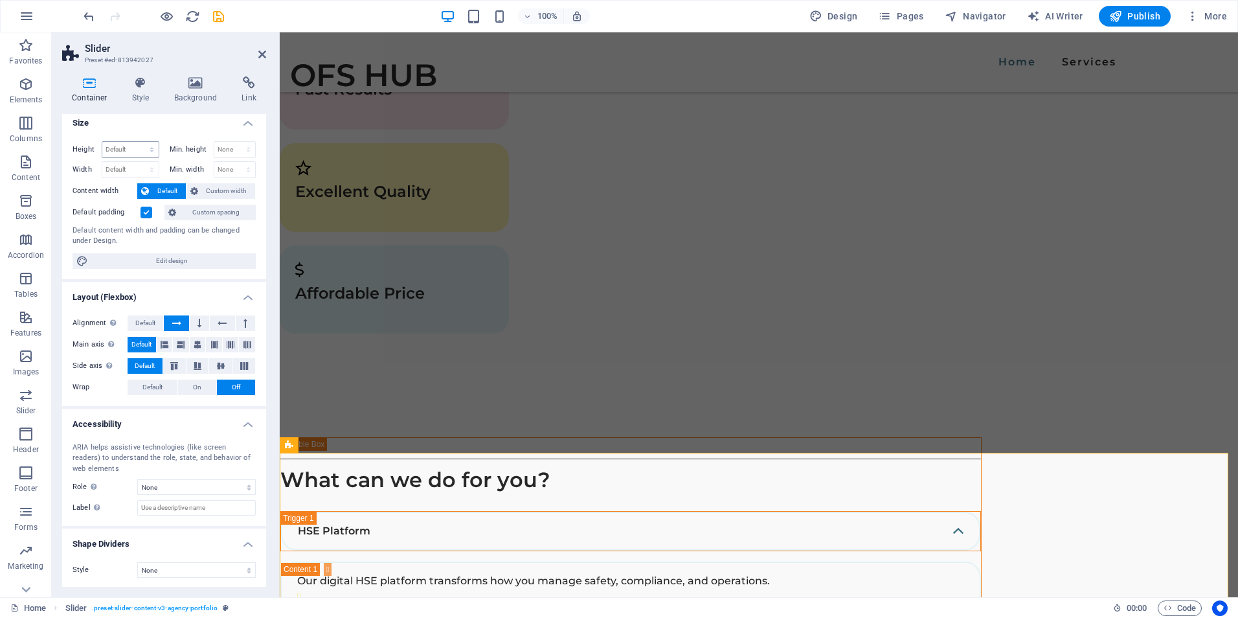
scroll to position [8, 0]
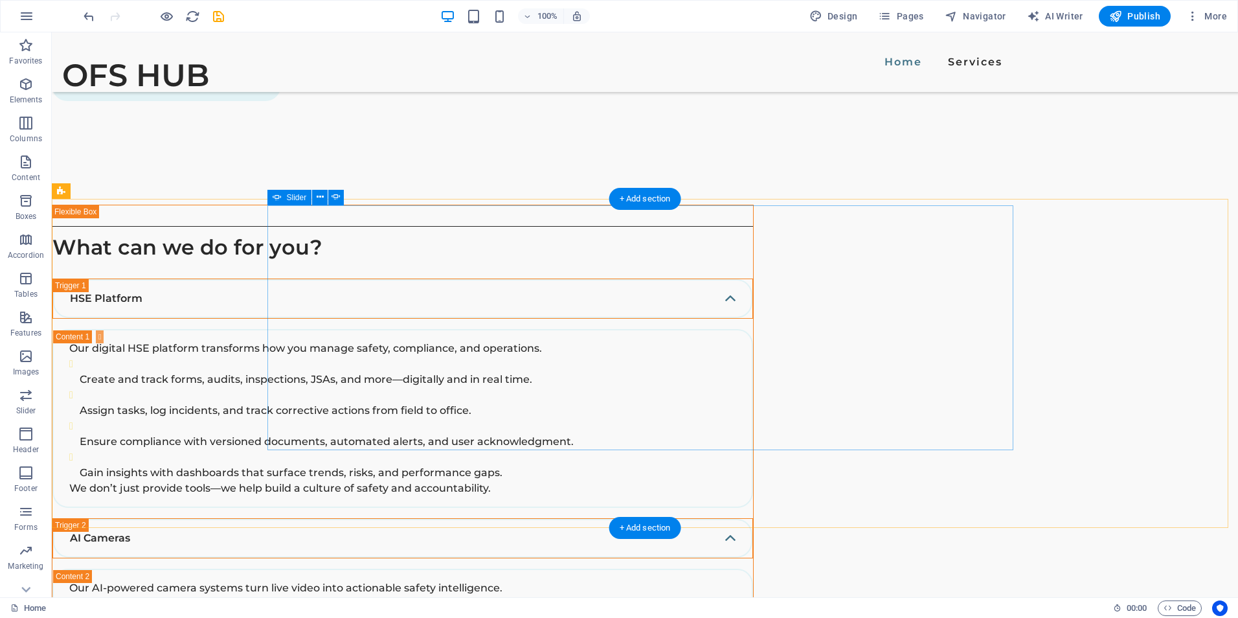
scroll to position [2123, 0]
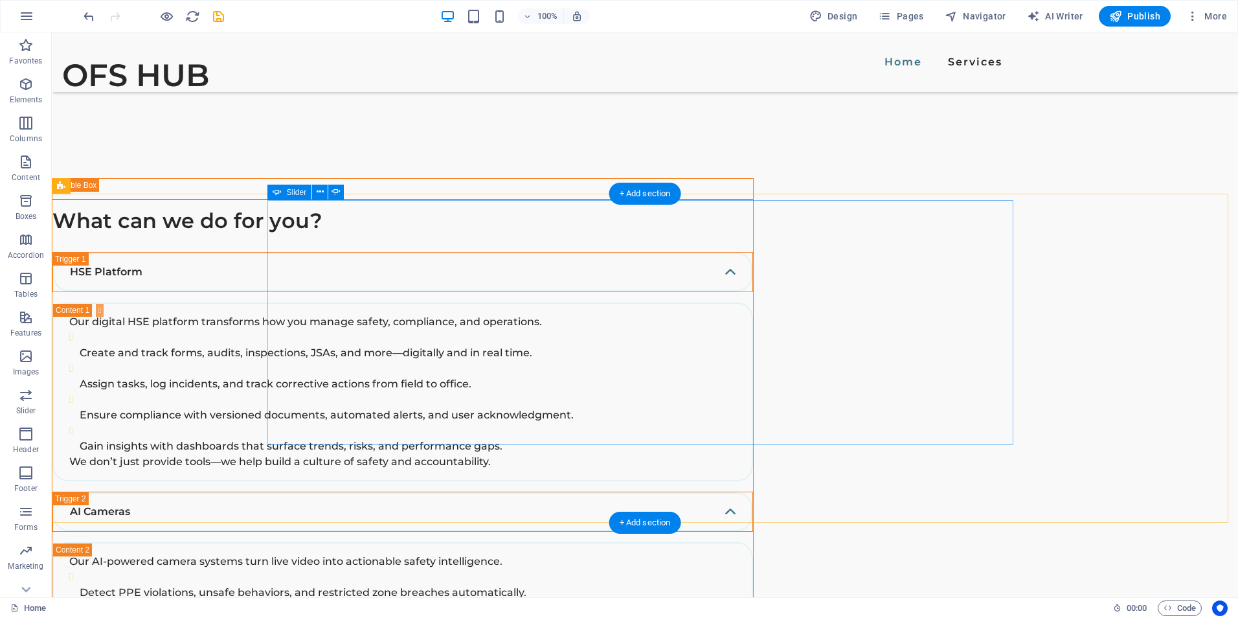
click at [320, 192] on icon at bounding box center [320, 192] width 7 height 14
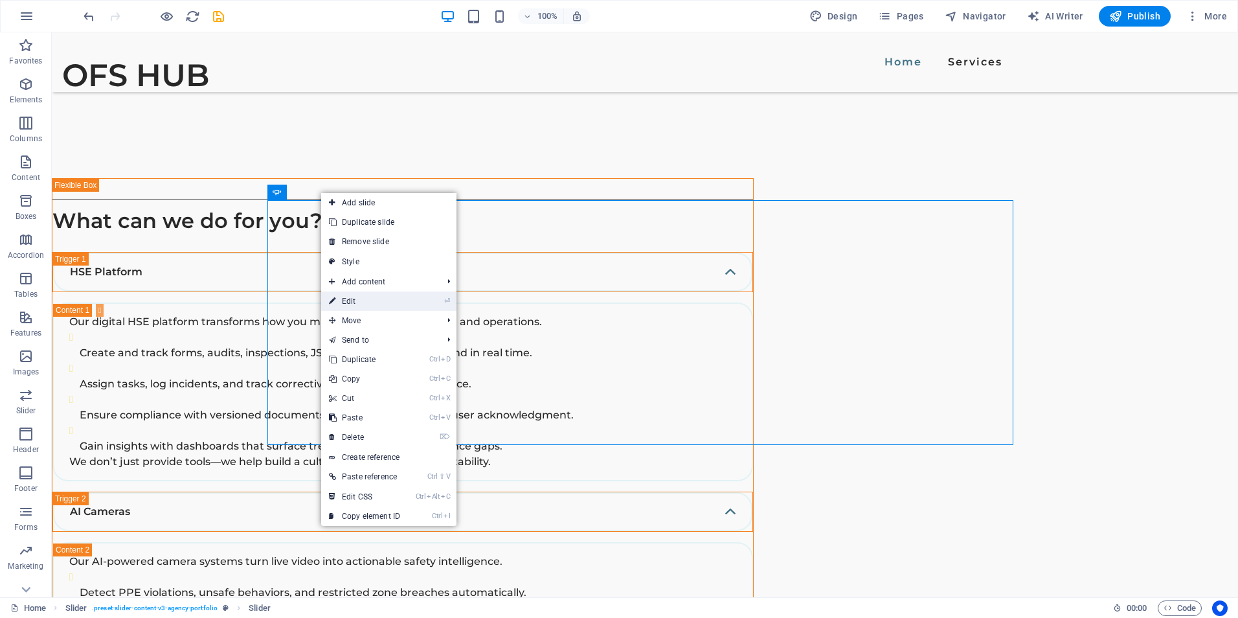
click at [361, 298] on link "⏎ Edit" at bounding box center [364, 300] width 87 height 19
select select "ms"
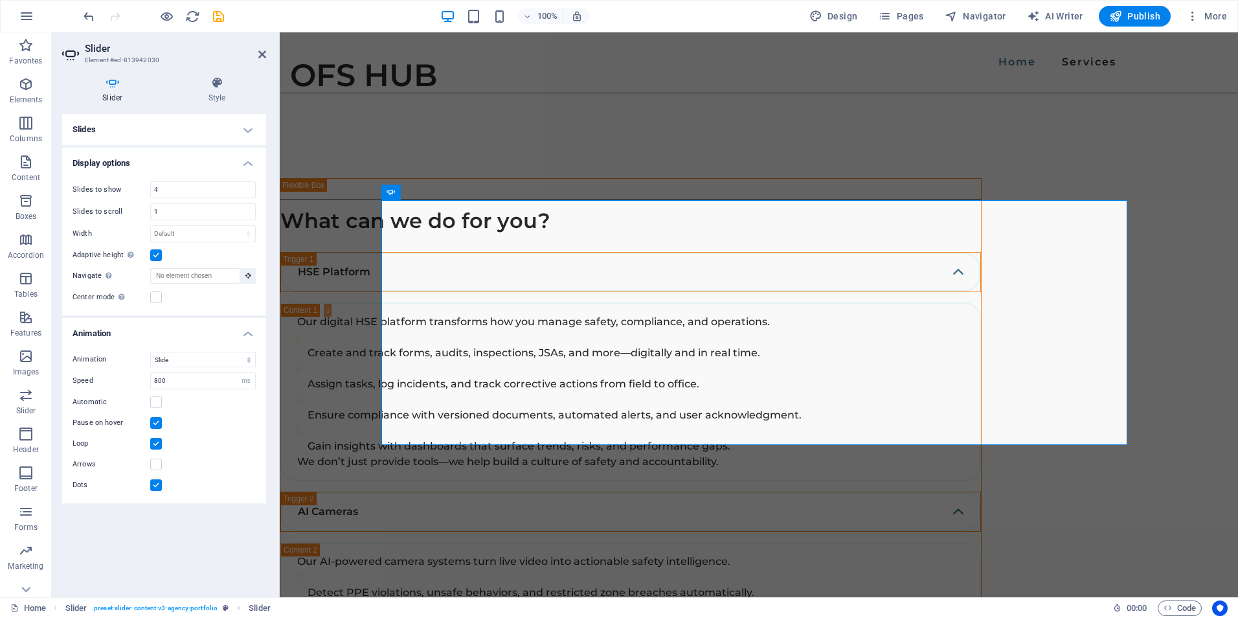
click at [97, 132] on h4 "Slides" at bounding box center [164, 129] width 204 height 31
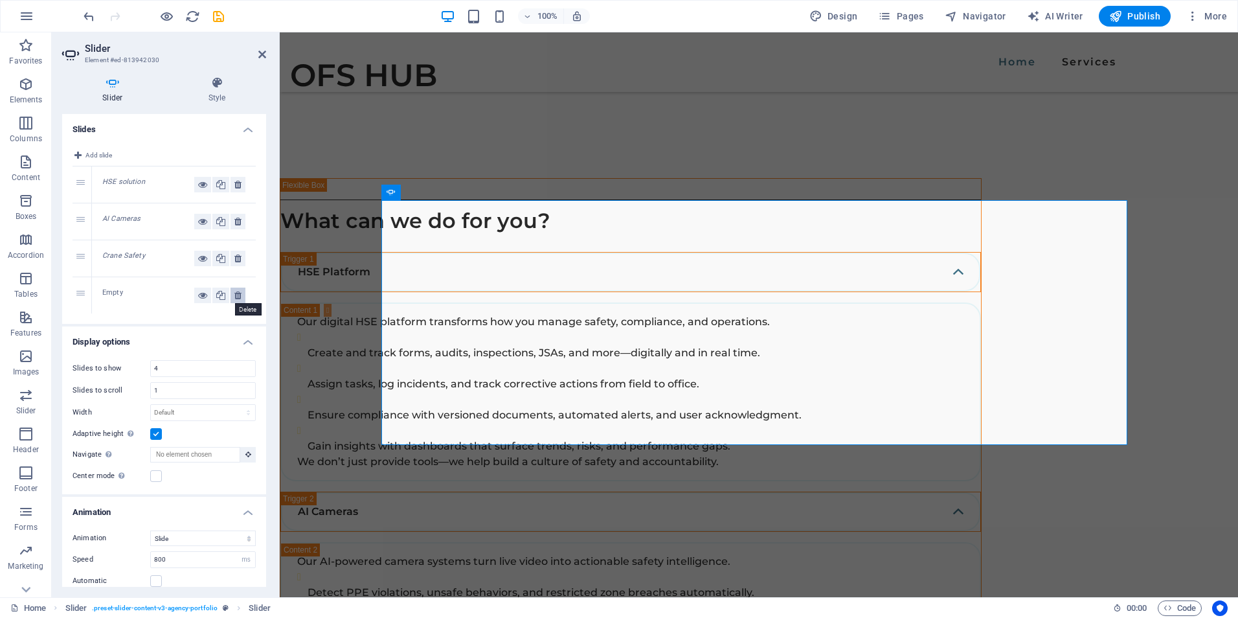
click at [234, 297] on icon at bounding box center [237, 296] width 7 height 16
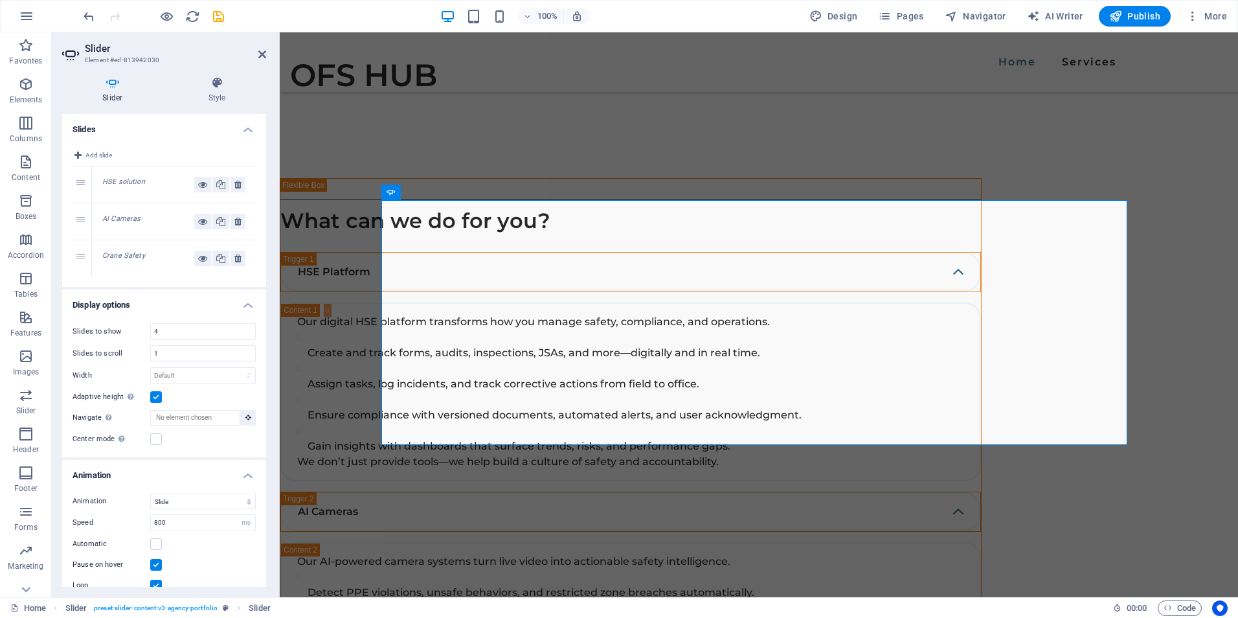
click at [137, 150] on div "Add slide" at bounding box center [164, 157] width 183 height 19
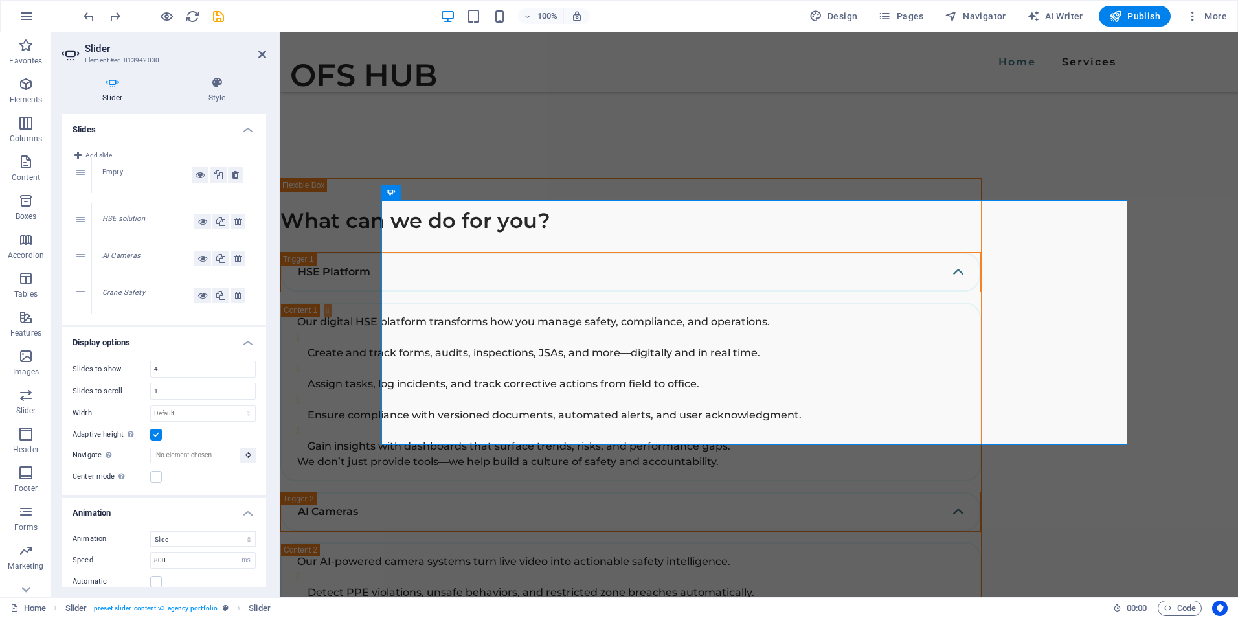
drag, startPoint x: 83, startPoint y: 298, endPoint x: 82, endPoint y: 177, distance: 120.5
drag, startPoint x: 82, startPoint y: 185, endPoint x: 81, endPoint y: 231, distance: 46.0
click at [194, 223] on button at bounding box center [202, 222] width 17 height 16
click at [200, 220] on icon at bounding box center [202, 222] width 9 height 16
click at [235, 219] on icon at bounding box center [237, 222] width 7 height 16
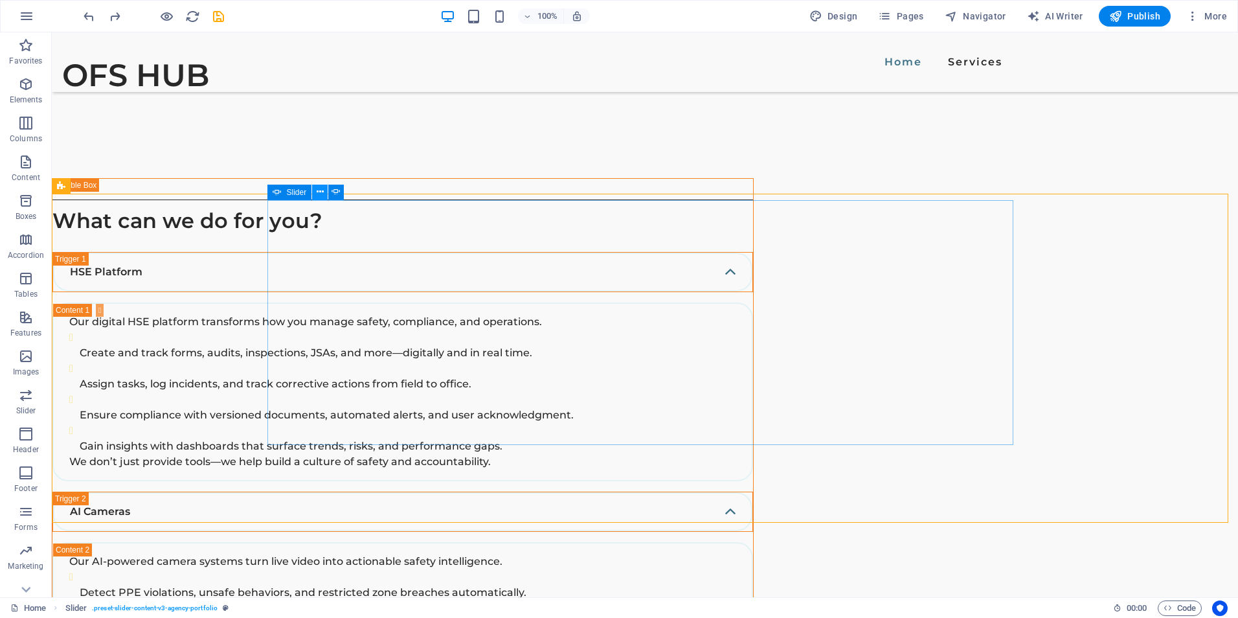
click at [324, 190] on button at bounding box center [320, 193] width 16 height 16
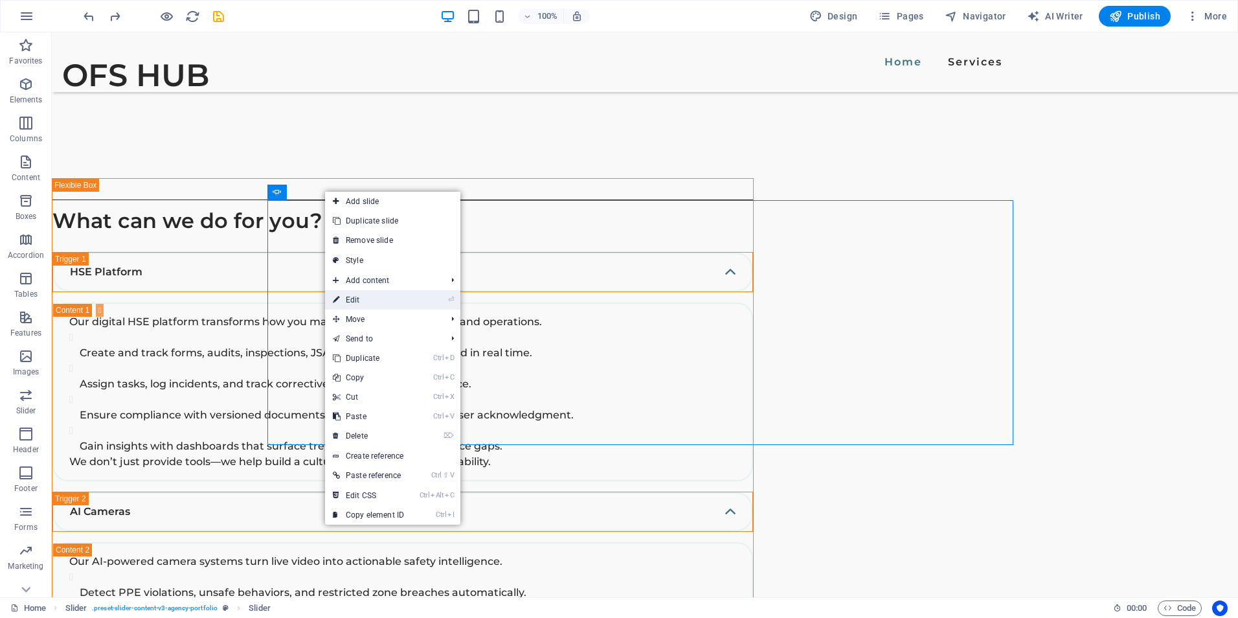
click at [357, 299] on link "⏎ Edit" at bounding box center [368, 299] width 87 height 19
select select "ms"
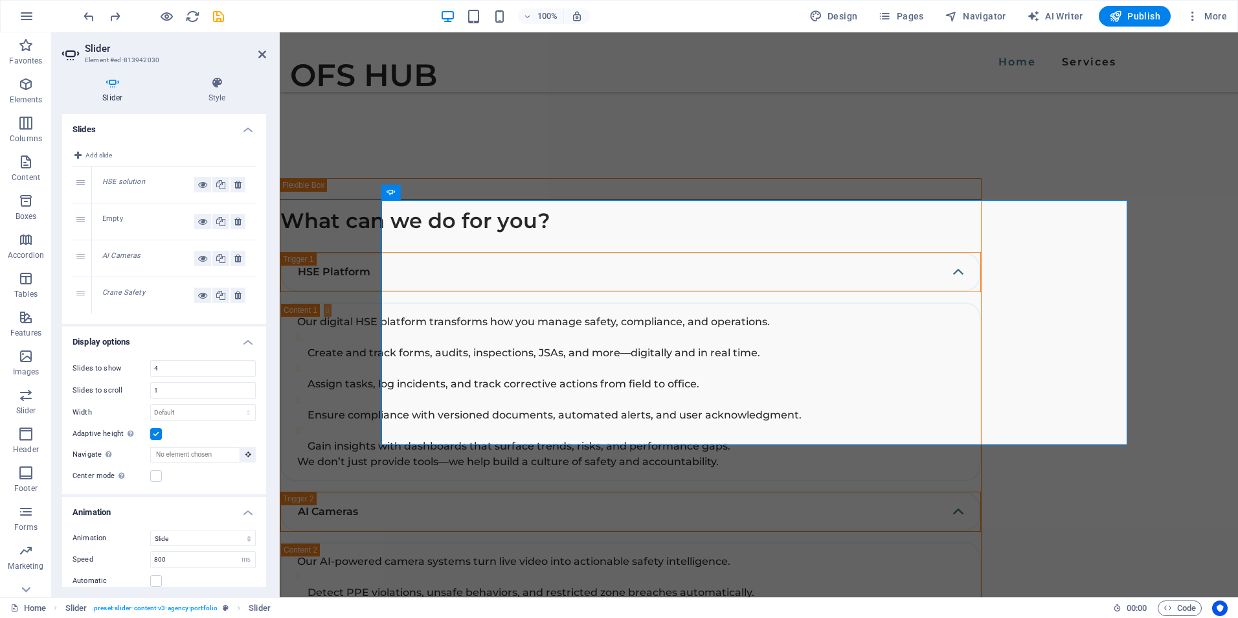
click at [77, 220] on div "2" at bounding box center [82, 221] width 19 height 36
click at [194, 218] on button at bounding box center [202, 222] width 17 height 16
click at [198, 220] on icon at bounding box center [202, 222] width 9 height 16
click at [201, 187] on icon at bounding box center [202, 185] width 9 height 16
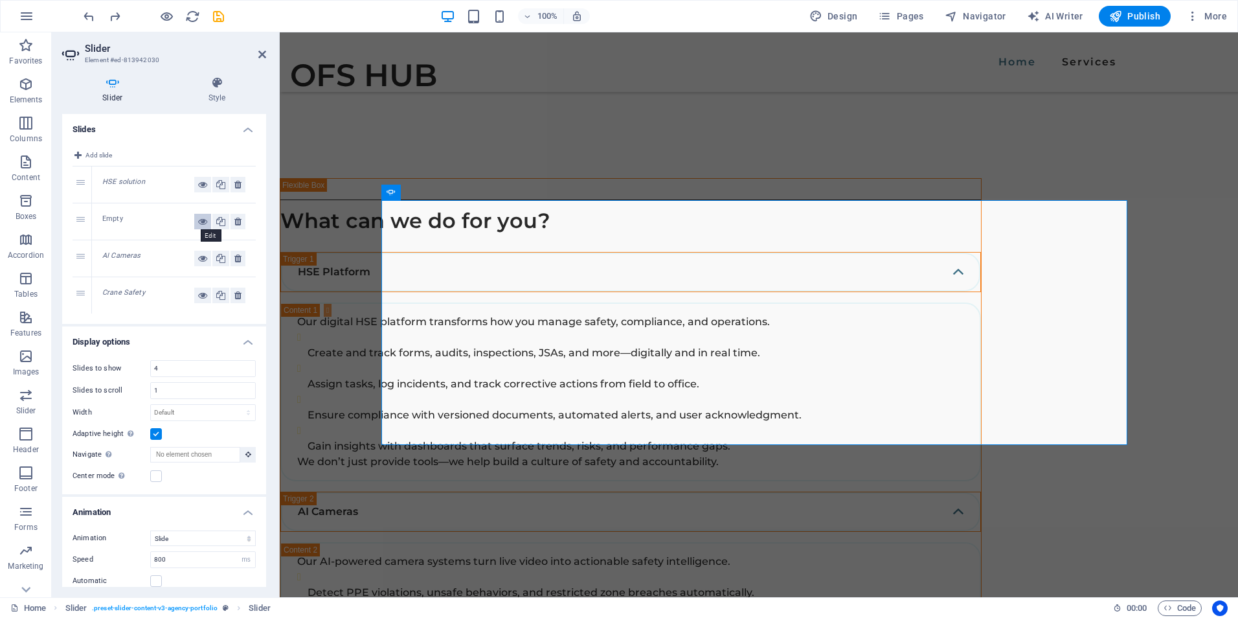
click at [199, 219] on icon at bounding box center [202, 222] width 9 height 16
click at [203, 178] on icon at bounding box center [202, 185] width 9 height 16
click at [238, 223] on icon at bounding box center [237, 222] width 7 height 16
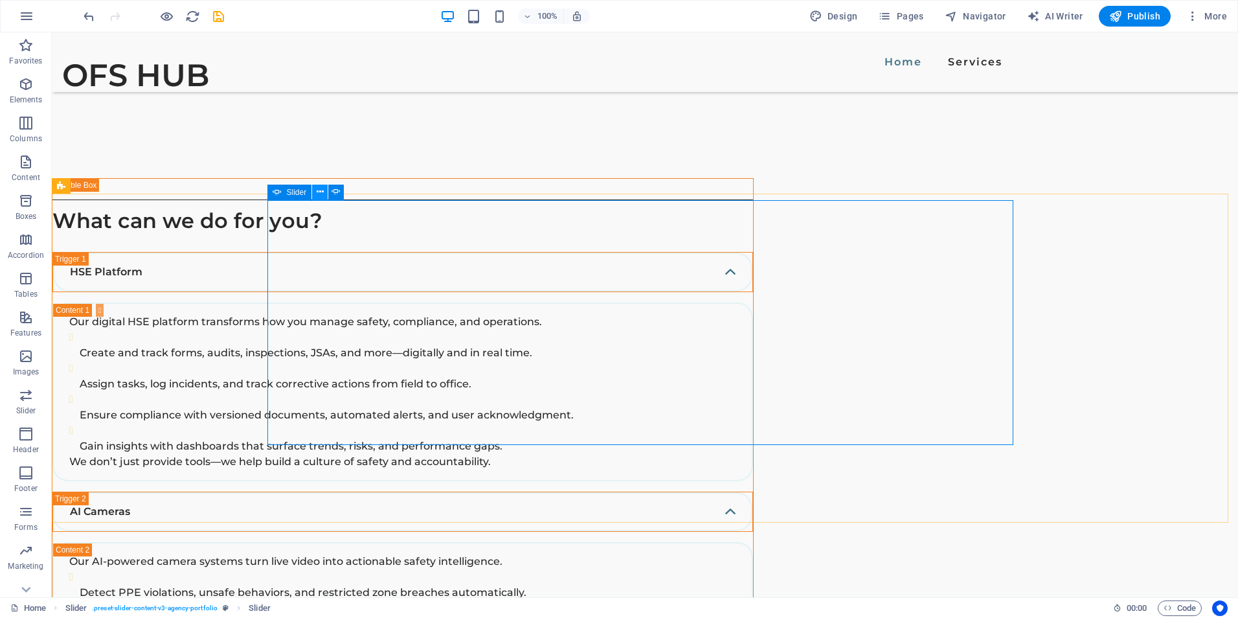
click at [317, 194] on icon at bounding box center [320, 192] width 7 height 14
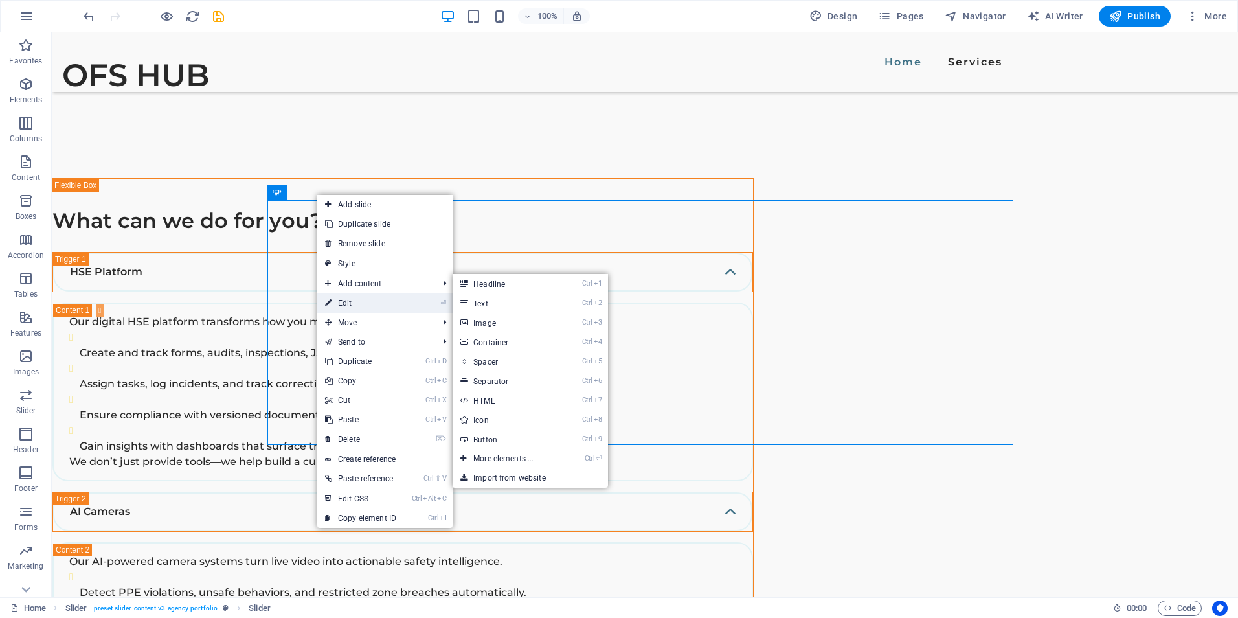
click at [363, 301] on link "⏎ Edit" at bounding box center [360, 302] width 87 height 19
select select "ms"
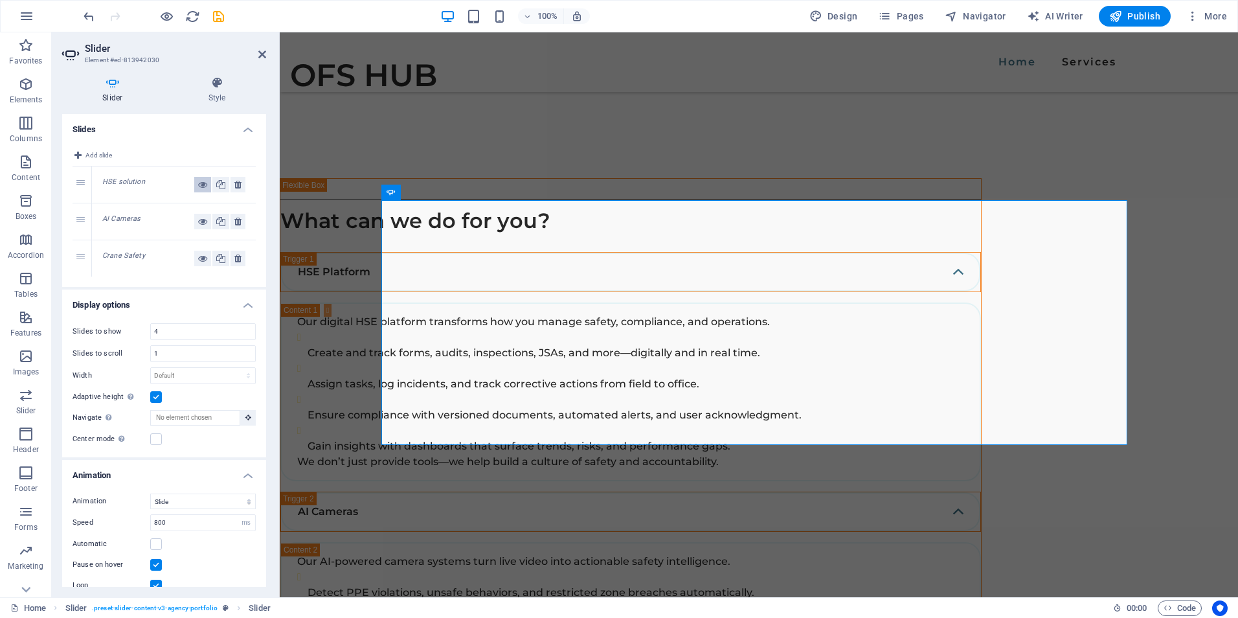
click at [201, 185] on icon at bounding box center [202, 185] width 9 height 16
click at [201, 258] on icon at bounding box center [202, 259] width 9 height 16
click at [200, 257] on icon at bounding box center [202, 259] width 9 height 16
click at [203, 221] on icon at bounding box center [202, 222] width 9 height 16
click at [204, 188] on icon at bounding box center [202, 185] width 9 height 16
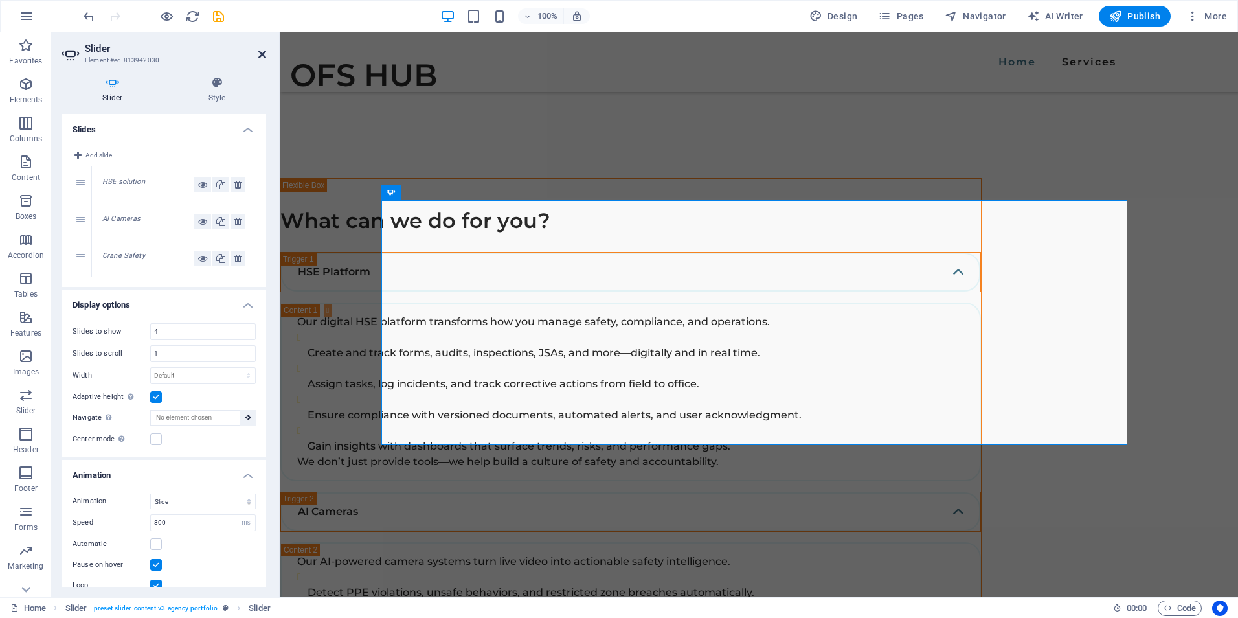
click at [263, 55] on icon at bounding box center [262, 54] width 8 height 10
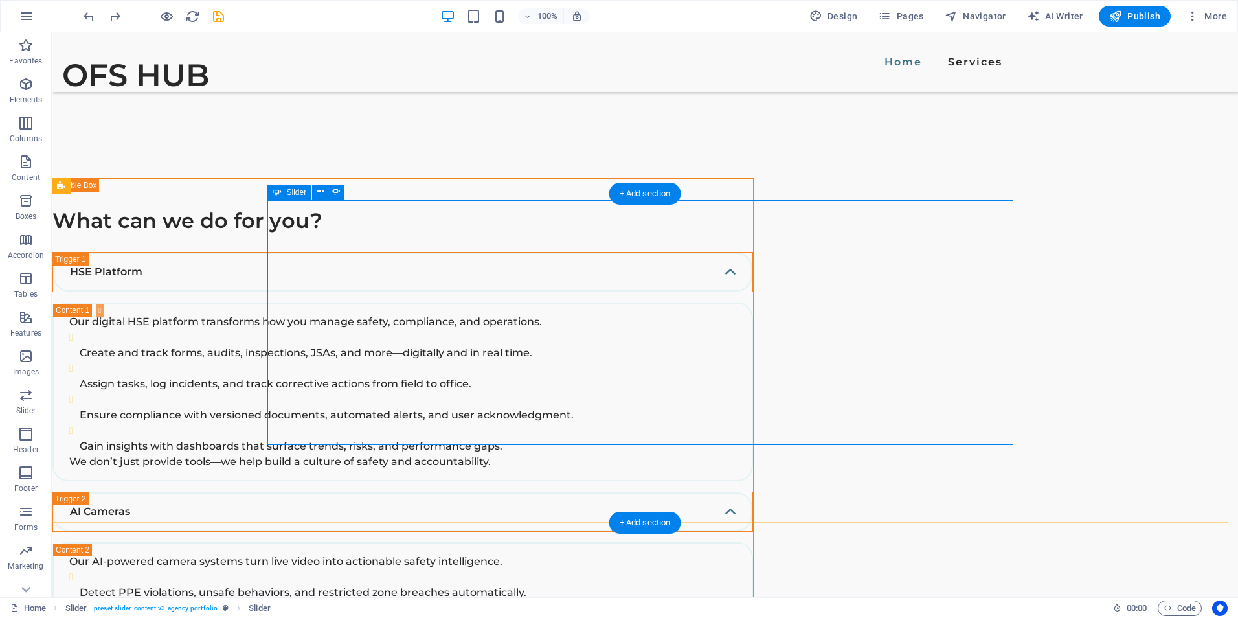
select select "ms"
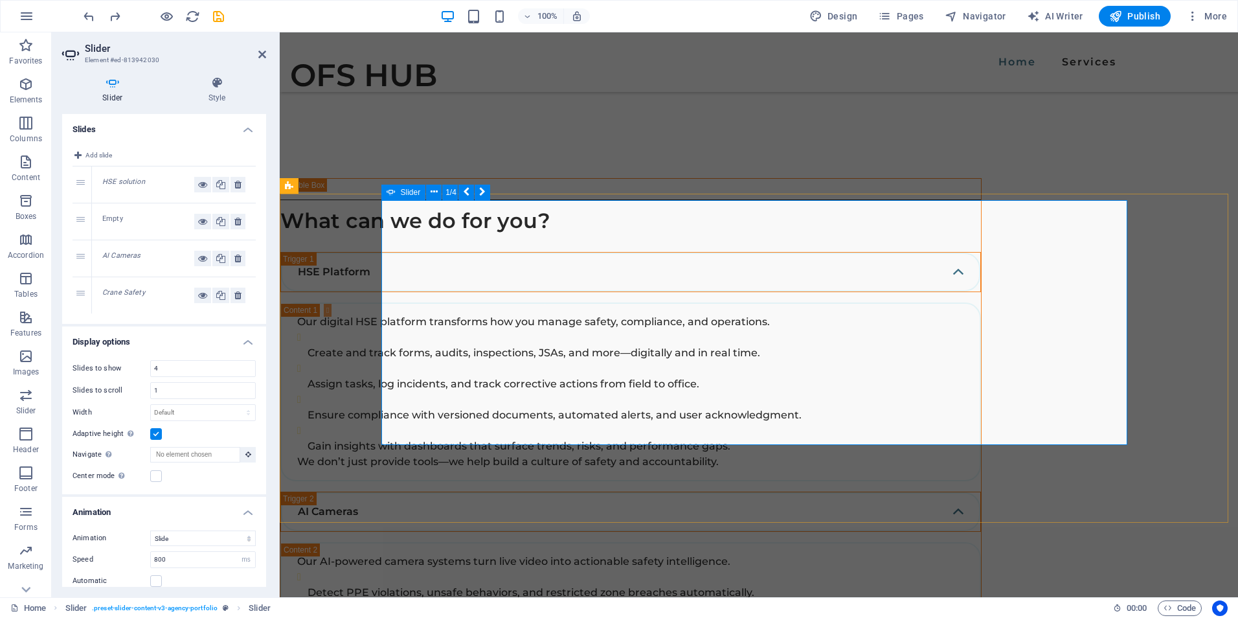
click at [100, 148] on span "Add slide" at bounding box center [98, 156] width 27 height 16
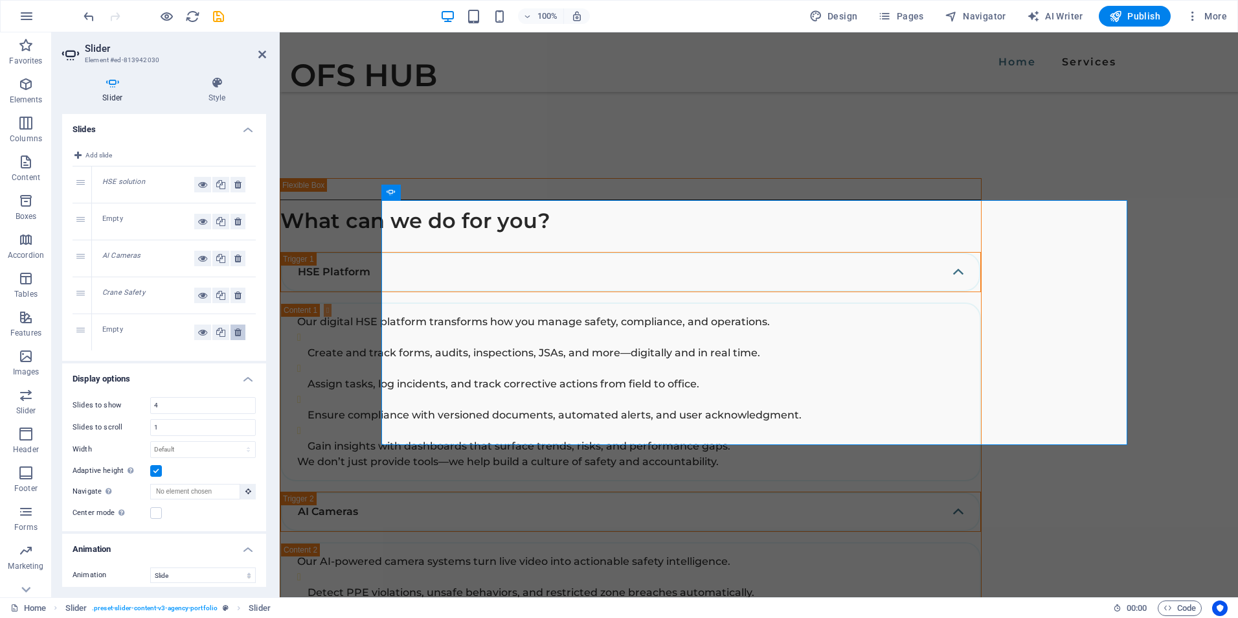
click at [234, 334] on icon at bounding box center [237, 333] width 7 height 16
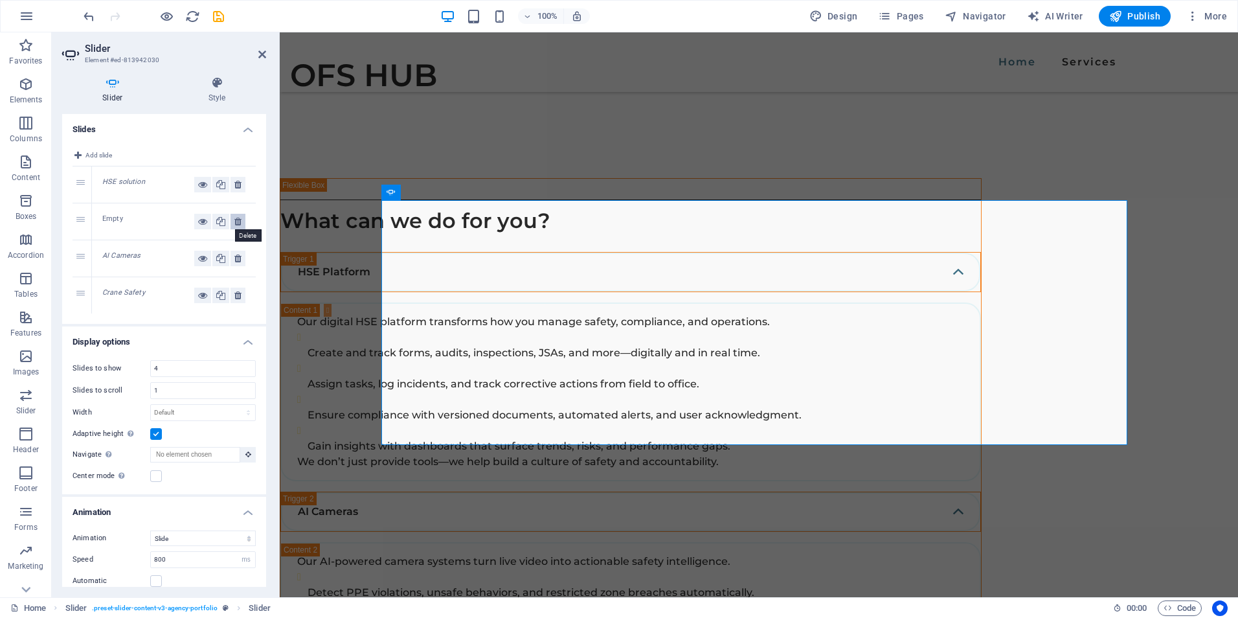
click at [236, 220] on icon at bounding box center [237, 222] width 7 height 16
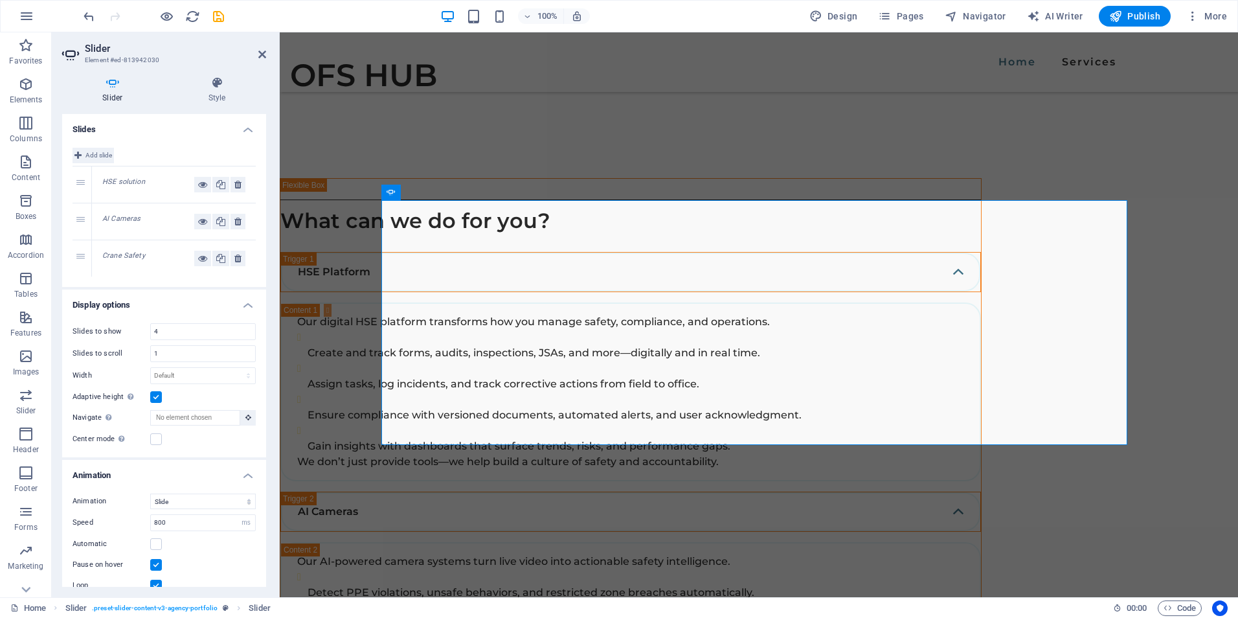
click at [76, 154] on icon at bounding box center [77, 156] width 7 height 16
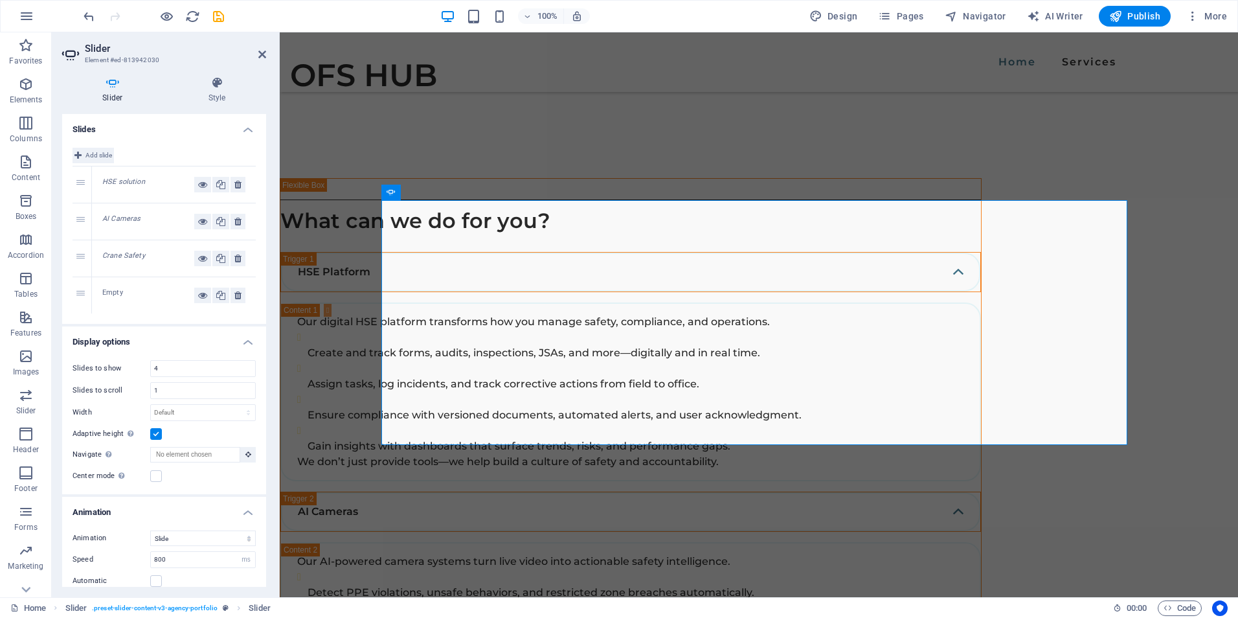
click at [76, 154] on icon at bounding box center [77, 156] width 7 height 16
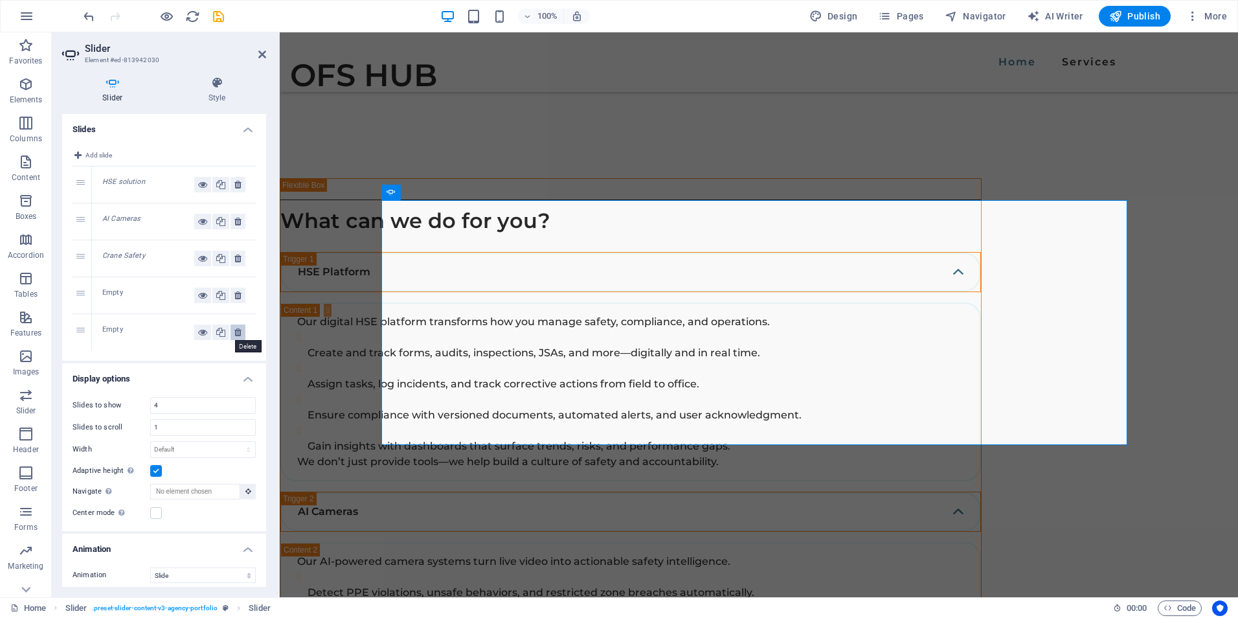
click at [234, 331] on icon at bounding box center [237, 333] width 7 height 16
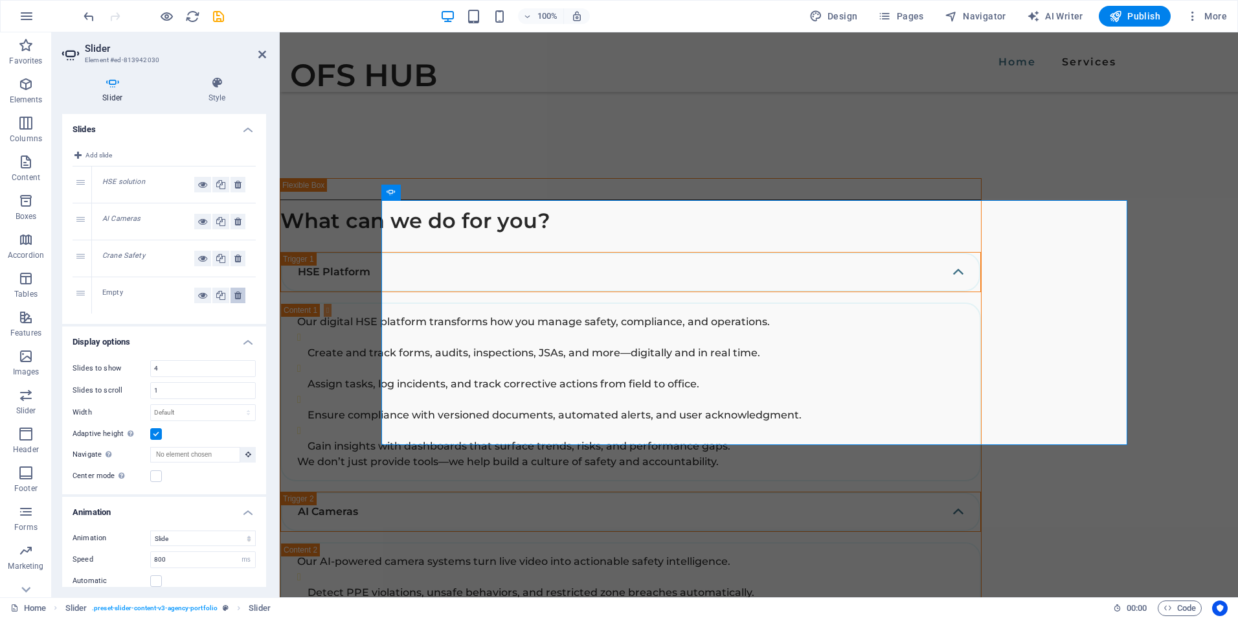
click at [231, 291] on button at bounding box center [238, 296] width 15 height 16
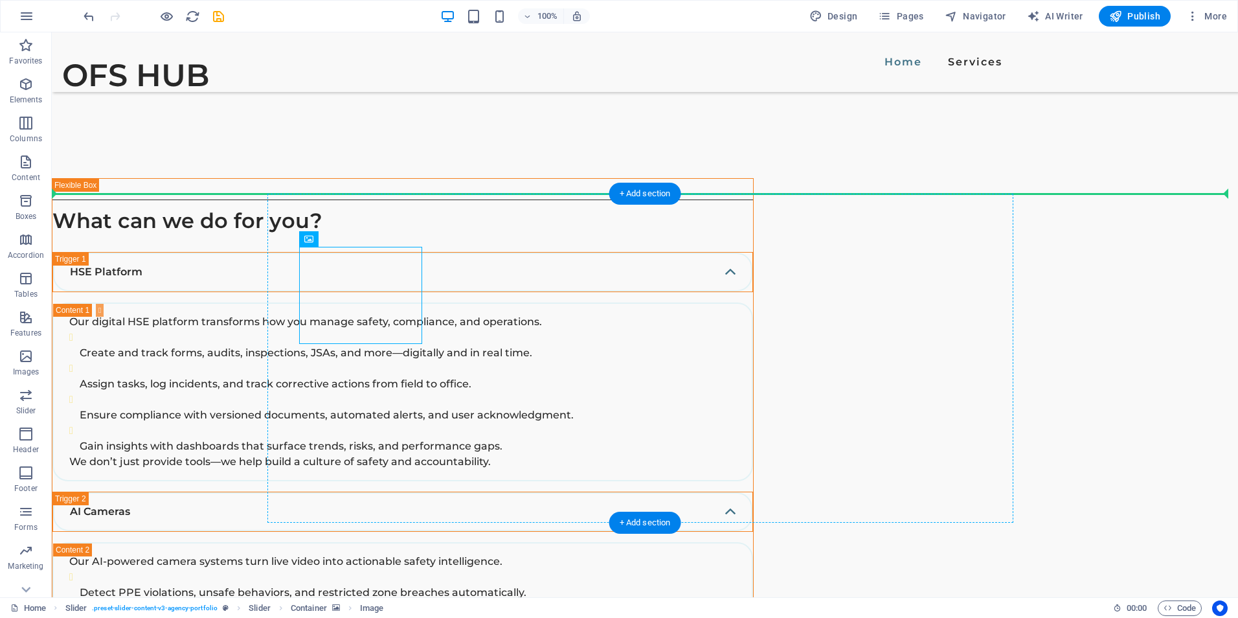
drag, startPoint x: 255, startPoint y: 304, endPoint x: 654, endPoint y: 309, distance: 398.4
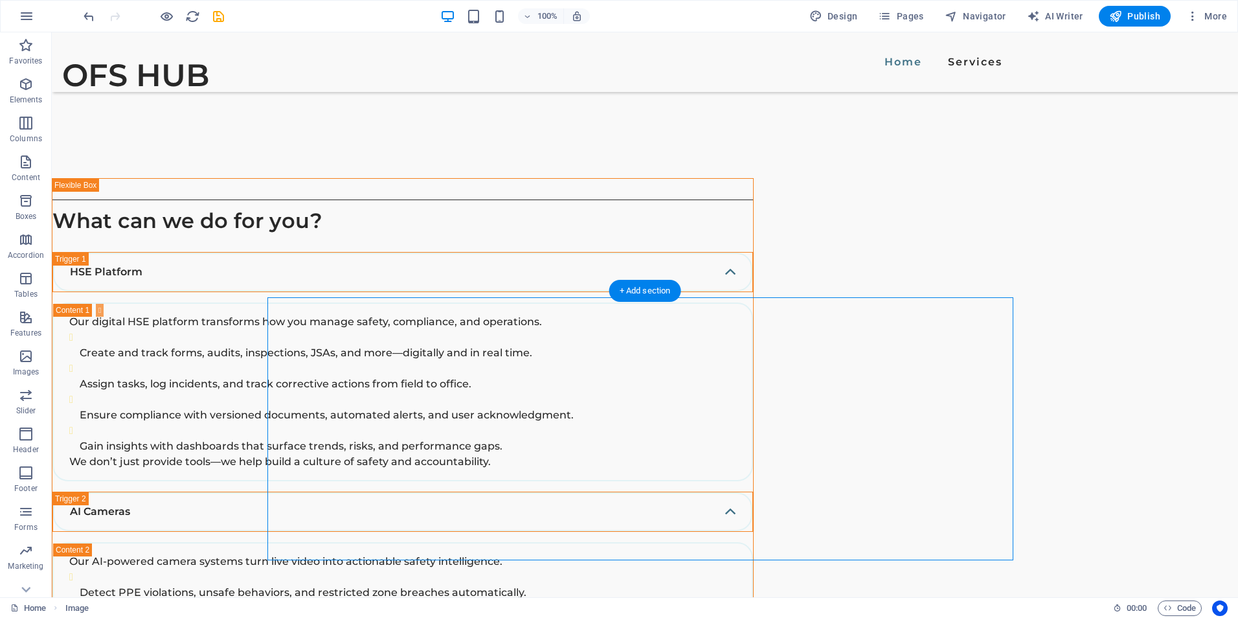
drag, startPoint x: 621, startPoint y: 360, endPoint x: 841, endPoint y: 358, distance: 220.9
drag, startPoint x: 611, startPoint y: 343, endPoint x: 567, endPoint y: 199, distance: 150.4
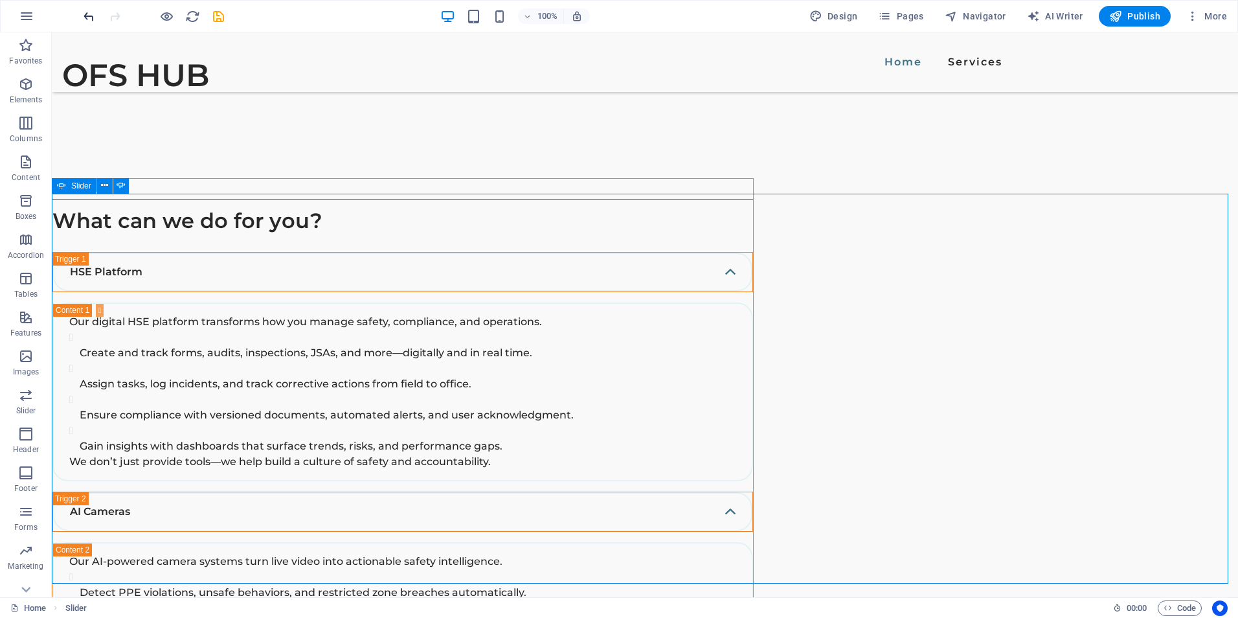
click at [82, 14] on icon "undo" at bounding box center [89, 16] width 15 height 15
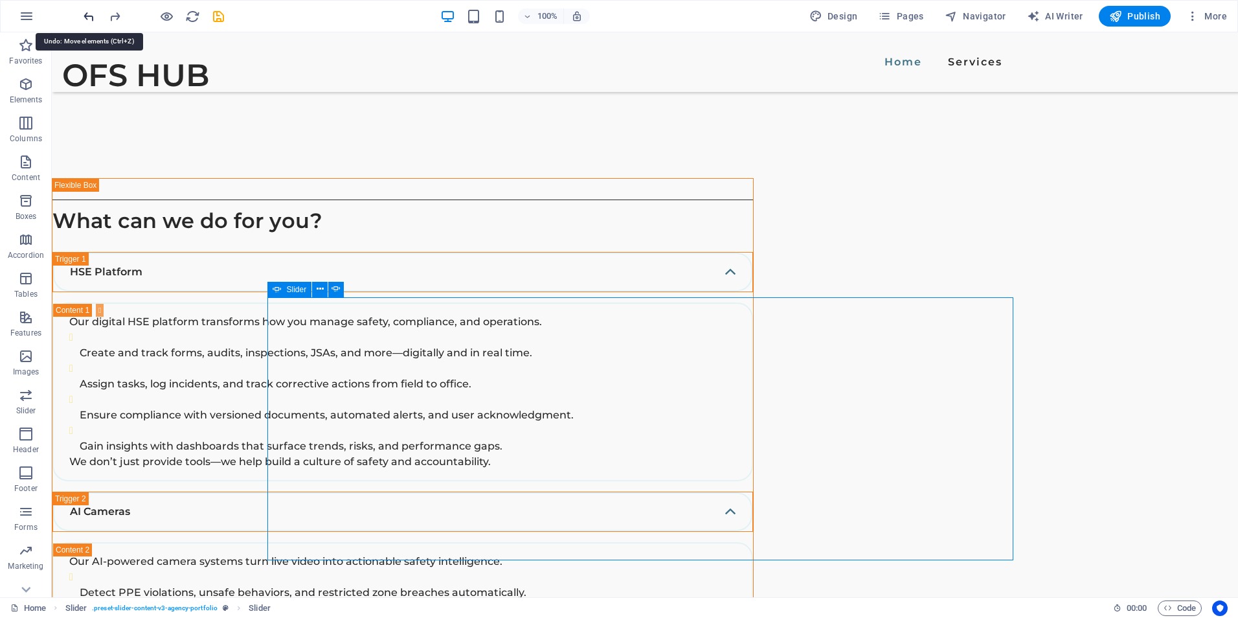
click at [89, 20] on icon "undo" at bounding box center [89, 16] width 15 height 15
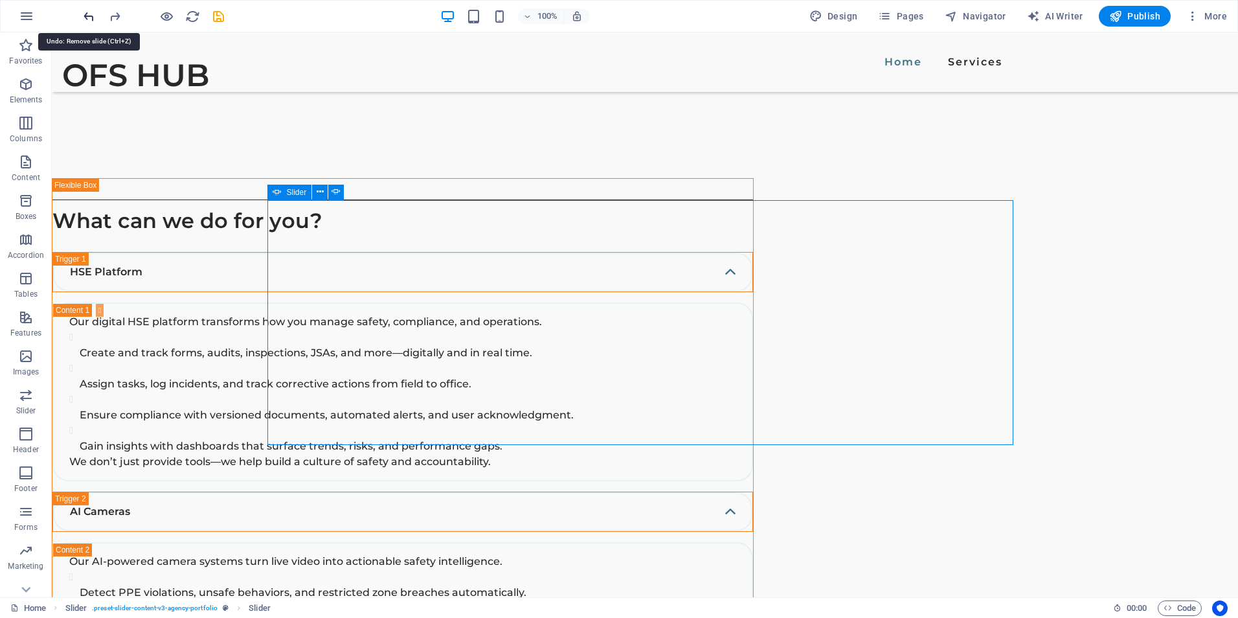
click at [86, 15] on icon "undo" at bounding box center [89, 16] width 15 height 15
click at [320, 190] on icon at bounding box center [320, 192] width 7 height 14
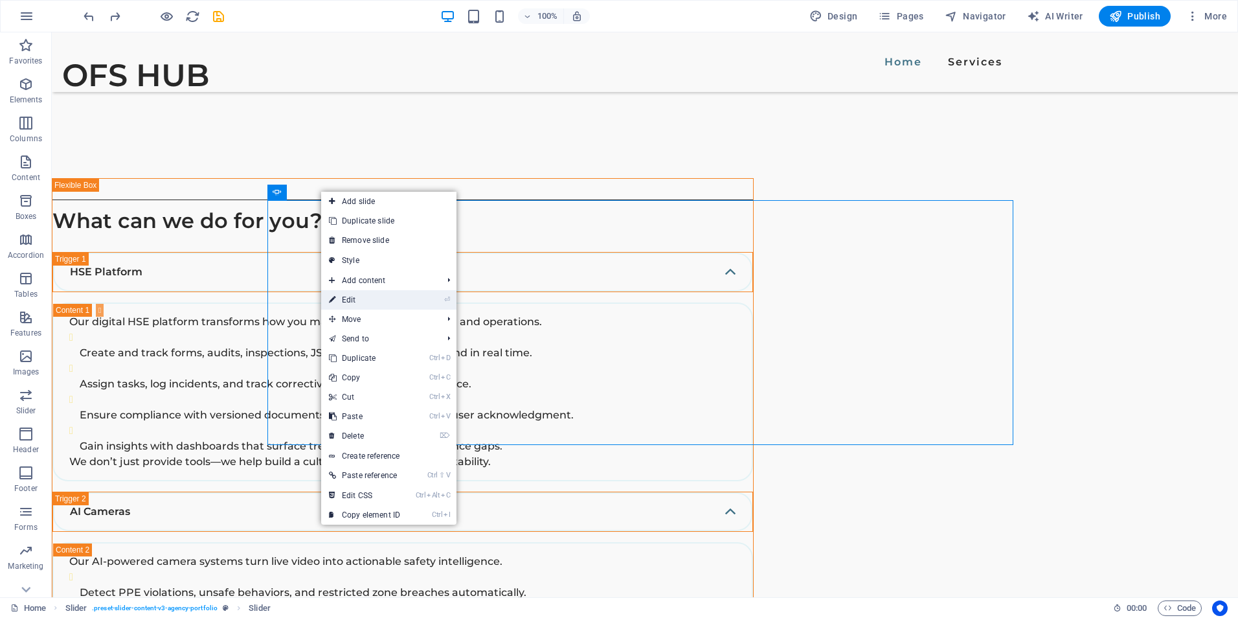
click at [356, 297] on link "⏎ Edit" at bounding box center [364, 299] width 87 height 19
select select "ms"
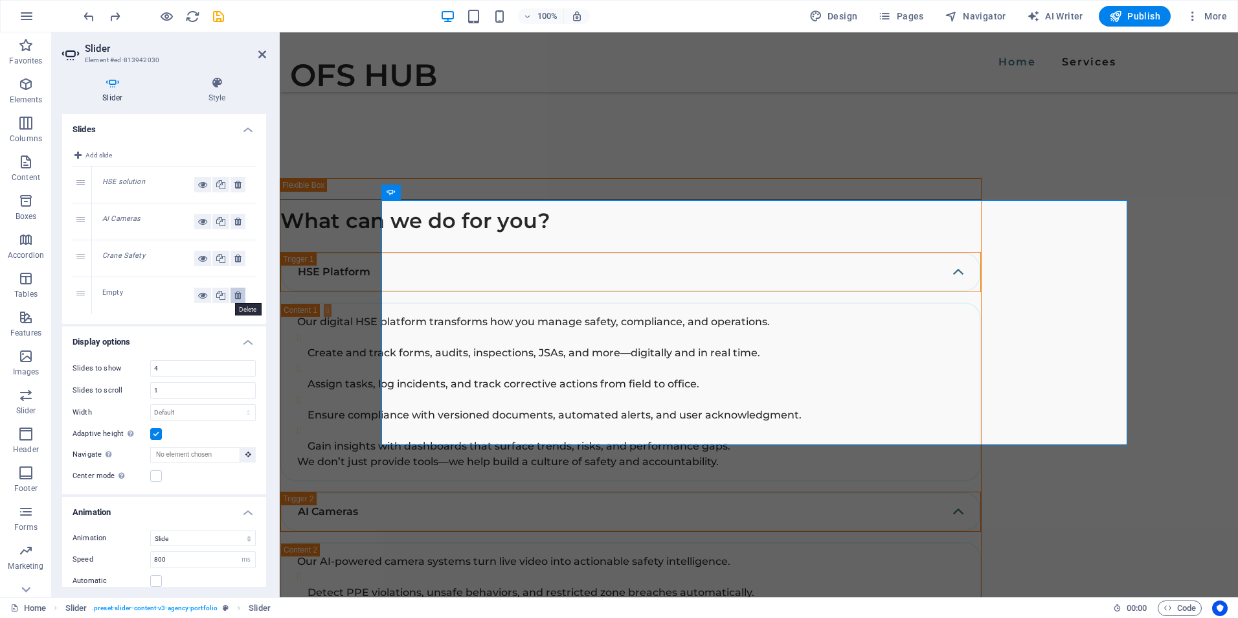
click at [236, 297] on icon at bounding box center [237, 296] width 7 height 16
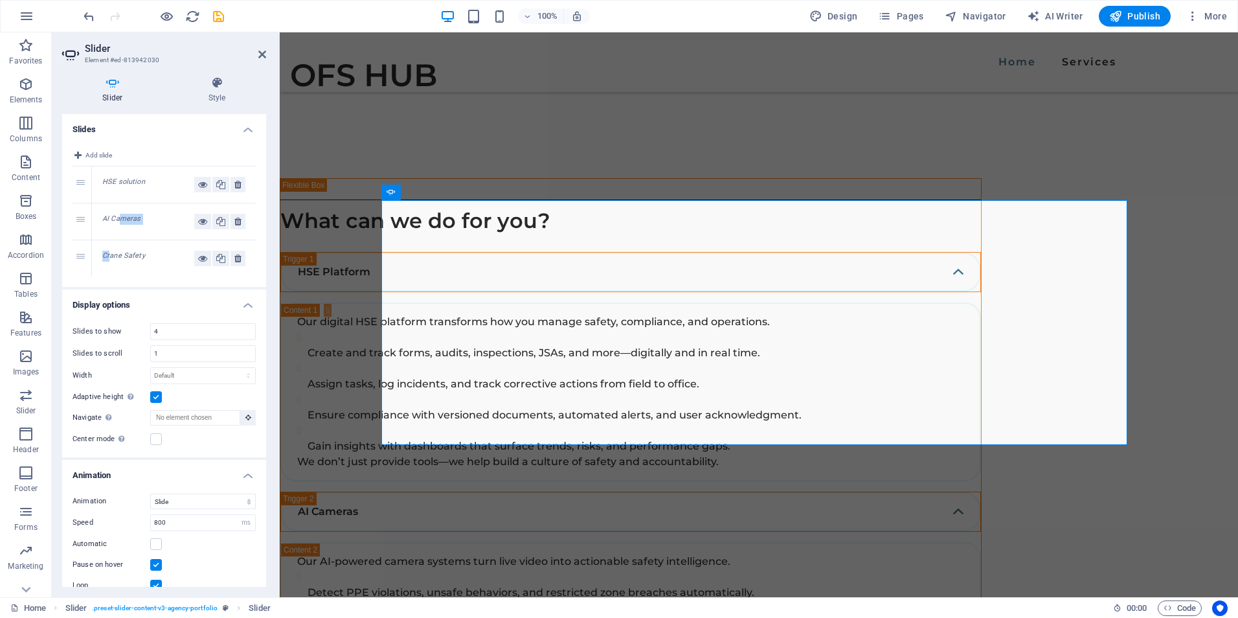
drag, startPoint x: 111, startPoint y: 259, endPoint x: 121, endPoint y: 216, distance: 44.5
click at [121, 216] on div "1 HSE solution 2 AI Cameras 3 Crane Safety" at bounding box center [164, 221] width 183 height 110
drag, startPoint x: 121, startPoint y: 216, endPoint x: 95, endPoint y: 178, distance: 46.0
drag, startPoint x: 81, startPoint y: 223, endPoint x: 84, endPoint y: 178, distance: 44.8
click at [437, 194] on icon at bounding box center [434, 192] width 7 height 14
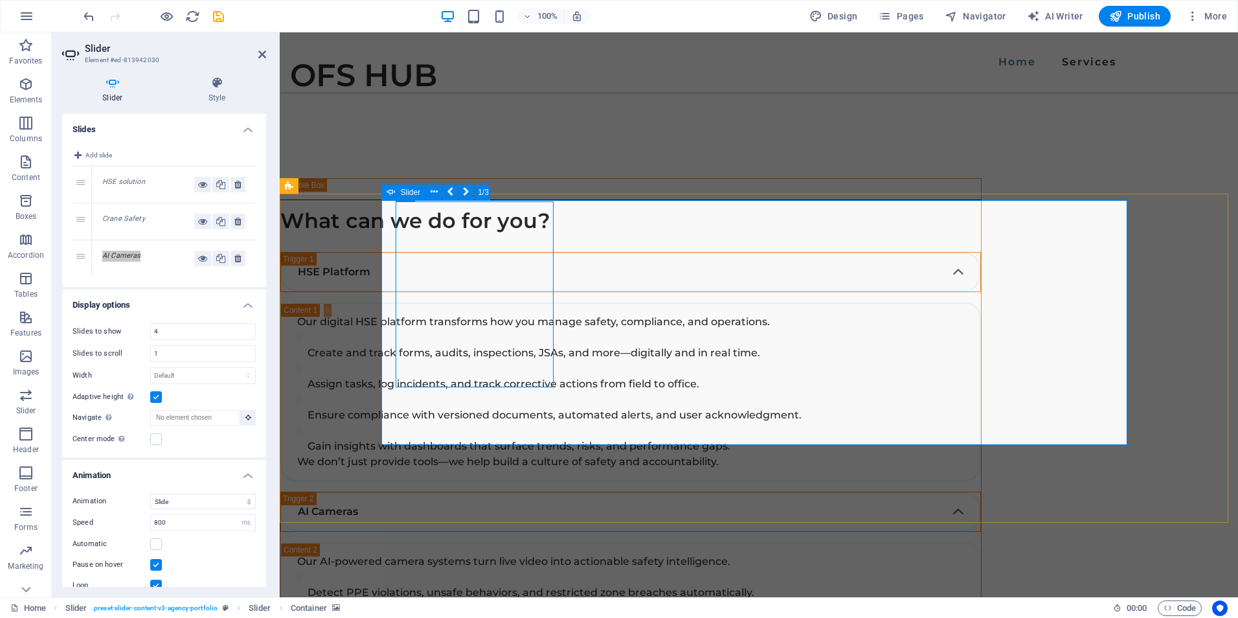
click at [437, 190] on icon at bounding box center [434, 192] width 7 height 14
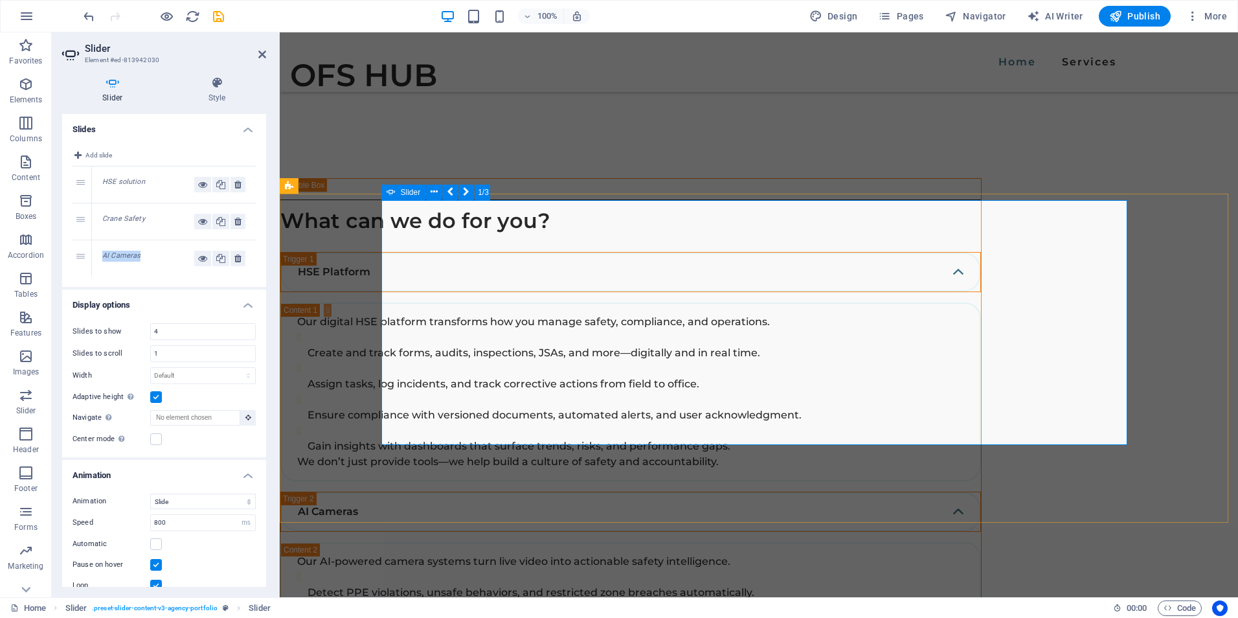
click at [390, 194] on icon at bounding box center [391, 193] width 9 height 16
click at [483, 189] on button "1/3" at bounding box center [483, 193] width 16 height 16
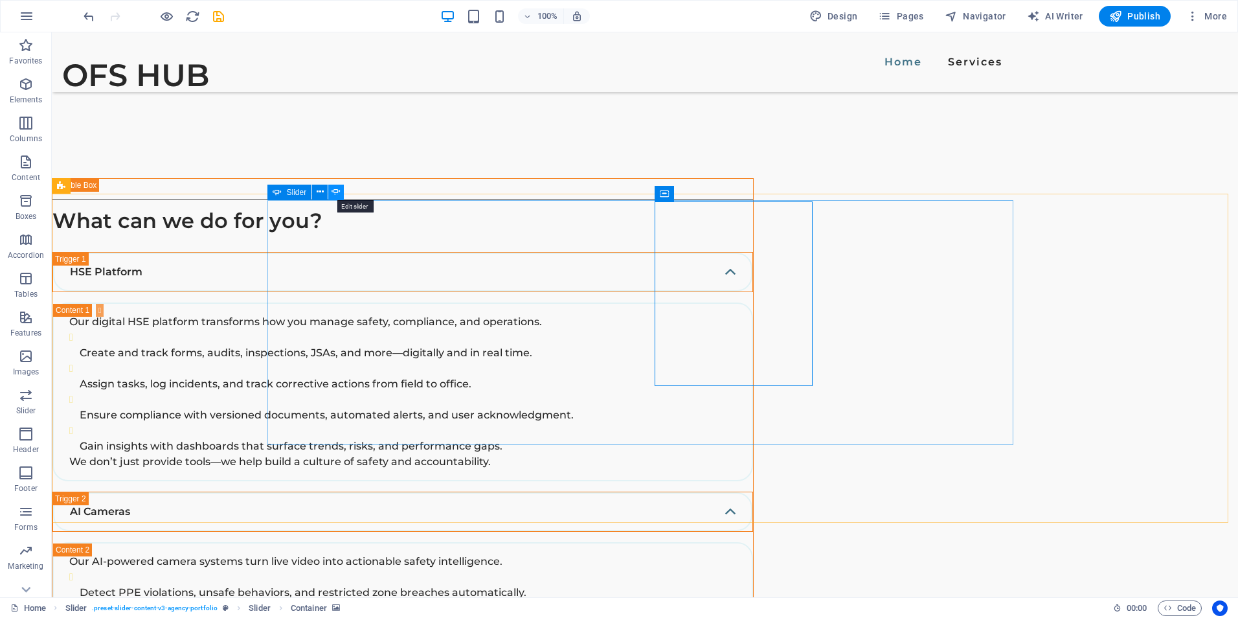
click at [337, 194] on icon at bounding box center [336, 192] width 9 height 14
select select "ms"
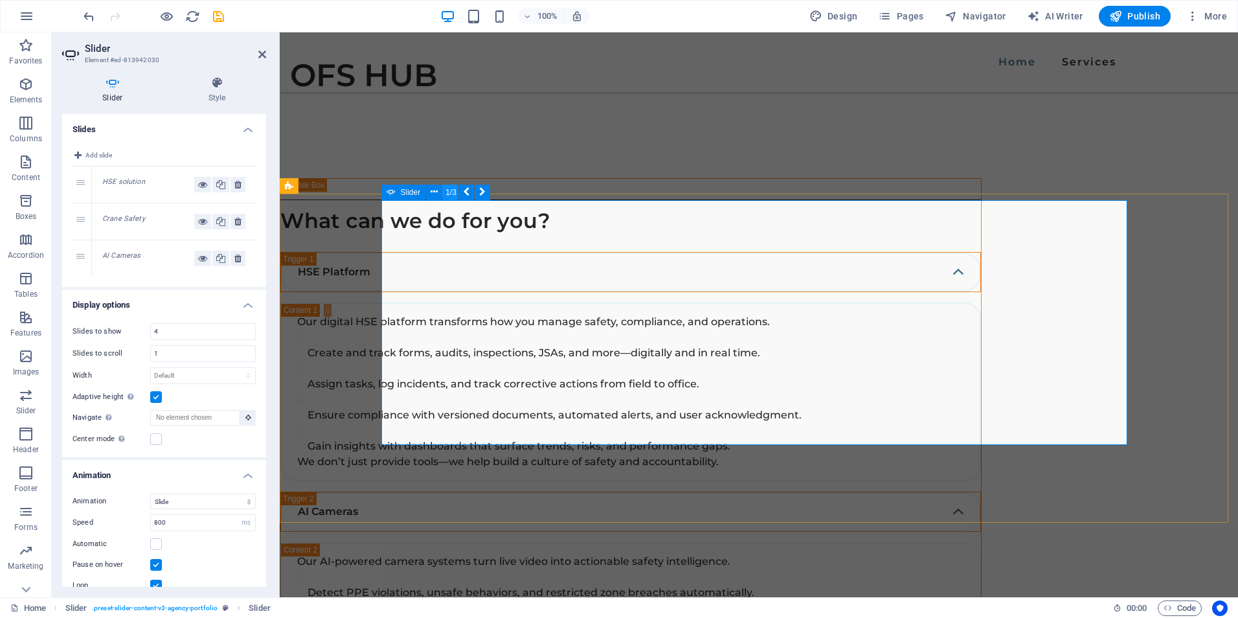
click at [454, 190] on button "1/3" at bounding box center [450, 193] width 16 height 16
click at [431, 192] on icon at bounding box center [434, 192] width 7 height 14
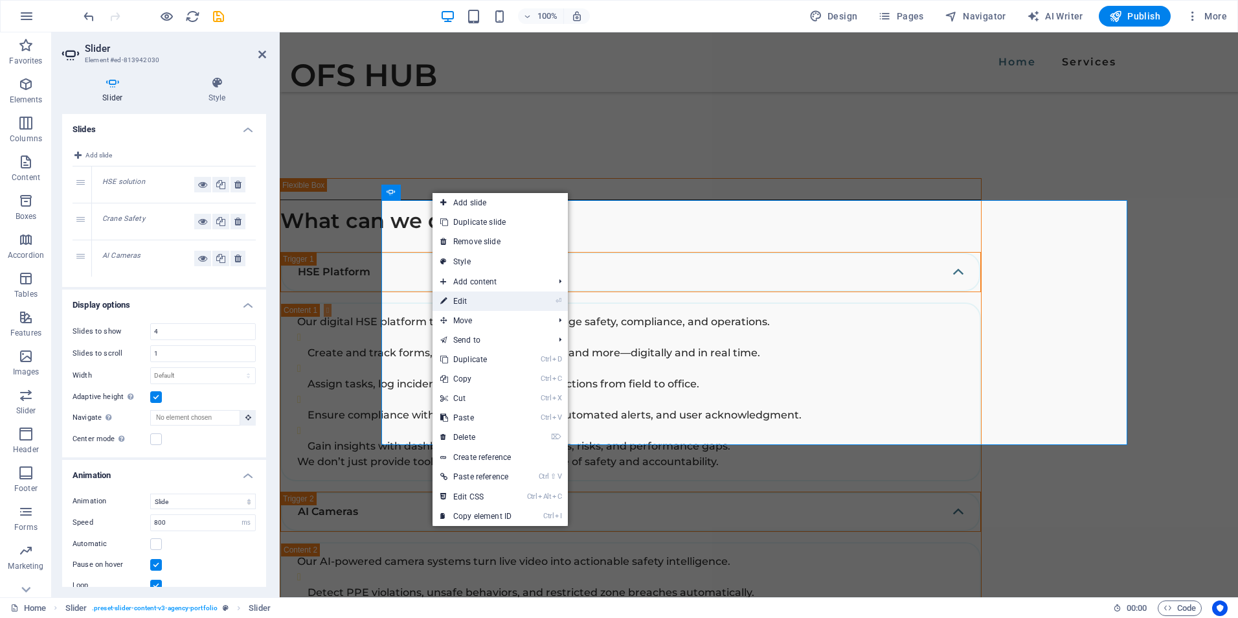
click at [470, 301] on link "⏎ Edit" at bounding box center [476, 300] width 87 height 19
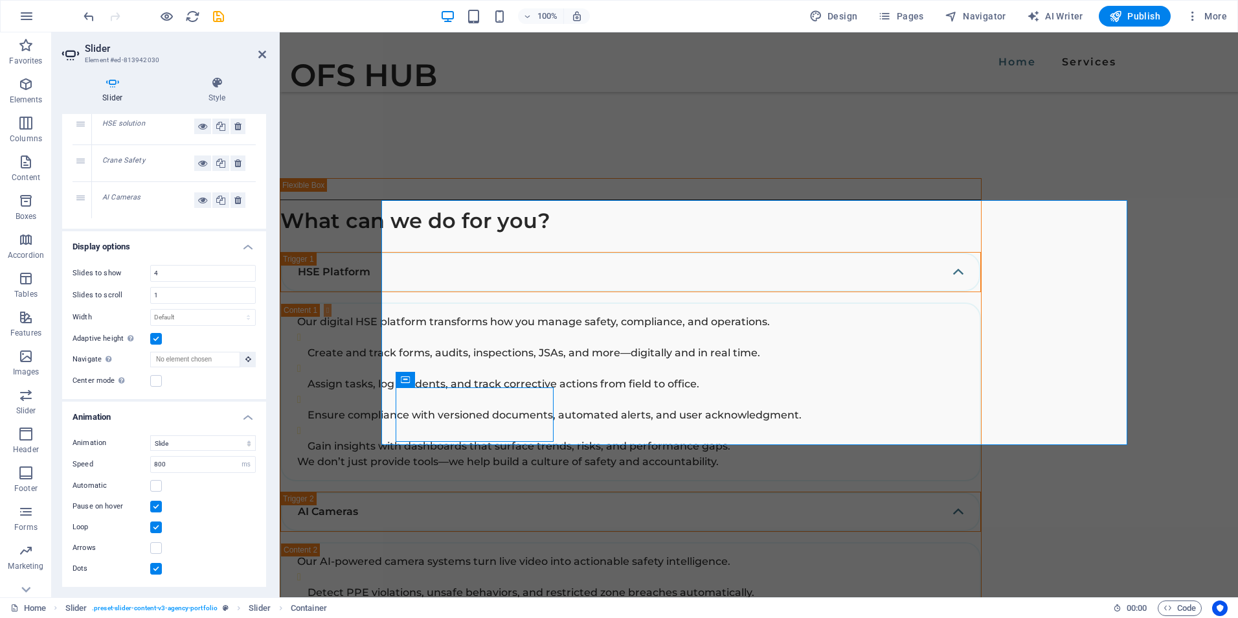
scroll to position [0, 0]
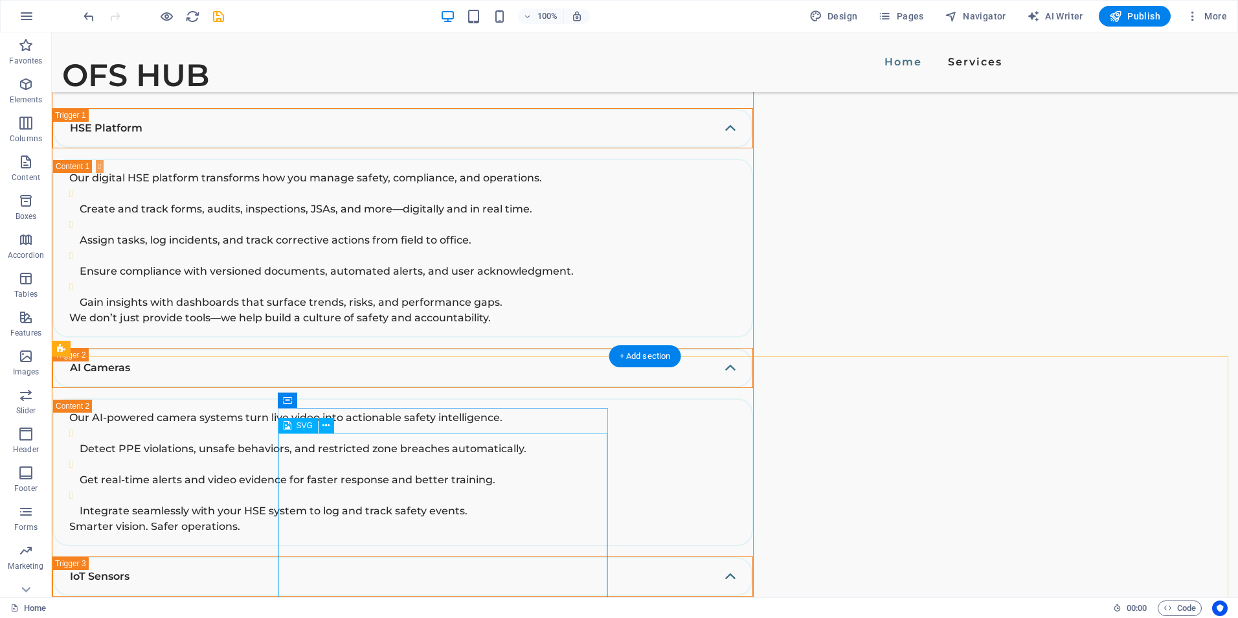
scroll to position [2461, 0]
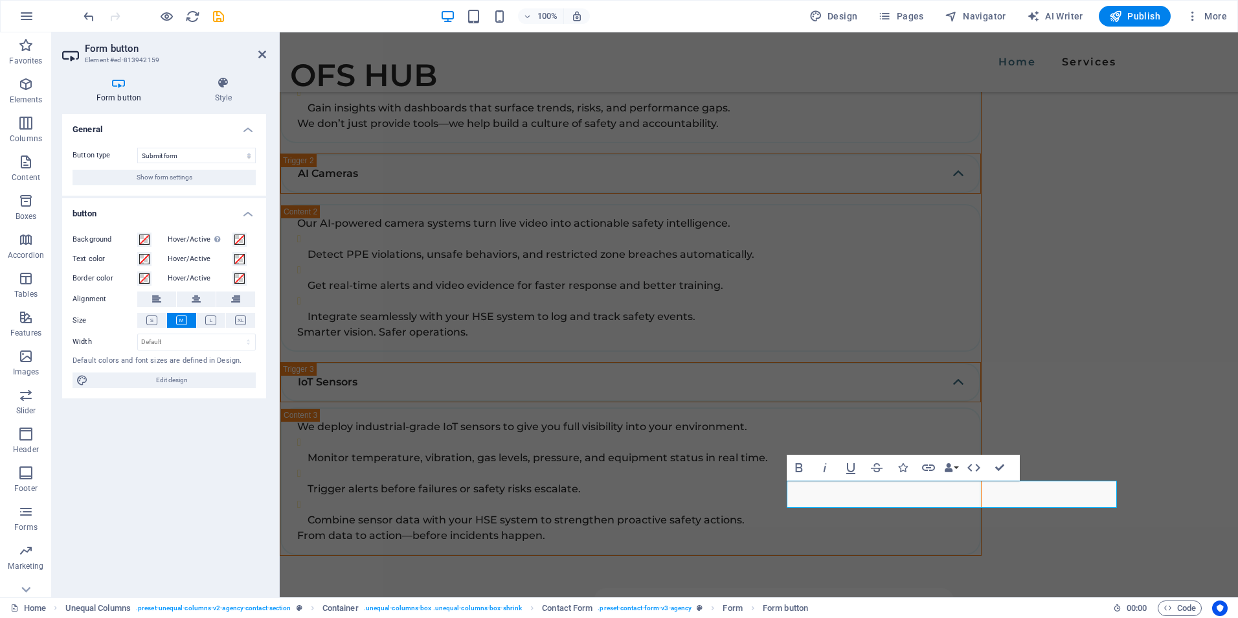
click at [126, 529] on div "General Button type Submit form Reset form No action Show form settings button …" at bounding box center [164, 350] width 204 height 473
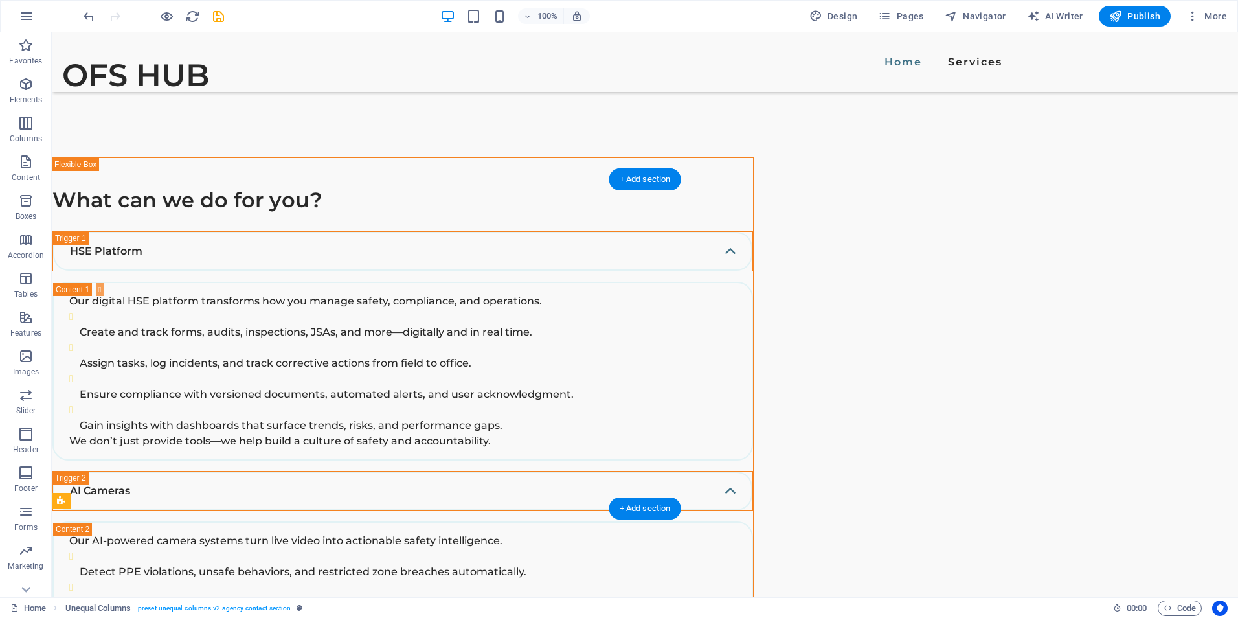
scroll to position [2137, 0]
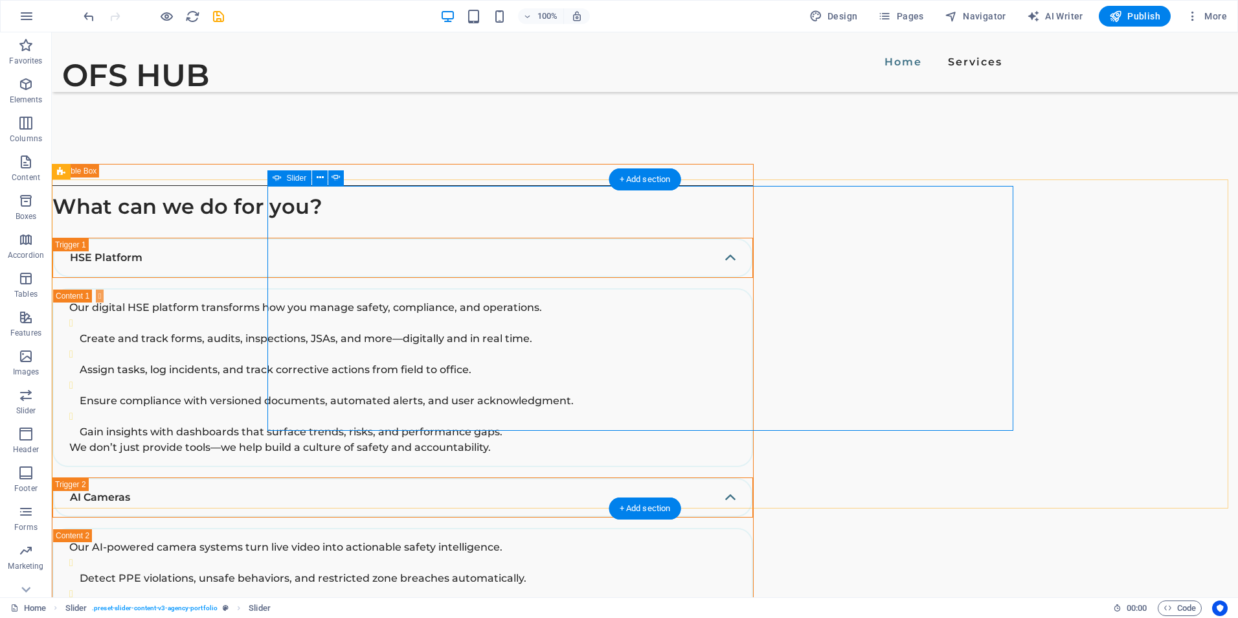
click at [317, 177] on icon at bounding box center [320, 178] width 7 height 14
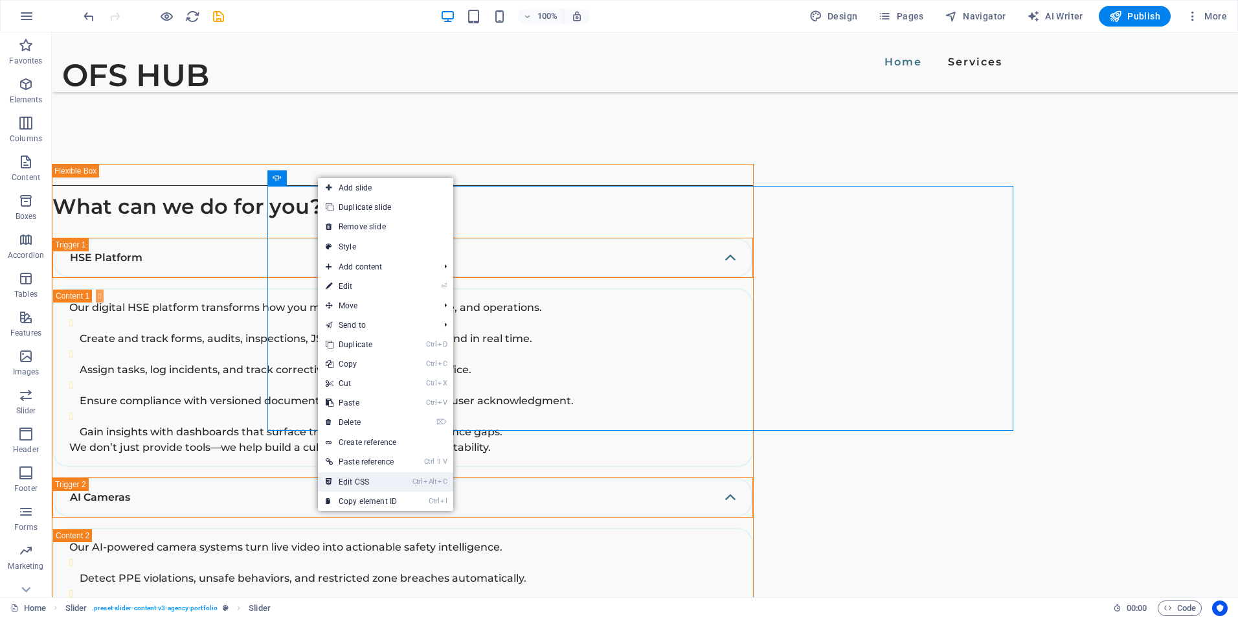
click at [365, 478] on link "Ctrl Alt C Edit CSS" at bounding box center [361, 481] width 87 height 19
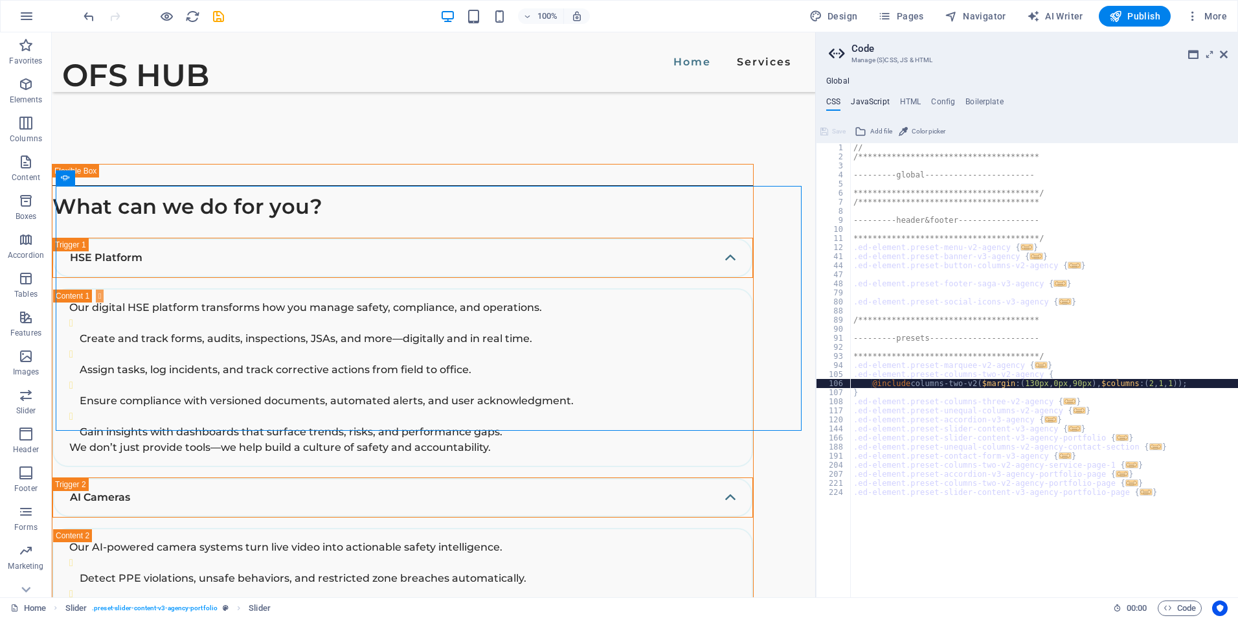
click at [883, 102] on h4 "JavaScript" at bounding box center [870, 104] width 38 height 14
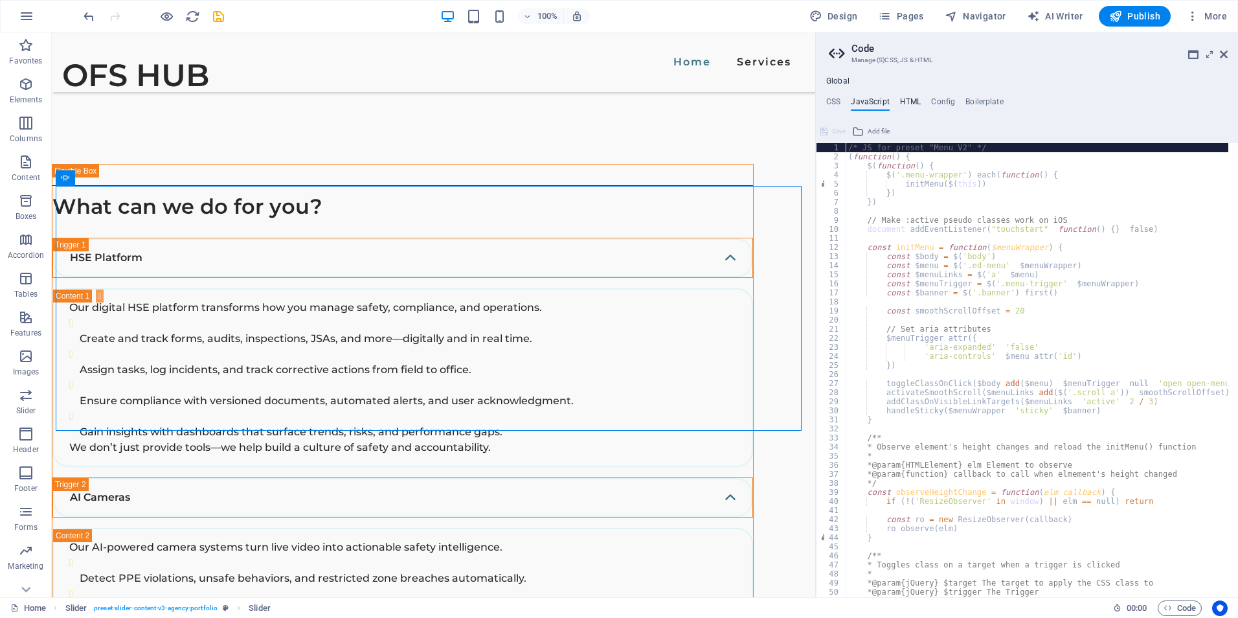
click at [915, 100] on h4 "HTML" at bounding box center [910, 104] width 21 height 14
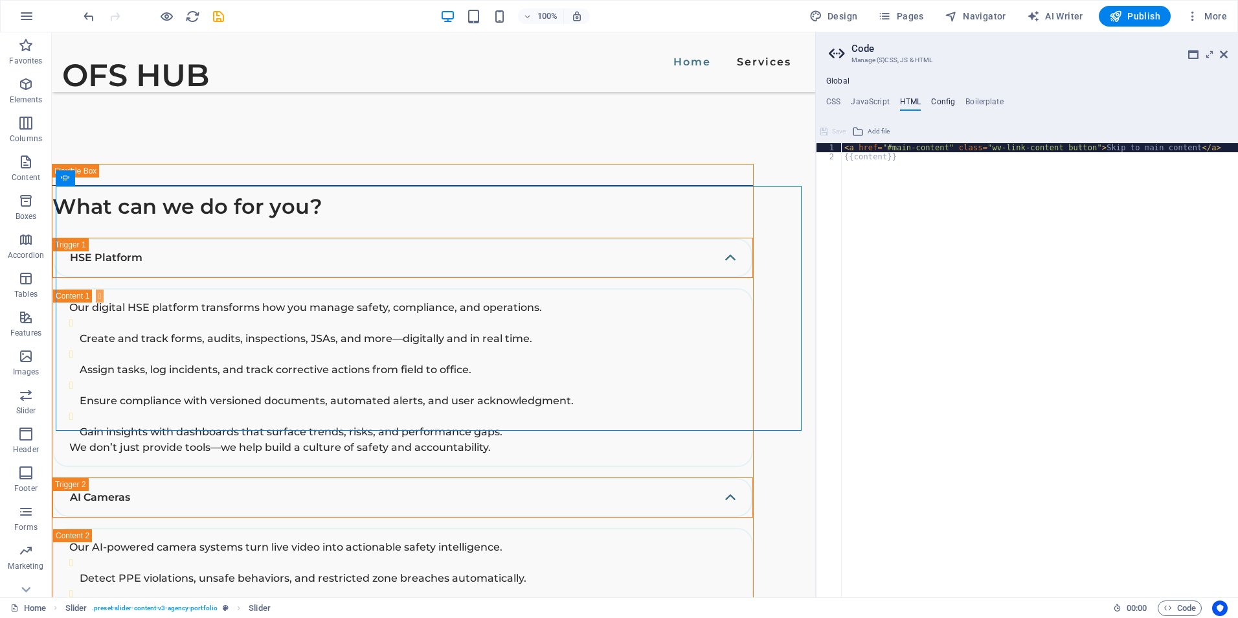
click at [948, 104] on h4 "Config" at bounding box center [943, 104] width 24 height 14
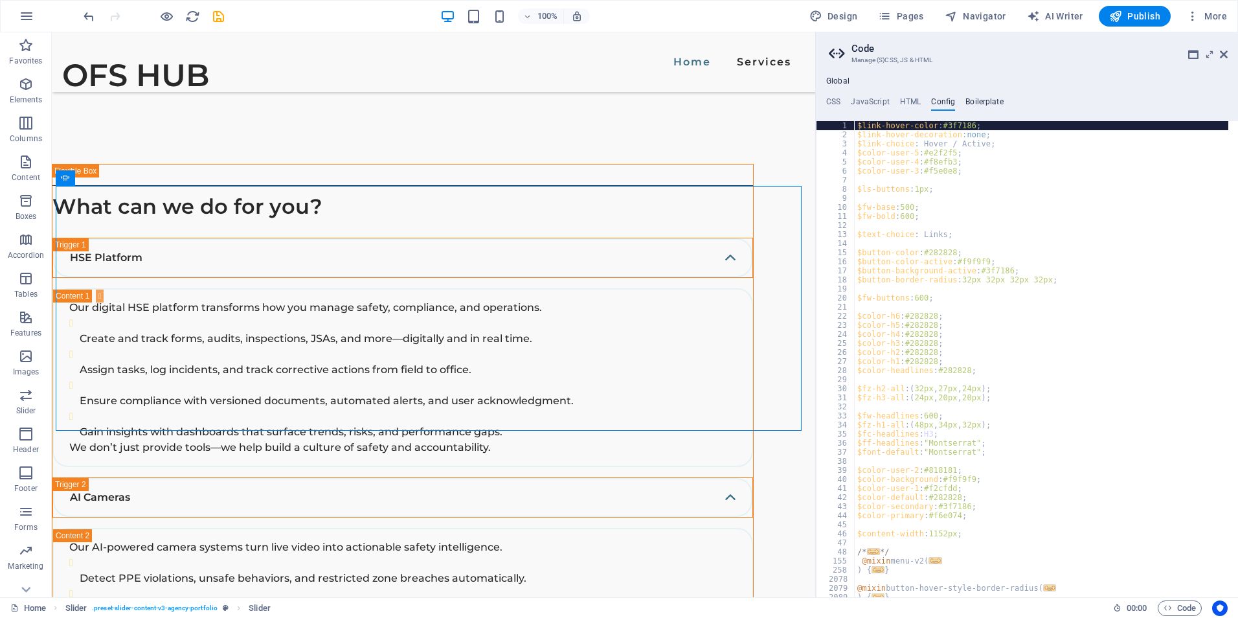
click at [977, 104] on h4 "Boilerplate" at bounding box center [985, 104] width 38 height 14
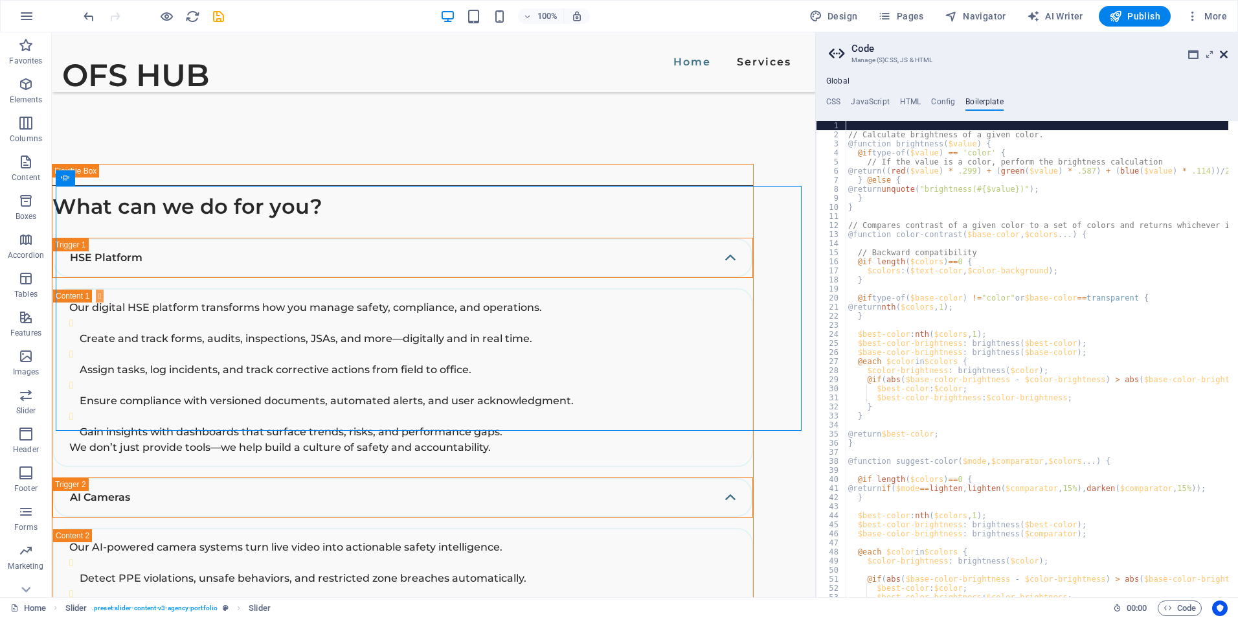
drag, startPoint x: 1227, startPoint y: 53, endPoint x: 1080, endPoint y: 95, distance: 152.9
click at [1227, 53] on icon at bounding box center [1224, 54] width 8 height 10
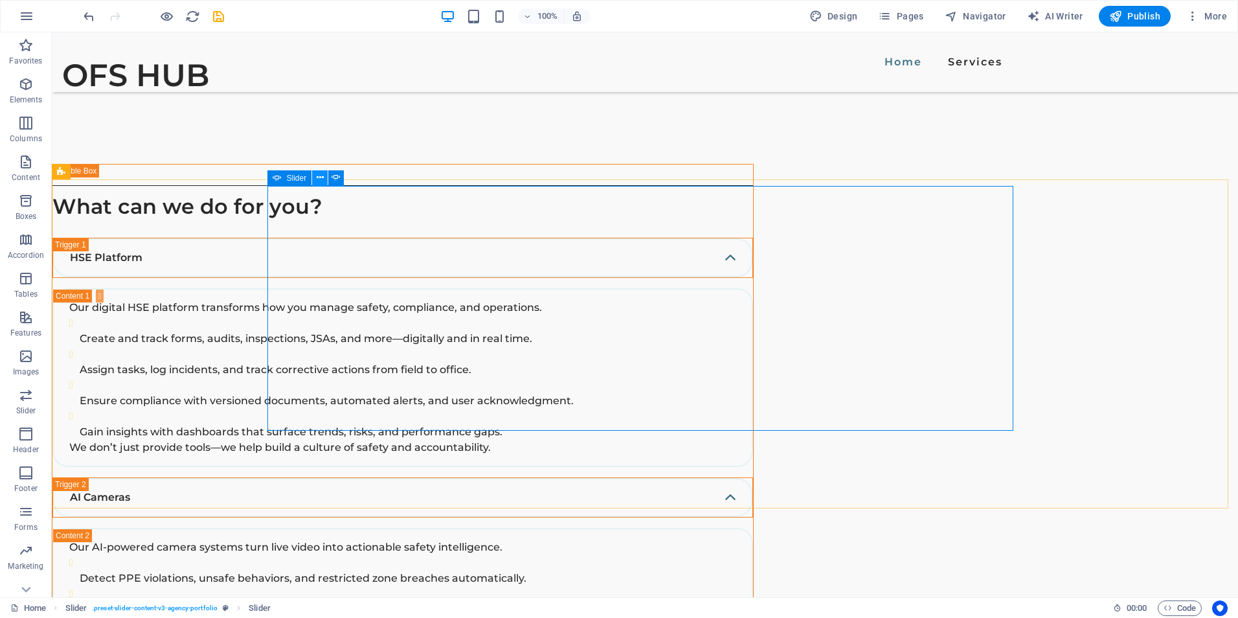
click at [324, 176] on button at bounding box center [320, 178] width 16 height 16
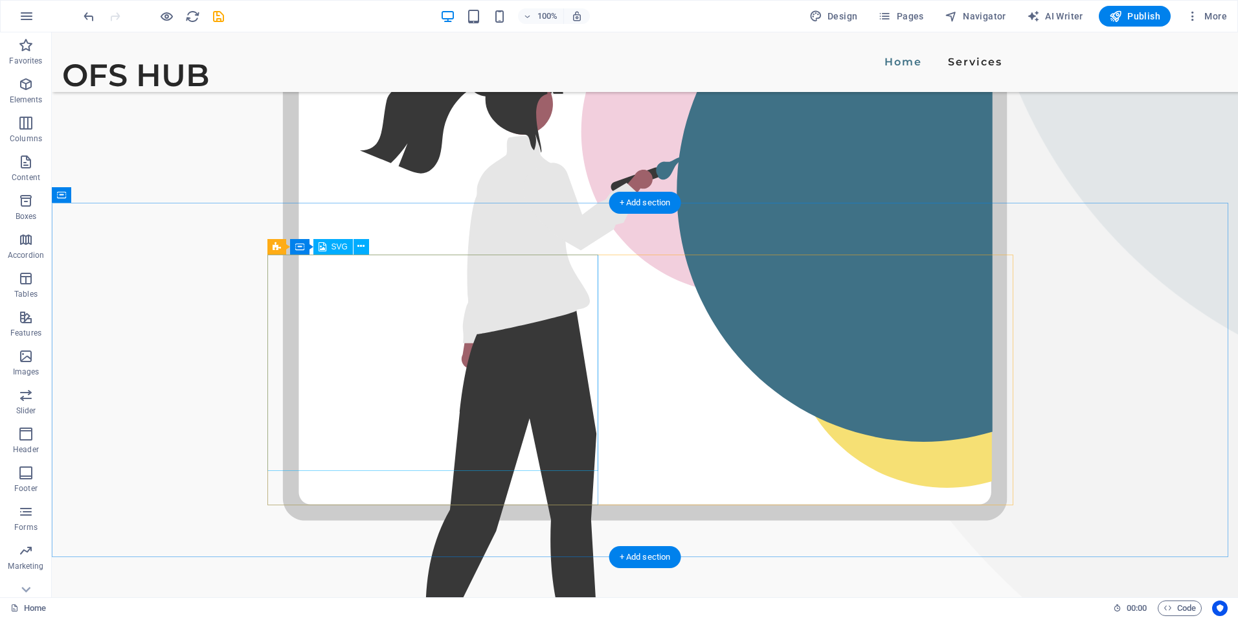
scroll to position [389, 0]
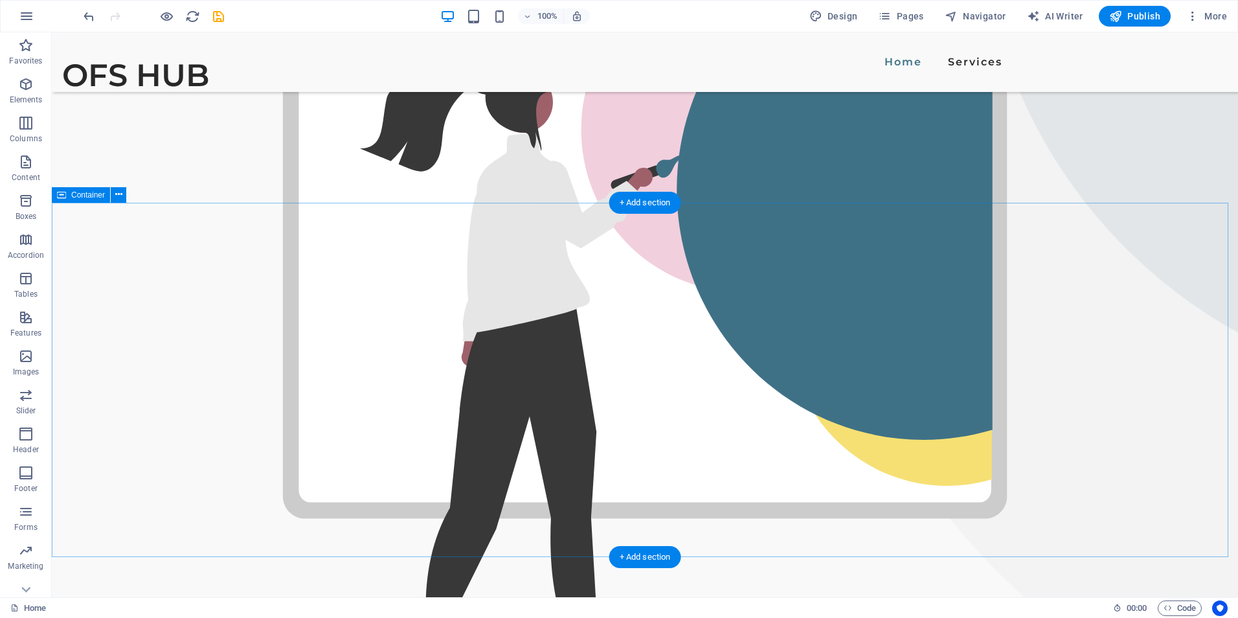
click at [123, 198] on button at bounding box center [119, 195] width 16 height 16
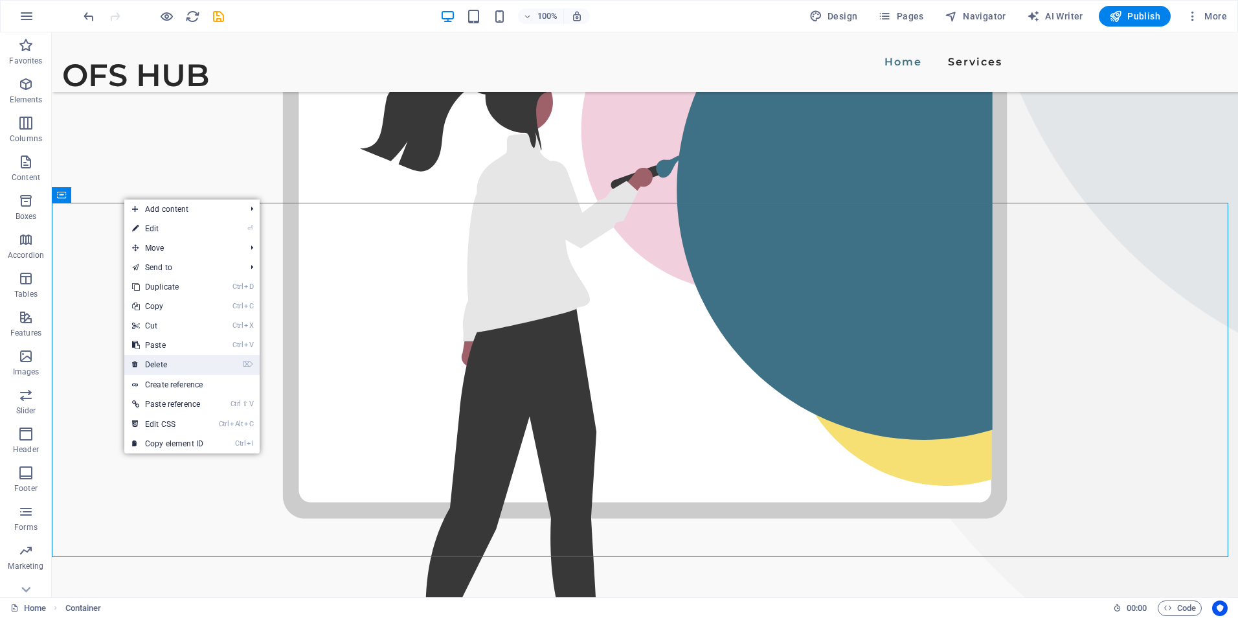
click at [174, 362] on link "⌦ Delete" at bounding box center [167, 364] width 87 height 19
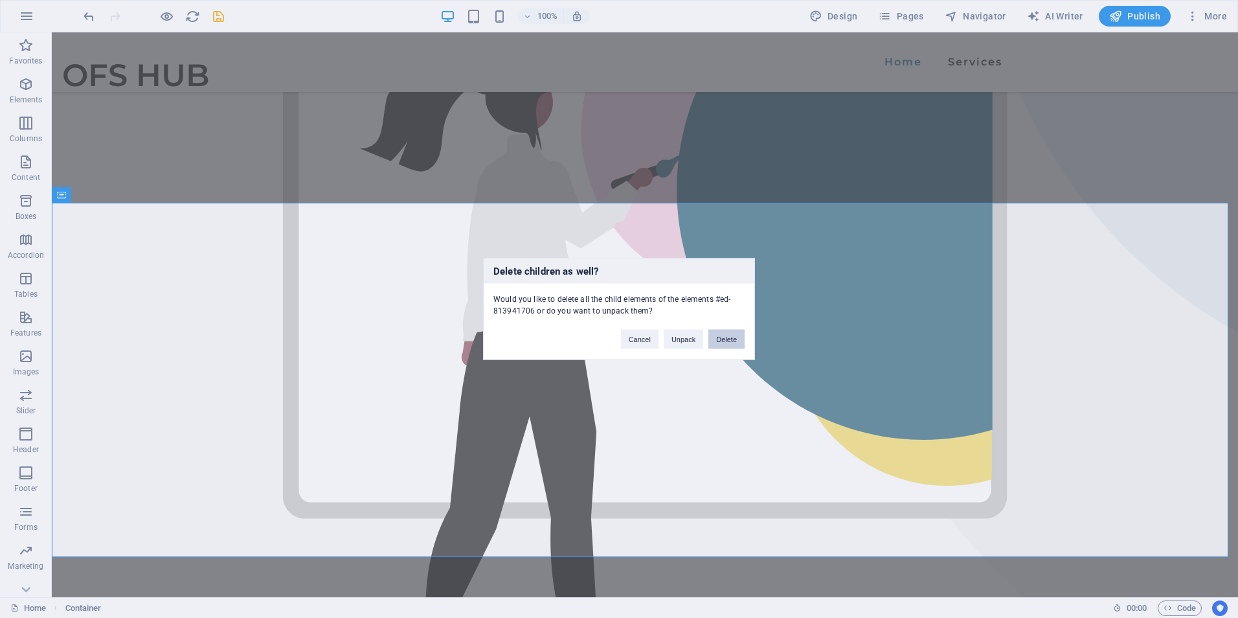
click at [722, 340] on button "Delete" at bounding box center [727, 339] width 36 height 19
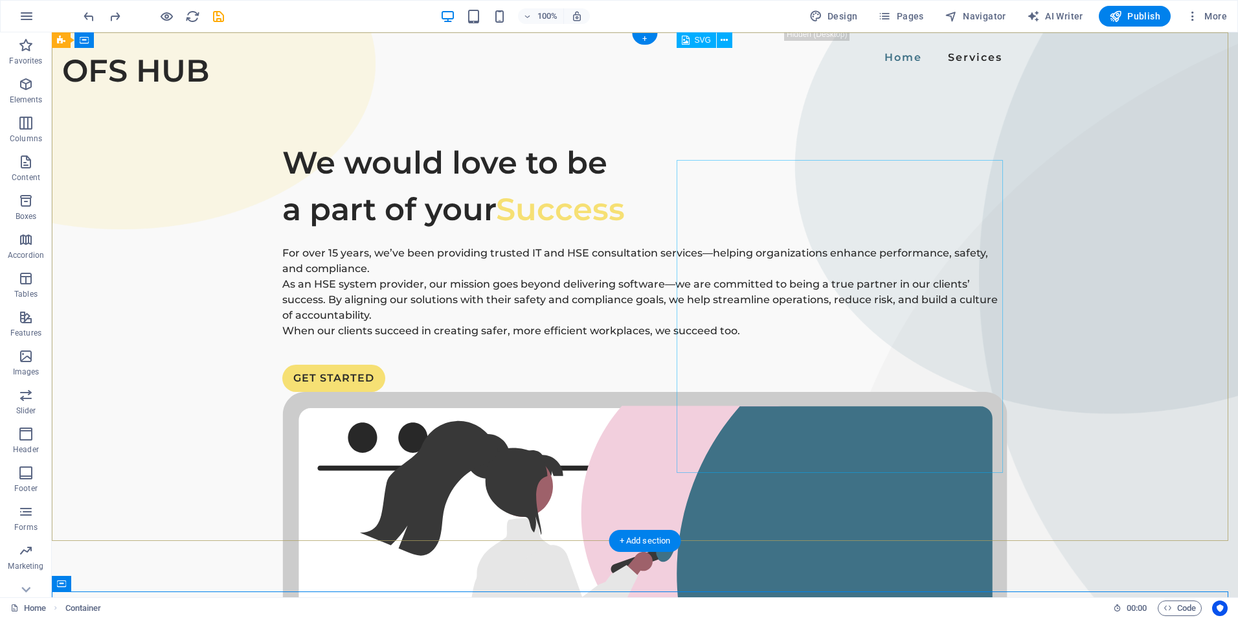
scroll to position [0, 0]
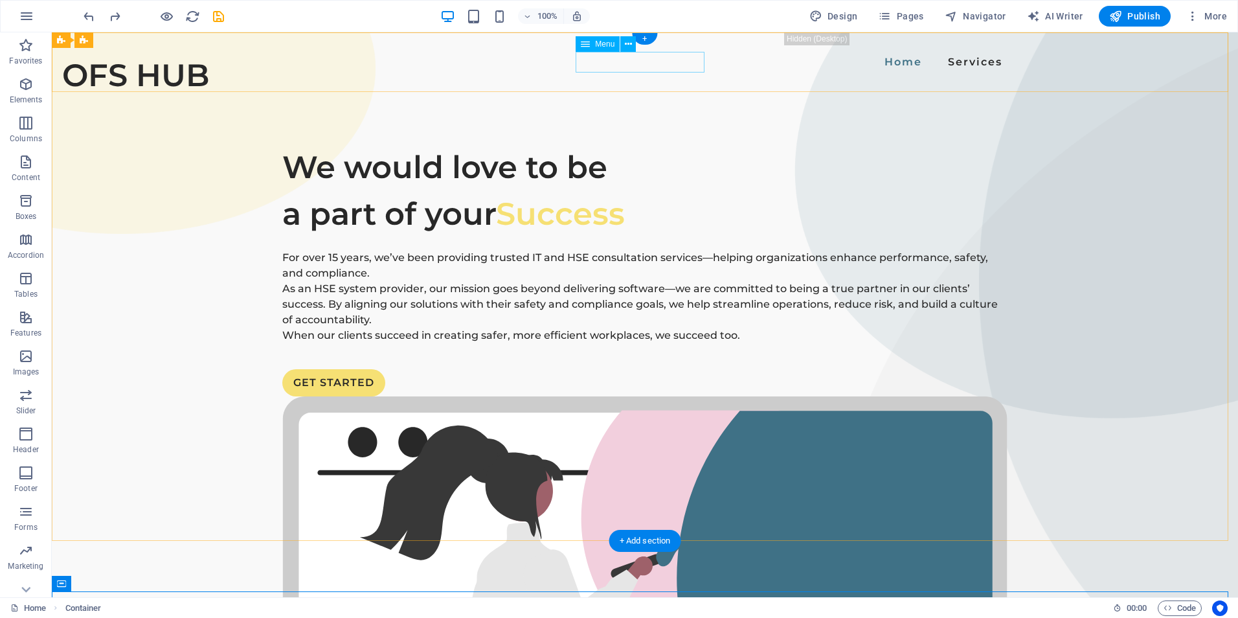
click at [612, 71] on nav "Home Services" at bounding box center [644, 62] width 725 height 21
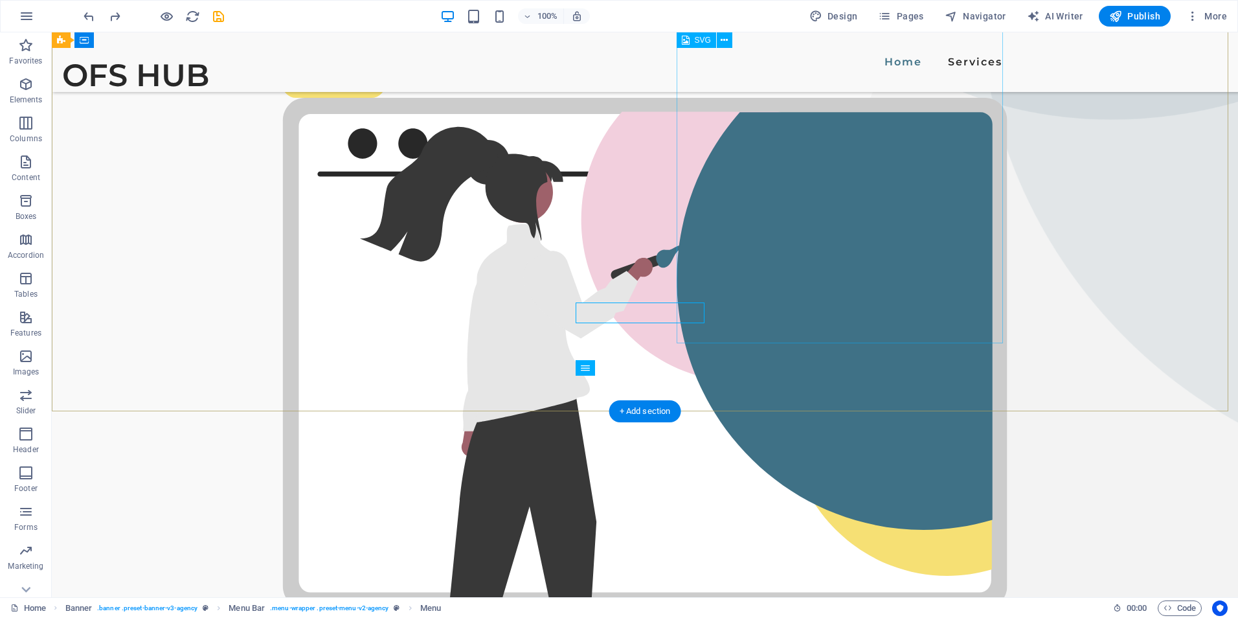
scroll to position [130, 0]
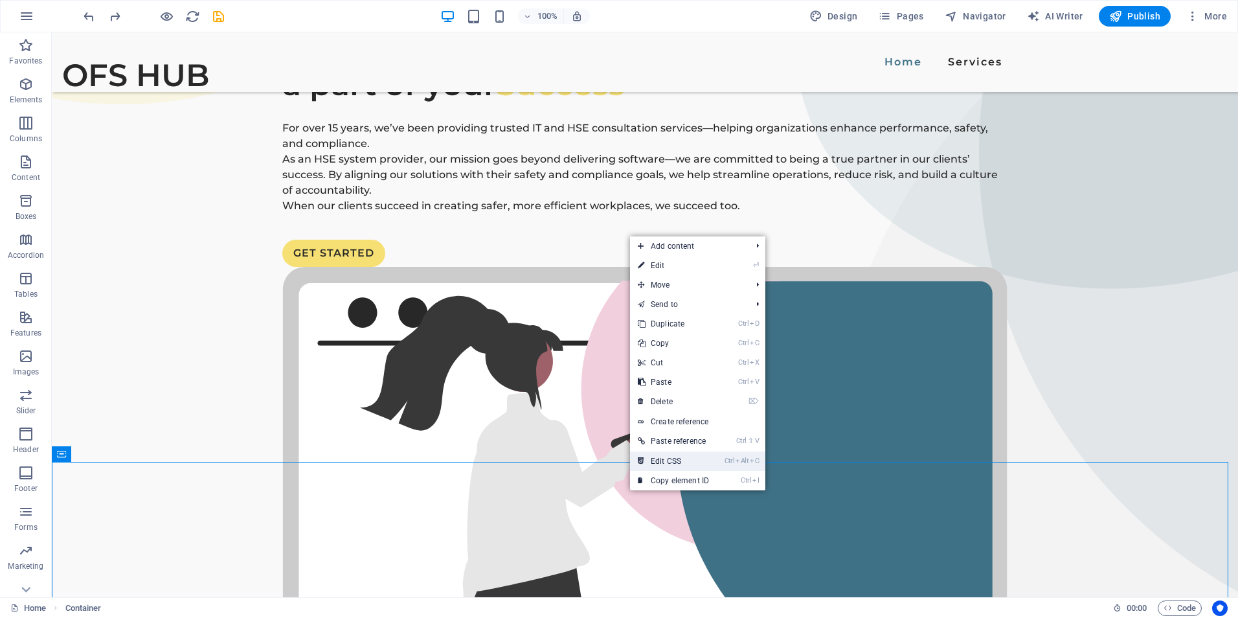
click at [683, 459] on link "Ctrl Alt C Edit CSS" at bounding box center [673, 460] width 87 height 19
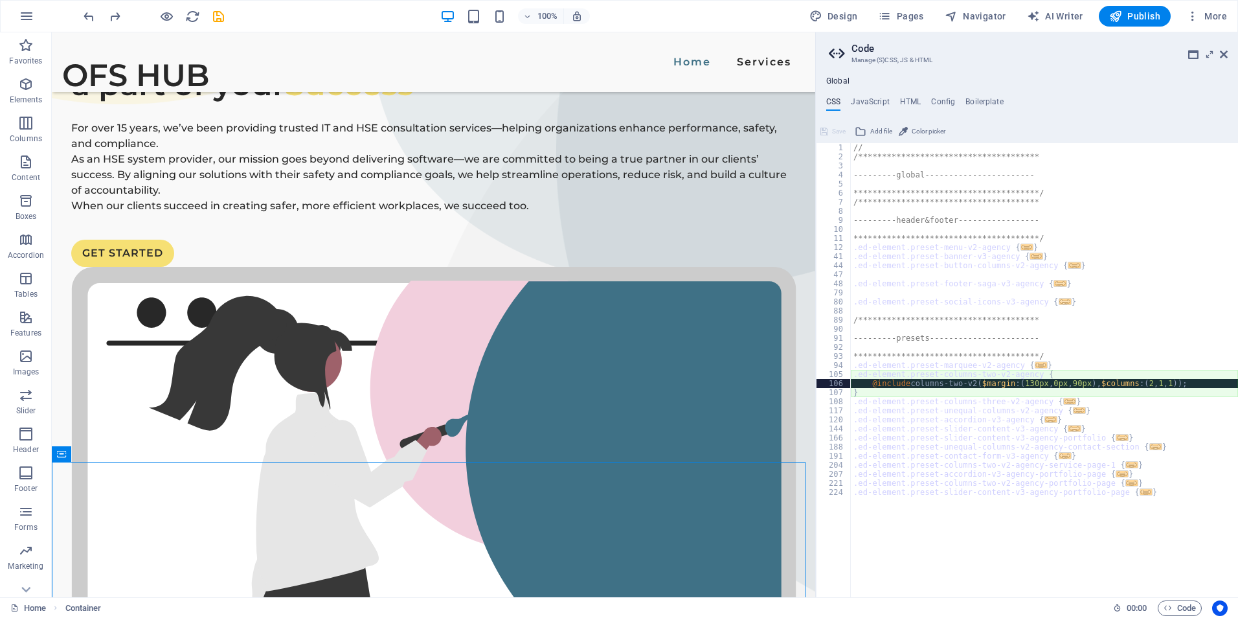
click at [1132, 229] on div "**********" at bounding box center [1044, 379] width 387 height 472
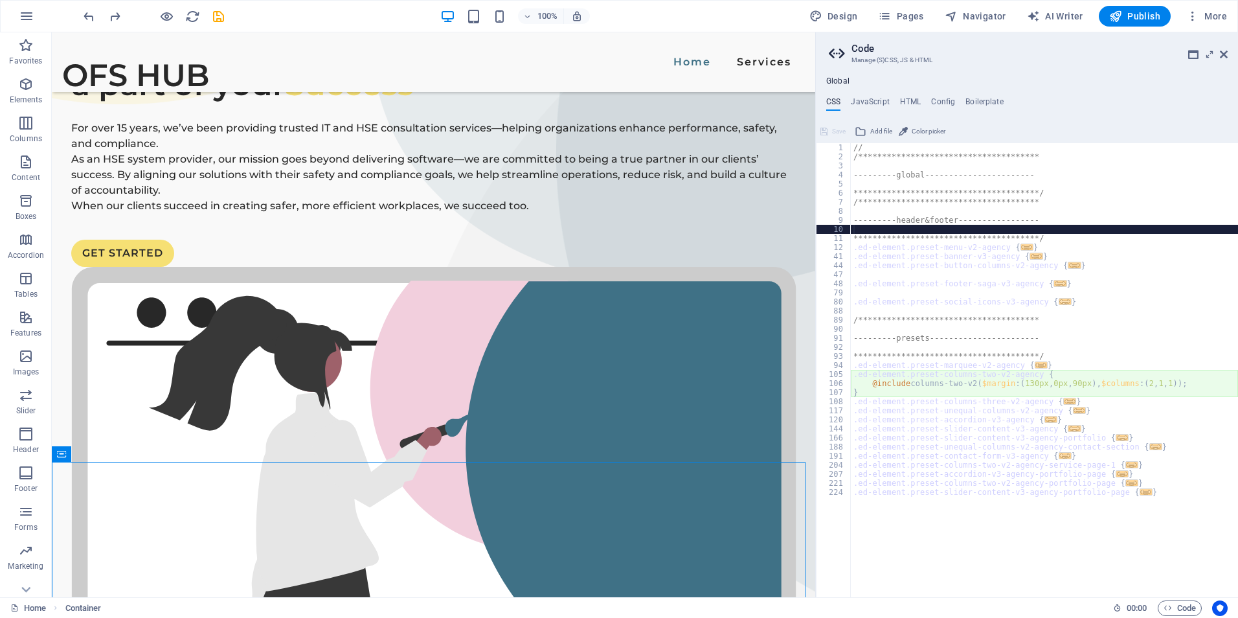
click at [1135, 220] on div "**********" at bounding box center [1044, 379] width 387 height 472
type textarea "---------header&footer-----------------"
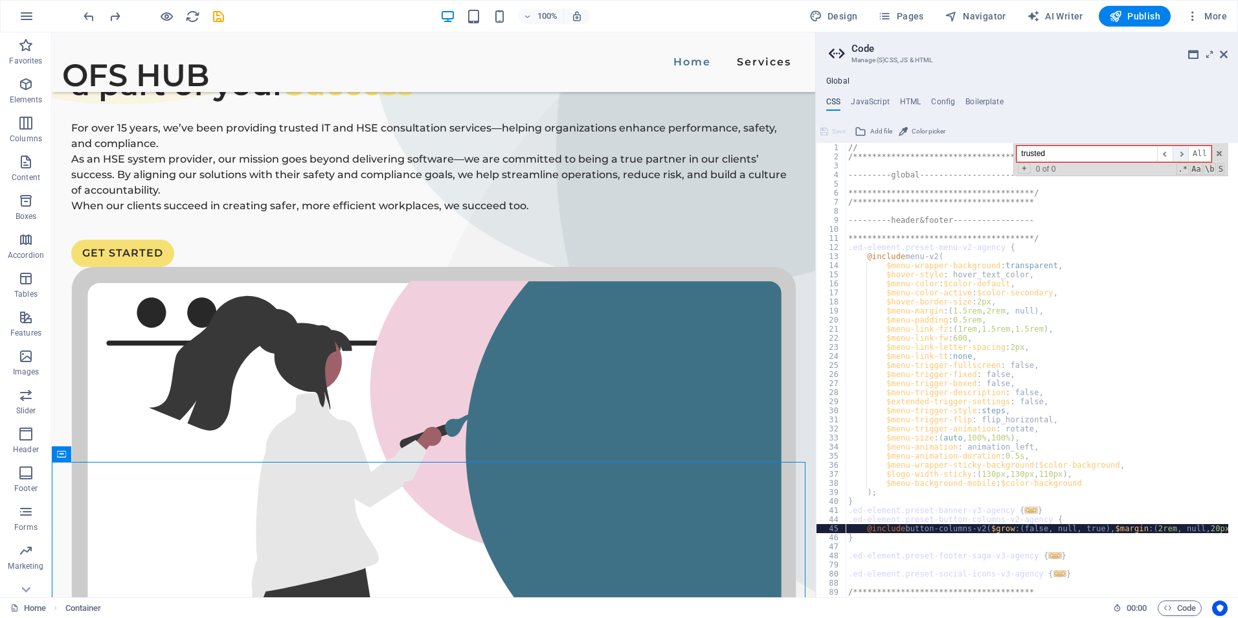
type input "trusted"
click at [1185, 155] on span "​" at bounding box center [1181, 154] width 16 height 16
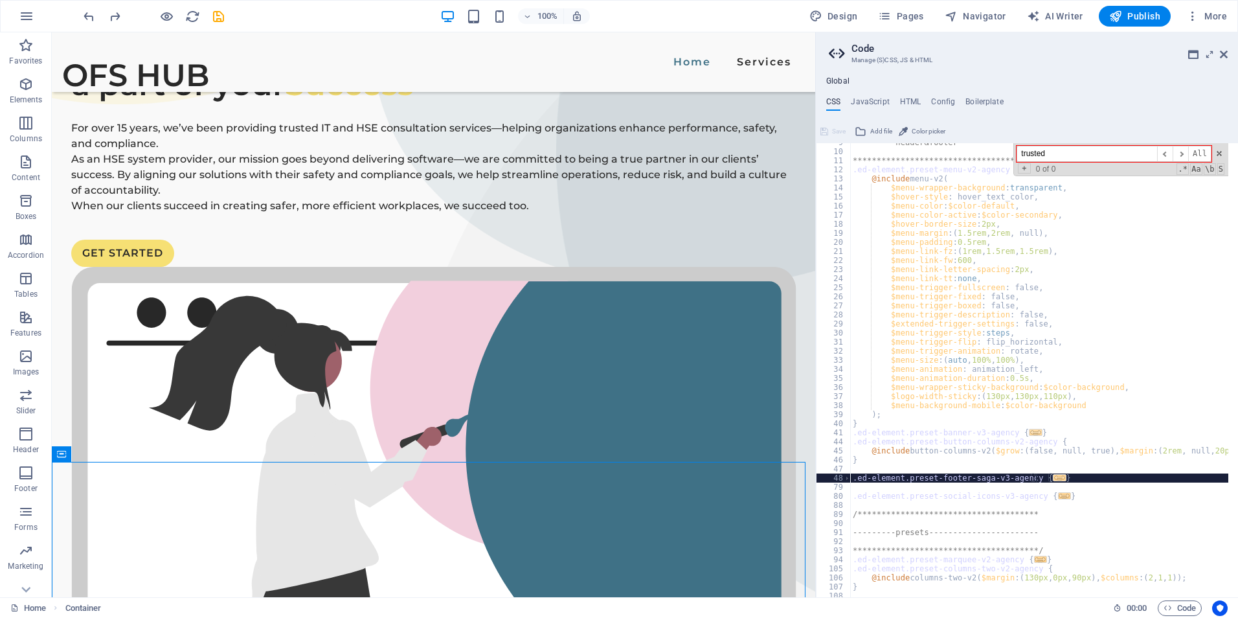
click at [1030, 433] on span "..." at bounding box center [1036, 432] width 13 height 7
type textarea ".ed-element.preset-banner-v3-agency {"
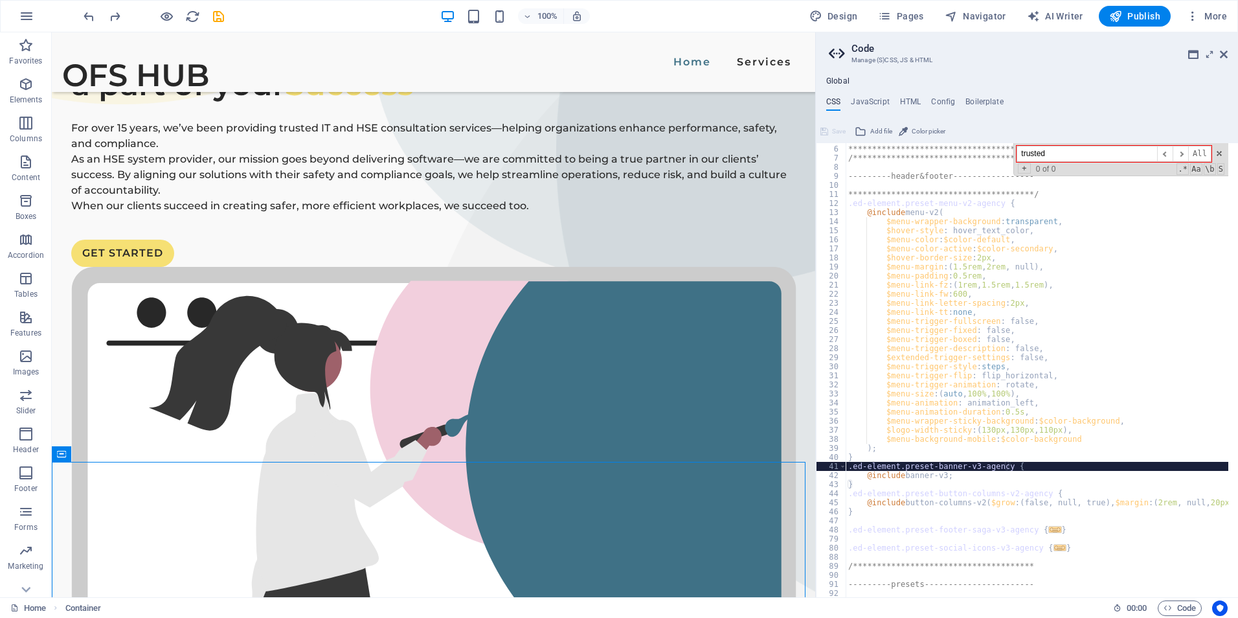
scroll to position [0, 0]
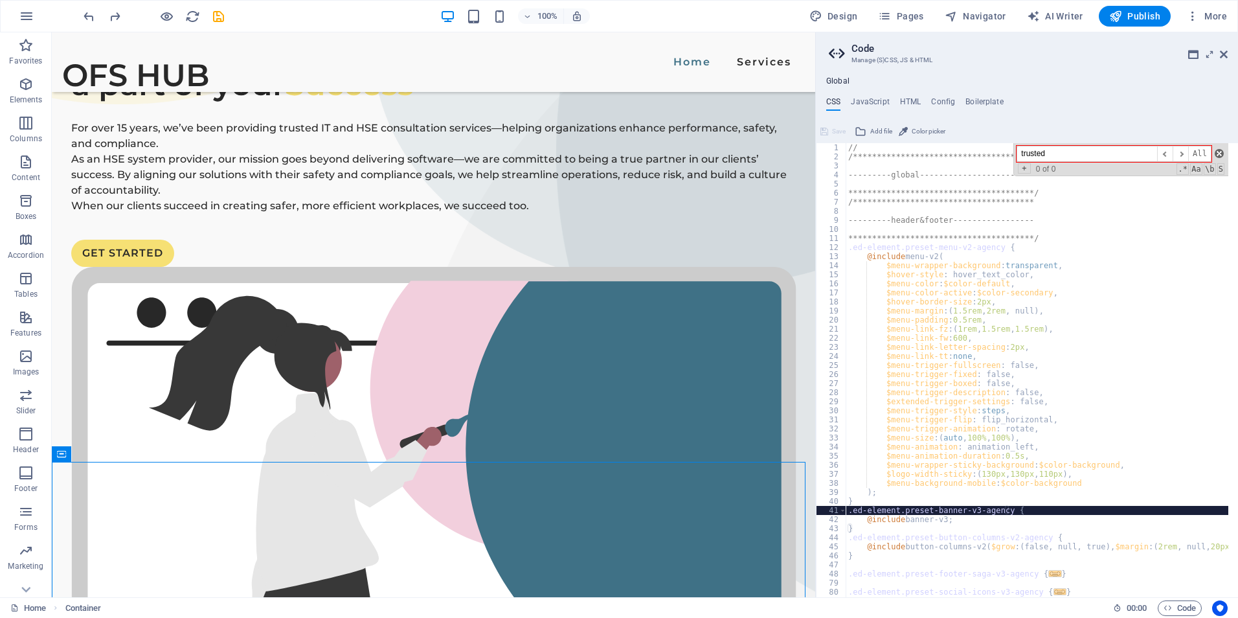
click at [1222, 153] on span at bounding box center [1219, 153] width 9 height 9
click at [906, 100] on h4 "HTML" at bounding box center [910, 104] width 21 height 14
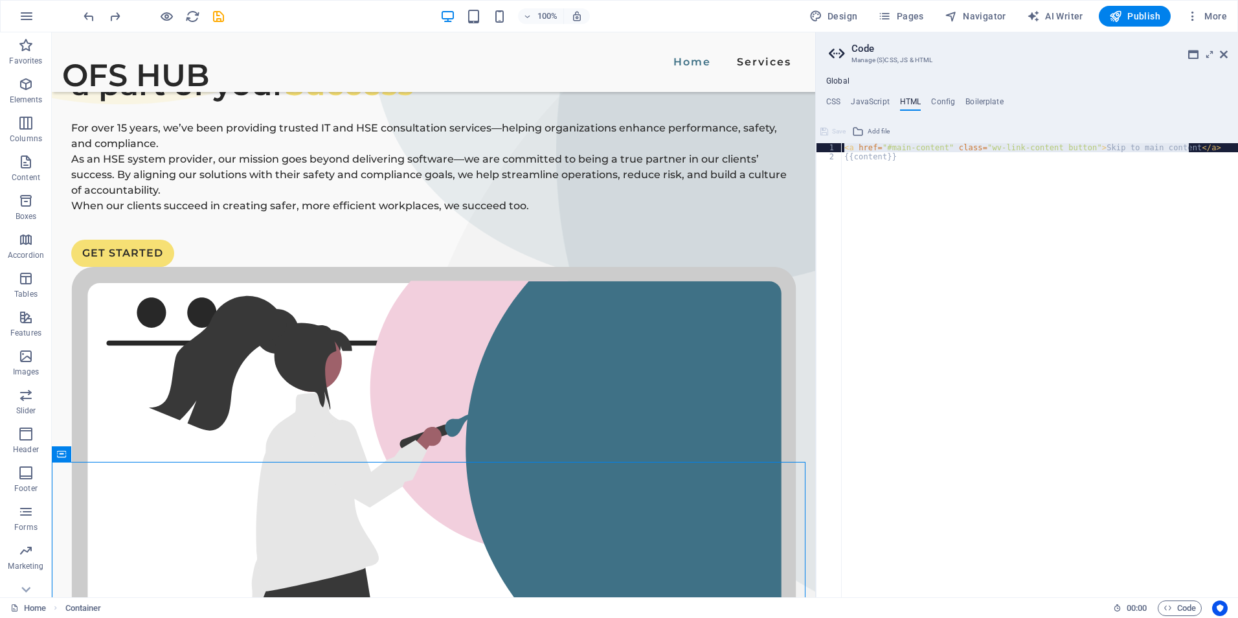
drag, startPoint x: 843, startPoint y: 149, endPoint x: 1211, endPoint y: 154, distance: 367.9
click at [1218, 148] on div "< a href = "#main-content" class = "wv-link-content button" > Skip to main cont…" at bounding box center [1040, 374] width 396 height 462
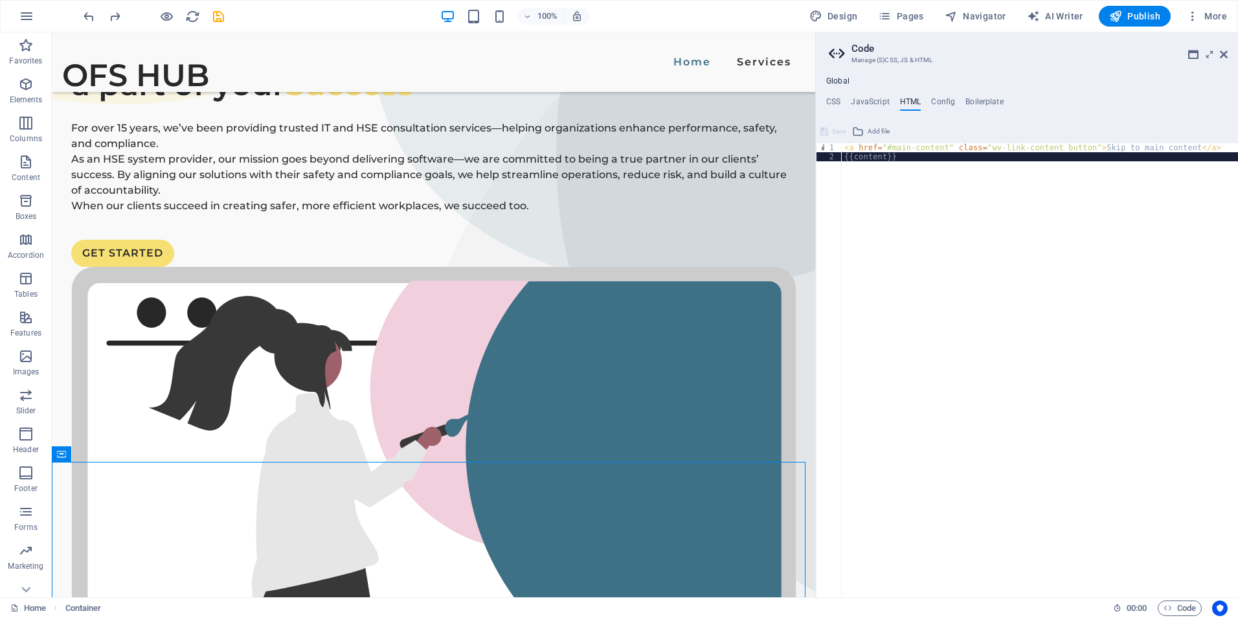
click at [1160, 214] on div "< a href = "#main-content" class = "wv-link-content button" > Skip to main cont…" at bounding box center [1040, 374] width 396 height 462
type textarea "{{content}}"
click at [922, 306] on div "< a href = "#main-content" class = "wv-link-content button" > Skip to main cont…" at bounding box center [1040, 374] width 396 height 462
drag, startPoint x: 939, startPoint y: 98, endPoint x: 1014, endPoint y: 126, distance: 80.1
click at [939, 98] on h4 "Config" at bounding box center [943, 104] width 24 height 14
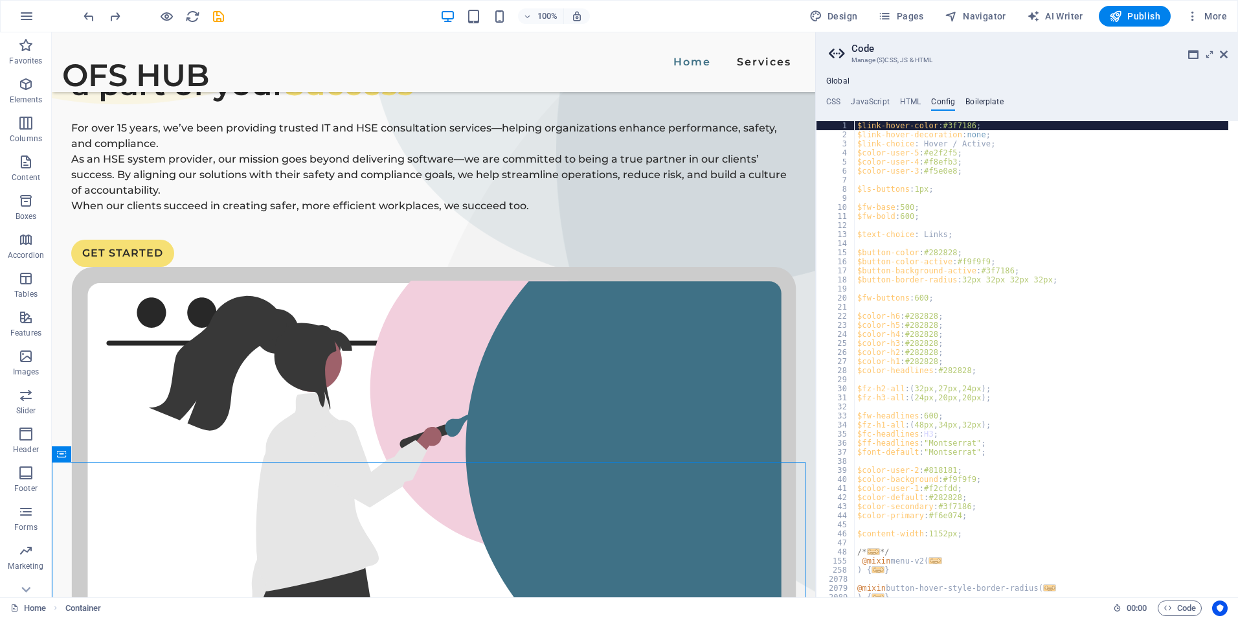
click at [976, 100] on h4 "Boilerplate" at bounding box center [985, 104] width 38 height 14
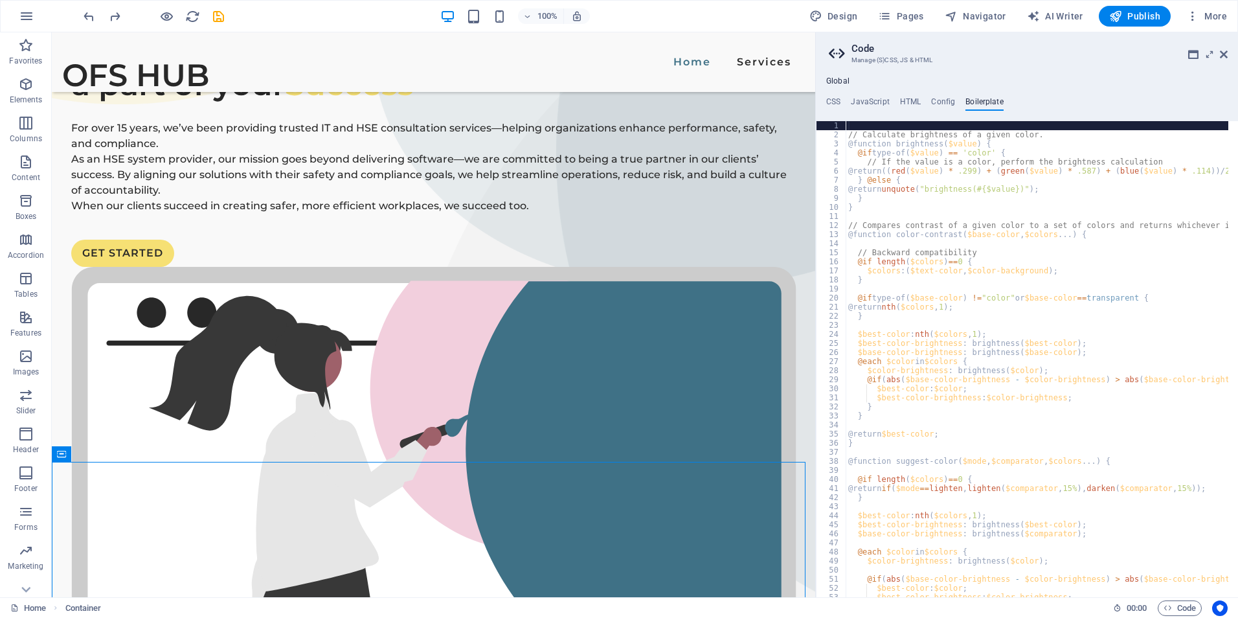
click at [929, 101] on ul "CSS JavaScript HTML Config Boilerplate" at bounding box center [1027, 104] width 422 height 14
click at [837, 102] on h4 "CSS" at bounding box center [833, 104] width 14 height 14
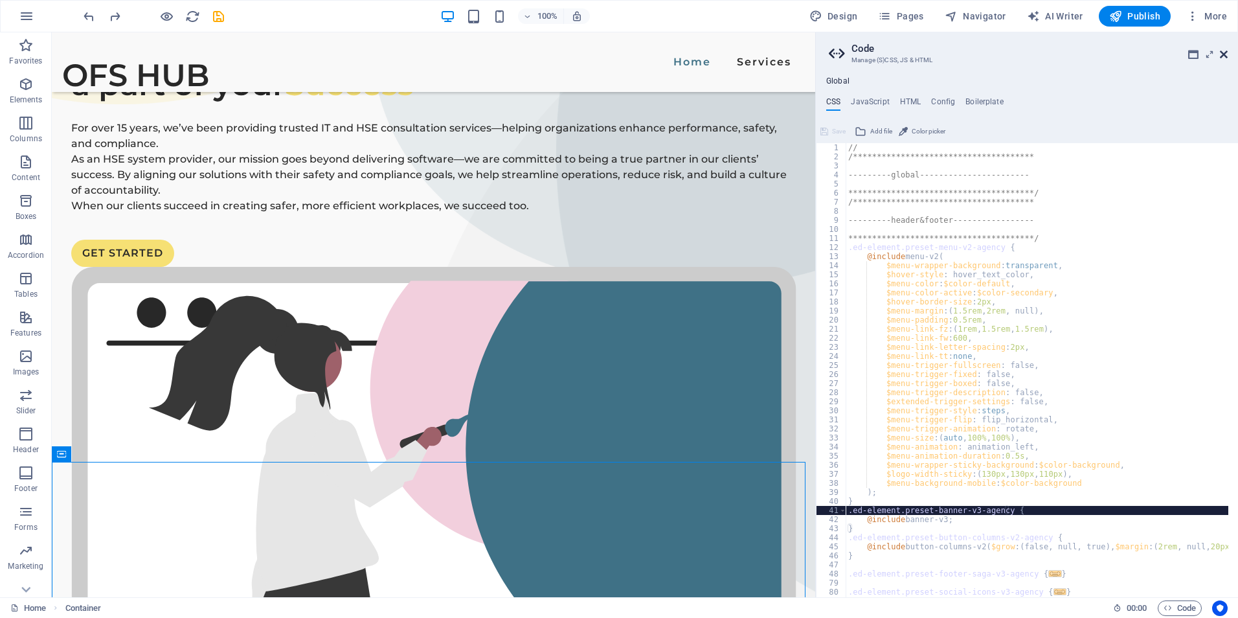
drag, startPoint x: 1225, startPoint y: 54, endPoint x: 1152, endPoint y: 57, distance: 72.6
click at [1225, 54] on icon at bounding box center [1224, 54] width 8 height 10
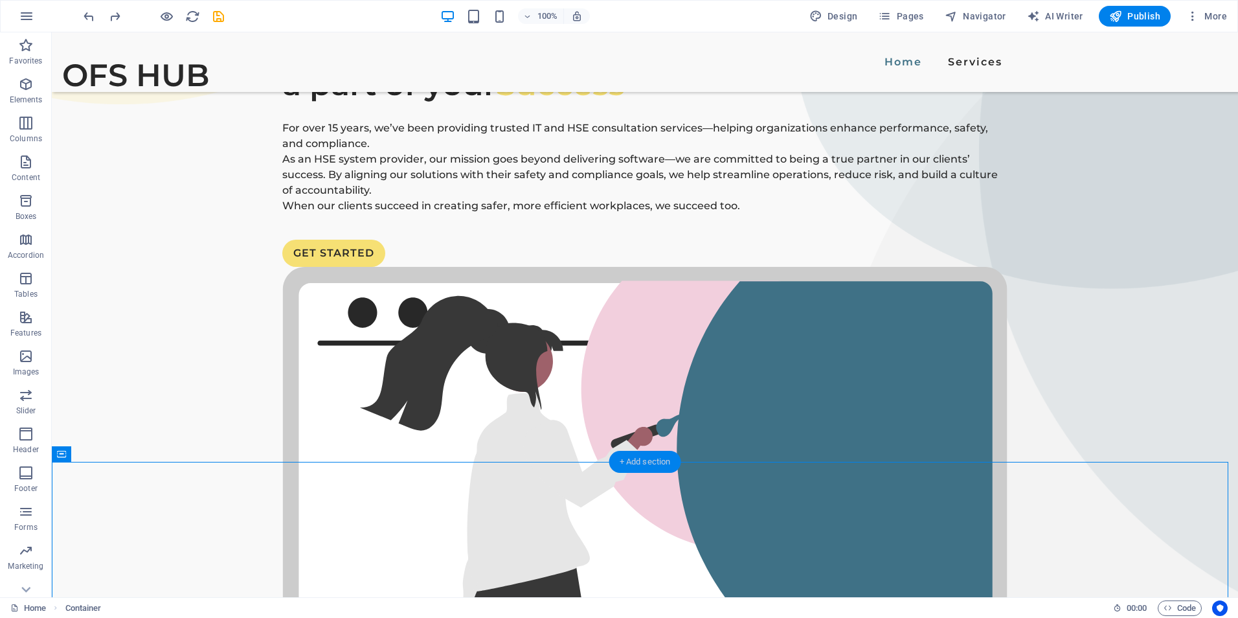
click at [626, 464] on div "+ Add section" at bounding box center [645, 462] width 72 height 22
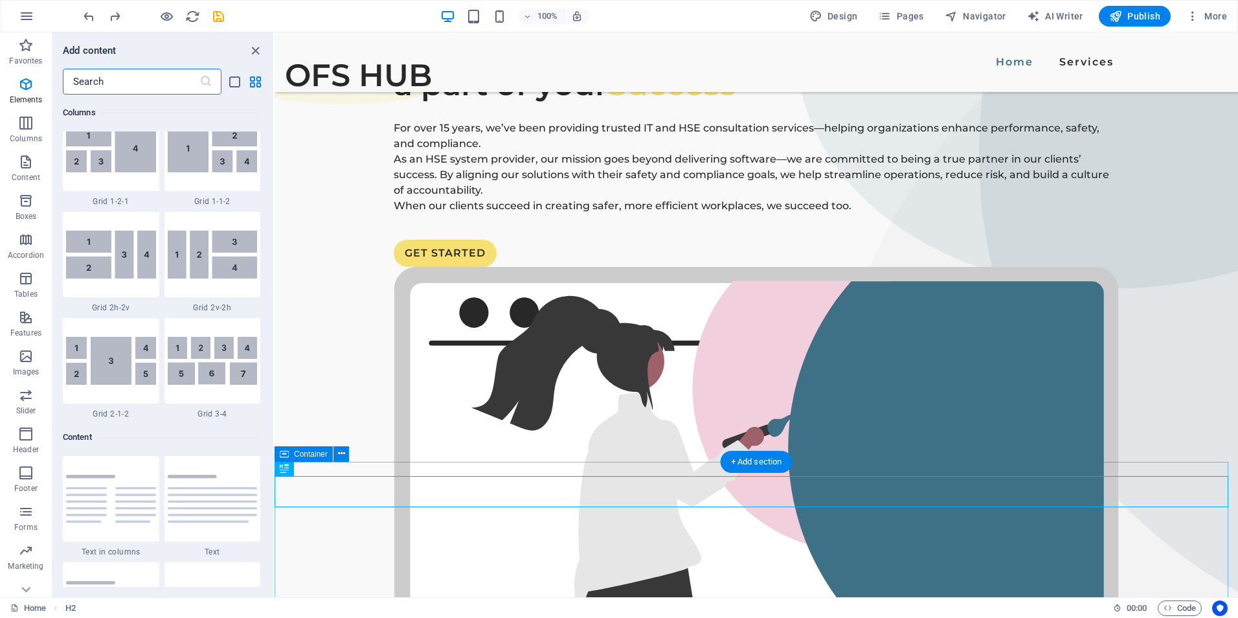
scroll to position [2266, 0]
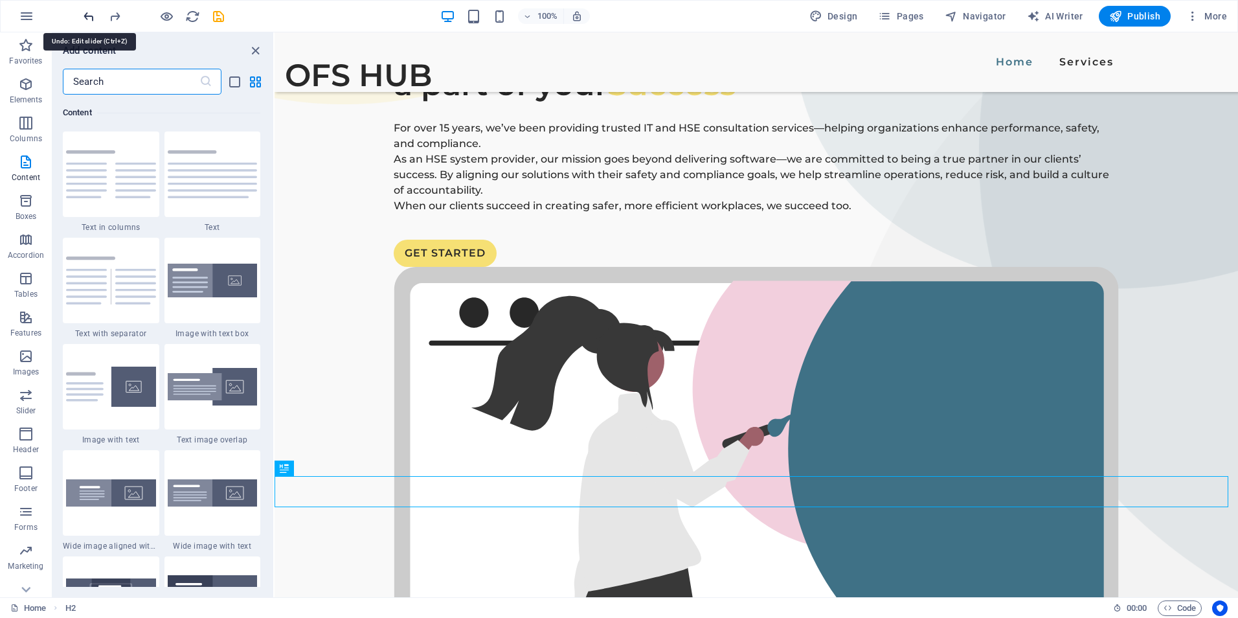
click at [90, 17] on icon "undo" at bounding box center [89, 16] width 15 height 15
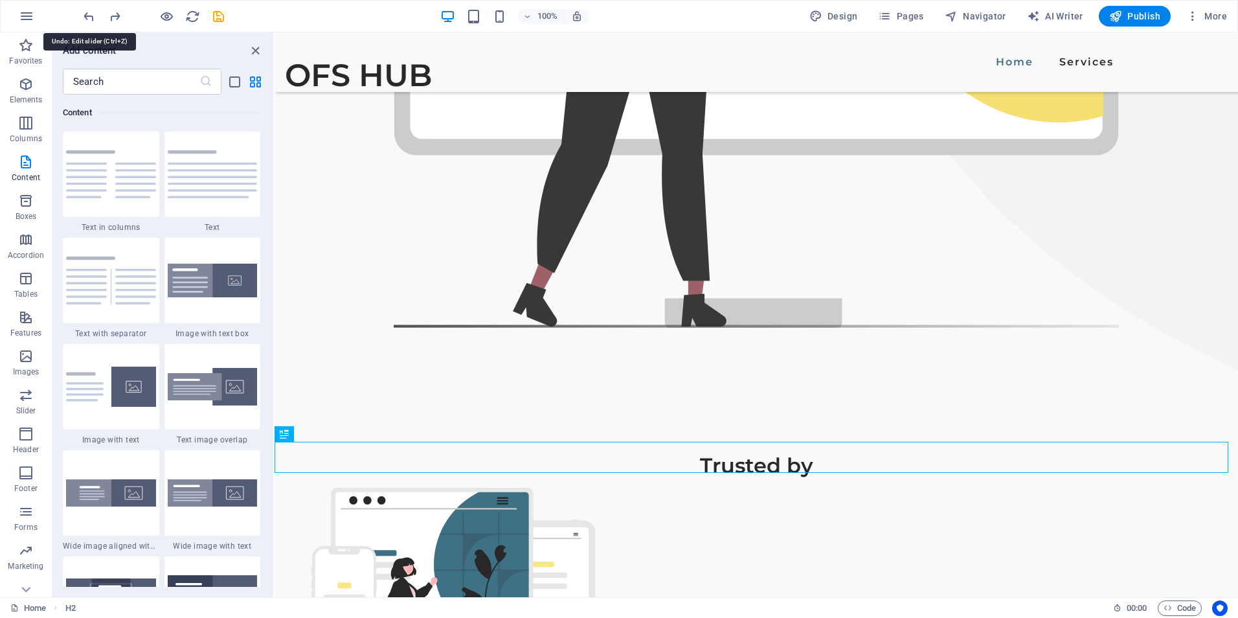
scroll to position [2131, 0]
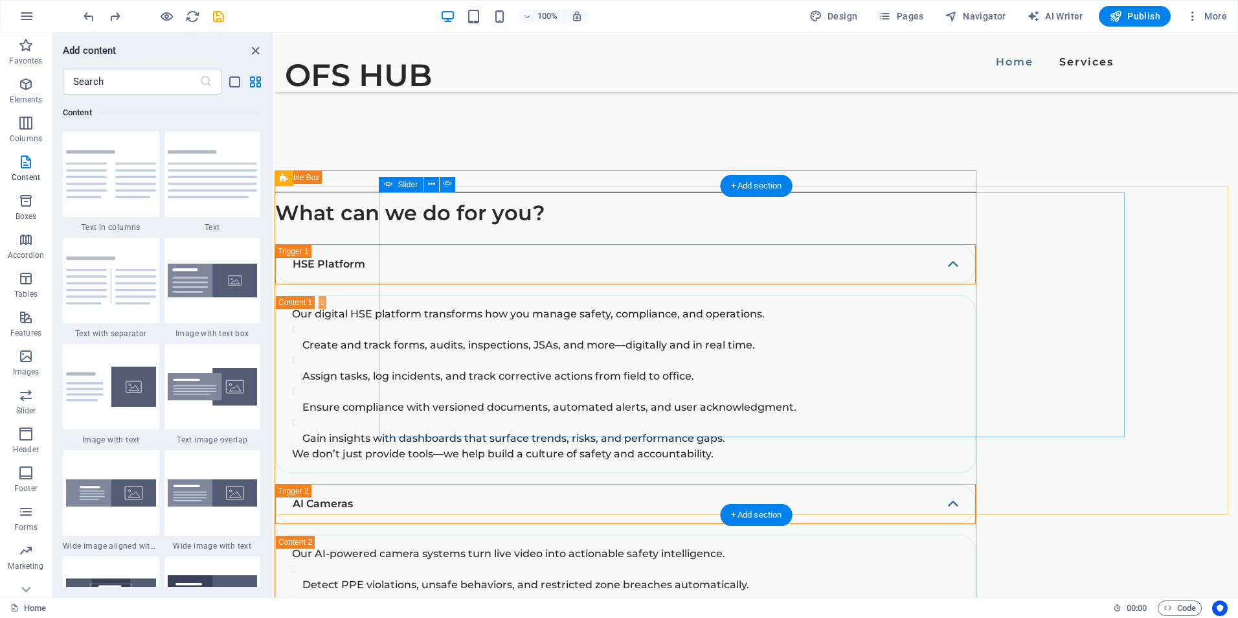
drag, startPoint x: 848, startPoint y: 204, endPoint x: 1036, endPoint y: 212, distance: 188.0
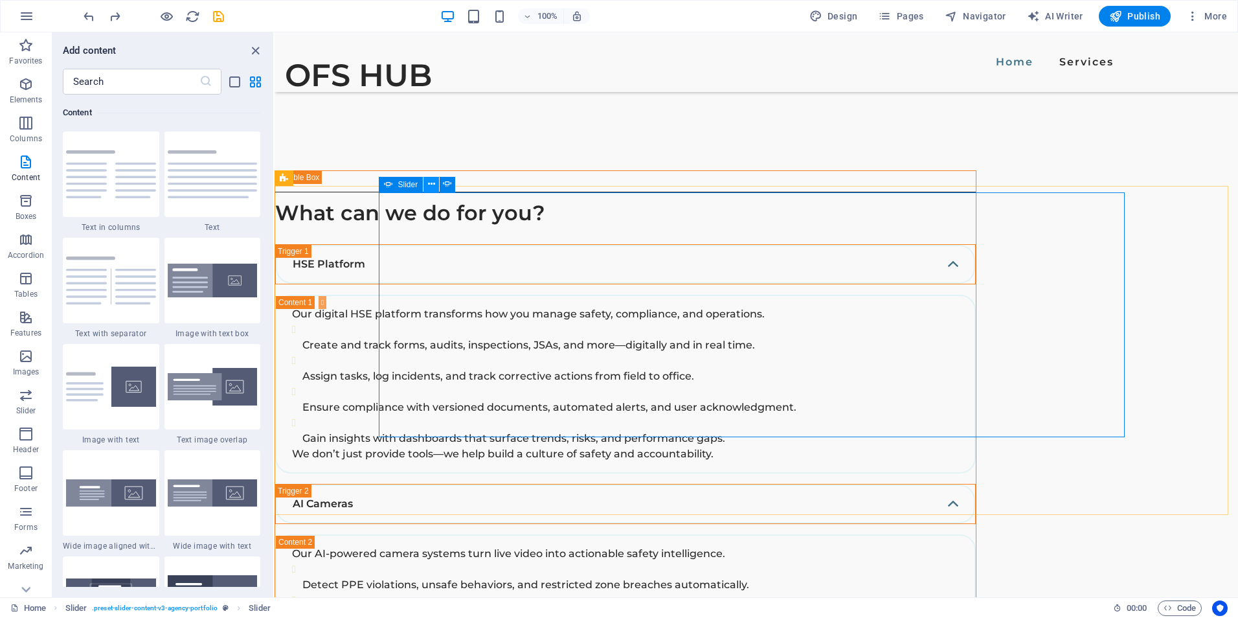
click at [429, 184] on icon at bounding box center [431, 184] width 7 height 14
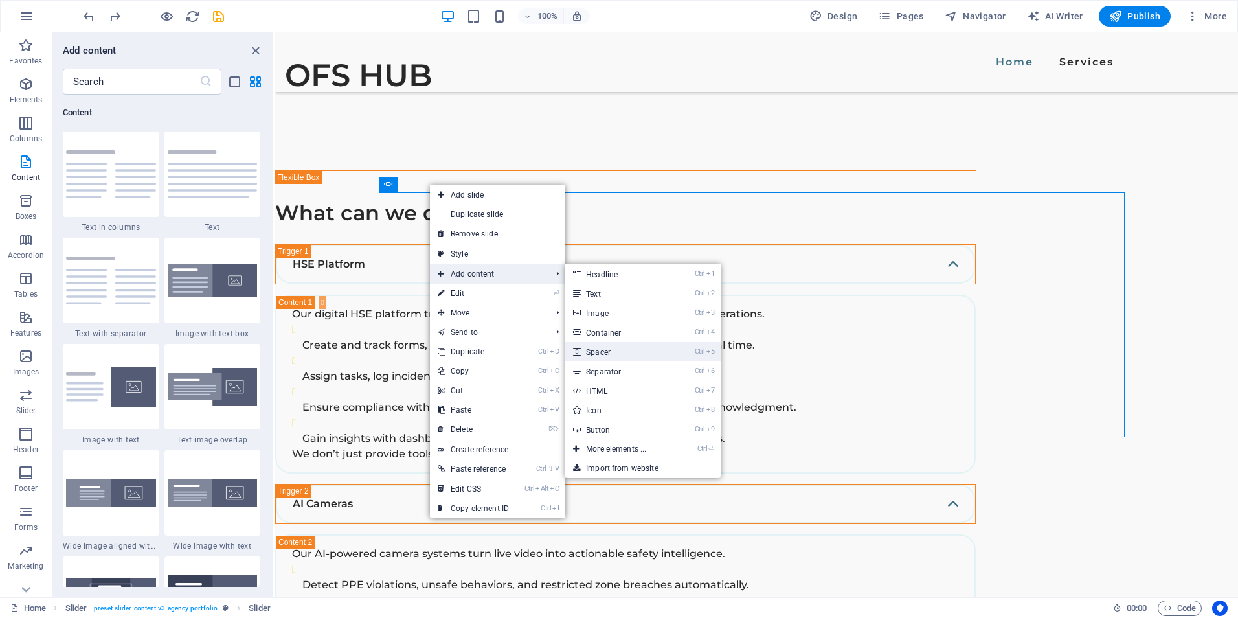
click at [623, 353] on link "Ctrl 5 Spacer" at bounding box center [618, 351] width 107 height 19
select select "px"
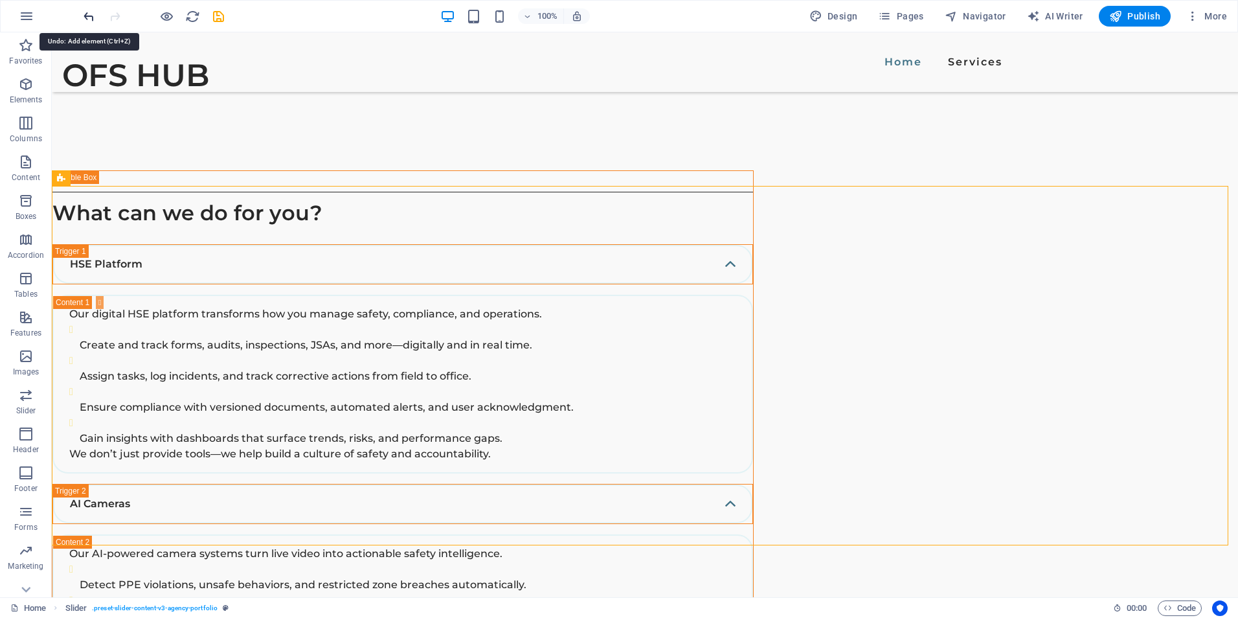
click at [84, 15] on icon "undo" at bounding box center [89, 16] width 15 height 15
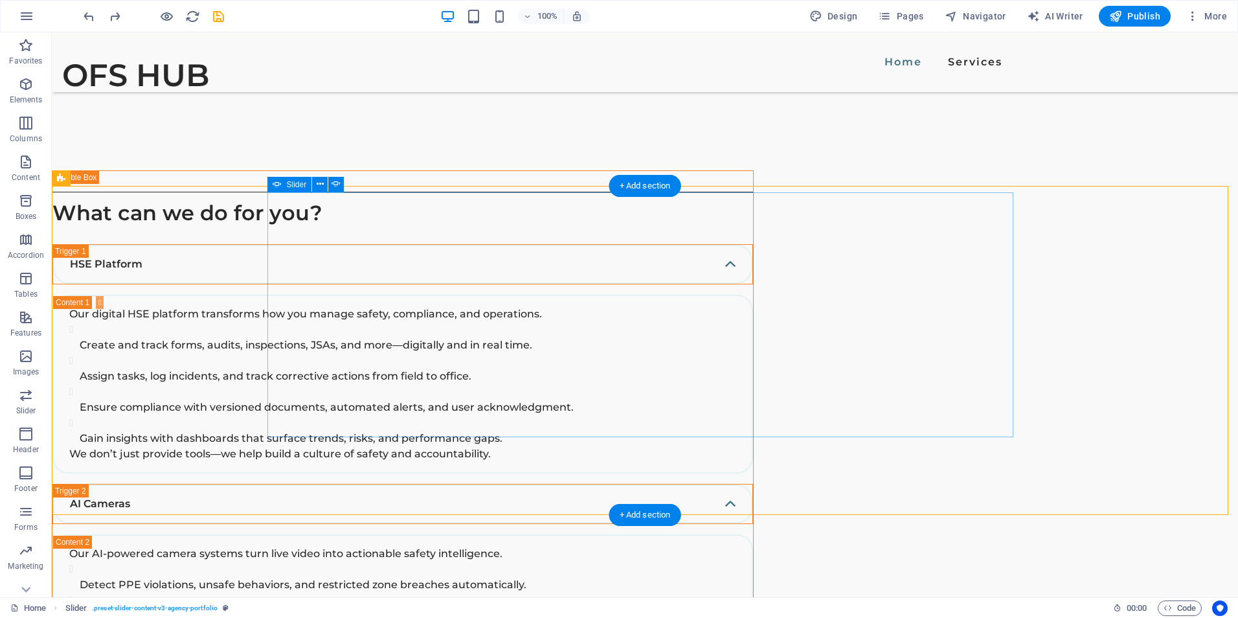
click at [317, 180] on icon at bounding box center [320, 184] width 7 height 14
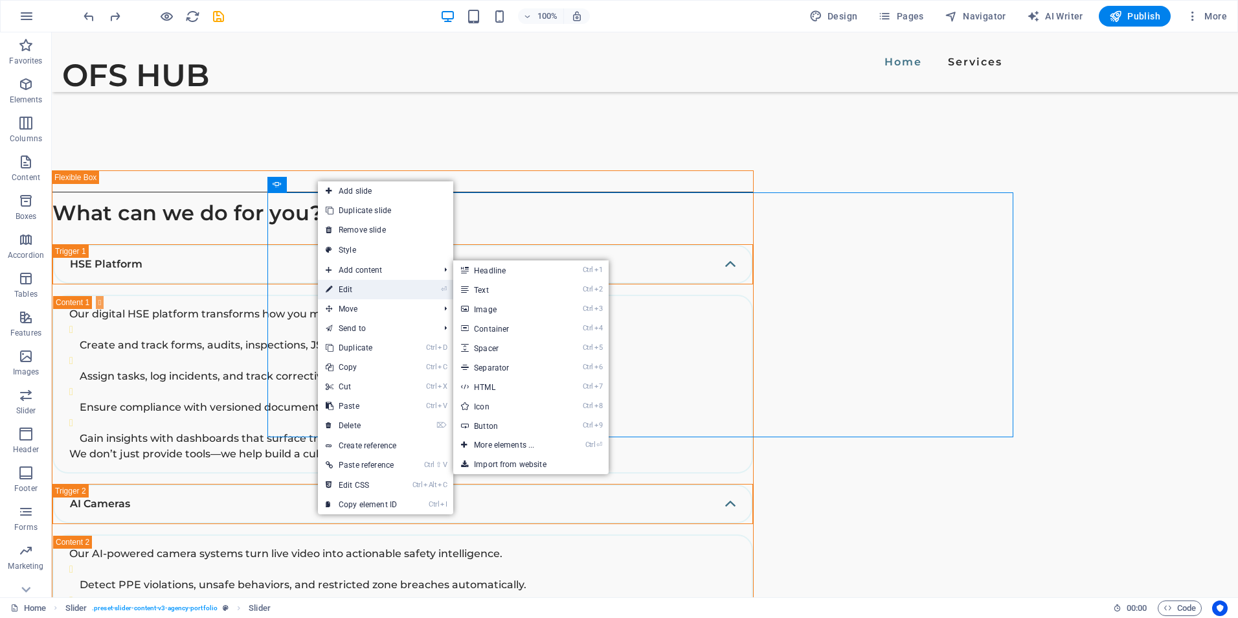
click at [340, 298] on link "⏎ Edit" at bounding box center [361, 289] width 87 height 19
select select "ms"
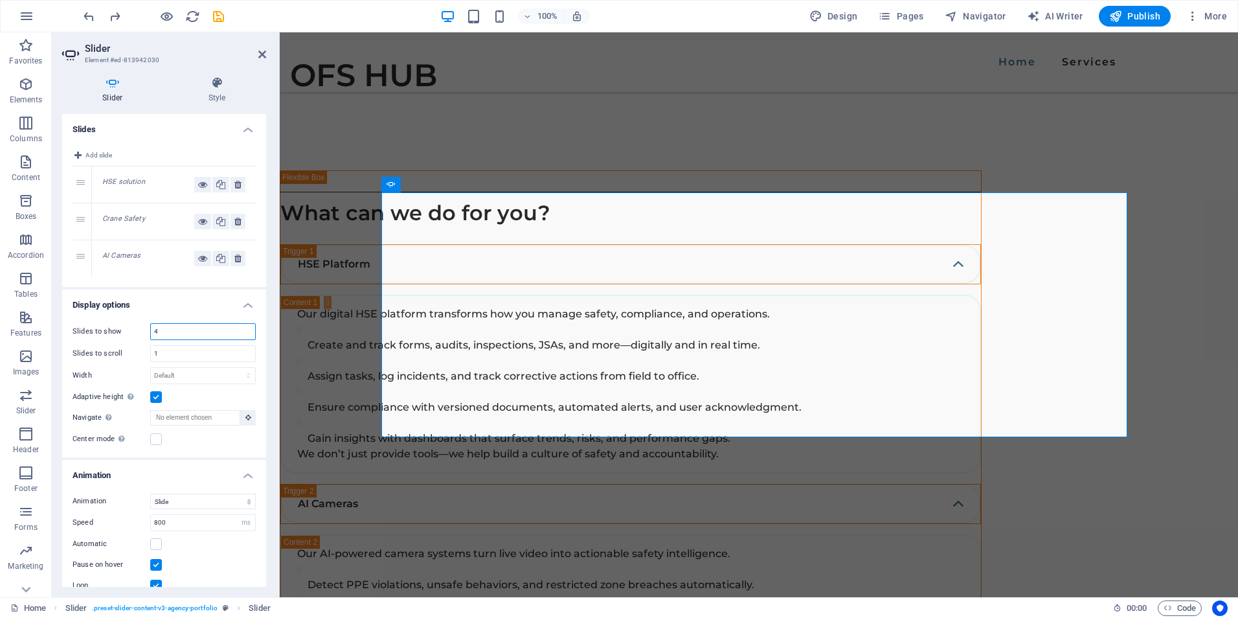
click at [175, 328] on input "4" at bounding box center [203, 332] width 104 height 16
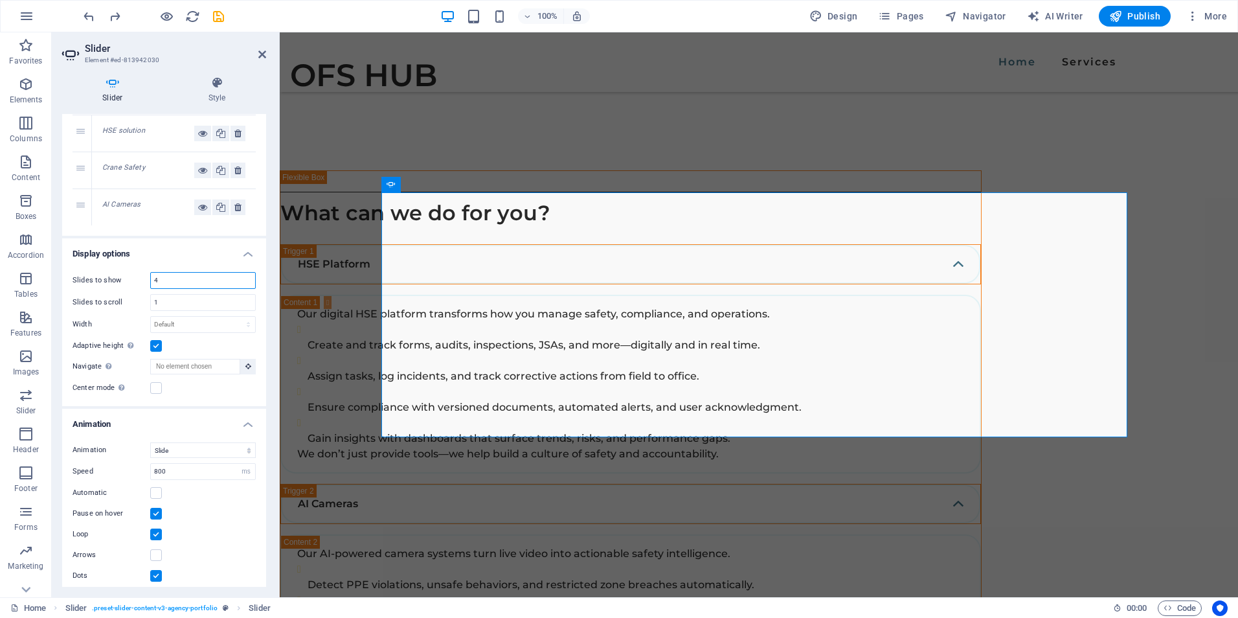
scroll to position [58, 0]
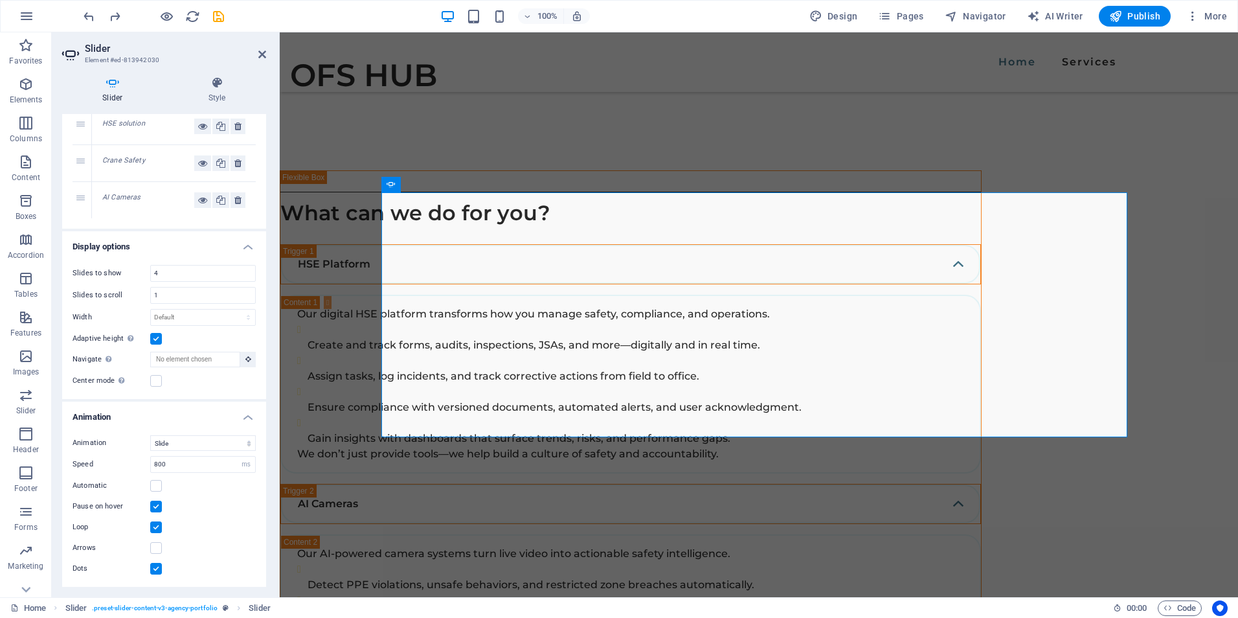
click at [188, 262] on div "Slides to show 4 Slides to scroll 1 Width Default px % rem em vw vh Adaptive he…" at bounding box center [164, 327] width 204 height 144
click at [177, 269] on input "4" at bounding box center [203, 274] width 104 height 16
type input "3"
click at [144, 245] on h4 "Display options" at bounding box center [164, 242] width 204 height 23
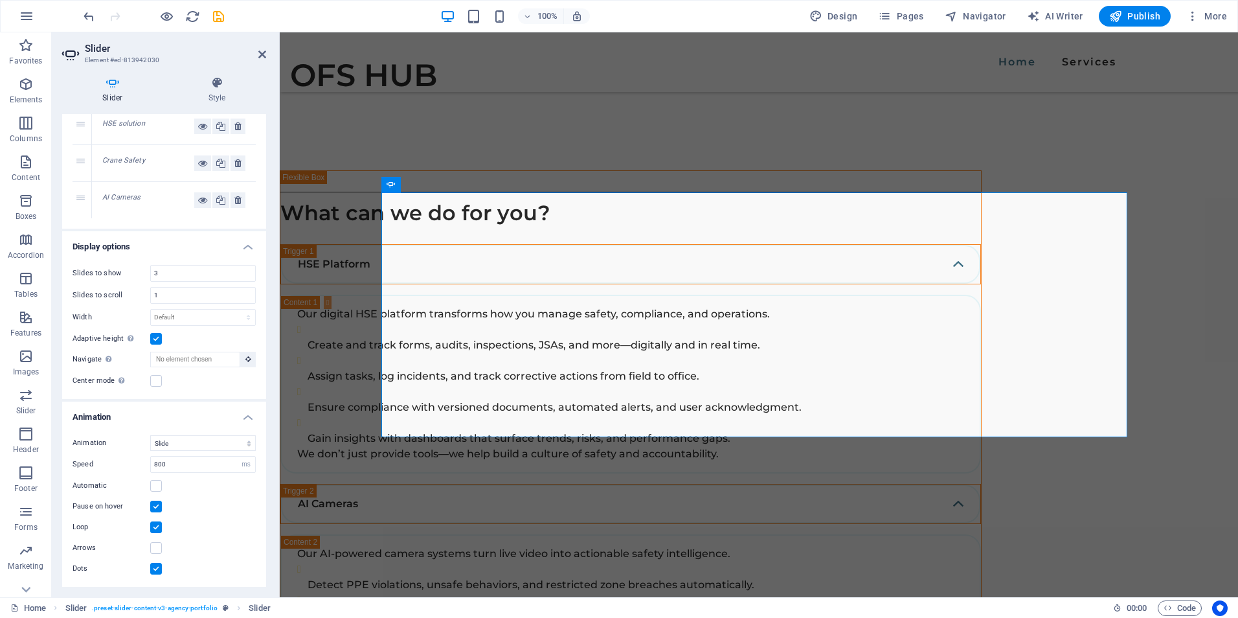
scroll to position [0, 0]
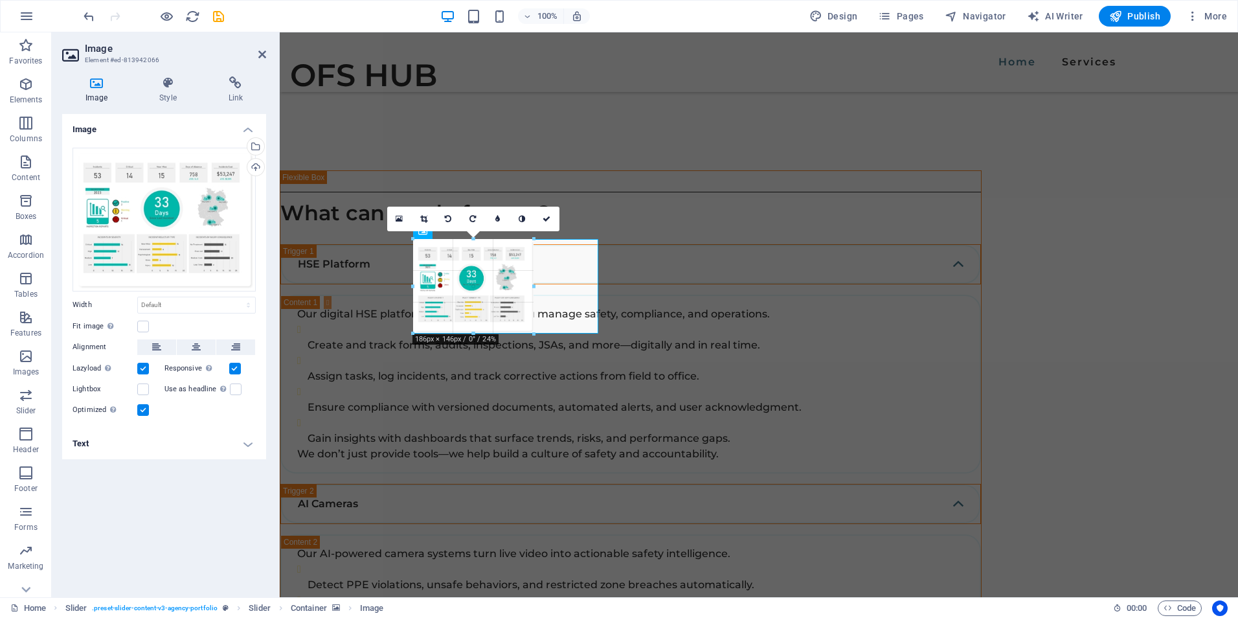
drag, startPoint x: 597, startPoint y: 381, endPoint x: 249, endPoint y: 280, distance: 362.0
type input "186"
select select "px"
type input "196"
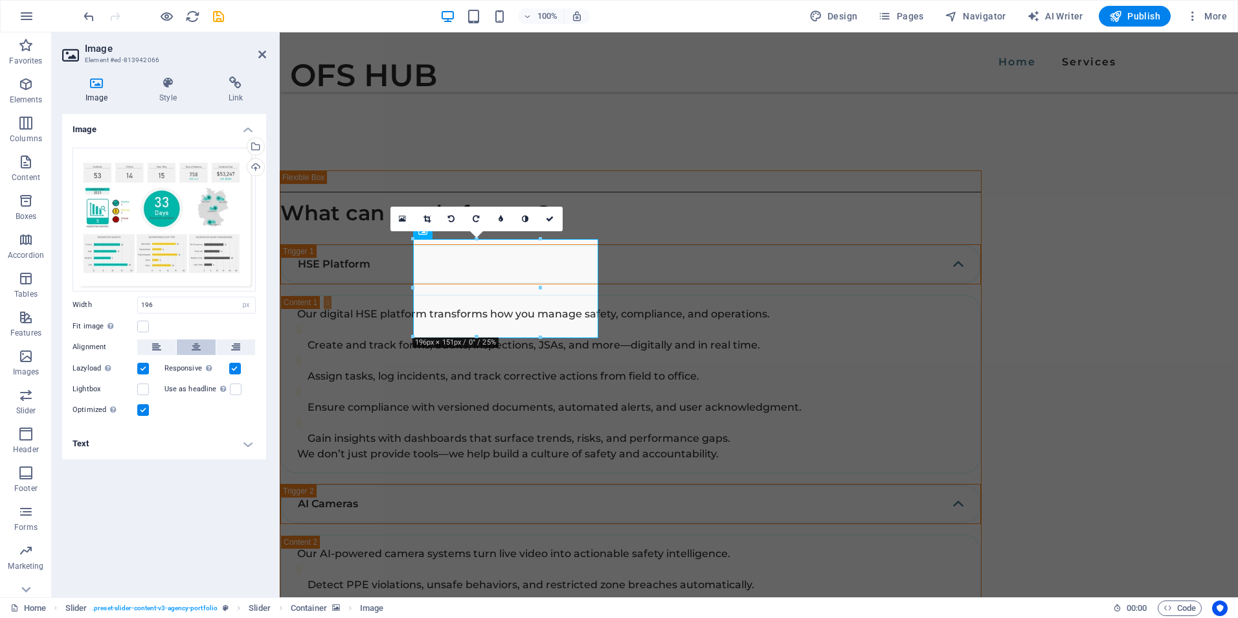
click at [192, 348] on icon at bounding box center [196, 347] width 9 height 16
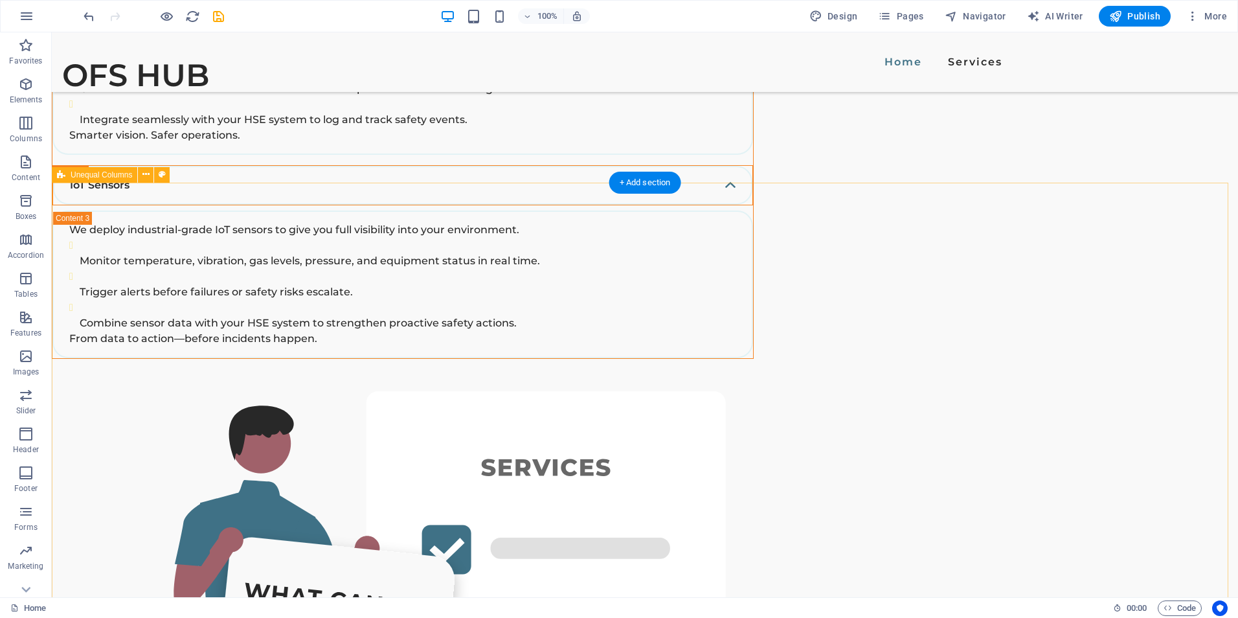
scroll to position [2786, 0]
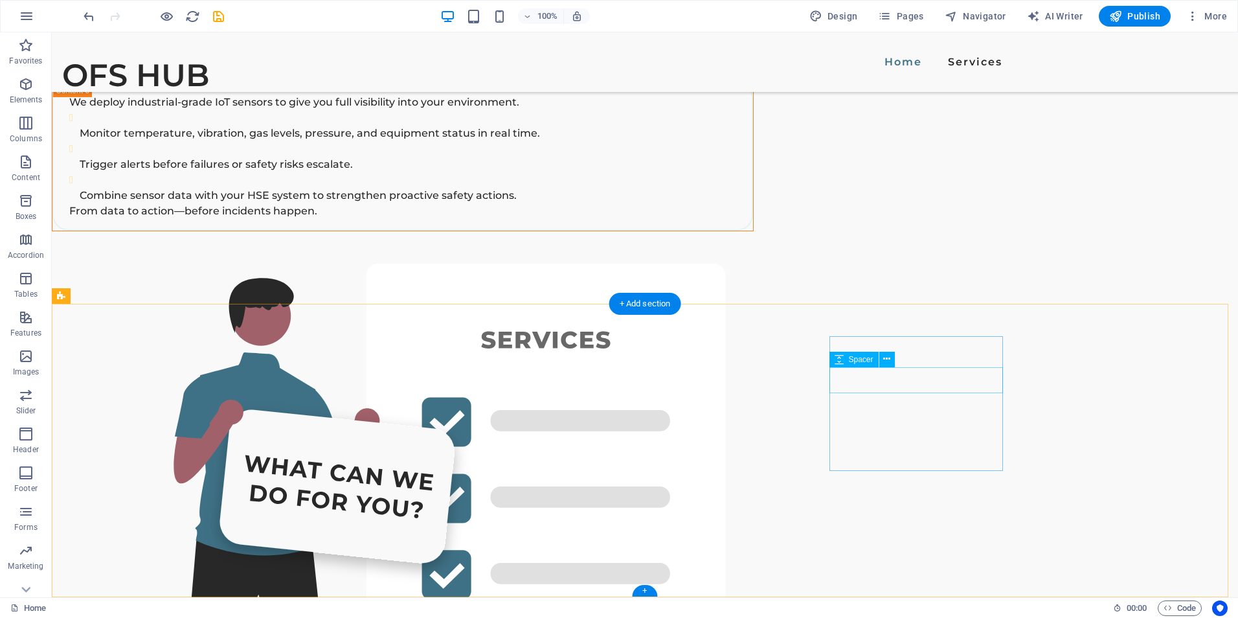
scroll to position [2770, 0]
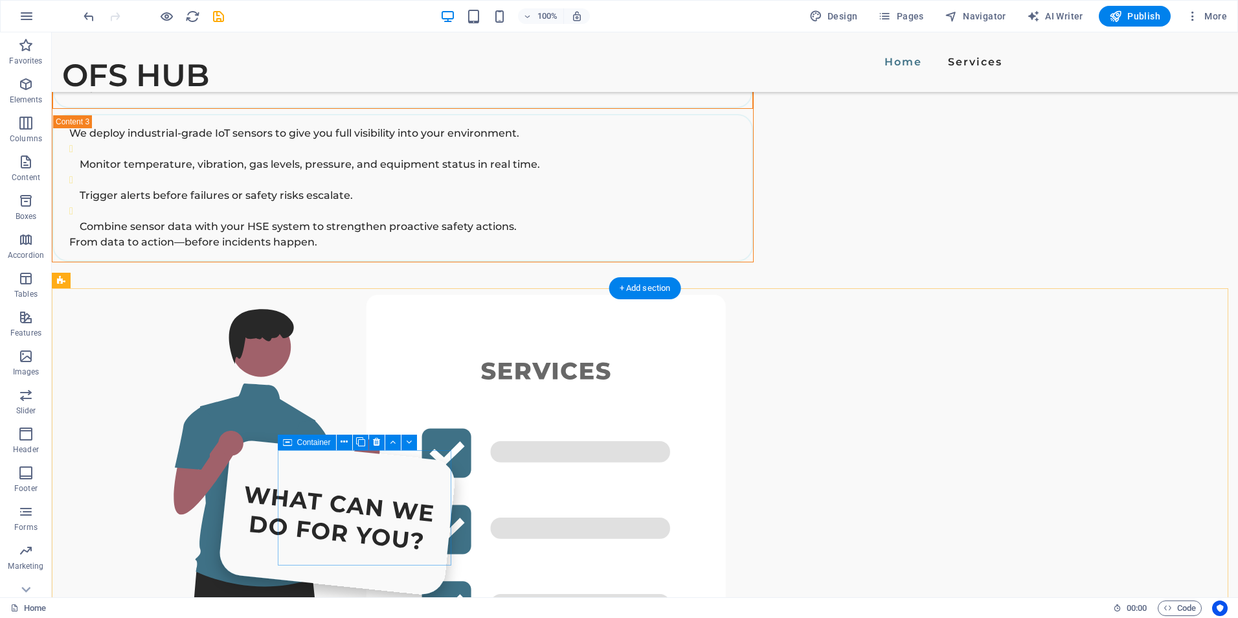
scroll to position [2786, 0]
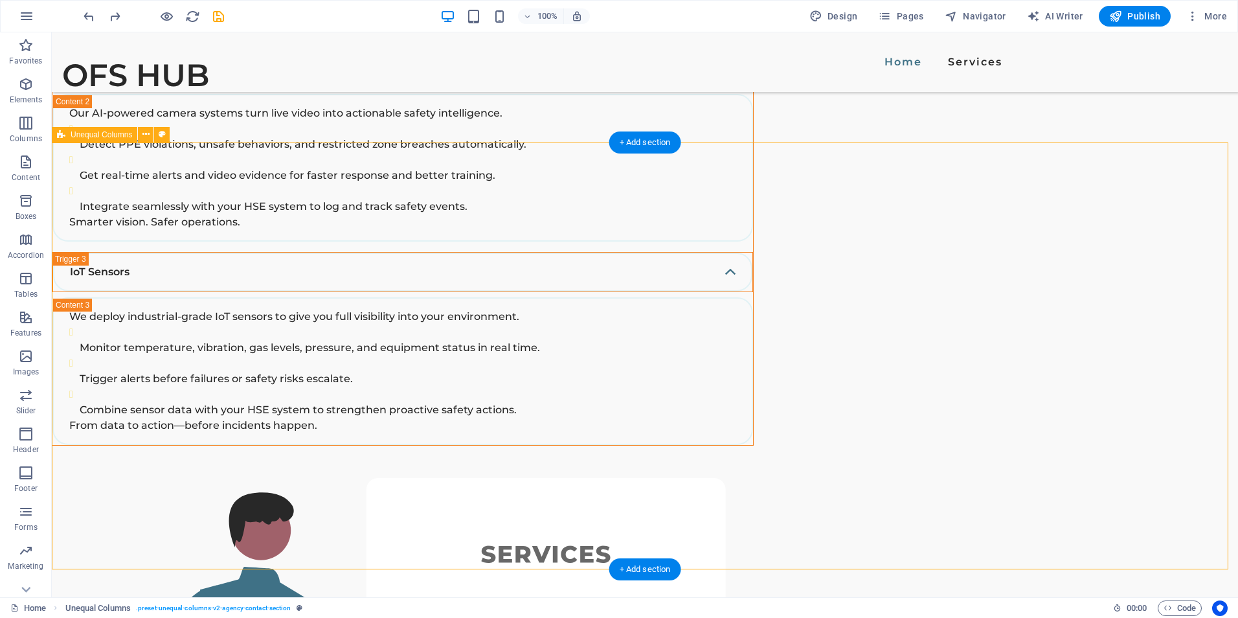
scroll to position [2496, 0]
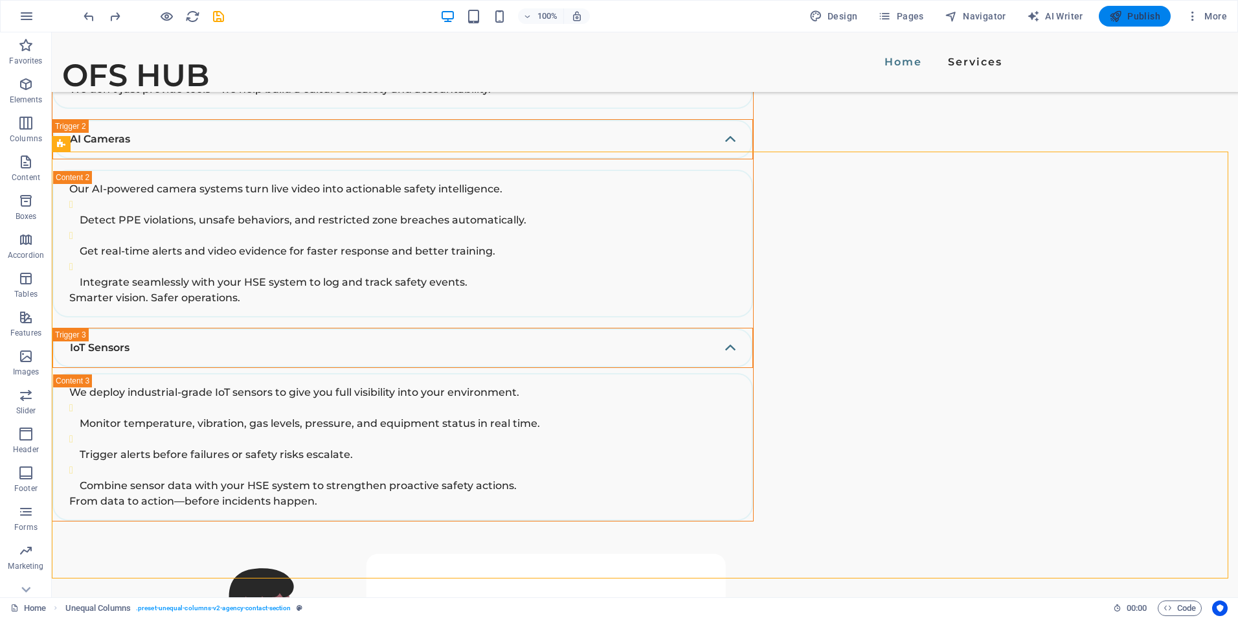
click at [1135, 14] on span "Publish" at bounding box center [1135, 16] width 51 height 13
checkbox input "false"
